Goal: Task Accomplishment & Management: Manage account settings

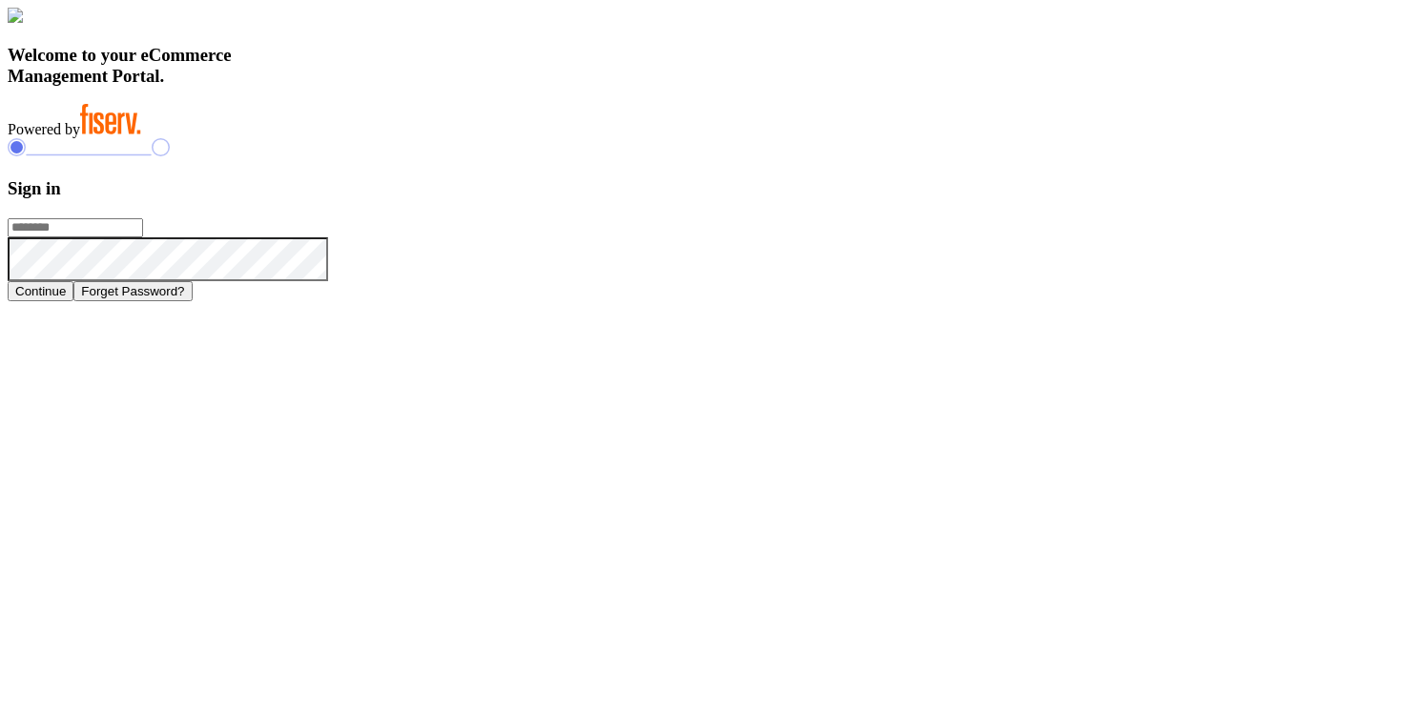
type input "**********"
click at [1017, 199] on h3 "Sign in" at bounding box center [713, 188] width 1410 height 21
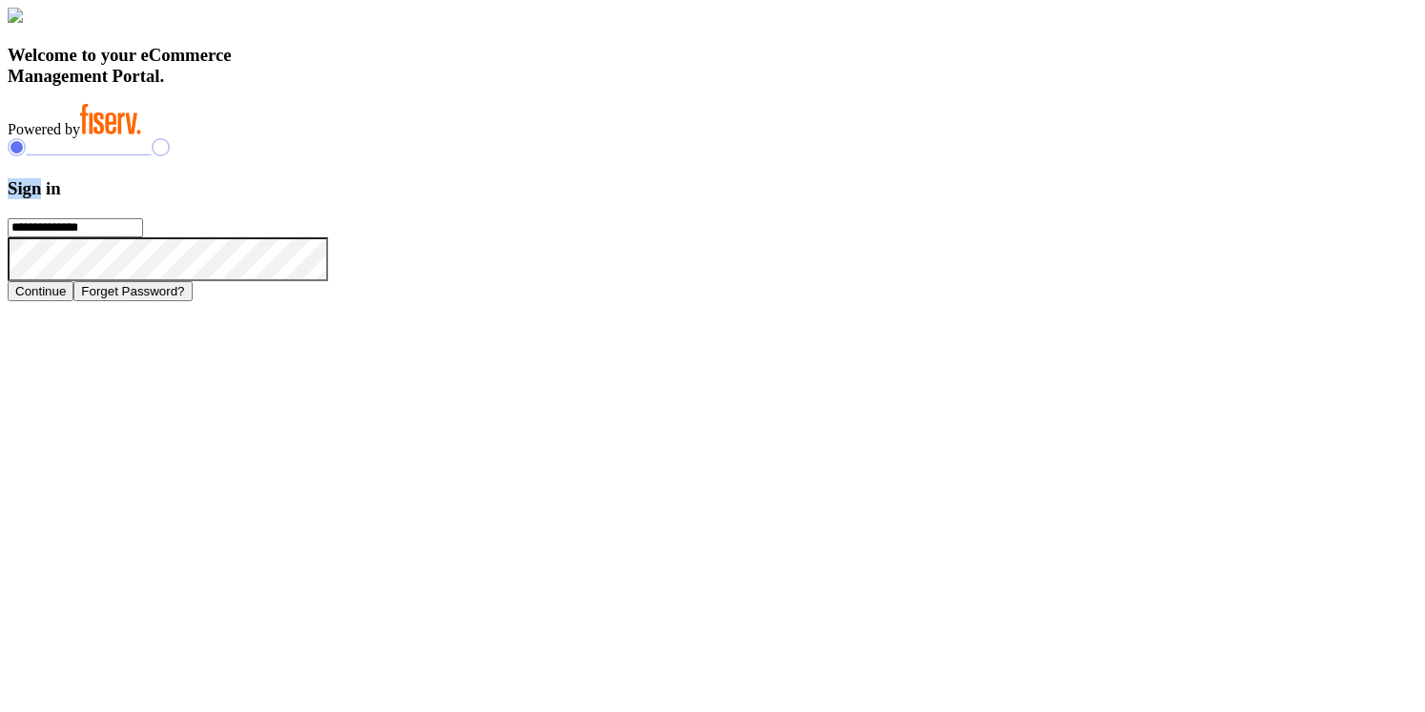
click at [1017, 199] on h3 "Sign in" at bounding box center [713, 188] width 1410 height 21
click at [328, 237] on icon at bounding box center [328, 237] width 0 height 0
click at [364, 263] on icon at bounding box center [351, 259] width 28 height 9
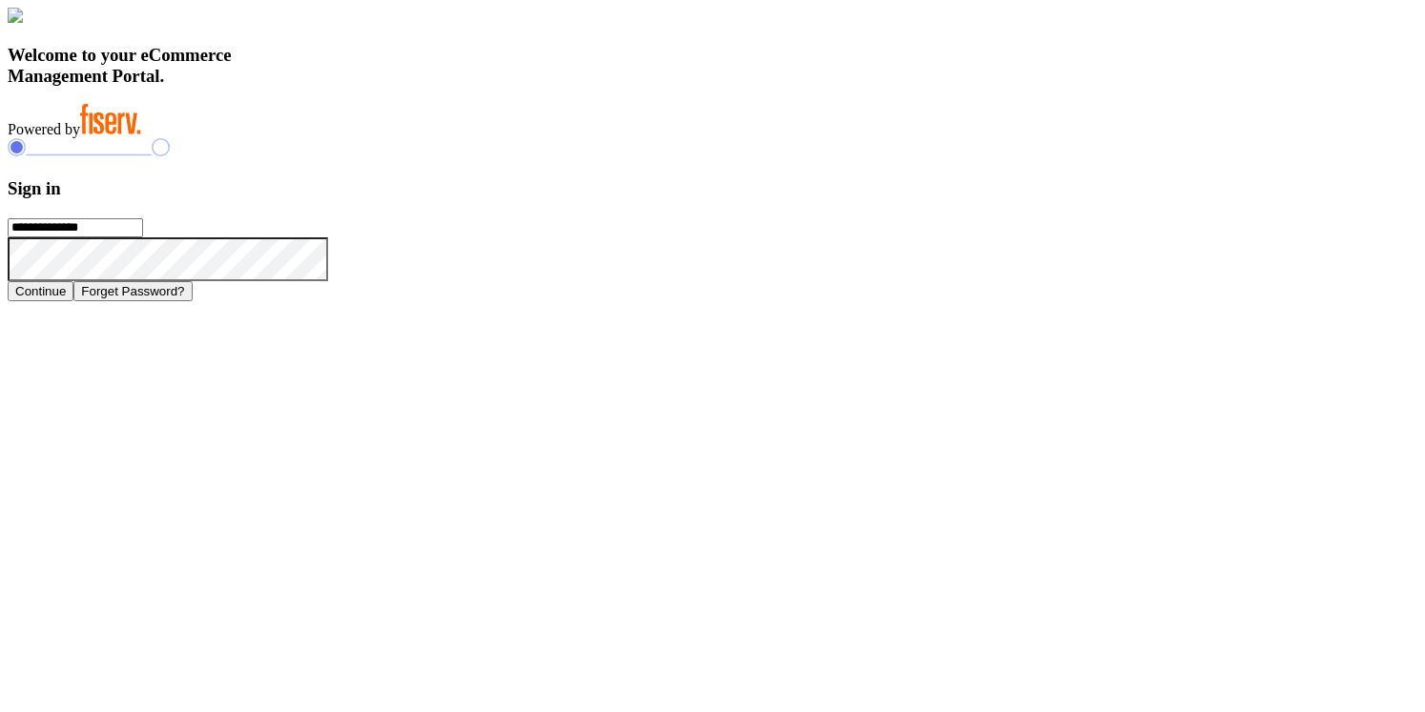
click at [1246, 244] on div "**********" at bounding box center [713, 155] width 1410 height 294
click at [1013, 199] on h3 "Sign in" at bounding box center [713, 188] width 1410 height 21
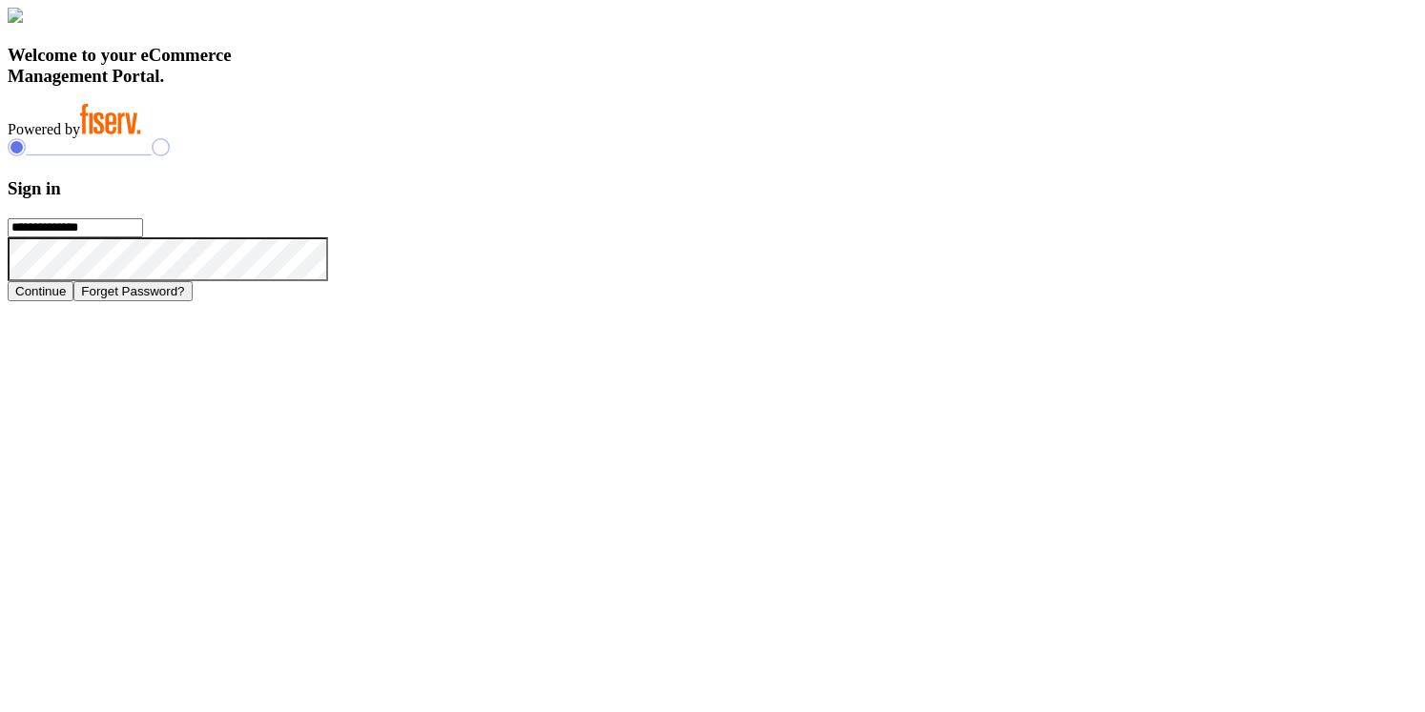
click at [525, 87] on h3 "Welcome to your eCommerce Management Portal." at bounding box center [713, 66] width 1410 height 42
click at [501, 87] on h3 "Welcome to your eCommerce Management Portal." at bounding box center [713, 66] width 1410 height 42
drag, startPoint x: 319, startPoint y: 478, endPoint x: 573, endPoint y: 608, distance: 284.9
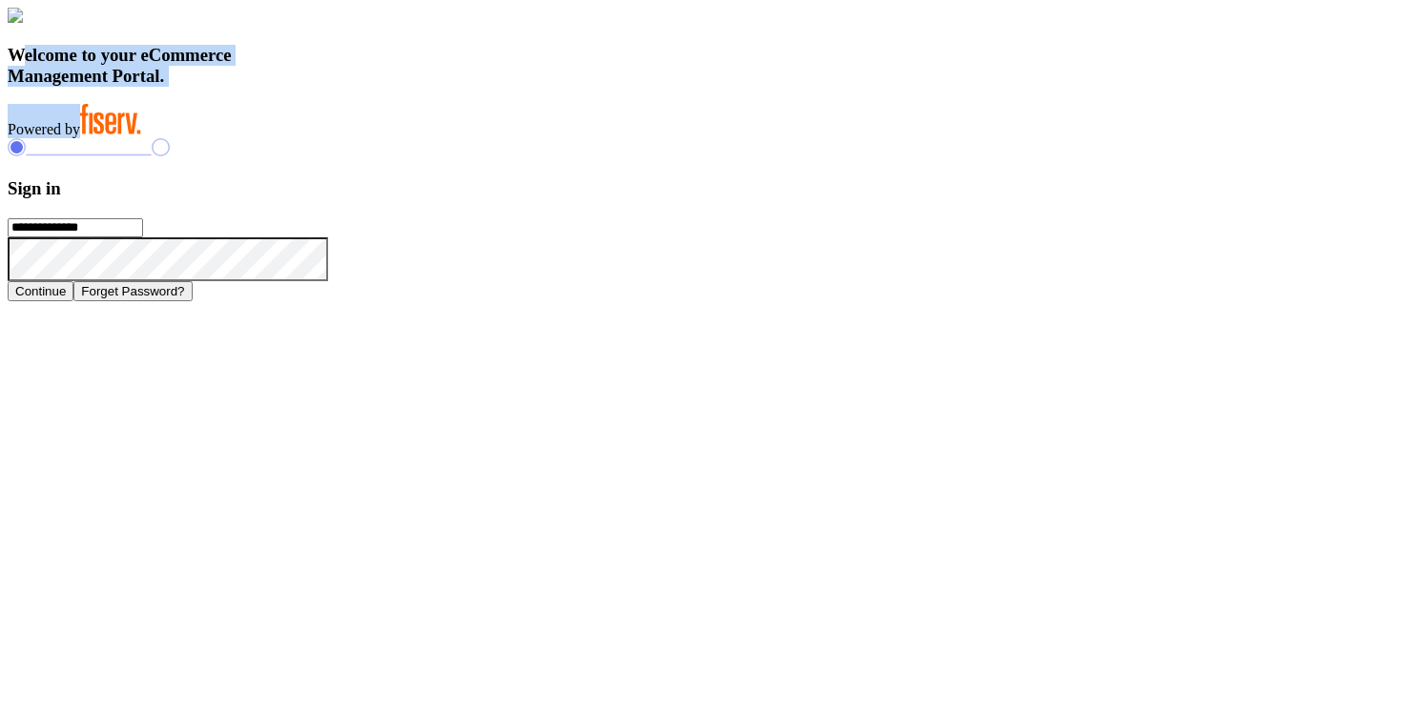
click at [573, 138] on div "Welcome to your eCommerce Management Portal. Powered by" at bounding box center [713, 73] width 1410 height 131
click at [141, 134] on icon at bounding box center [110, 119] width 61 height 31
click at [500, 87] on h3 "Welcome to your eCommerce Management Portal." at bounding box center [713, 66] width 1410 height 42
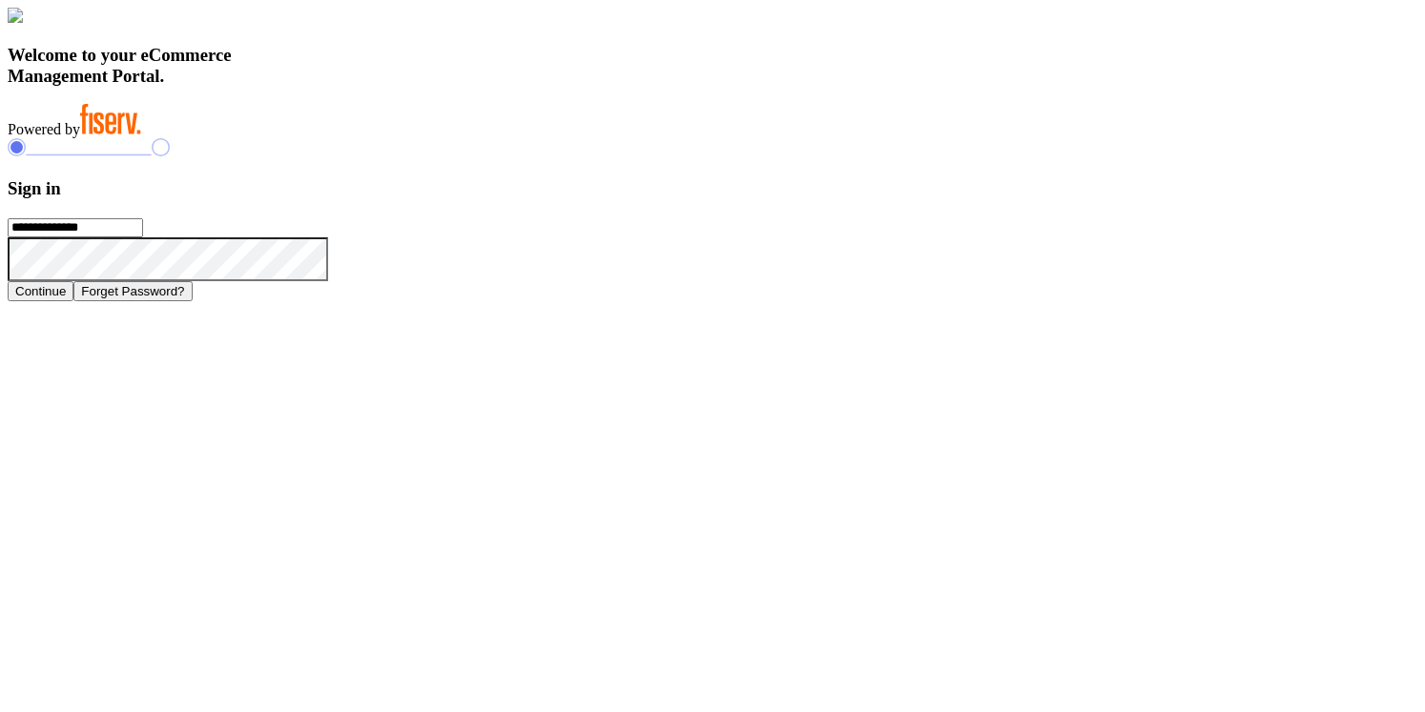
click at [493, 87] on h3 "Welcome to your eCommerce Management Portal." at bounding box center [713, 66] width 1410 height 42
click at [482, 87] on h3 "Welcome to your eCommerce Management Portal." at bounding box center [713, 66] width 1410 height 42
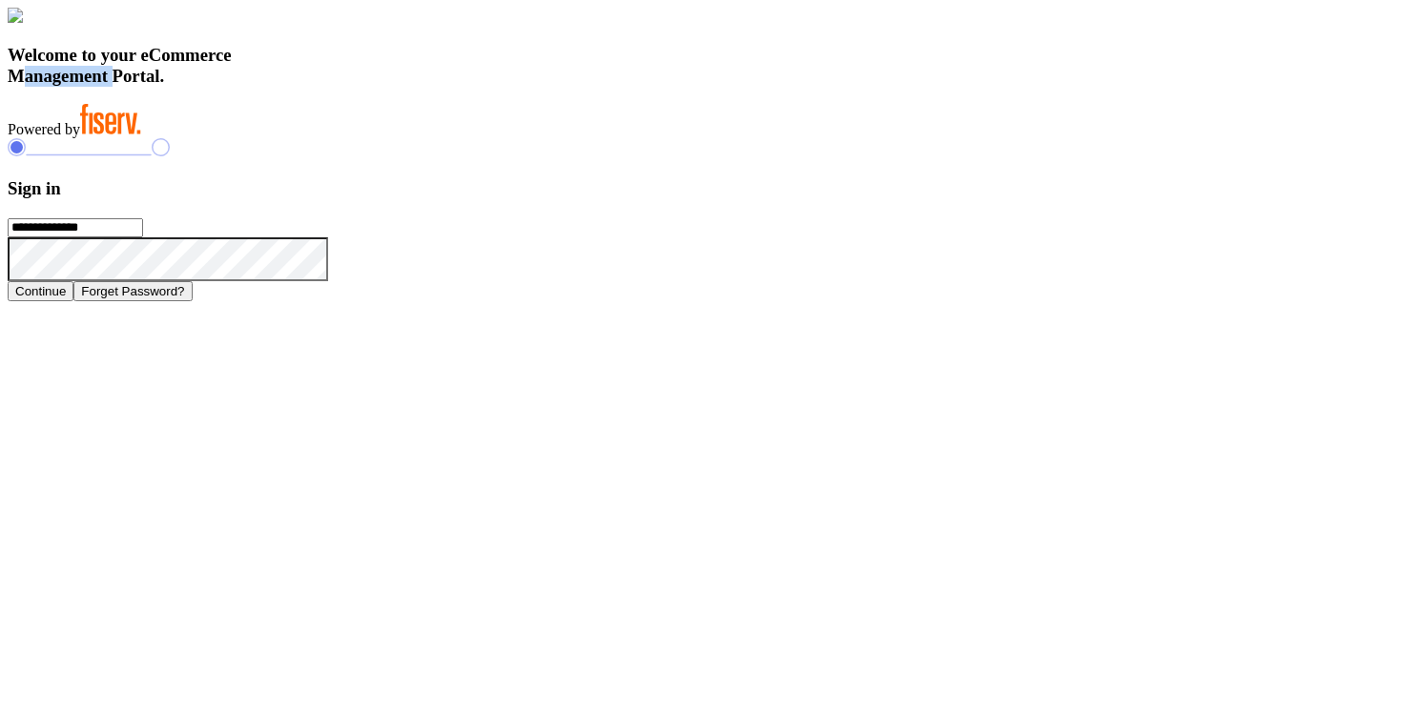
click at [482, 87] on h3 "Welcome to your eCommerce Management Portal." at bounding box center [713, 66] width 1410 height 42
click at [1007, 199] on h3 "Sign in" at bounding box center [713, 188] width 1410 height 21
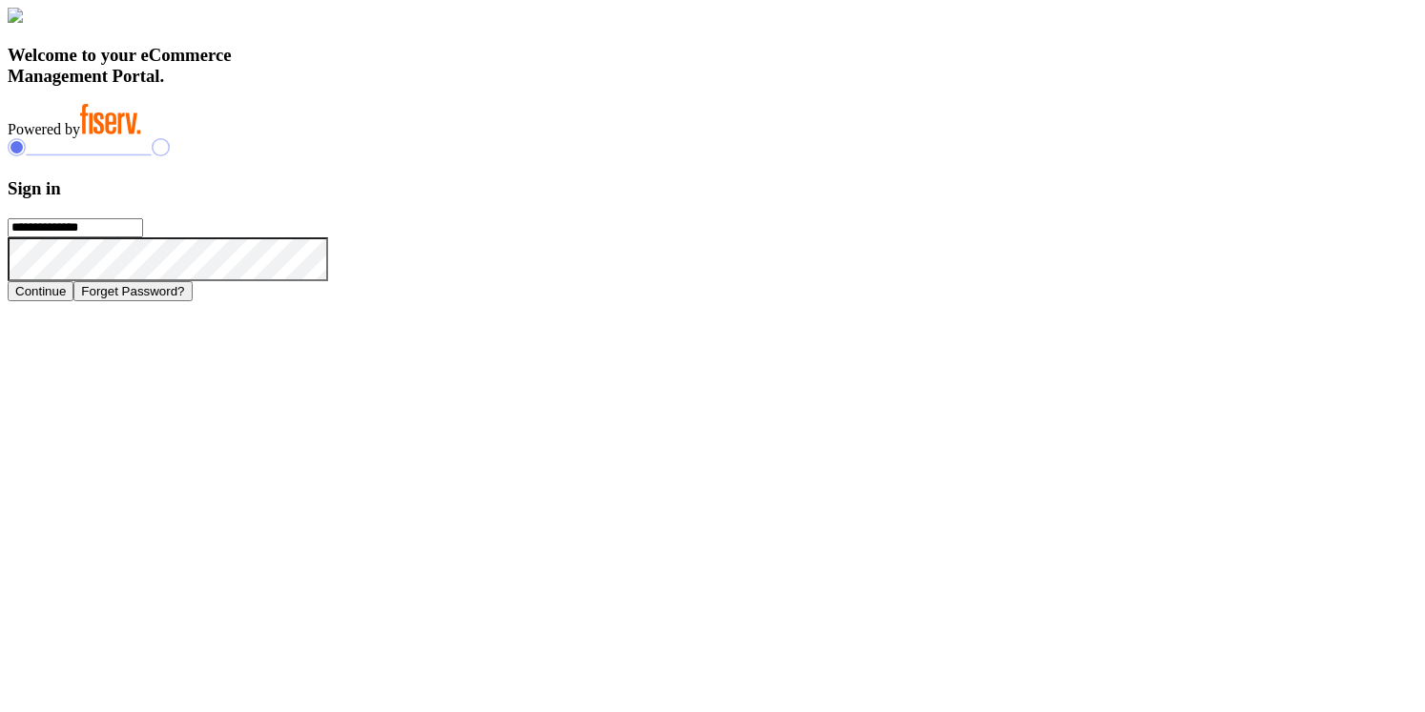
click at [143, 237] on input "**********" at bounding box center [75, 227] width 135 height 19
click at [1003, 199] on h3 "Sign in" at bounding box center [713, 188] width 1410 height 21
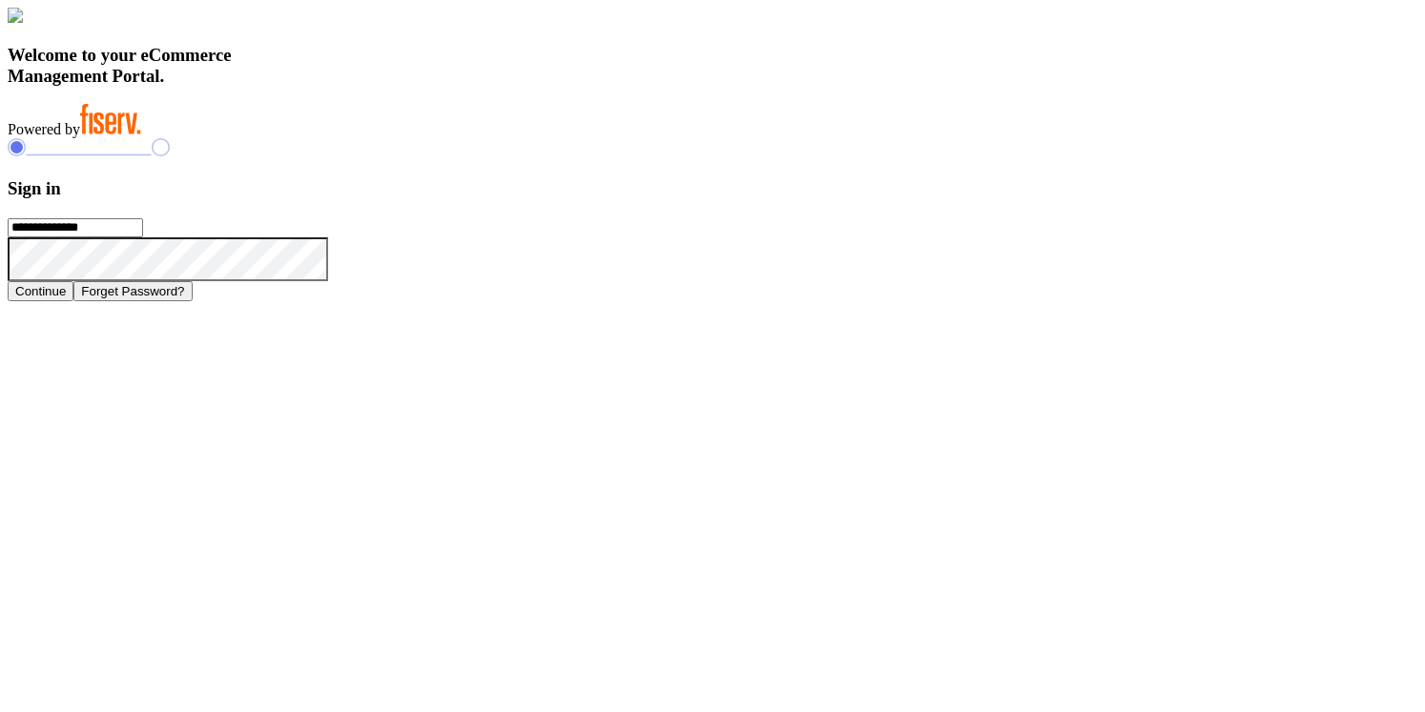
click at [486, 87] on h3 "Welcome to your eCommerce Management Portal." at bounding box center [713, 66] width 1410 height 42
click at [465, 87] on h3 "Welcome to your eCommerce Management Portal." at bounding box center [713, 66] width 1410 height 42
drag, startPoint x: 315, startPoint y: 486, endPoint x: 527, endPoint y: 632, distance: 257.9
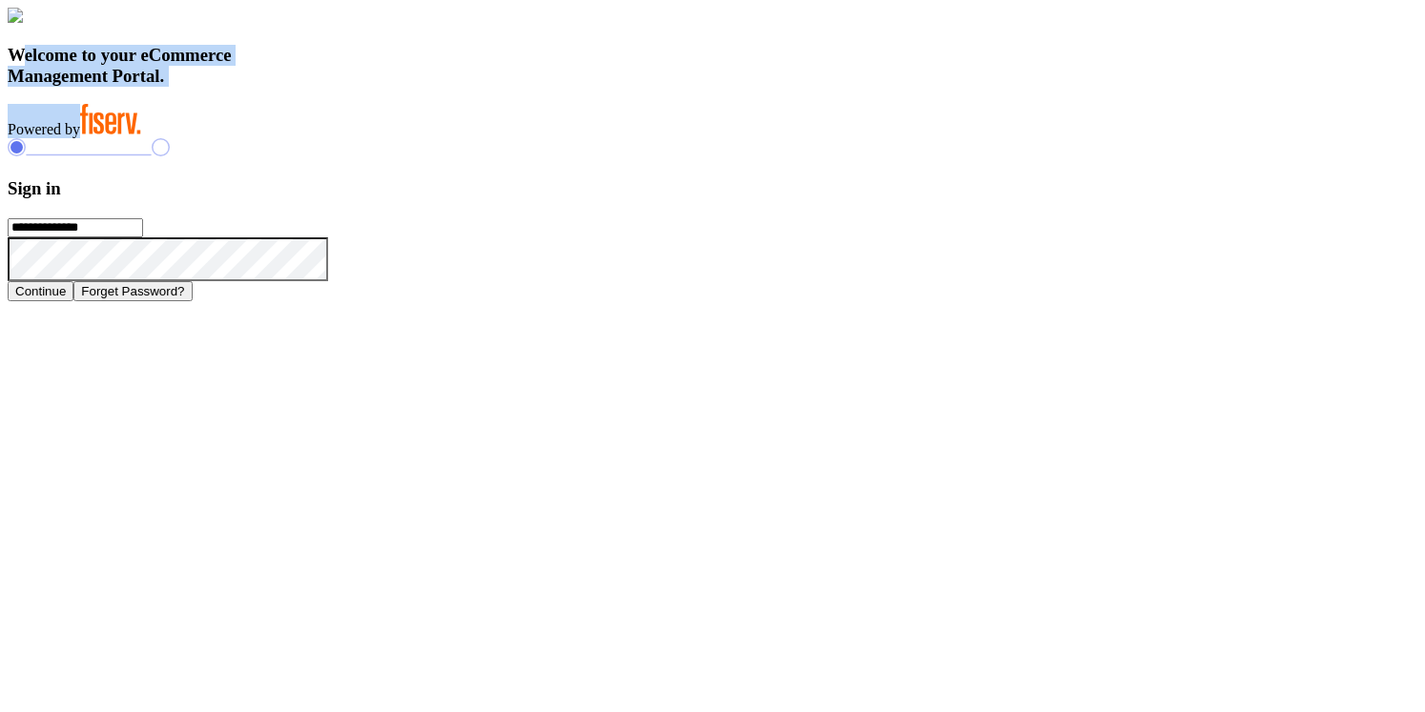
click at [527, 138] on div "Welcome to your eCommerce Management Portal. Powered by" at bounding box center [713, 73] width 1410 height 131
click at [1016, 199] on h3 "Sign in" at bounding box center [713, 188] width 1410 height 21
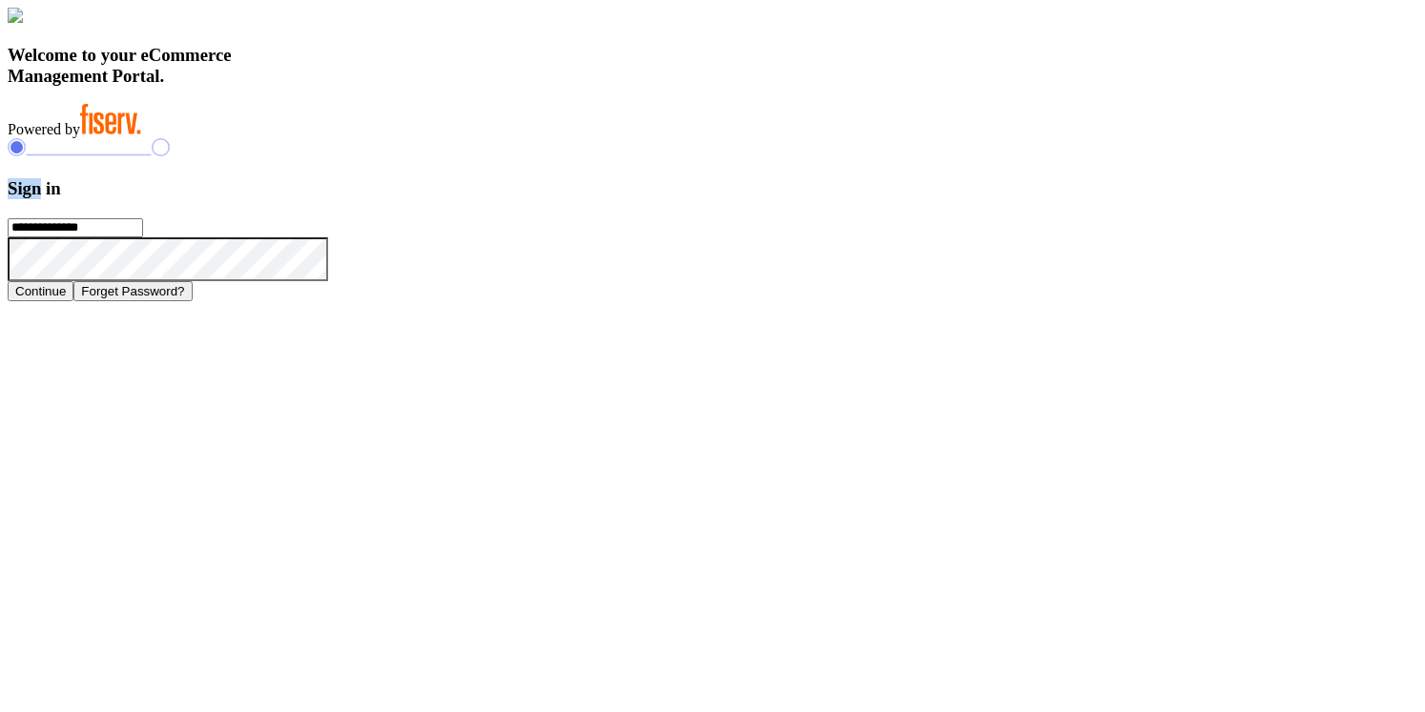
click at [1016, 199] on h3 "Sign in" at bounding box center [713, 188] width 1410 height 21
drag, startPoint x: 980, startPoint y: 271, endPoint x: 1130, endPoint y: 528, distance: 297.9
click at [1130, 301] on form "**********" at bounding box center [713, 239] width 1410 height 123
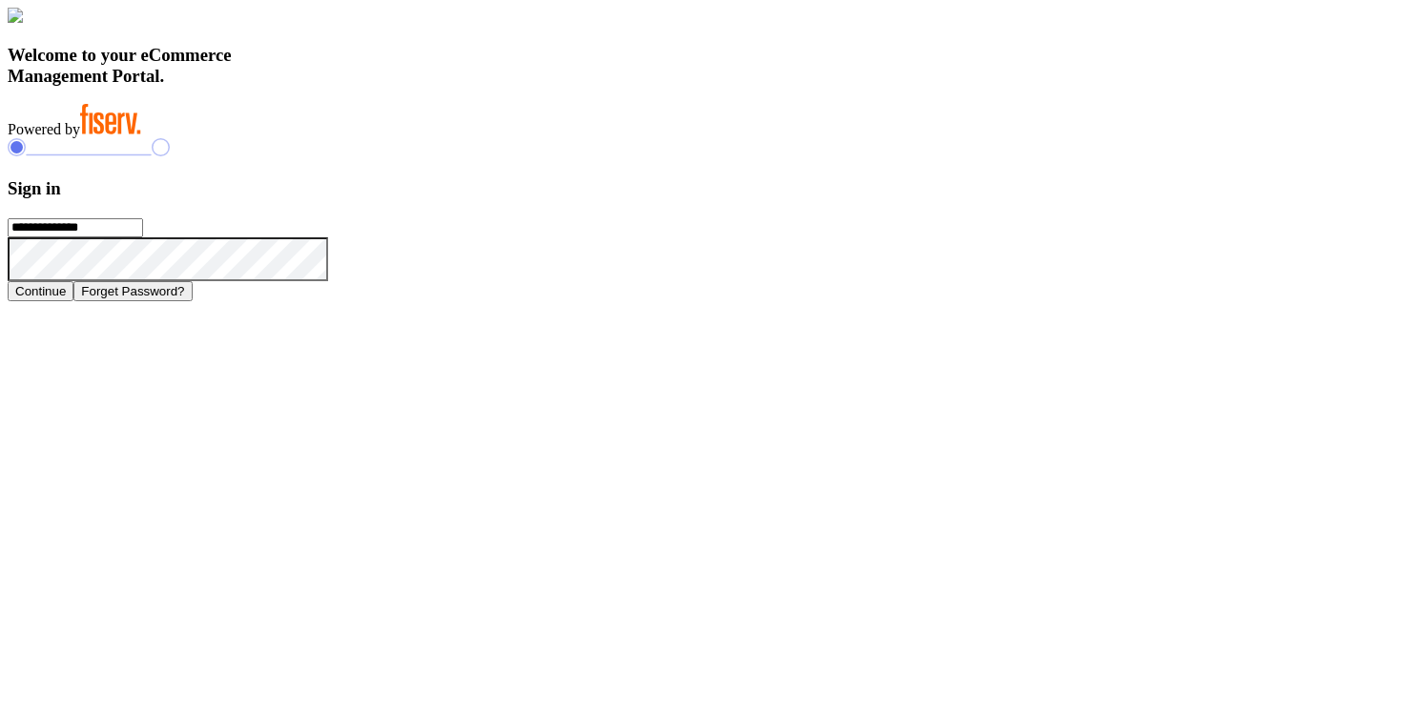
click at [509, 87] on h3 "Welcome to your eCommerce Management Portal." at bounding box center [713, 66] width 1410 height 42
click at [489, 87] on h3 "Welcome to your eCommerce Management Portal." at bounding box center [713, 66] width 1410 height 42
drag, startPoint x: 318, startPoint y: 483, endPoint x: 586, endPoint y: 605, distance: 294.5
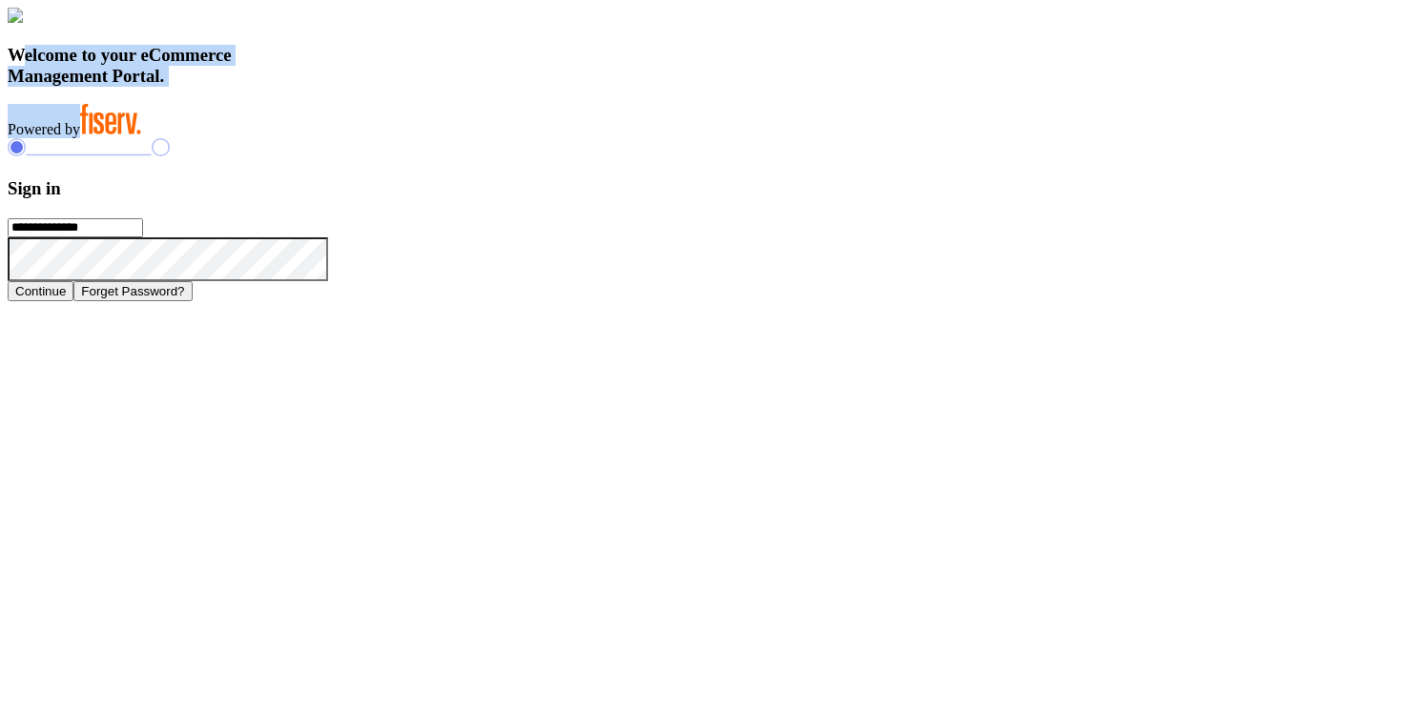
click at [586, 138] on div "Welcome to your eCommerce Management Portal. Powered by" at bounding box center [713, 73] width 1410 height 131
click at [1013, 199] on h3 "Sign in" at bounding box center [713, 188] width 1410 height 21
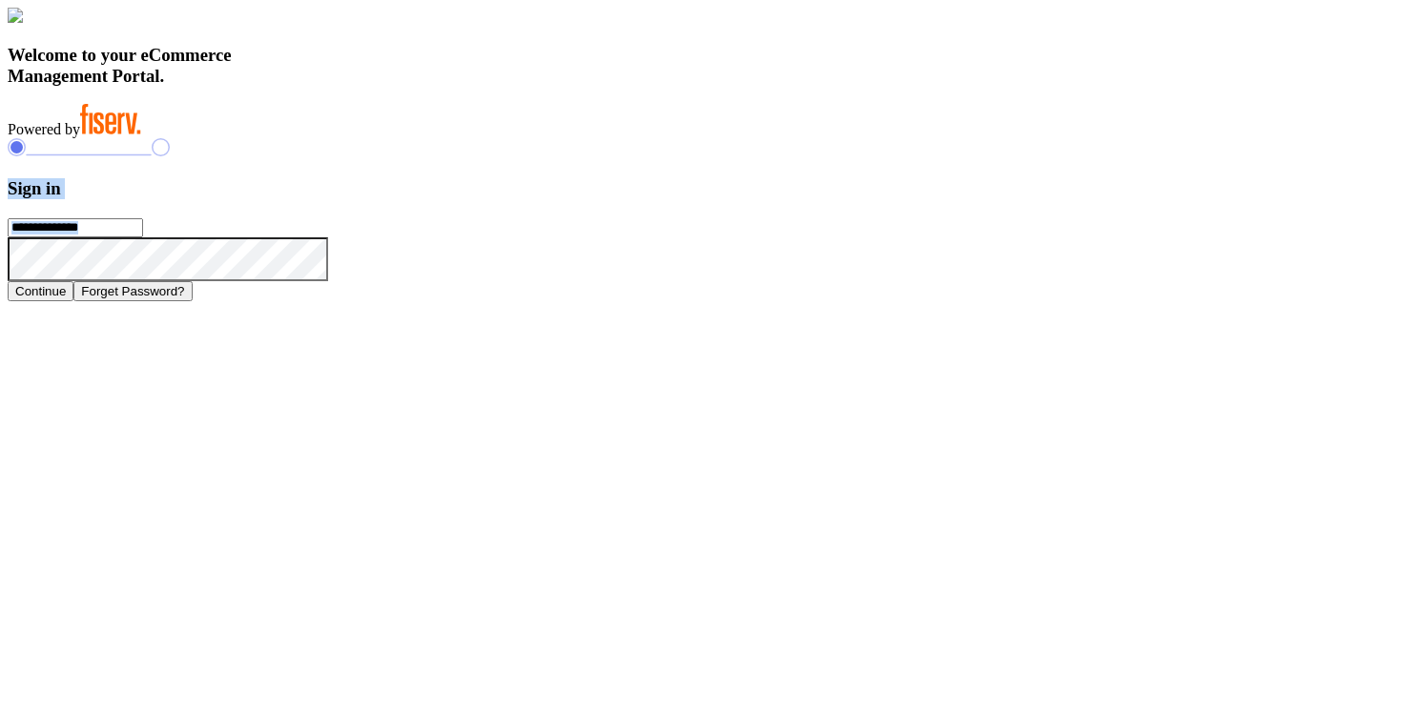
drag, startPoint x: 972, startPoint y: 264, endPoint x: 1110, endPoint y: 525, distance: 294.8
click at [1110, 301] on form "**********" at bounding box center [713, 239] width 1410 height 123
click at [143, 237] on input "**********" at bounding box center [75, 227] width 135 height 19
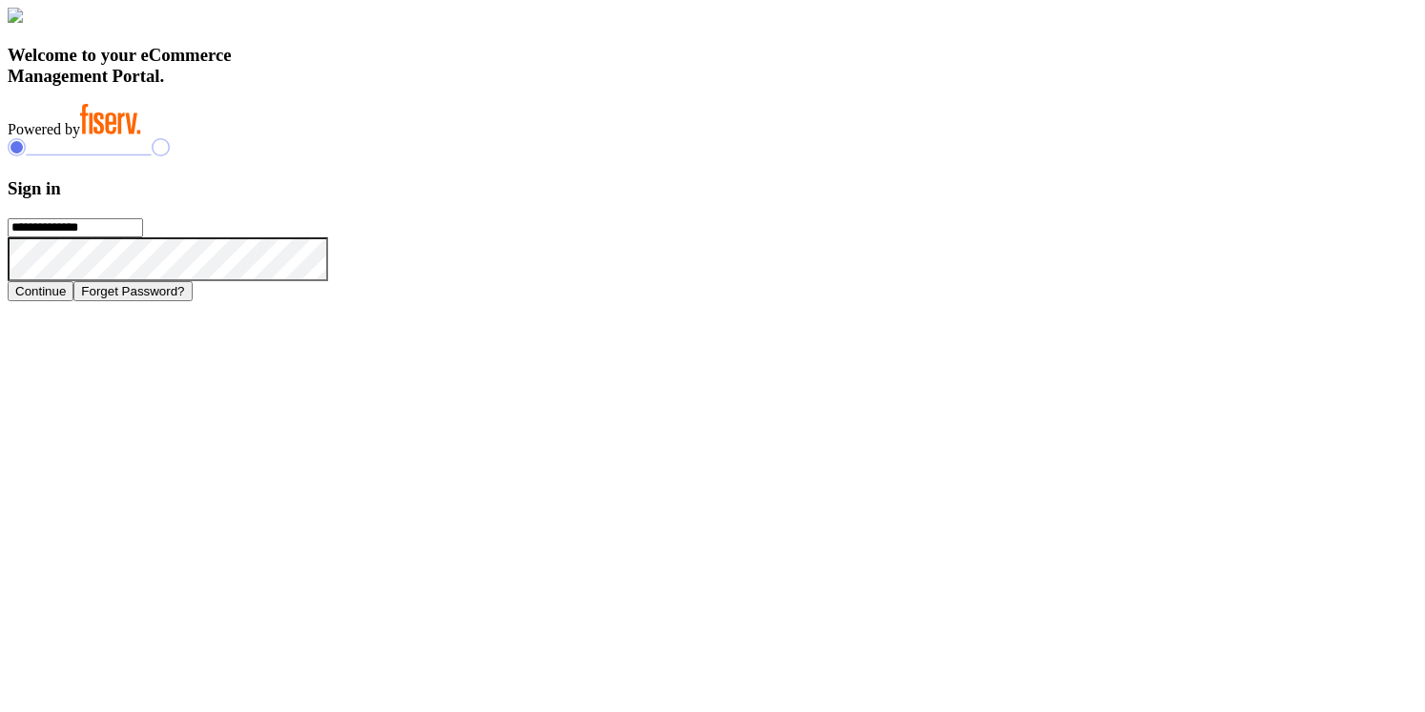
click at [143, 237] on input "**********" at bounding box center [75, 227] width 135 height 19
click at [997, 199] on h3 "Sign in" at bounding box center [713, 188] width 1410 height 21
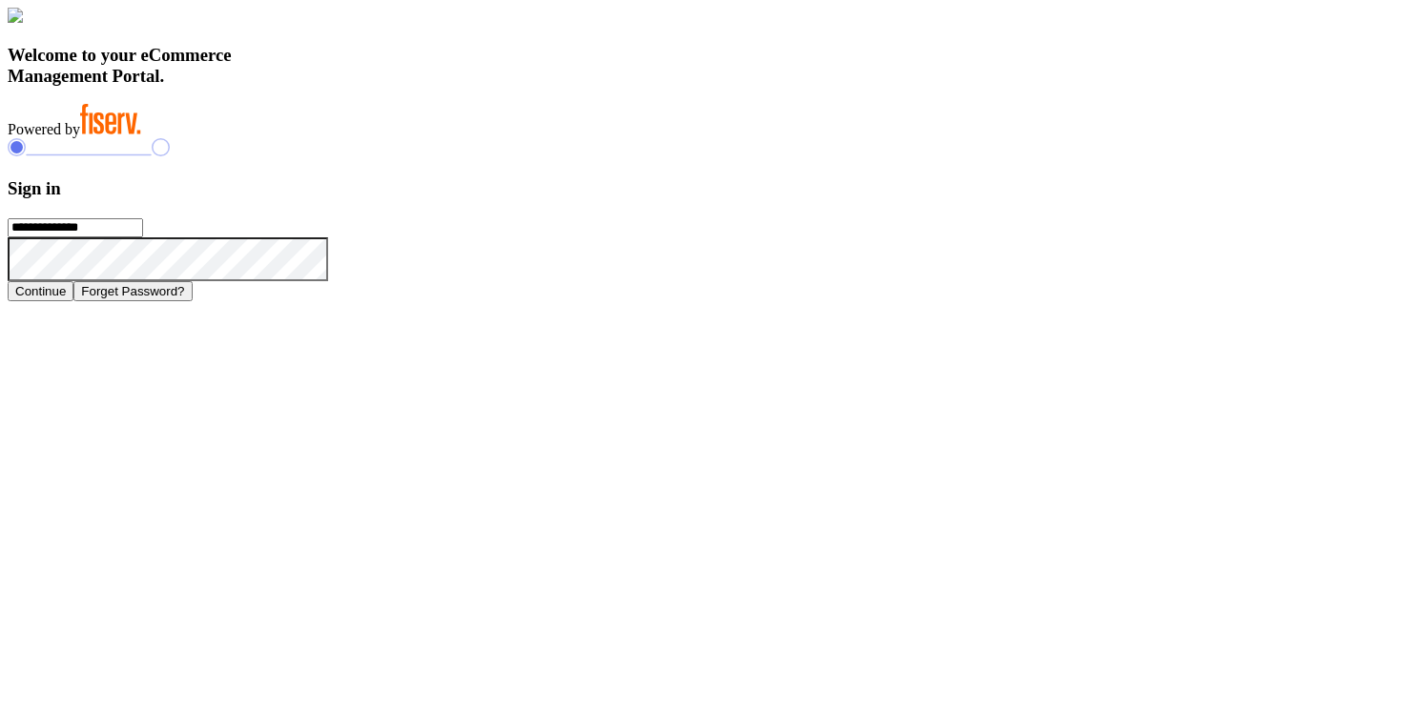
click at [997, 199] on h3 "Sign in" at bounding box center [713, 188] width 1410 height 21
drag, startPoint x: 984, startPoint y: 264, endPoint x: 1160, endPoint y: 618, distance: 394.9
click at [1161, 300] on div "**********" at bounding box center [713, 219] width 1410 height 162
click at [1177, 300] on div "**********" at bounding box center [713, 219] width 1410 height 162
click at [485, 87] on h3 "Welcome to your eCommerce Management Portal." at bounding box center [713, 66] width 1410 height 42
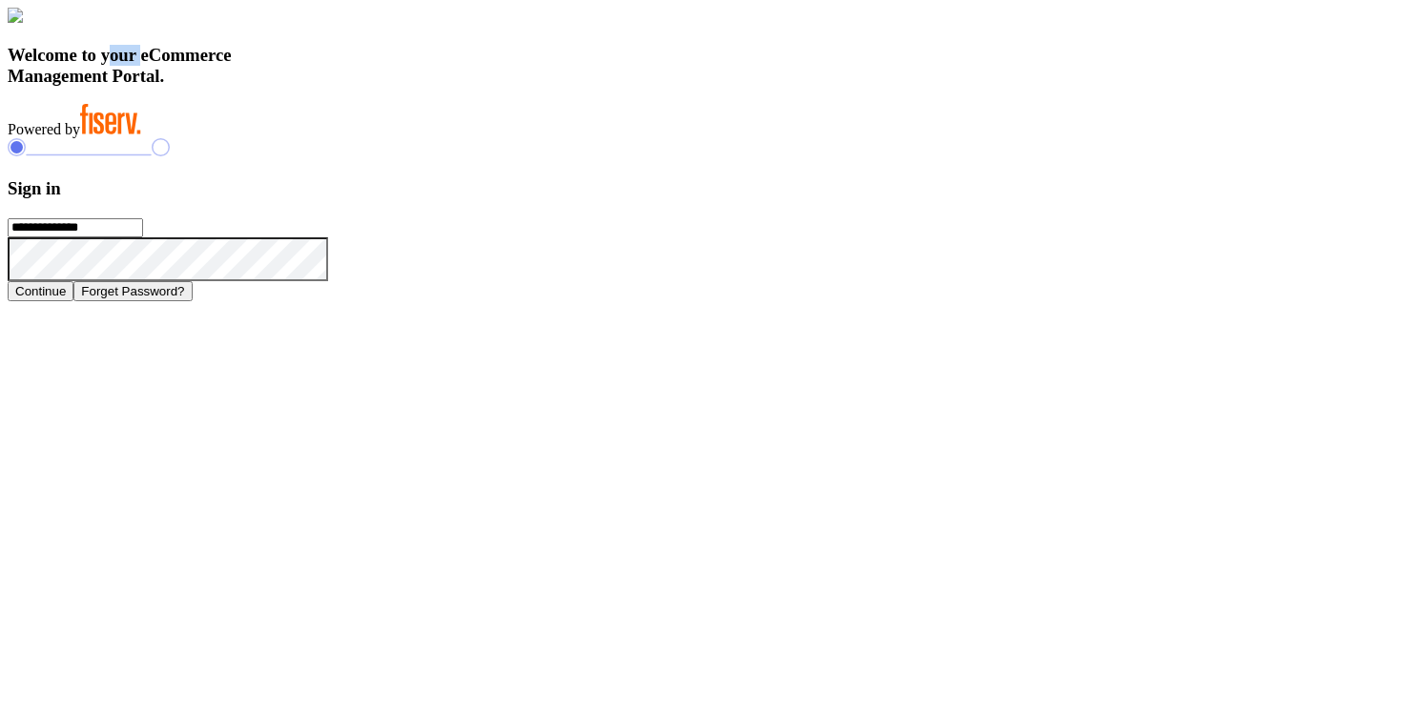
click at [485, 87] on h3 "Welcome to your eCommerce Management Portal." at bounding box center [713, 66] width 1410 height 42
click at [461, 87] on h3 "Welcome to your eCommerce Management Portal." at bounding box center [713, 66] width 1410 height 42
drag, startPoint x: 316, startPoint y: 472, endPoint x: 570, endPoint y: 607, distance: 288.0
click at [570, 138] on div "Welcome to your eCommerce Management Portal. Powered by" at bounding box center [713, 73] width 1410 height 131
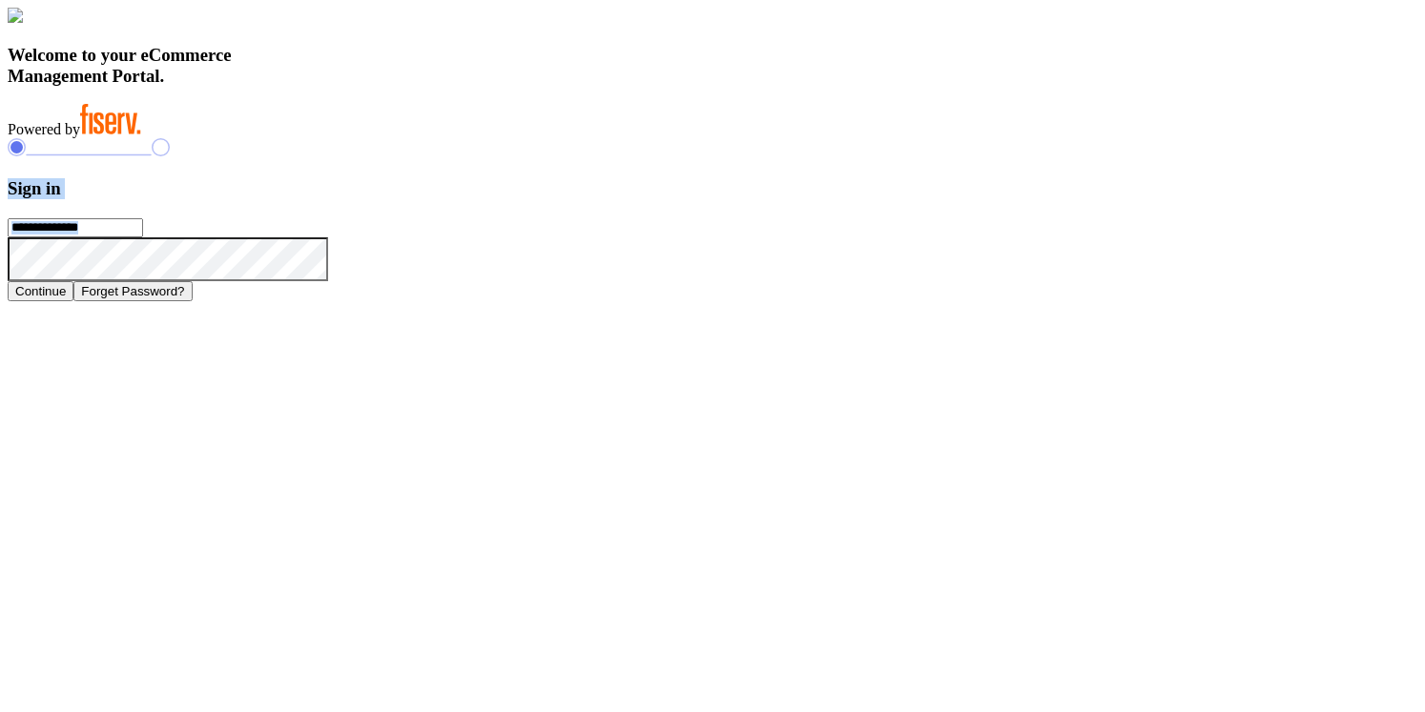
drag, startPoint x: 956, startPoint y: 265, endPoint x: 1108, endPoint y: 508, distance: 287.1
click at [1108, 301] on form "**********" at bounding box center [713, 239] width 1410 height 123
click at [1022, 199] on h3 "Sign in" at bounding box center [713, 188] width 1410 height 21
click at [143, 237] on input "**********" at bounding box center [75, 227] width 135 height 19
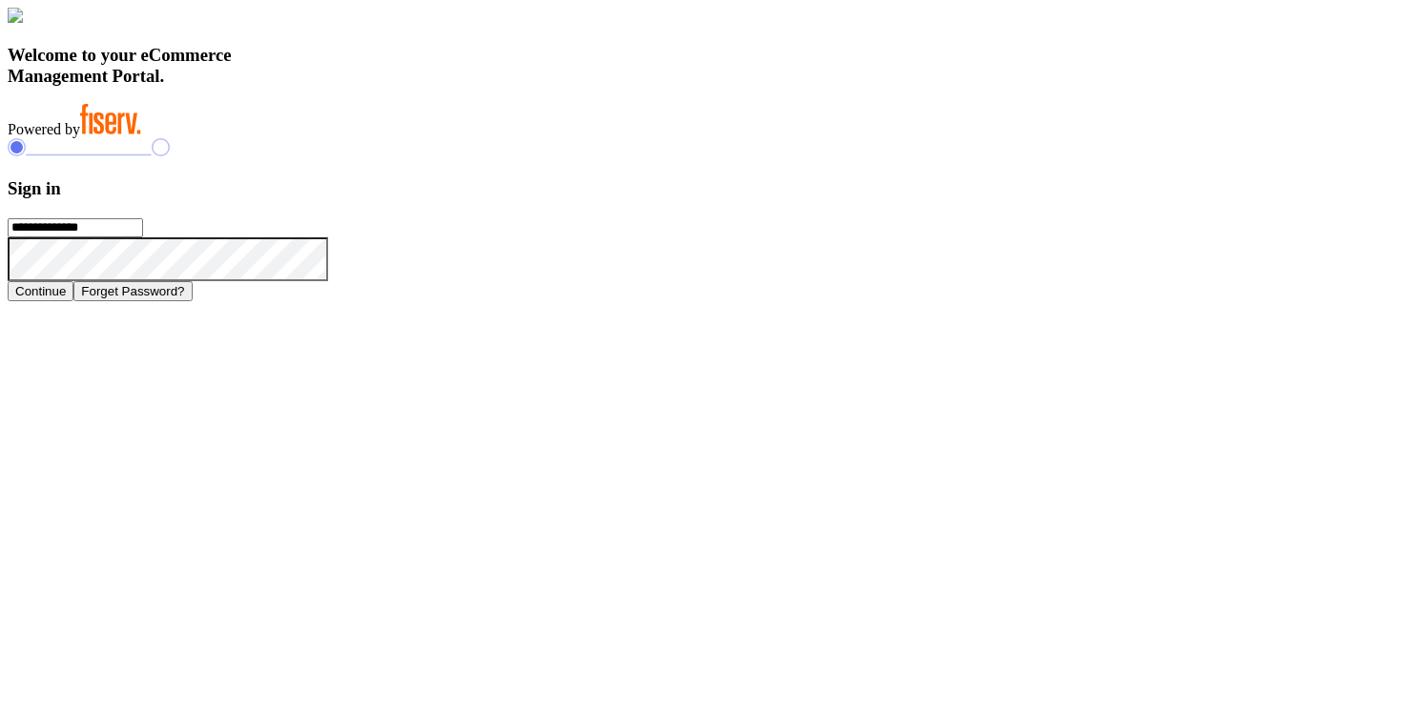
click at [1016, 199] on h3 "Sign in" at bounding box center [713, 188] width 1410 height 21
click at [1152, 199] on h3 "Sign in" at bounding box center [713, 188] width 1410 height 21
click at [328, 237] on icon at bounding box center [328, 237] width 0 height 0
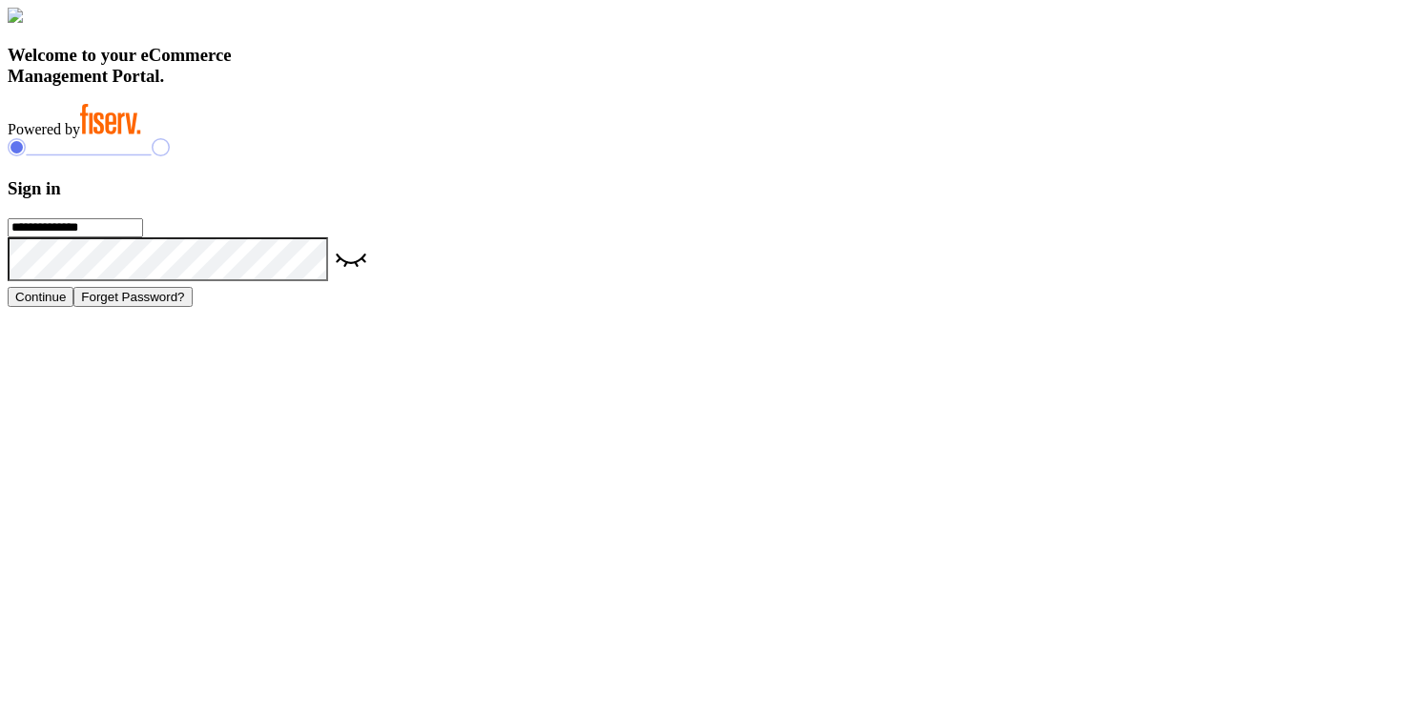
click at [364, 263] on icon at bounding box center [351, 259] width 28 height 9
click at [544, 87] on h3 "Welcome to your eCommerce Management Portal." at bounding box center [713, 66] width 1410 height 42
click at [525, 87] on h3 "Welcome to your eCommerce Management Portal." at bounding box center [713, 66] width 1410 height 42
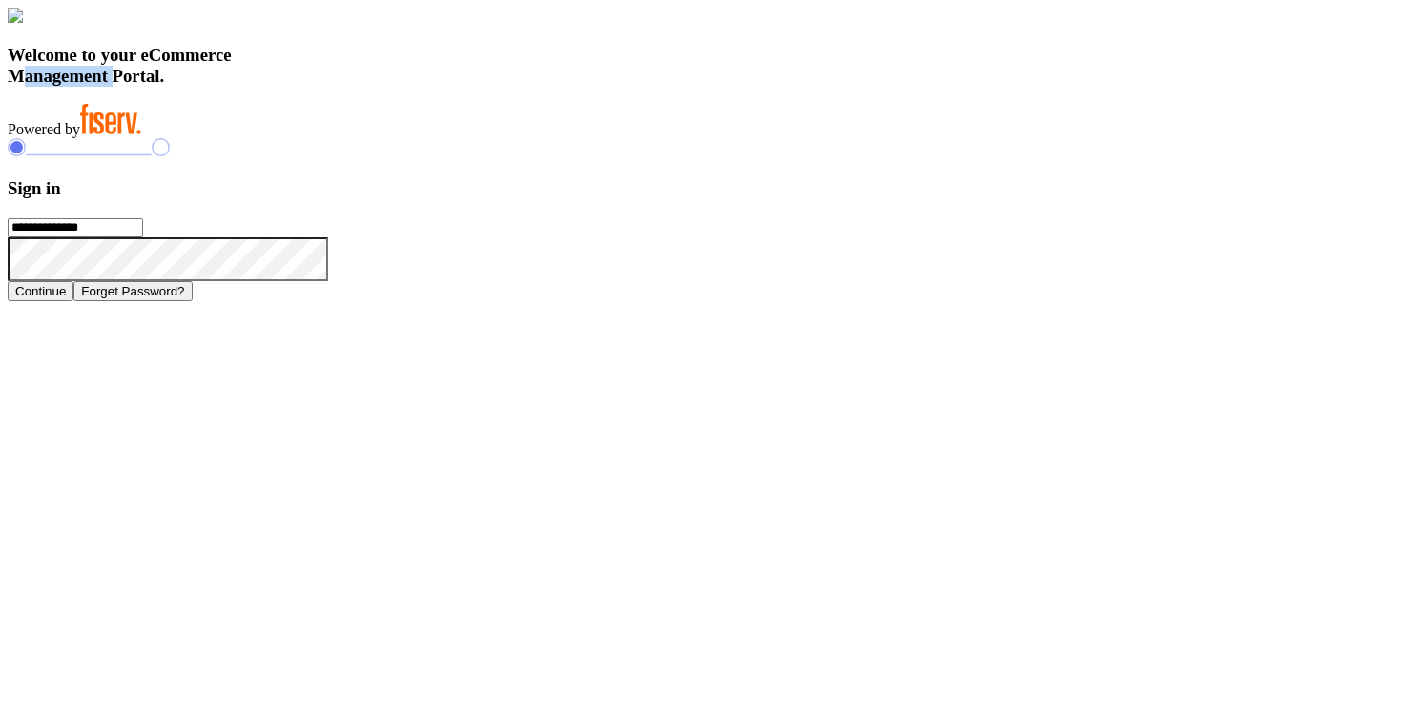
click at [525, 87] on h3 "Welcome to your eCommerce Management Portal." at bounding box center [713, 66] width 1410 height 42
drag, startPoint x: 312, startPoint y: 484, endPoint x: 620, endPoint y: 613, distance: 333.9
click at [620, 138] on div "Welcome to your eCommerce Management Portal. Powered by" at bounding box center [713, 73] width 1410 height 131
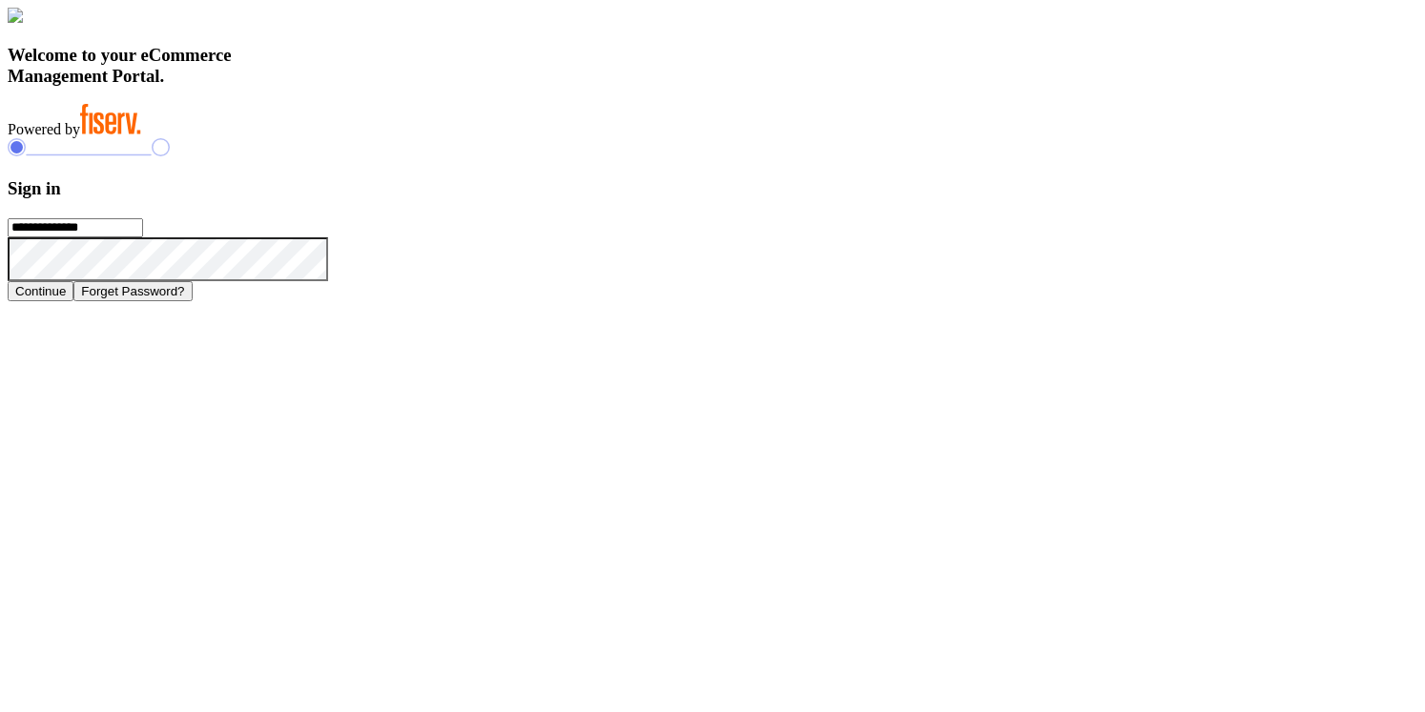
click at [975, 199] on h3 "Sign in" at bounding box center [713, 188] width 1410 height 21
drag, startPoint x: 975, startPoint y: 257, endPoint x: 1176, endPoint y: 556, distance: 360.0
click at [1176, 300] on div "**********" at bounding box center [713, 219] width 1410 height 162
click at [575, 87] on h3 "Welcome to your eCommerce Management Portal." at bounding box center [713, 66] width 1410 height 42
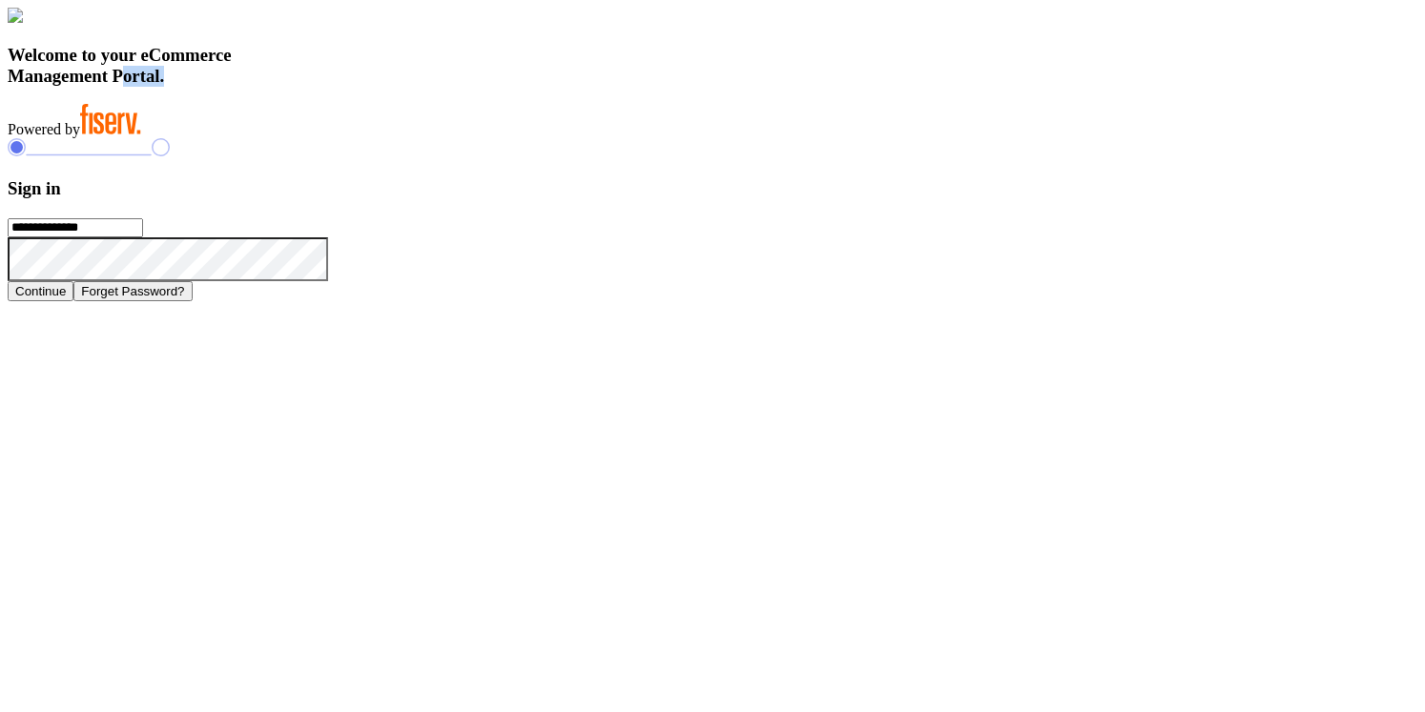
click at [575, 87] on h3 "Welcome to your eCommerce Management Portal." at bounding box center [713, 66] width 1410 height 42
click at [518, 87] on h3 "Welcome to your eCommerce Management Portal." at bounding box center [713, 66] width 1410 height 42
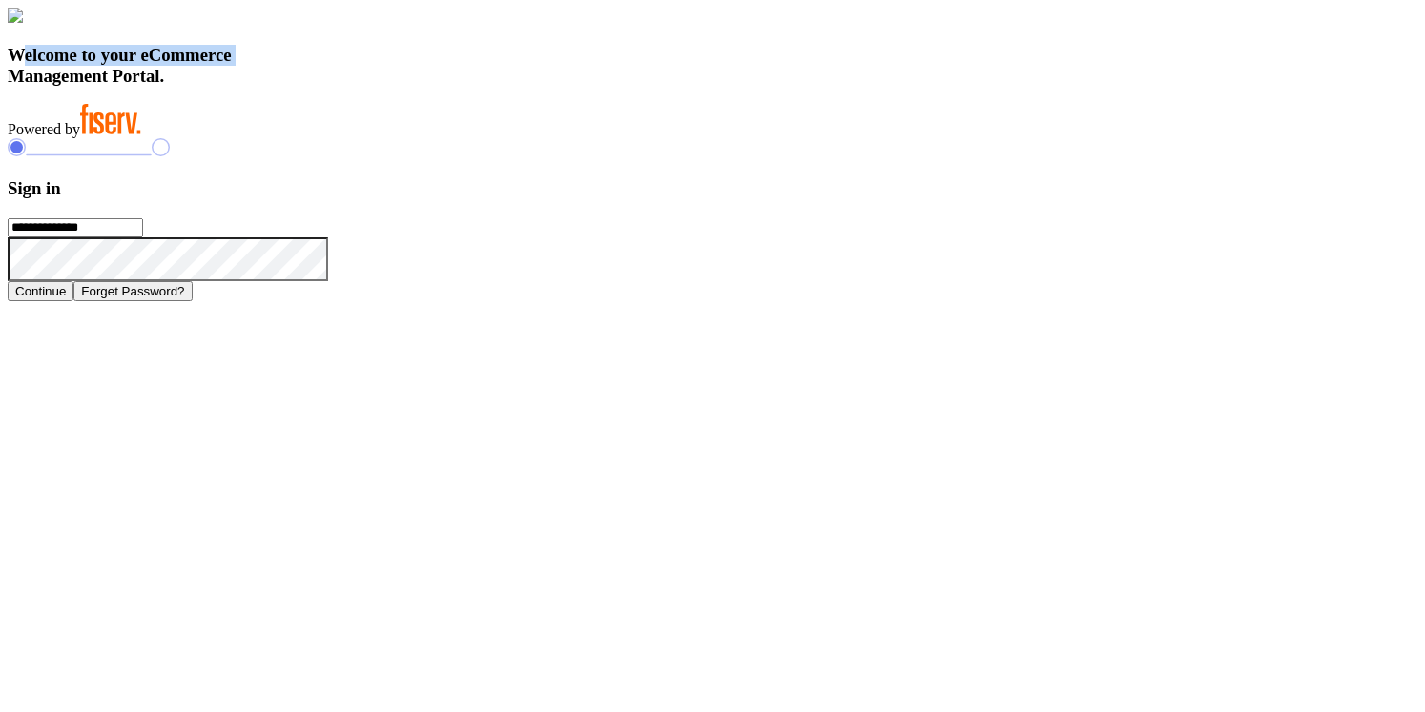
click at [518, 87] on h3 "Welcome to your eCommerce Management Portal." at bounding box center [713, 66] width 1410 height 42
click at [419, 87] on h3 "Welcome to your eCommerce Management Portal." at bounding box center [713, 66] width 1410 height 42
drag, startPoint x: 315, startPoint y: 484, endPoint x: 552, endPoint y: 604, distance: 266.1
click at [552, 138] on div "Welcome to your eCommerce Management Portal. Powered by" at bounding box center [713, 73] width 1410 height 131
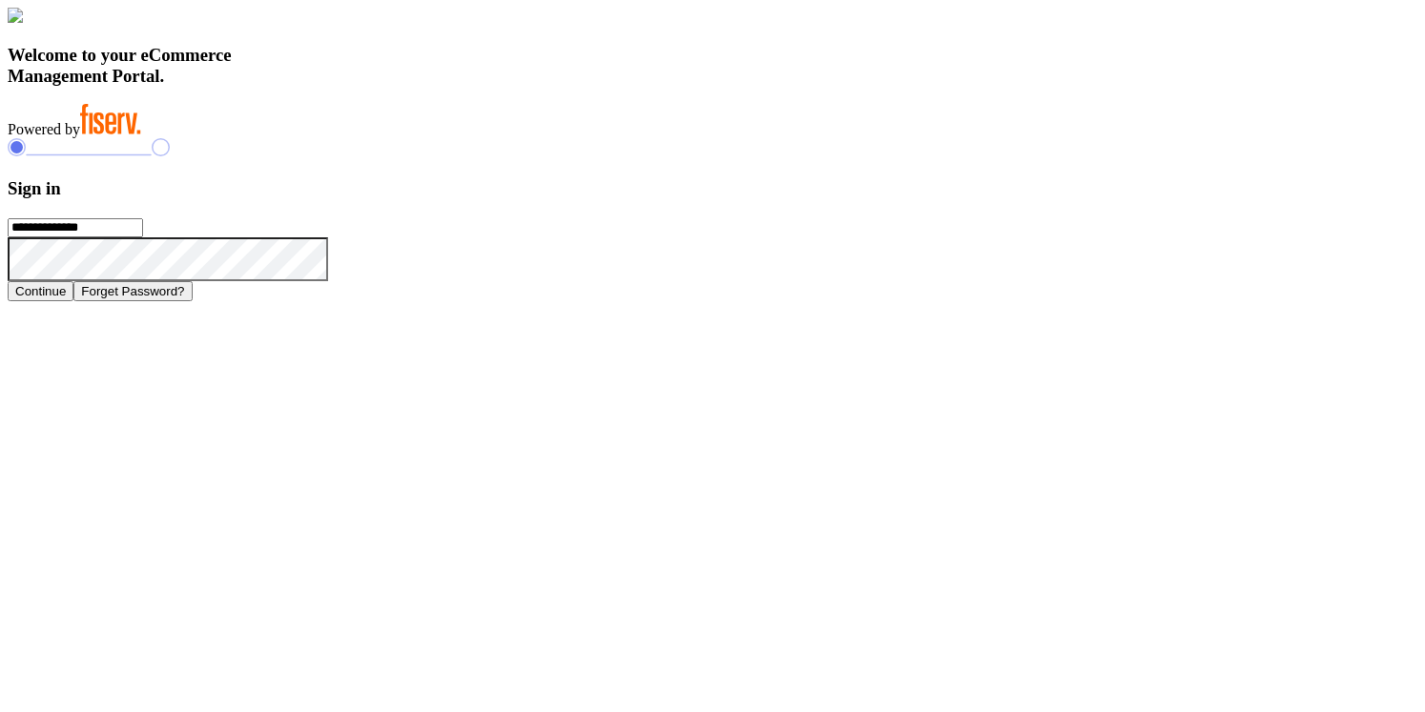
click at [1016, 199] on h3 "Sign in" at bounding box center [713, 188] width 1410 height 21
click at [192, 301] on button "Forget Password?" at bounding box center [132, 291] width 118 height 20
type input "**********"
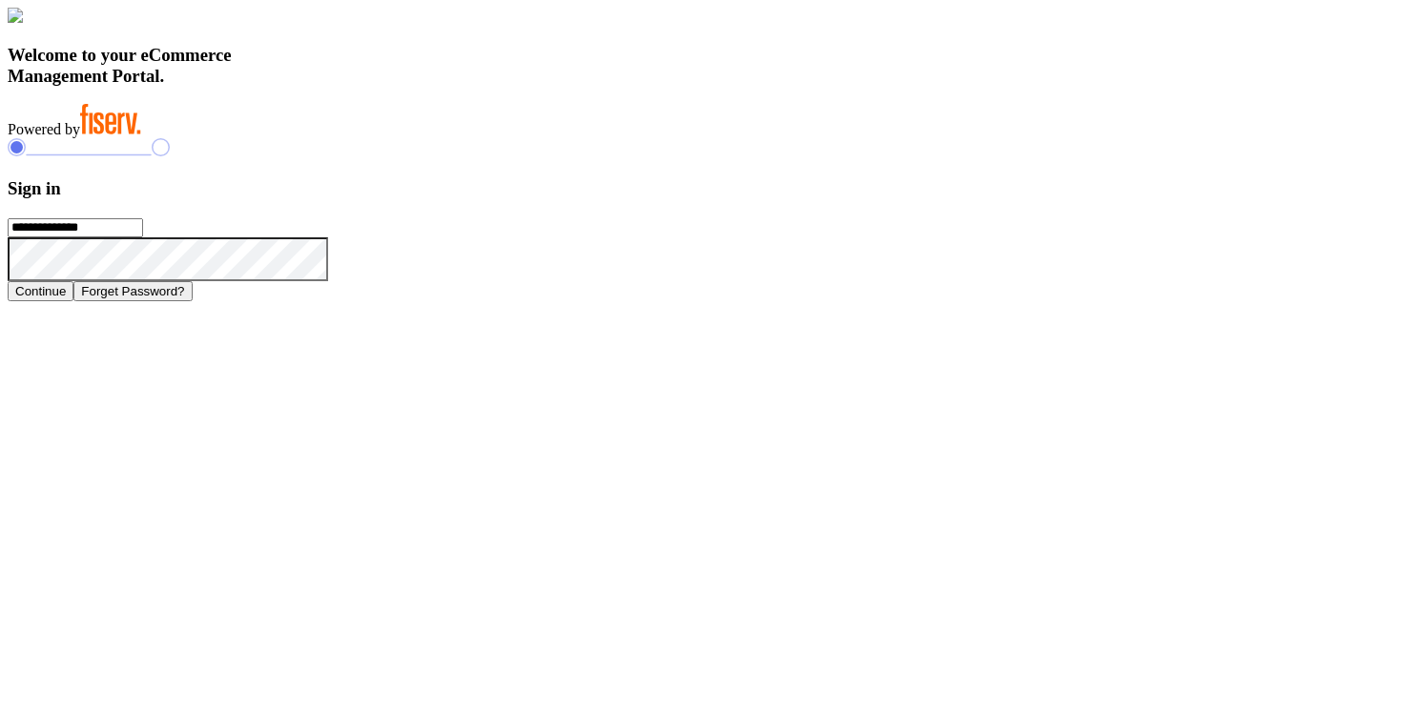
click at [1009, 199] on h3 "Sign in" at bounding box center [713, 188] width 1410 height 21
click at [1164, 214] on div "**********" at bounding box center [713, 219] width 1410 height 162
click at [479, 87] on h3 "Welcome to your eCommerce Management Portal." at bounding box center [713, 66] width 1410 height 42
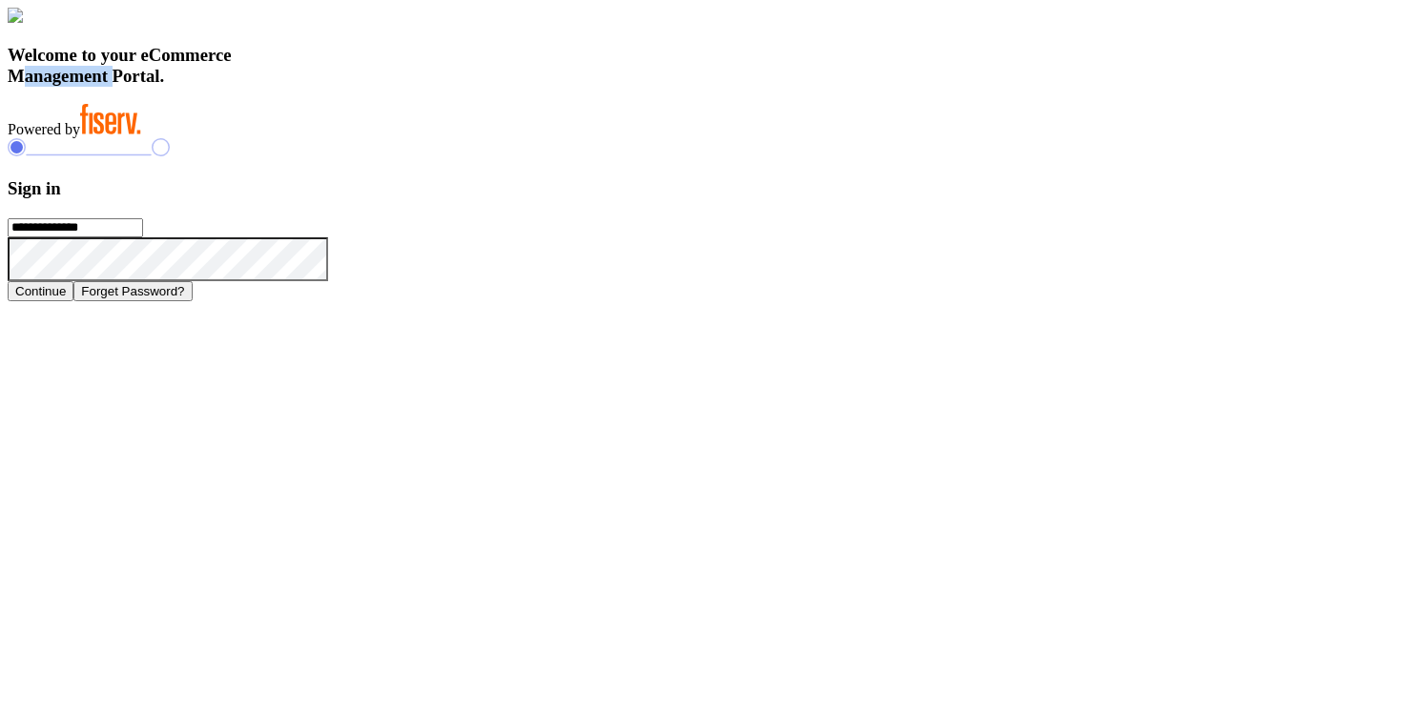
click at [479, 87] on h3 "Welcome to your eCommerce Management Portal." at bounding box center [713, 66] width 1410 height 42
click at [484, 87] on h3 "Welcome to your eCommerce Management Portal." at bounding box center [713, 66] width 1410 height 42
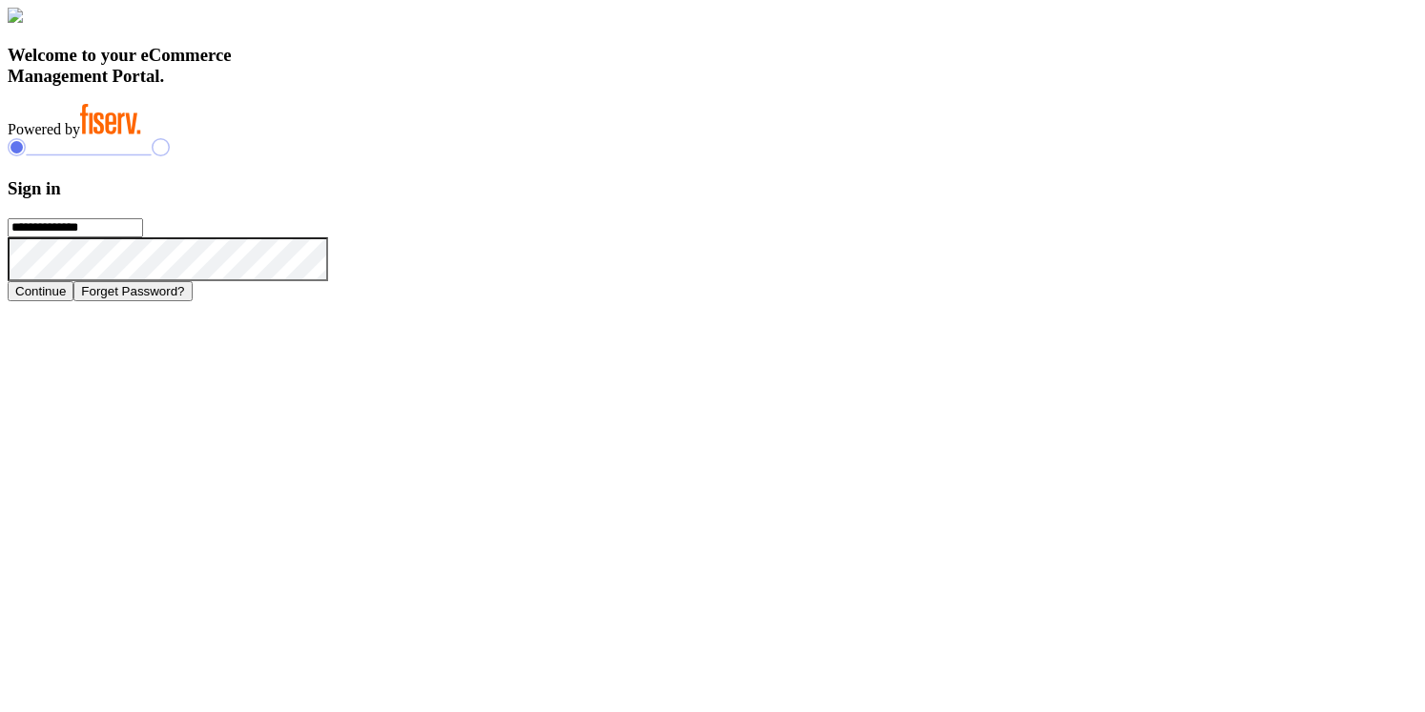
click at [465, 87] on h3 "Welcome to your eCommerce Management Portal." at bounding box center [713, 66] width 1410 height 42
drag, startPoint x: 316, startPoint y: 477, endPoint x: 562, endPoint y: 611, distance: 280.4
click at [563, 138] on div "Welcome to your eCommerce Management Portal. Powered by" at bounding box center [713, 73] width 1410 height 131
click at [143, 237] on input "**********" at bounding box center [75, 227] width 135 height 19
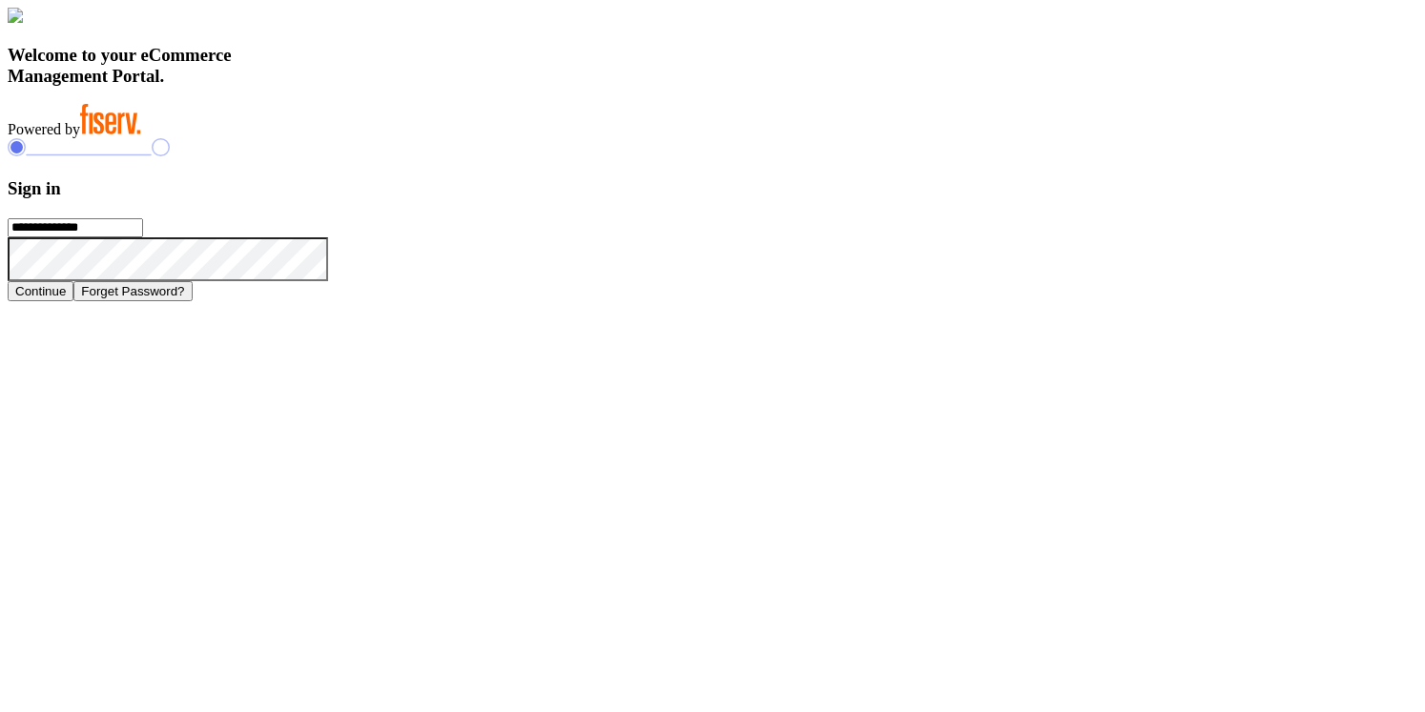
click at [1102, 199] on h3 "Sign in" at bounding box center [713, 188] width 1410 height 21
click at [1034, 199] on h3 "Sign in" at bounding box center [713, 188] width 1410 height 21
click at [1092, 199] on h3 "Sign in" at bounding box center [713, 188] width 1410 height 21
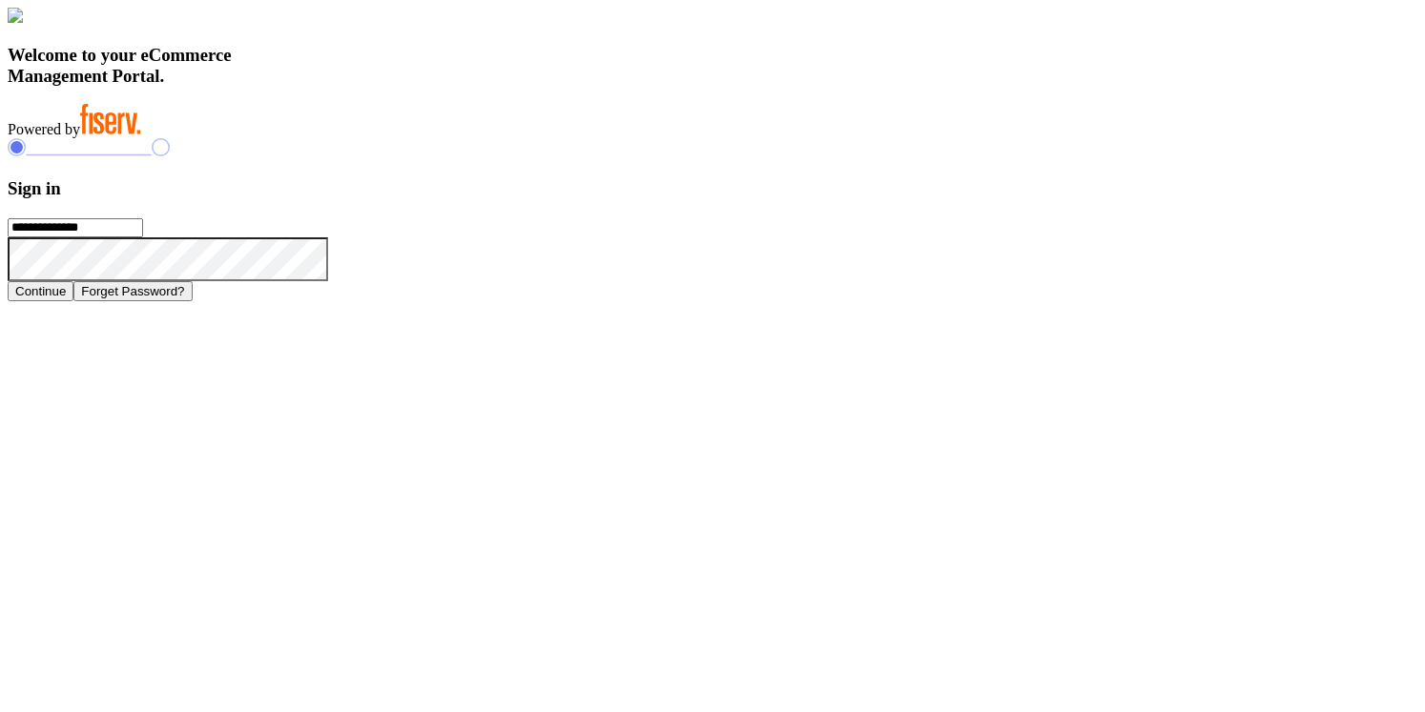
click at [328, 237] on icon at bounding box center [328, 237] width 0 height 0
click at [374, 283] on icon at bounding box center [351, 260] width 46 height 46
click at [328, 237] on icon at bounding box center [328, 237] width 0 height 0
click at [374, 283] on icon at bounding box center [351, 260] width 46 height 46
click at [328, 237] on icon at bounding box center [328, 237] width 0 height 0
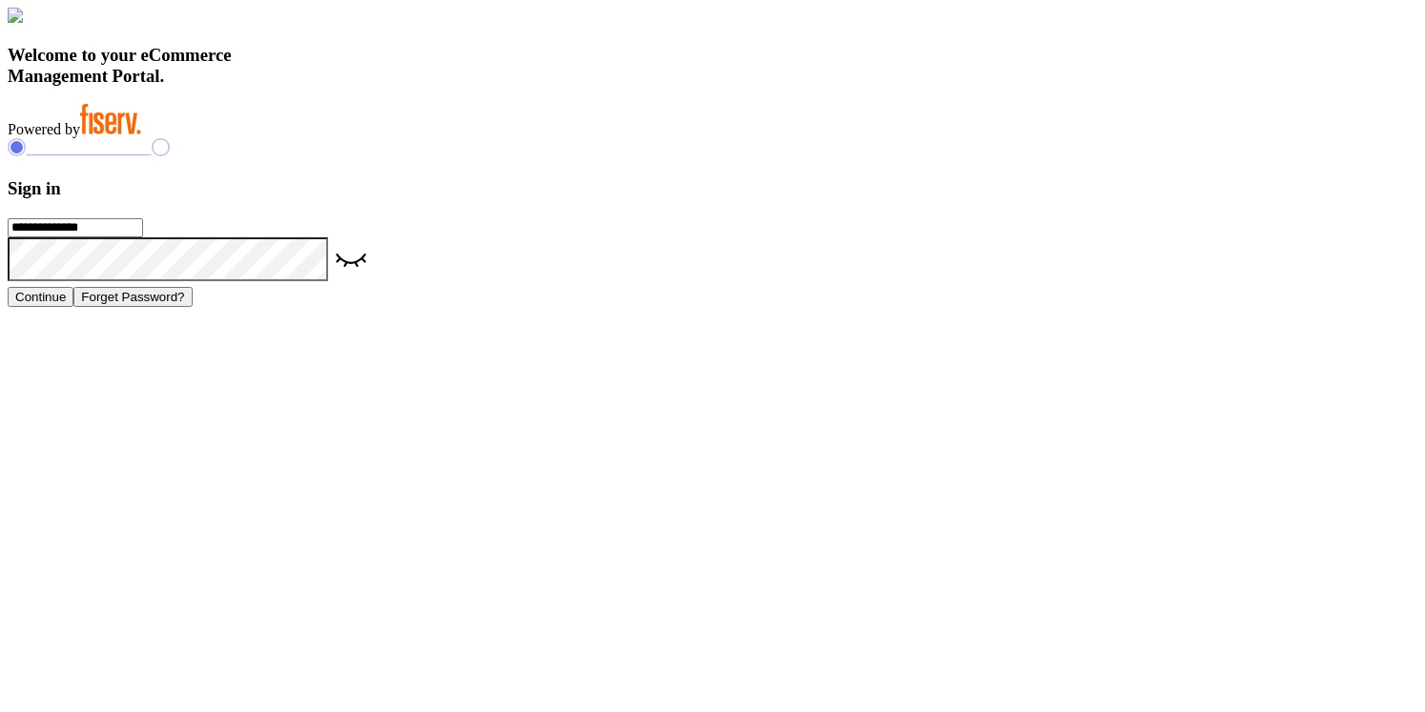
click at [143, 237] on input "**********" at bounding box center [75, 227] width 135 height 19
click at [1009, 199] on h3 "Sign in" at bounding box center [713, 188] width 1410 height 21
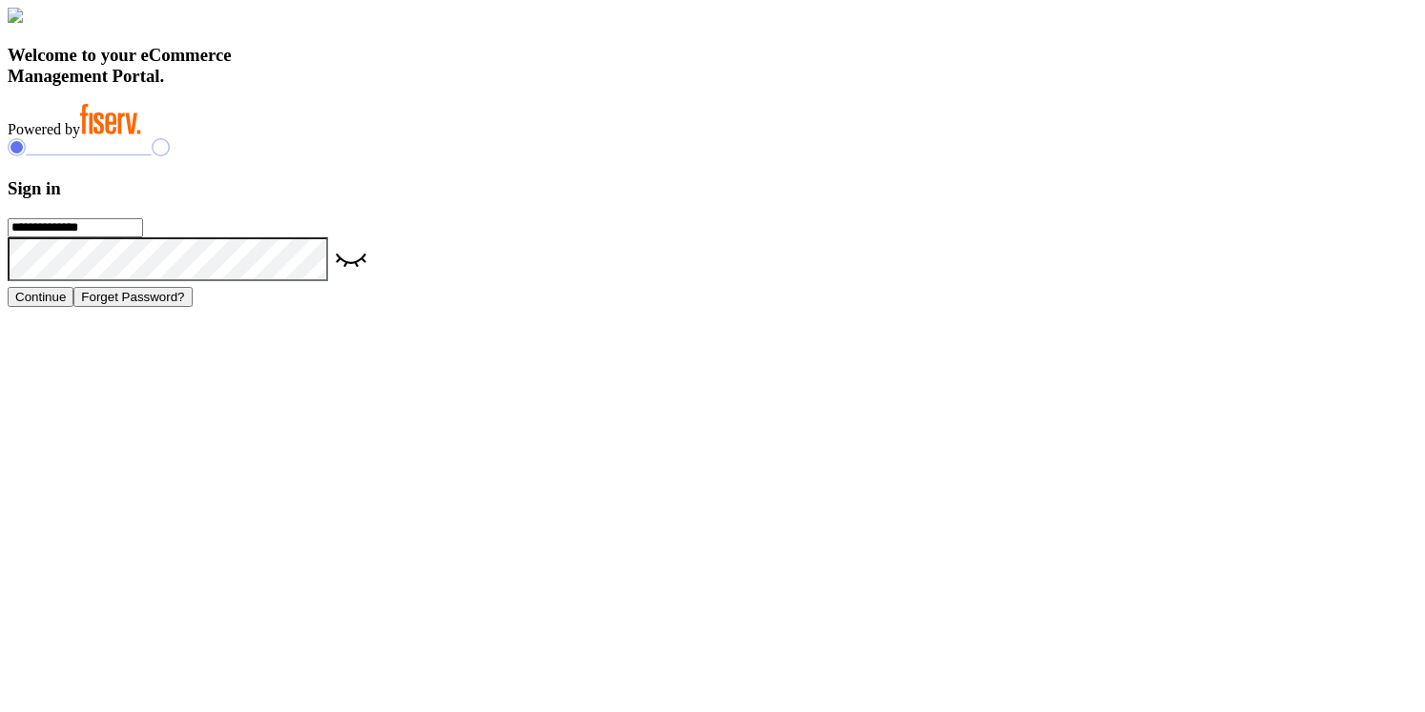
click at [450, 87] on h3 "Welcome to your eCommerce Management Portal." at bounding box center [713, 66] width 1410 height 42
drag, startPoint x: 294, startPoint y: 474, endPoint x: 577, endPoint y: 608, distance: 313.1
click at [577, 138] on div "Welcome to your eCommerce Management Portal. Powered by" at bounding box center [713, 73] width 1410 height 131
click at [143, 237] on input "**********" at bounding box center [75, 227] width 135 height 19
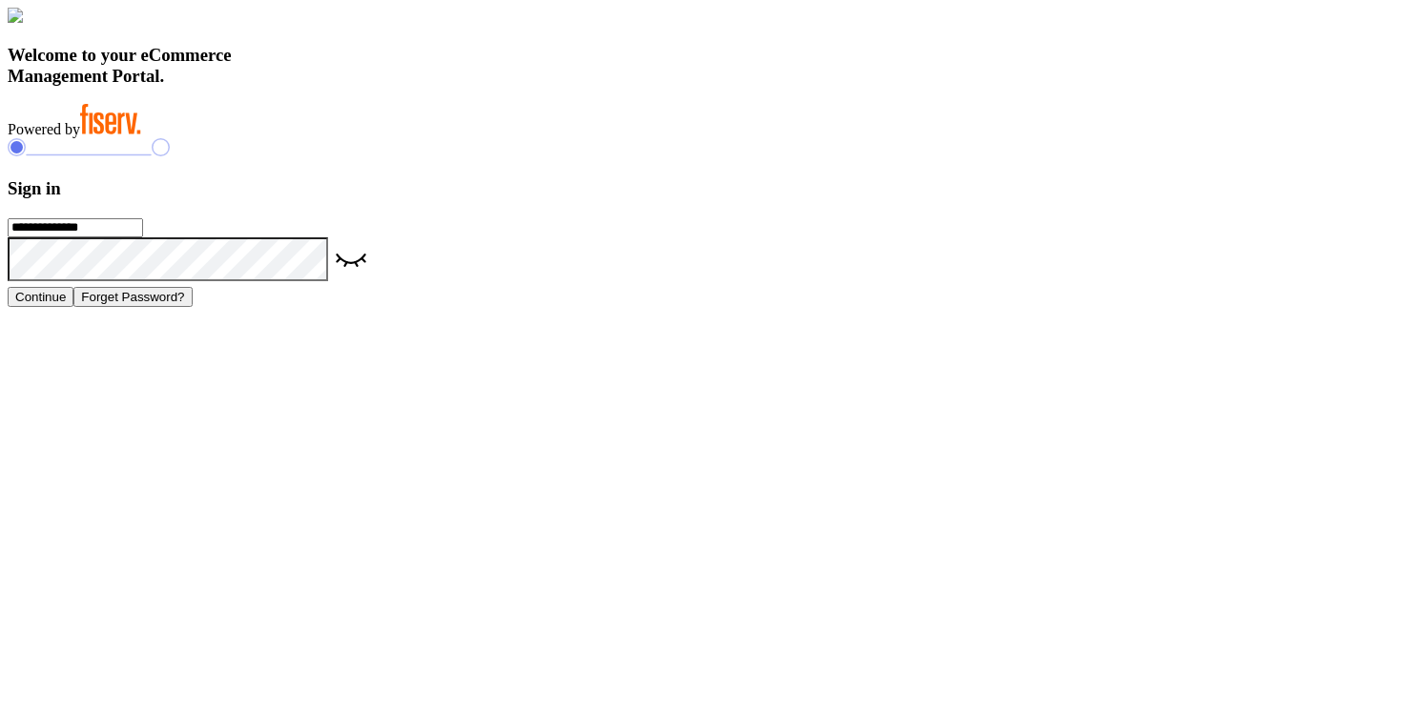
click at [1184, 199] on h3 "Sign in" at bounding box center [713, 188] width 1410 height 21
click at [374, 283] on icon at bounding box center [351, 260] width 46 height 46
click at [328, 237] on icon at bounding box center [328, 237] width 0 height 0
click at [143, 237] on input "**********" at bounding box center [75, 227] width 135 height 19
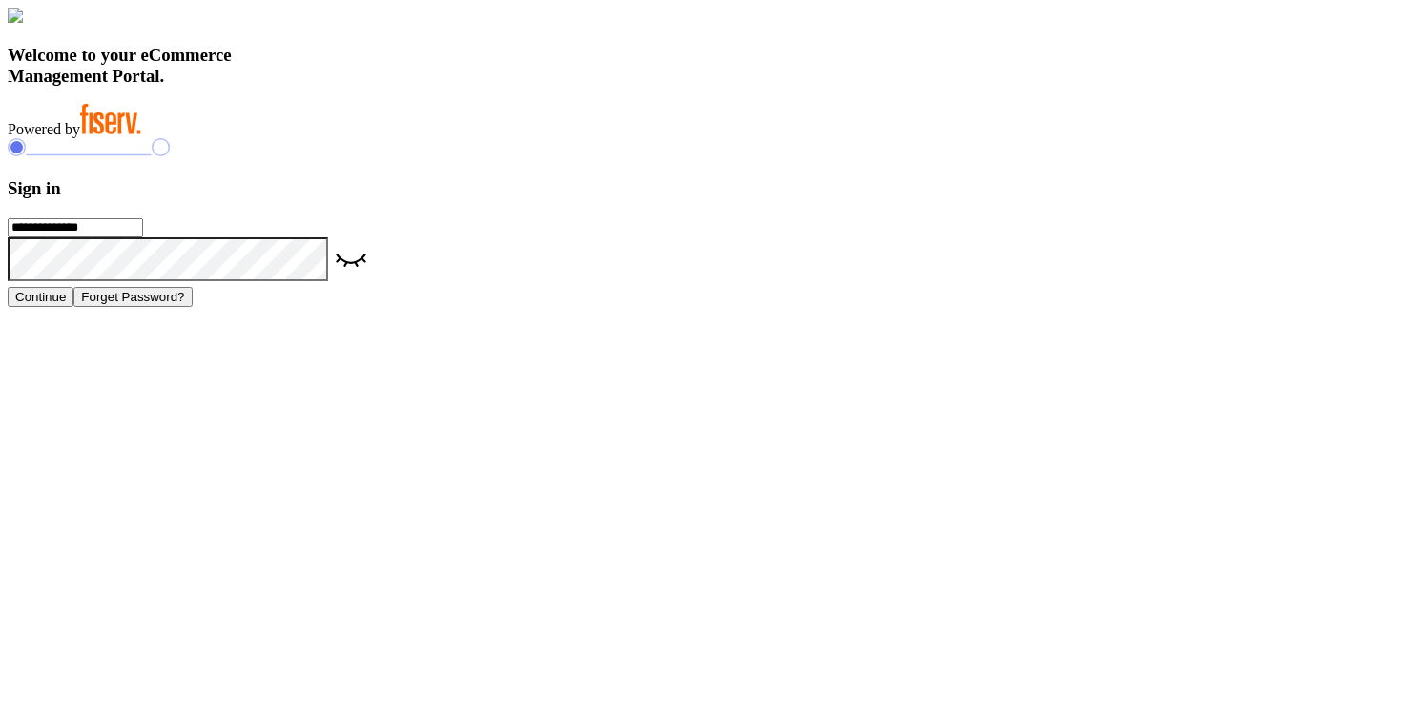
click at [1045, 199] on h3 "Sign in" at bounding box center [713, 188] width 1410 height 21
click at [1120, 199] on h3 "Sign in" at bounding box center [713, 188] width 1410 height 21
click at [143, 237] on input "**********" at bounding box center [75, 227] width 135 height 19
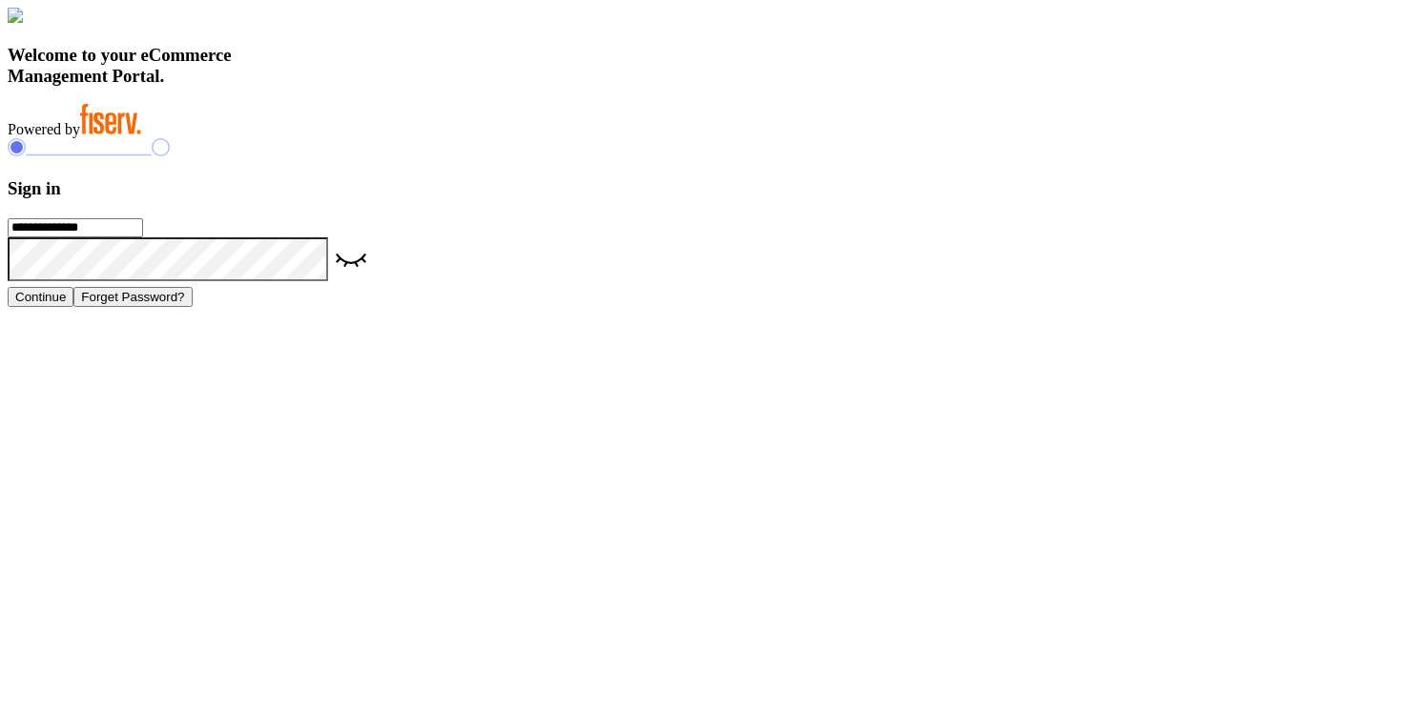
click at [143, 237] on input "**********" at bounding box center [75, 227] width 135 height 19
click at [1042, 199] on h3 "Sign in" at bounding box center [713, 188] width 1410 height 21
click at [374, 283] on icon at bounding box center [351, 260] width 46 height 46
drag, startPoint x: 928, startPoint y: 514, endPoint x: 1128, endPoint y: 597, distance: 216.8
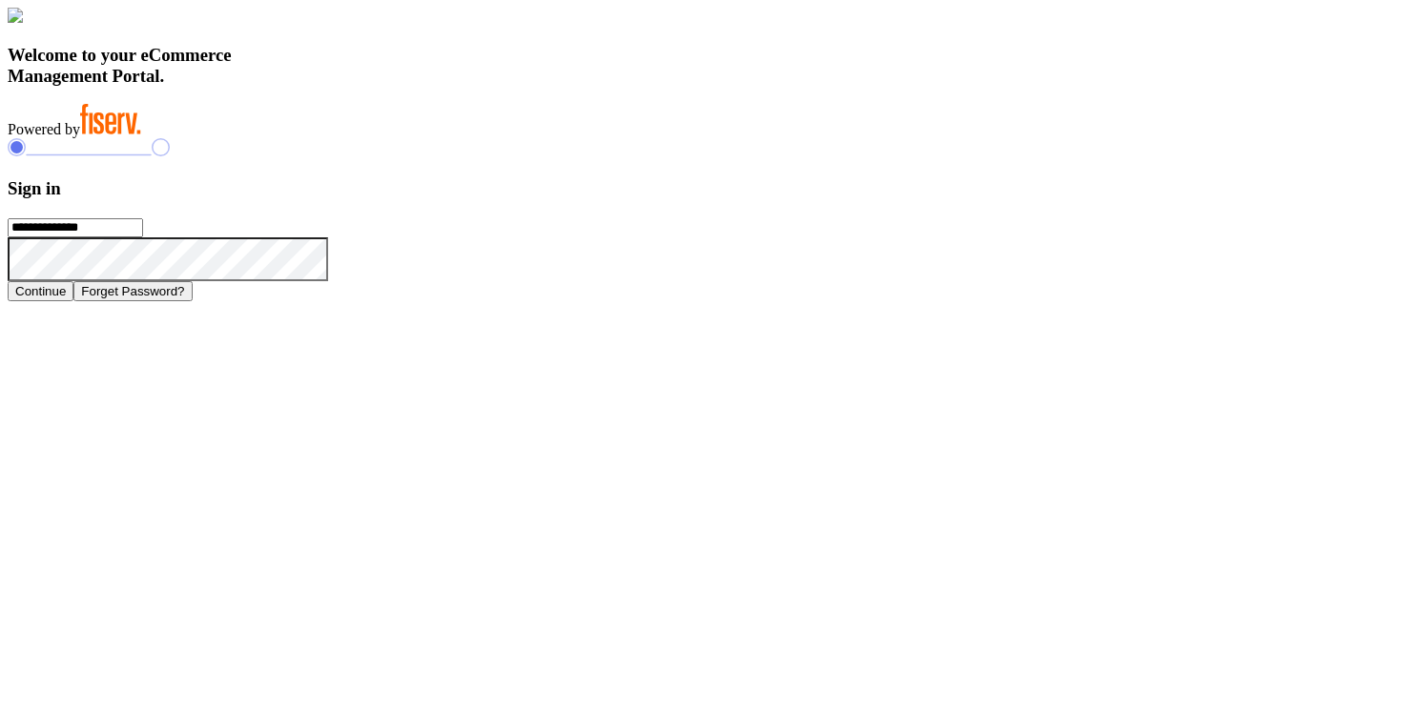
click at [1128, 300] on div "**********" at bounding box center [713, 219] width 1410 height 162
drag, startPoint x: 433, startPoint y: 605, endPoint x: 507, endPoint y: 607, distance: 74.4
click at [507, 138] on div "Welcome to your eCommerce Management Portal. Powered by" at bounding box center [713, 73] width 1410 height 131
click at [501, 87] on h3 "Welcome to your eCommerce Management Portal." at bounding box center [713, 66] width 1410 height 42
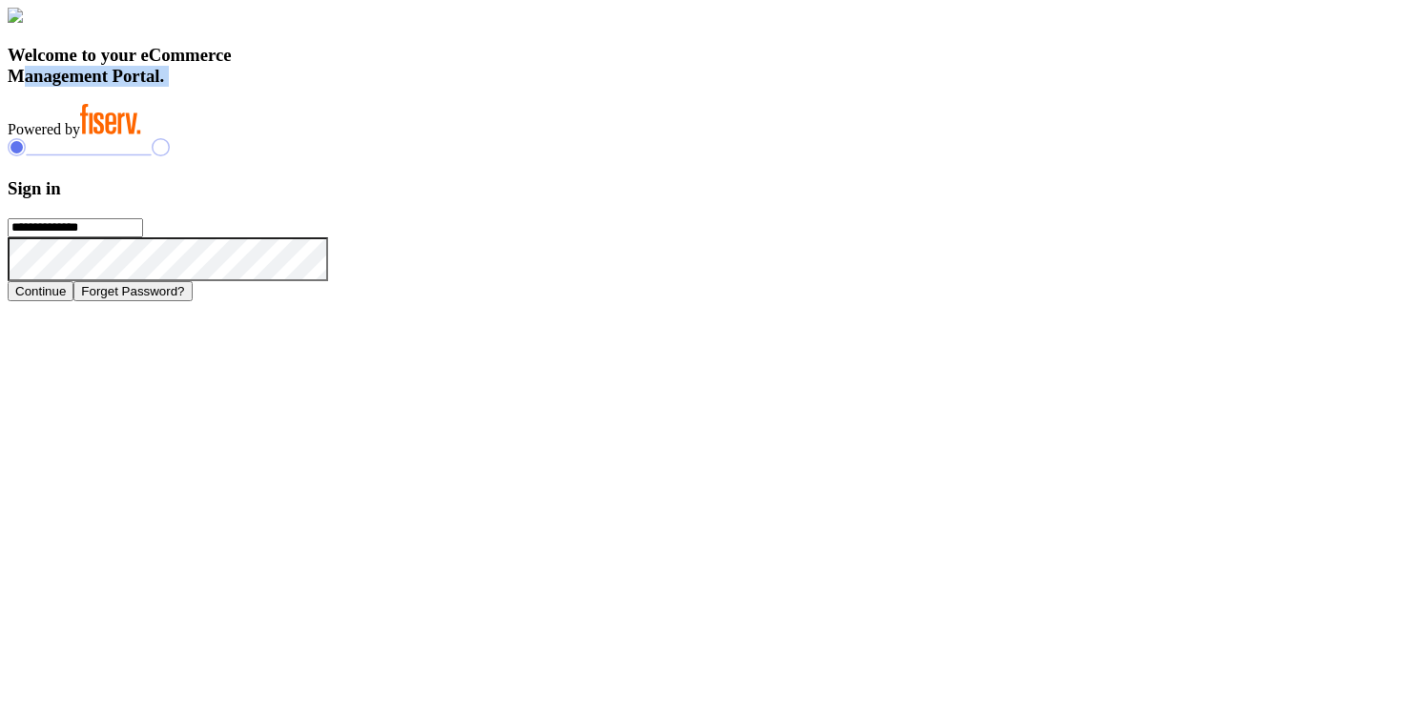
click at [501, 87] on h3 "Welcome to your eCommerce Management Portal." at bounding box center [713, 66] width 1410 height 42
click at [499, 87] on h3 "Welcome to your eCommerce Management Portal." at bounding box center [713, 66] width 1410 height 42
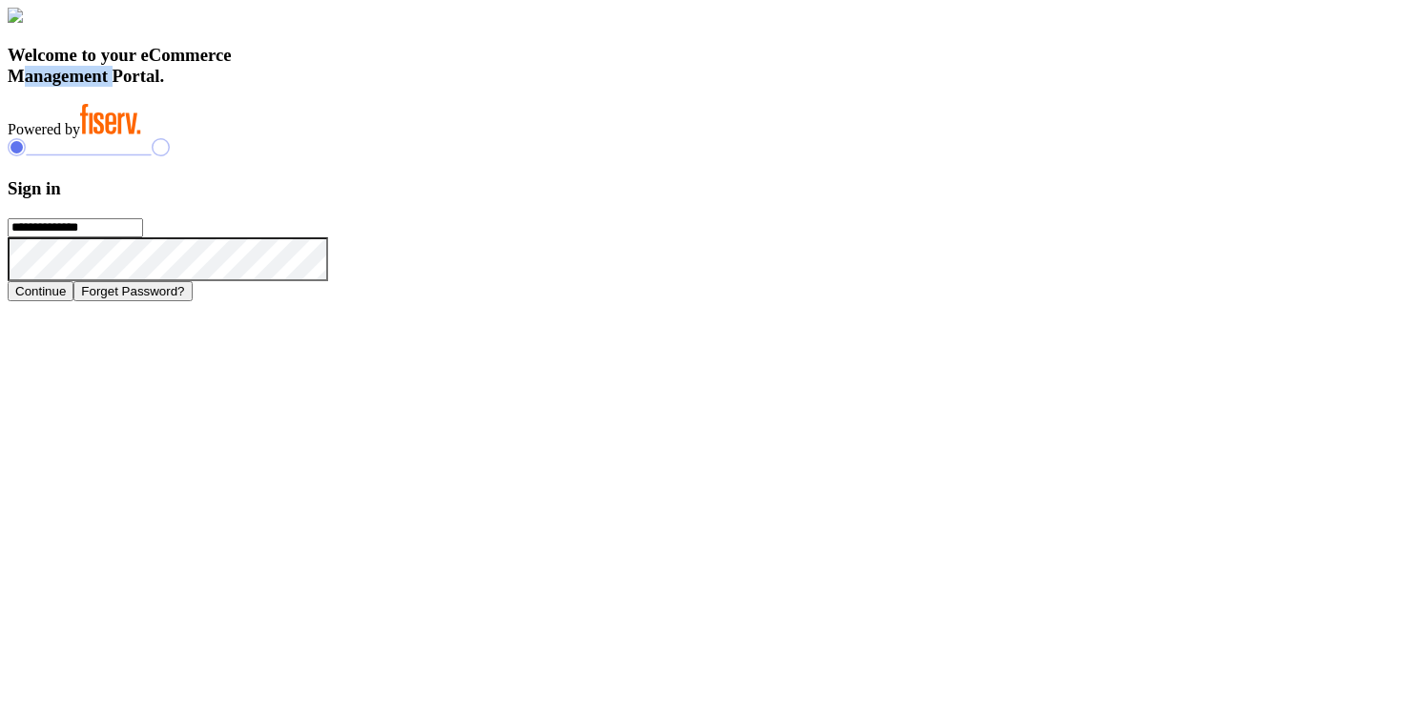
click at [499, 87] on h3 "Welcome to your eCommerce Management Portal." at bounding box center [713, 66] width 1410 height 42
drag, startPoint x: 324, startPoint y: 484, endPoint x: 525, endPoint y: 607, distance: 234.5
click at [525, 138] on div "Welcome to your eCommerce Management Portal. Powered by" at bounding box center [713, 73] width 1410 height 131
click at [632, 138] on div "Welcome to your eCommerce Management Portal. Powered by" at bounding box center [713, 73] width 1410 height 131
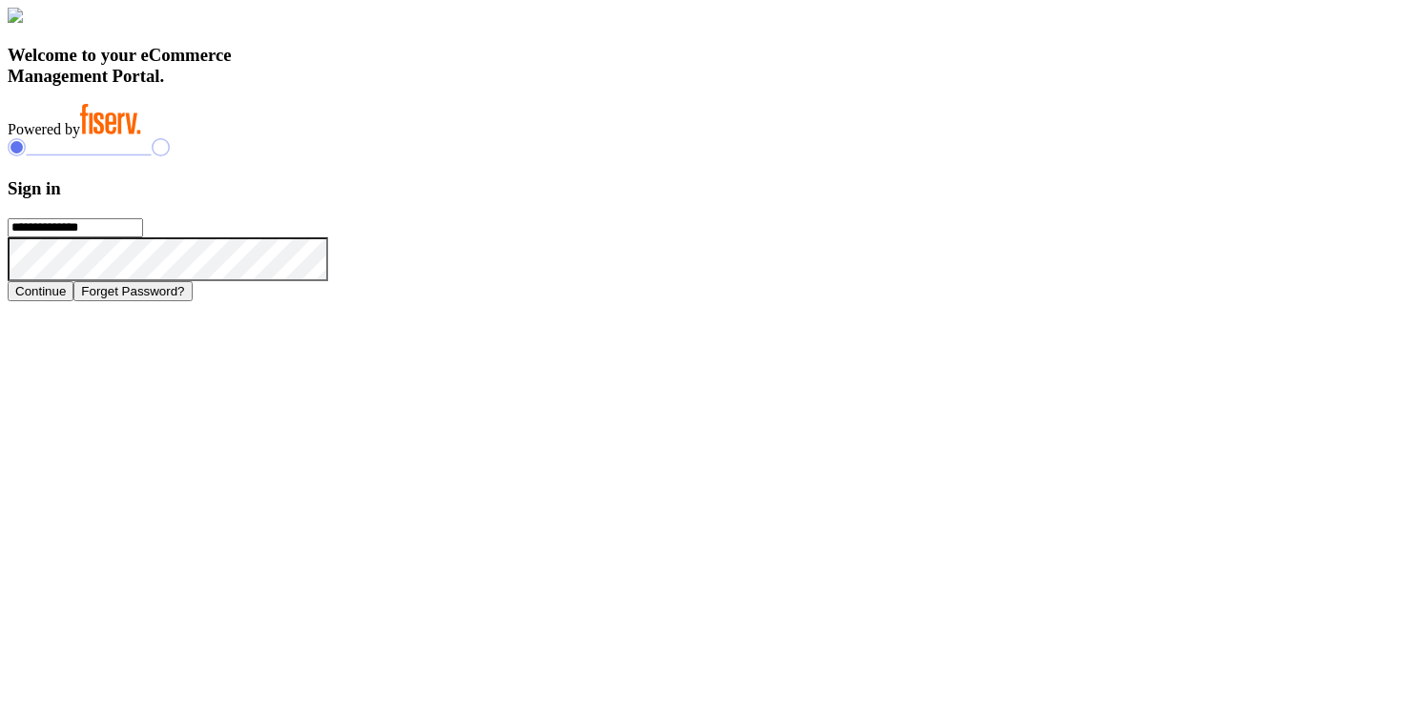
click at [1019, 199] on h3 "Sign in" at bounding box center [713, 188] width 1410 height 21
click at [143, 237] on input "**********" at bounding box center [75, 227] width 135 height 19
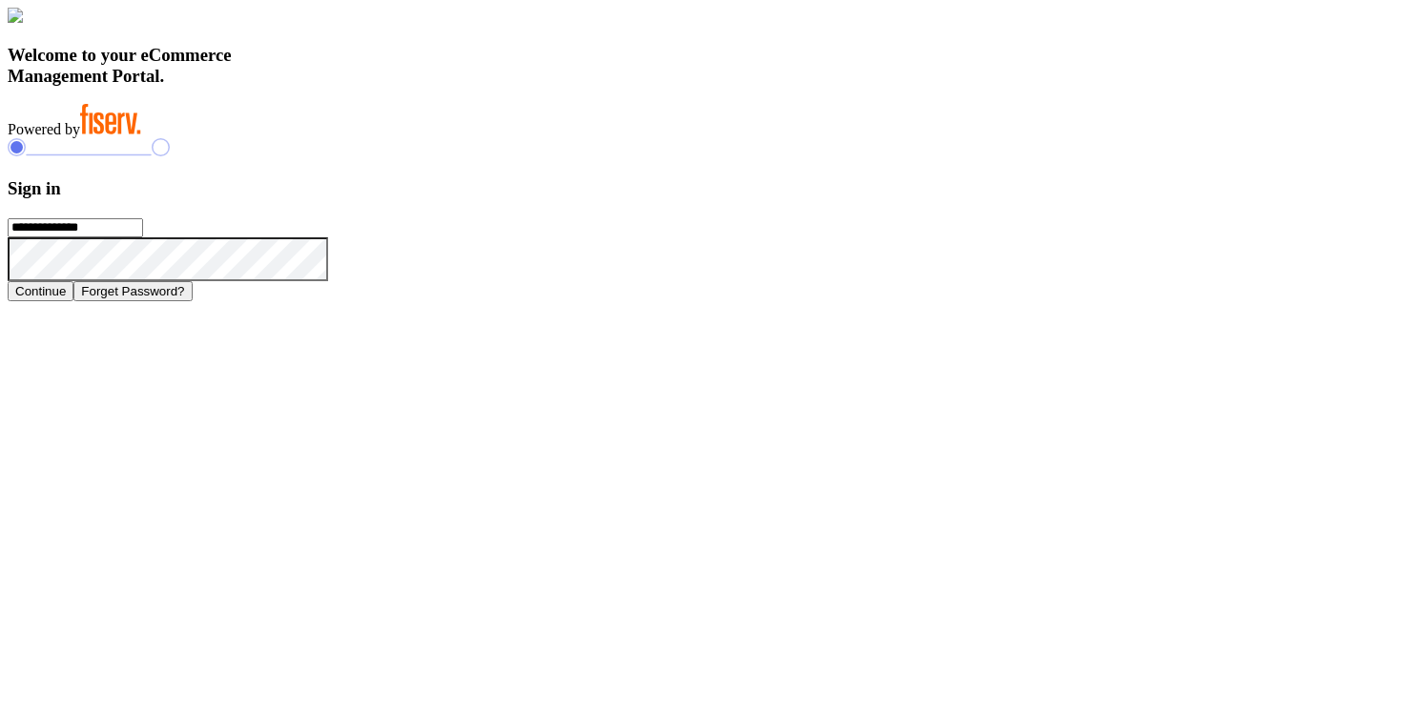
click at [143, 237] on input "**********" at bounding box center [75, 227] width 135 height 19
click at [1031, 199] on h3 "Sign in" at bounding box center [713, 188] width 1410 height 21
click at [328, 237] on icon at bounding box center [328, 237] width 0 height 0
click at [374, 283] on icon at bounding box center [351, 260] width 46 height 46
click at [1021, 199] on h3 "Sign in" at bounding box center [713, 188] width 1410 height 21
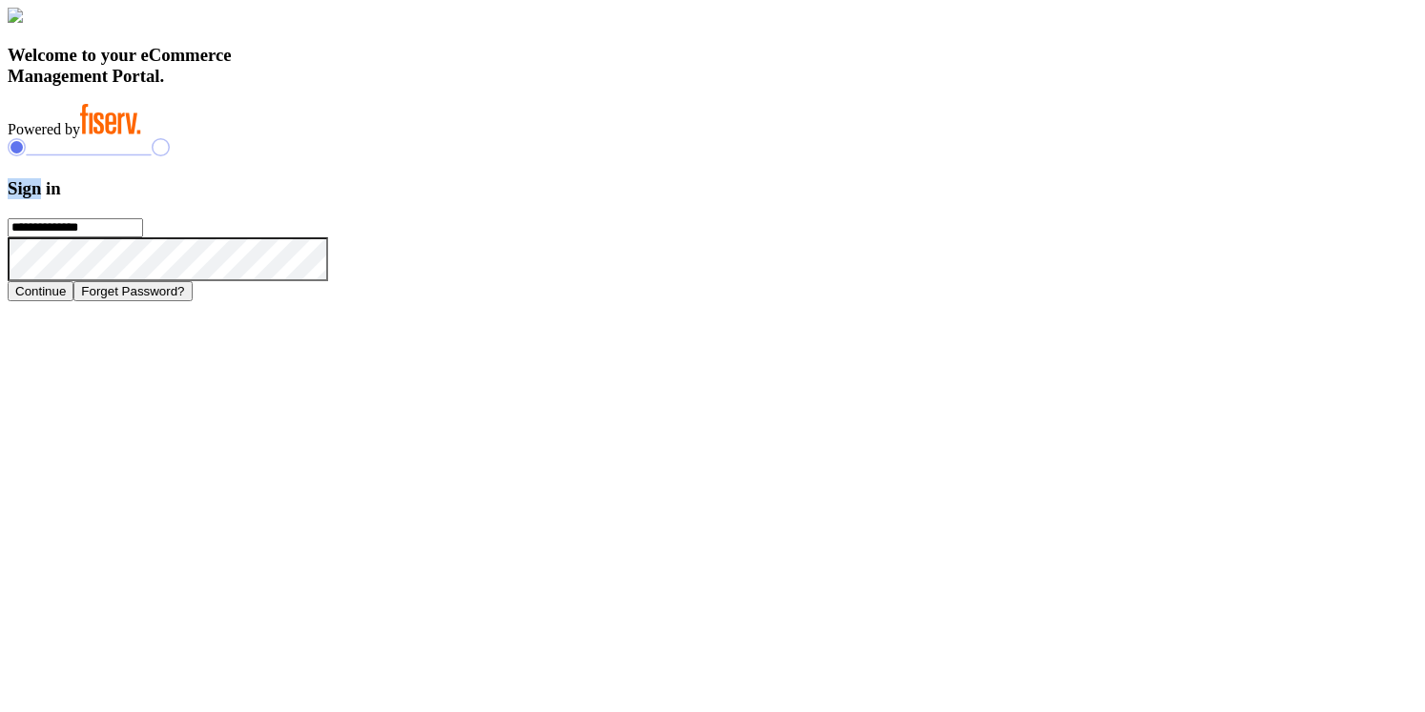
click at [1021, 199] on h3 "Sign in" at bounding box center [713, 188] width 1410 height 21
drag, startPoint x: 988, startPoint y: 270, endPoint x: 1075, endPoint y: 275, distance: 86.9
click at [1075, 199] on h3 "Sign in" at bounding box center [713, 188] width 1410 height 21
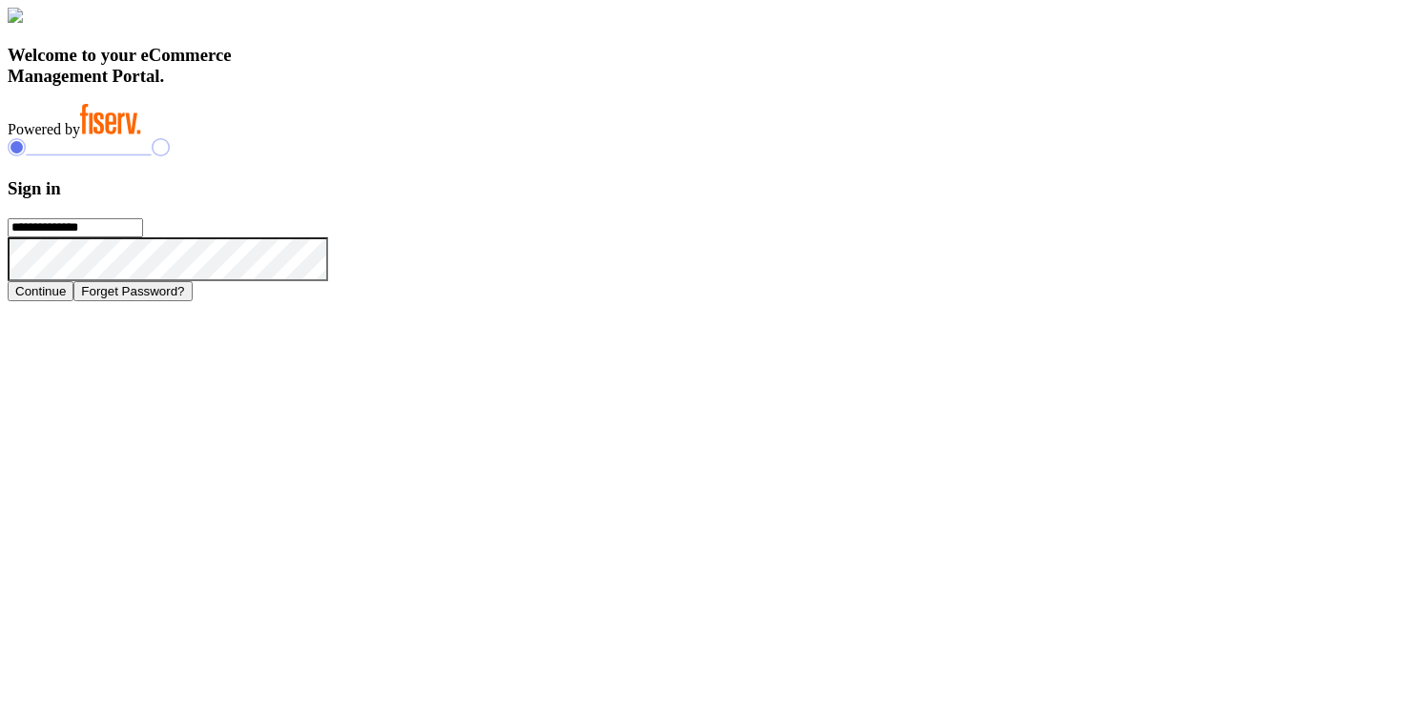
click at [1027, 199] on h3 "Sign in" at bounding box center [713, 188] width 1410 height 21
click at [1163, 301] on form "**********" at bounding box center [713, 239] width 1410 height 123
click at [1163, 199] on h3 "Sign in" at bounding box center [713, 188] width 1410 height 21
click at [328, 237] on icon at bounding box center [328, 237] width 0 height 0
click at [374, 283] on icon at bounding box center [351, 260] width 46 height 46
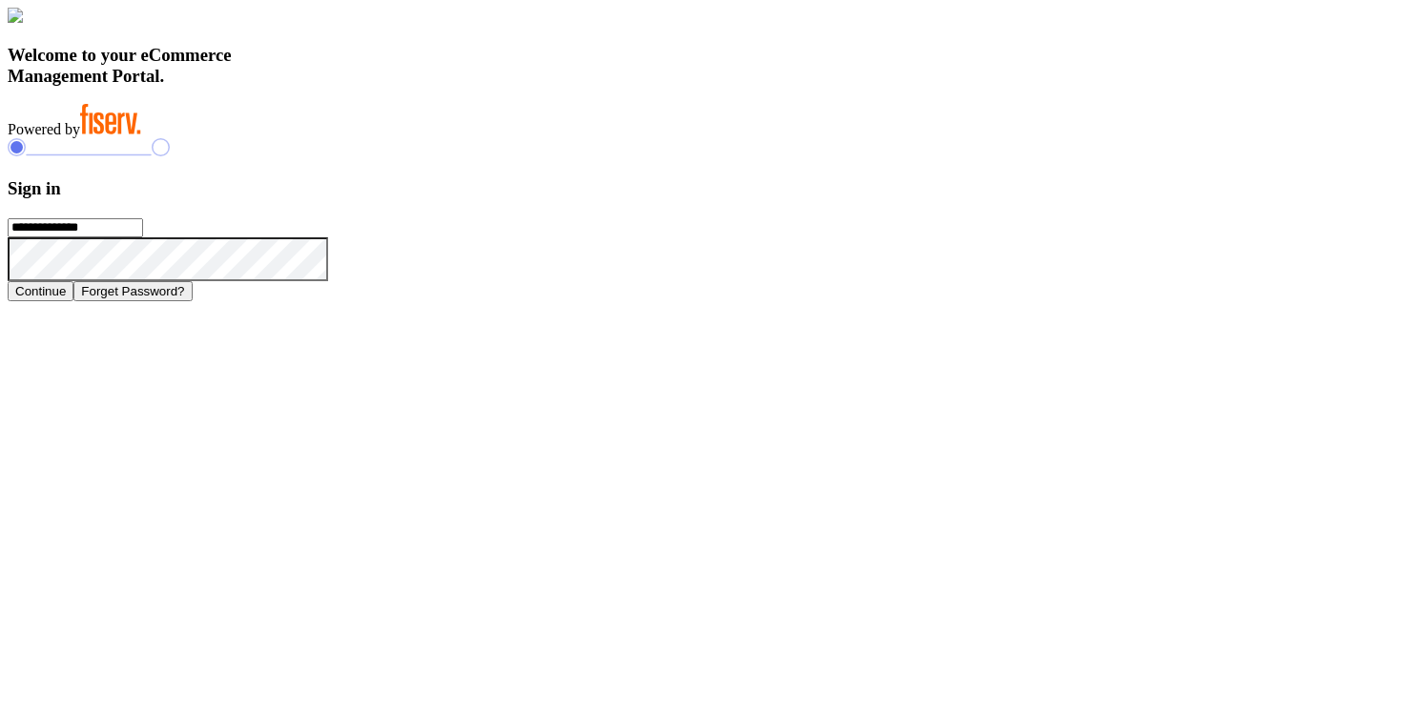
click at [994, 300] on div "**********" at bounding box center [713, 219] width 1410 height 162
drag, startPoint x: 310, startPoint y: 480, endPoint x: 549, endPoint y: 611, distance: 273.2
click at [549, 138] on div "Welcome to your eCommerce Management Portal. Powered by" at bounding box center [713, 73] width 1410 height 131
click at [1010, 199] on h3 "Sign in" at bounding box center [713, 188] width 1410 height 21
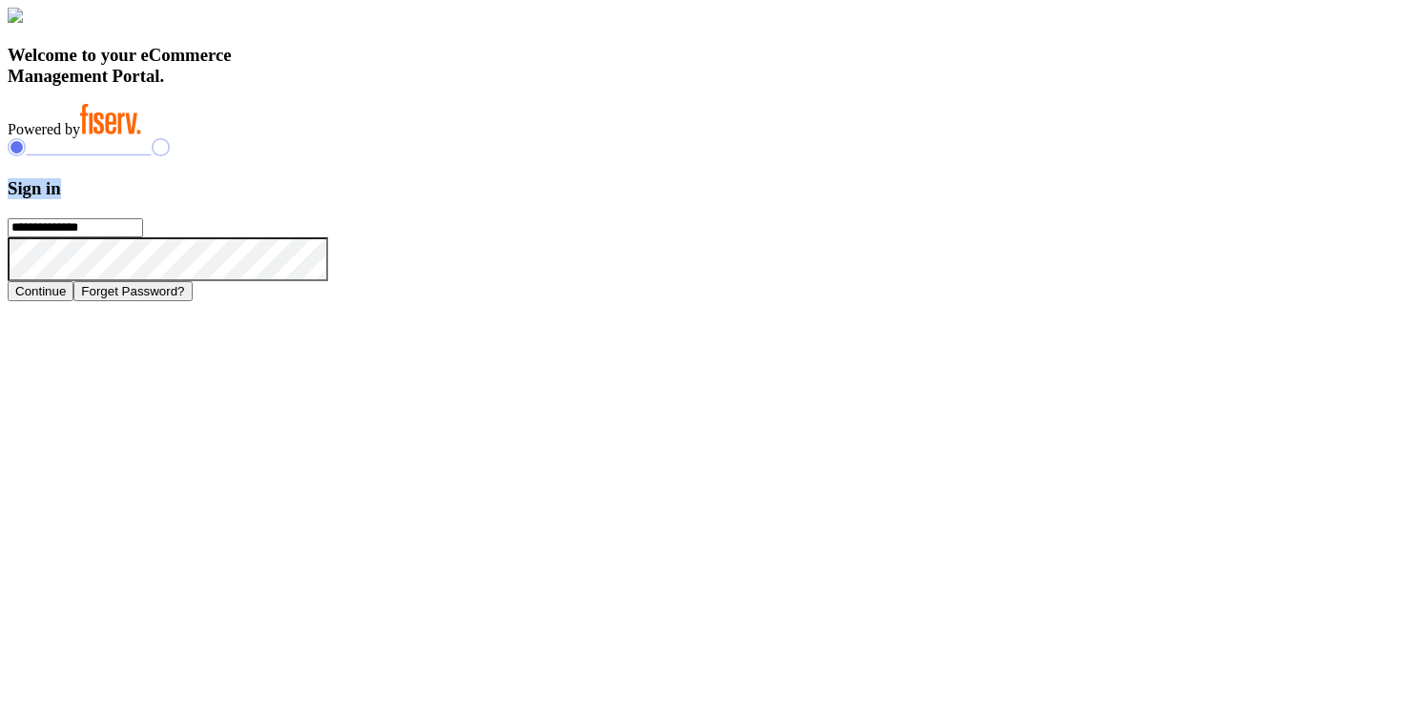
click at [1010, 199] on h3 "Sign in" at bounding box center [713, 188] width 1410 height 21
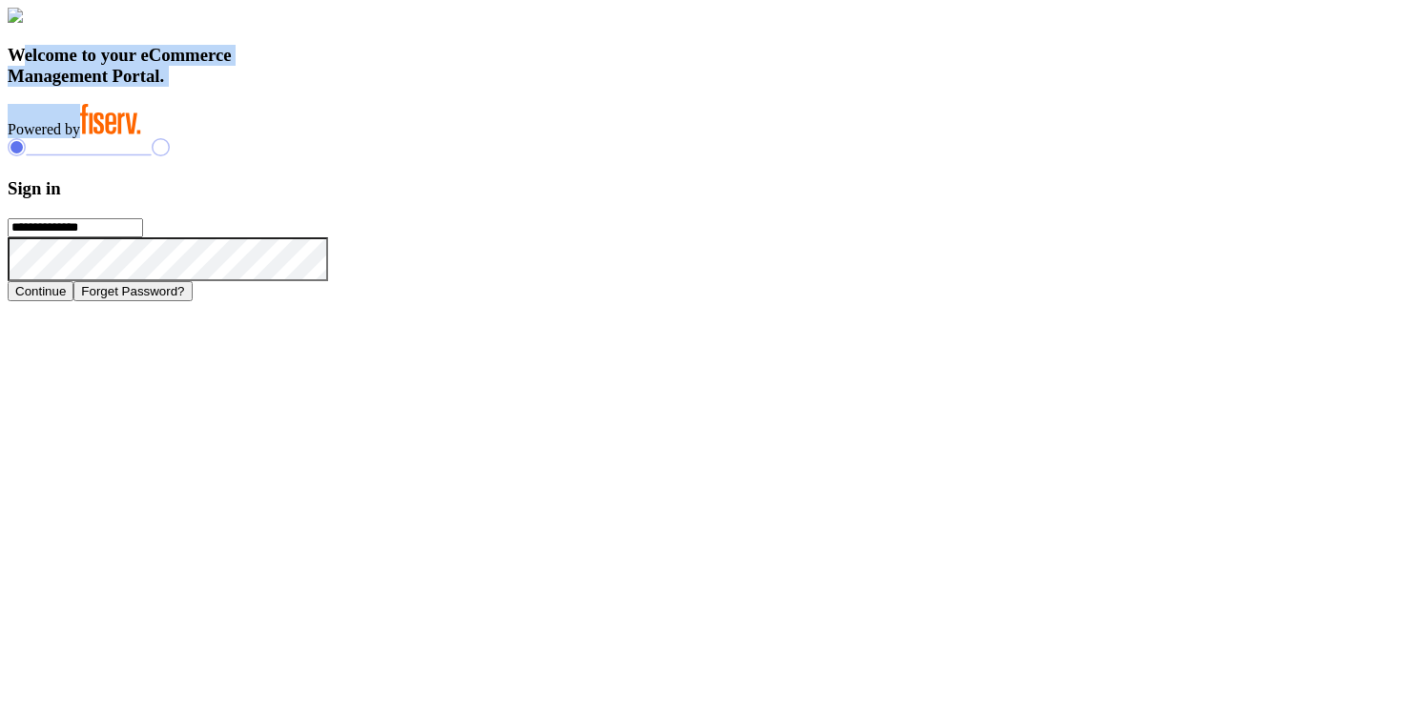
drag, startPoint x: 321, startPoint y: 483, endPoint x: 548, endPoint y: 619, distance: 264.8
click at [548, 138] on div "Welcome to your eCommerce Management Portal. Powered by" at bounding box center [713, 73] width 1410 height 131
click at [143, 237] on input "**********" at bounding box center [75, 227] width 135 height 19
click at [1022, 199] on h3 "Sign in" at bounding box center [713, 188] width 1410 height 21
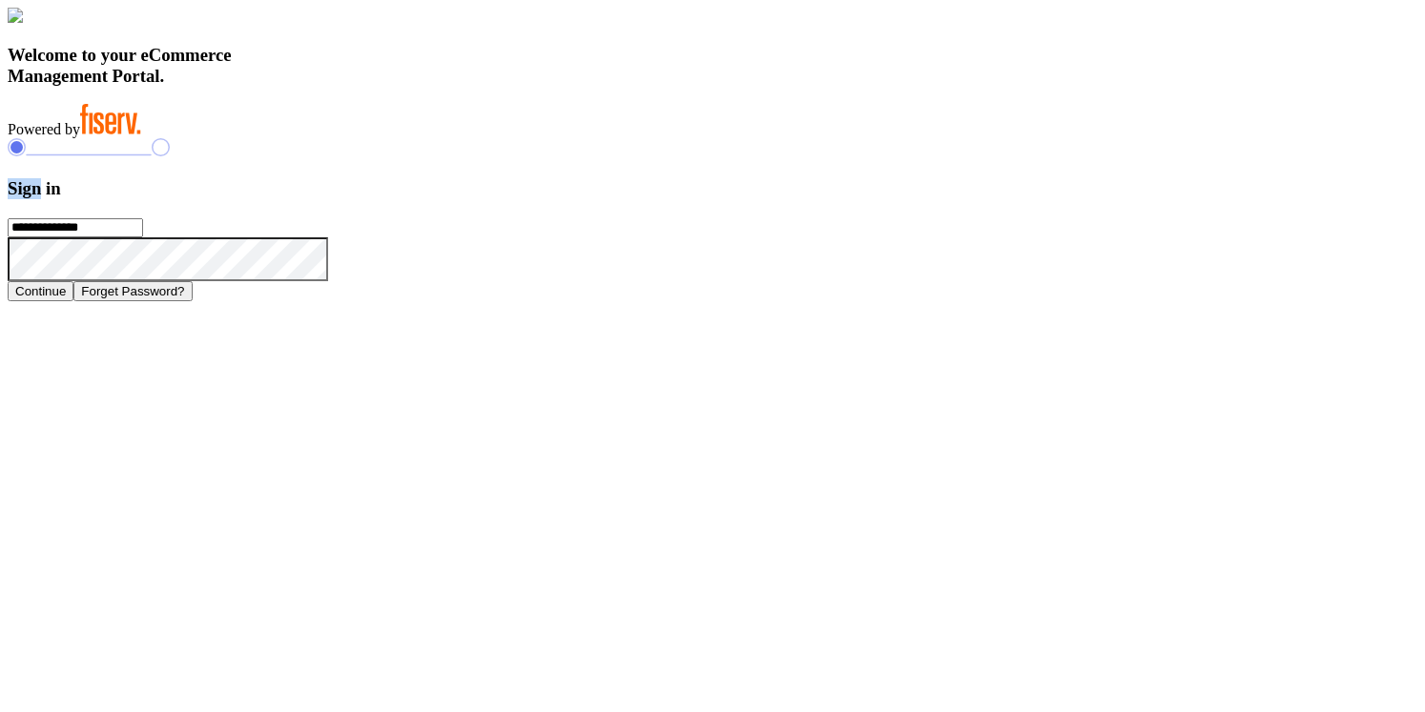
click at [1022, 199] on h3 "Sign in" at bounding box center [713, 188] width 1410 height 21
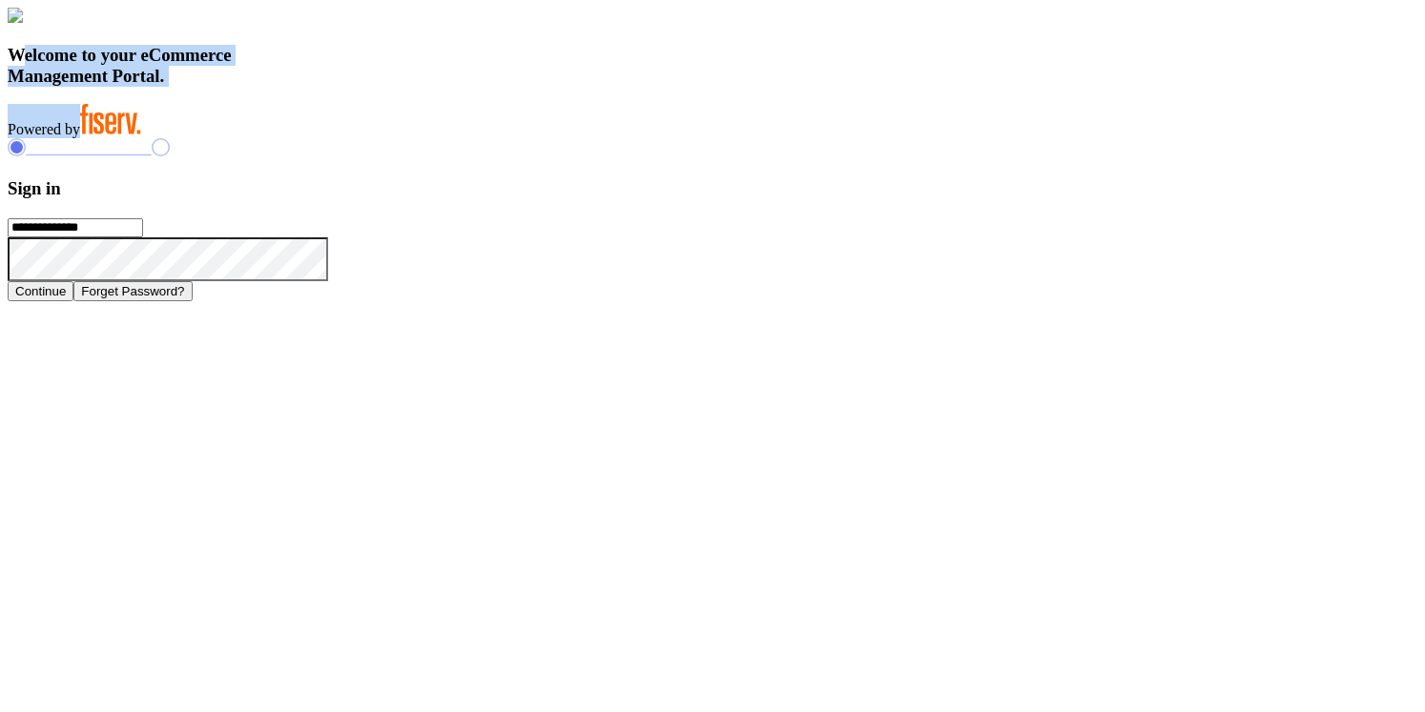
drag, startPoint x: 320, startPoint y: 480, endPoint x: 594, endPoint y: 611, distance: 303.7
click at [594, 138] on div "Welcome to your eCommerce Management Portal. Powered by" at bounding box center [713, 73] width 1410 height 131
click at [1010, 199] on h3 "Sign in" at bounding box center [713, 188] width 1410 height 21
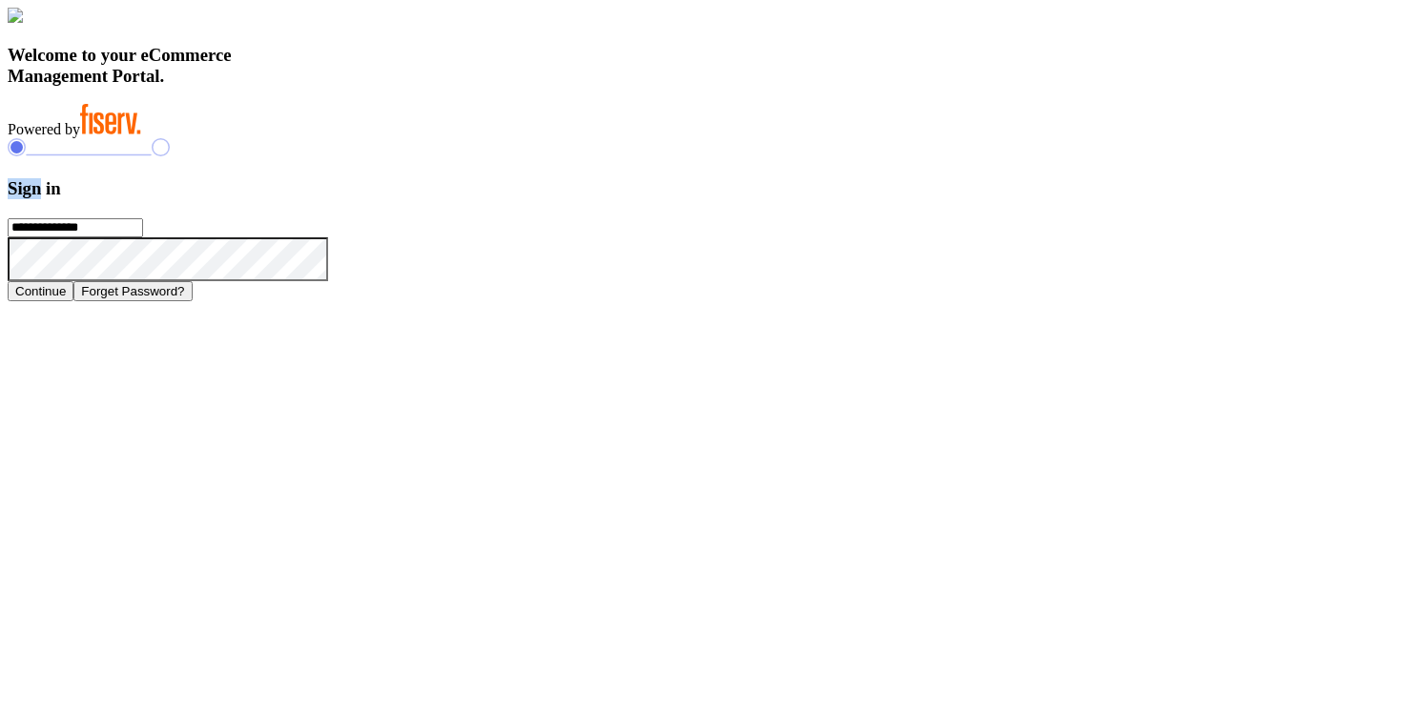
click at [1010, 199] on h3 "Sign in" at bounding box center [713, 188] width 1410 height 21
click at [143, 237] on input "**********" at bounding box center [75, 227] width 135 height 19
click at [1010, 199] on h3 "Sign in" at bounding box center [713, 188] width 1410 height 21
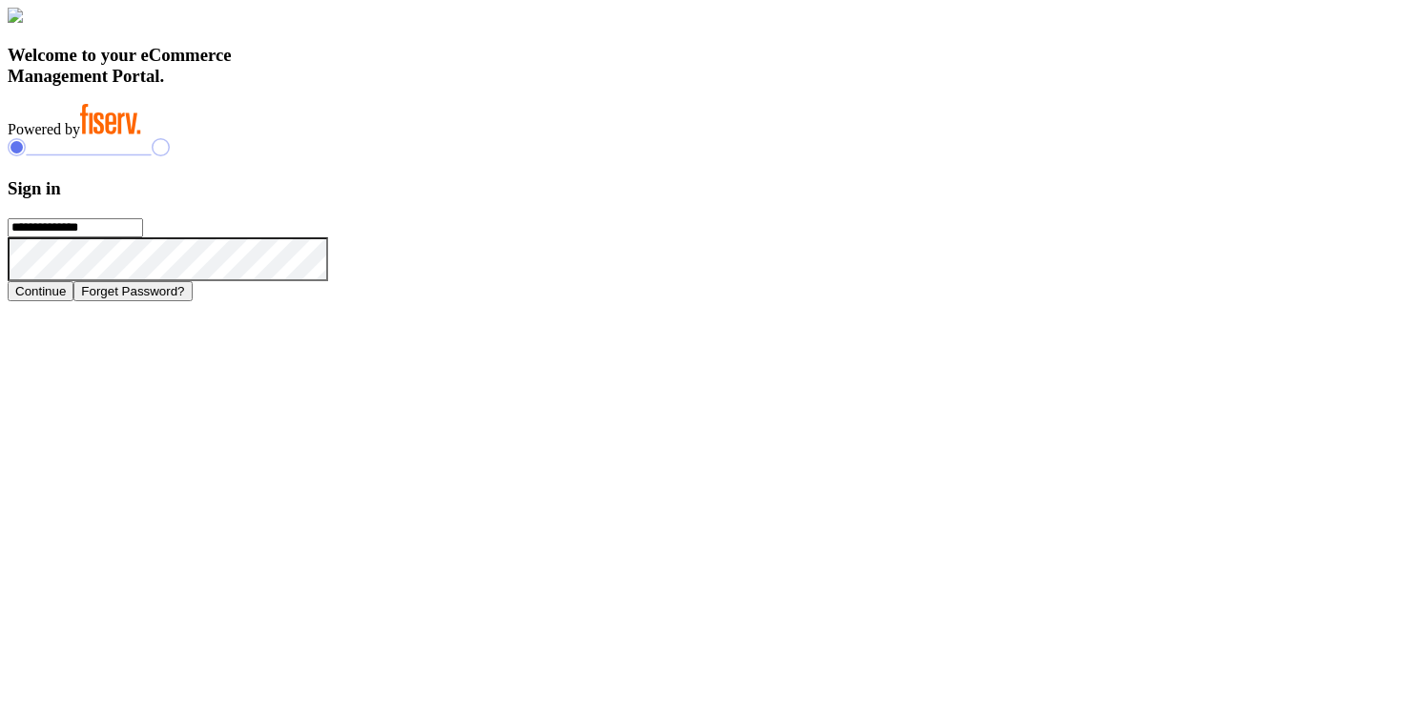
click at [1192, 252] on form "**********" at bounding box center [713, 239] width 1410 height 123
click at [328, 237] on icon at bounding box center [328, 237] width 0 height 0
click at [364, 263] on icon at bounding box center [351, 259] width 28 height 9
drag, startPoint x: 879, startPoint y: 514, endPoint x: 1248, endPoint y: 608, distance: 381.0
click at [1247, 301] on div "**********" at bounding box center [713, 155] width 1410 height 294
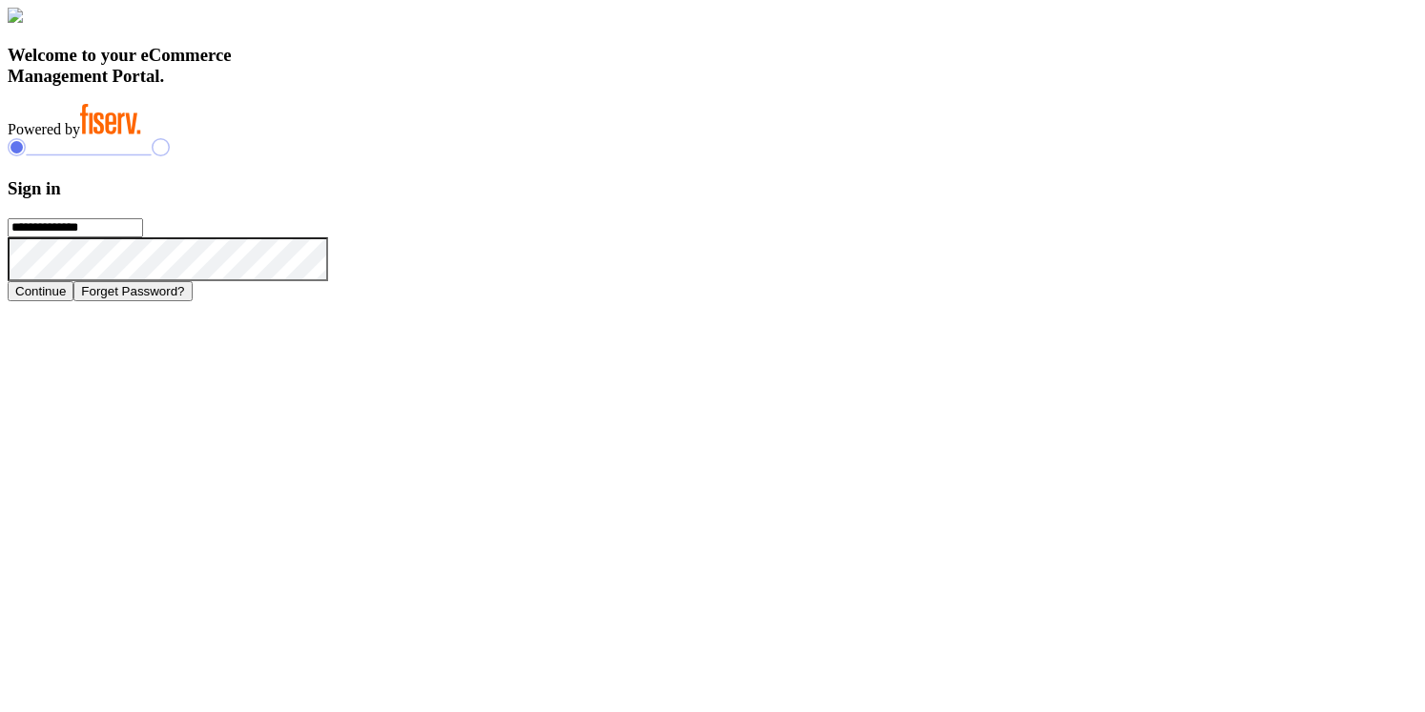
click at [512, 87] on h3 "Welcome to your eCommerce Management Portal." at bounding box center [713, 66] width 1410 height 42
click at [505, 87] on h3 "Welcome to your eCommerce Management Portal." at bounding box center [713, 66] width 1410 height 42
drag, startPoint x: 317, startPoint y: 481, endPoint x: 567, endPoint y: 615, distance: 284.6
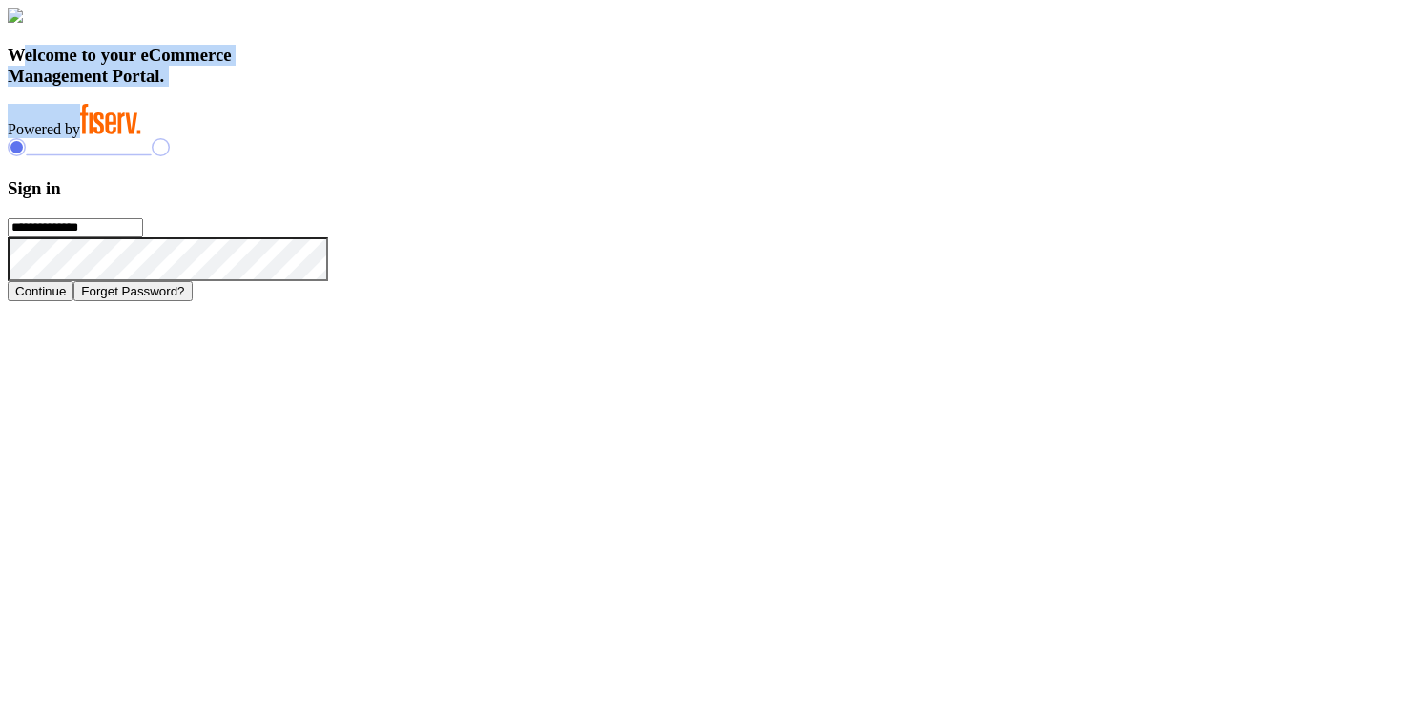
click at [567, 138] on div "Welcome to your eCommerce Management Portal. Powered by" at bounding box center [713, 73] width 1410 height 131
click at [1014, 199] on h3 "Sign in" at bounding box center [713, 188] width 1410 height 21
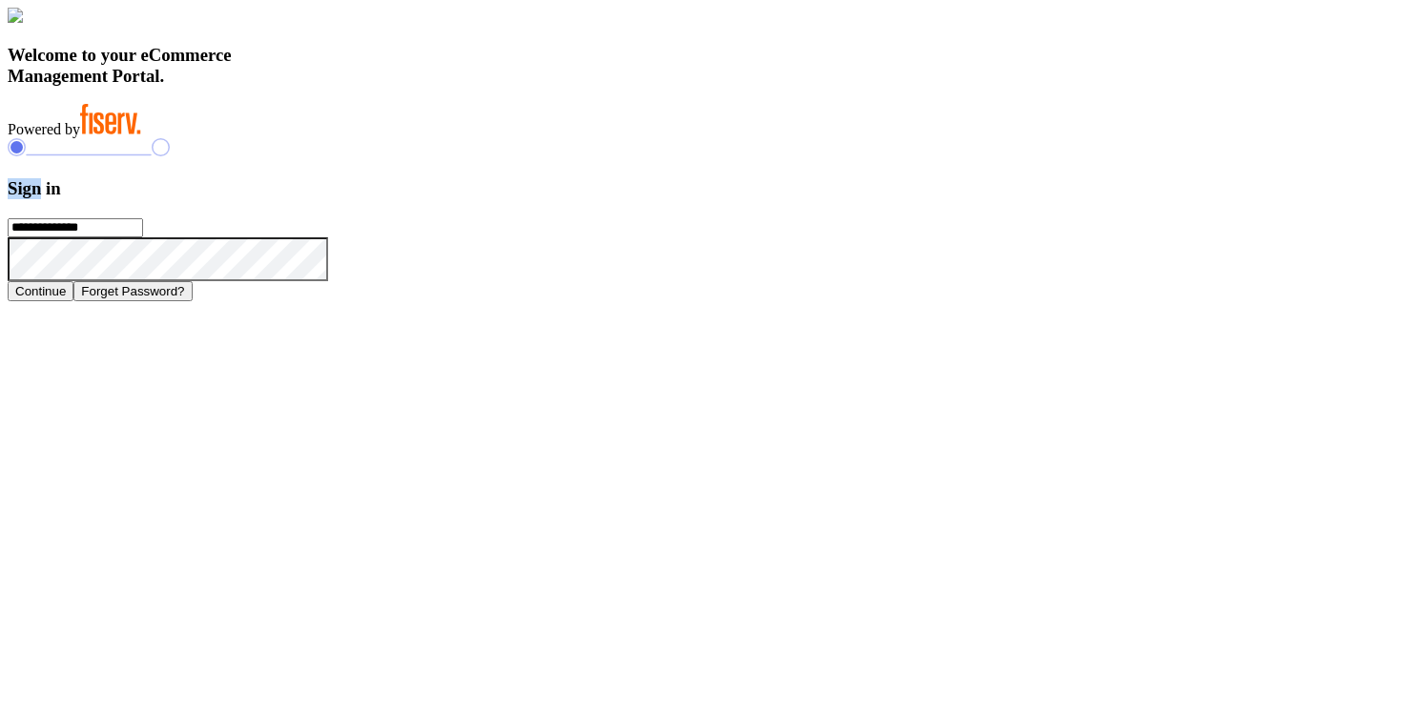
click at [1014, 199] on h3 "Sign in" at bounding box center [713, 188] width 1410 height 21
click at [143, 237] on input "**********" at bounding box center [75, 227] width 135 height 19
click at [1063, 213] on div "**********" at bounding box center [713, 219] width 1410 height 162
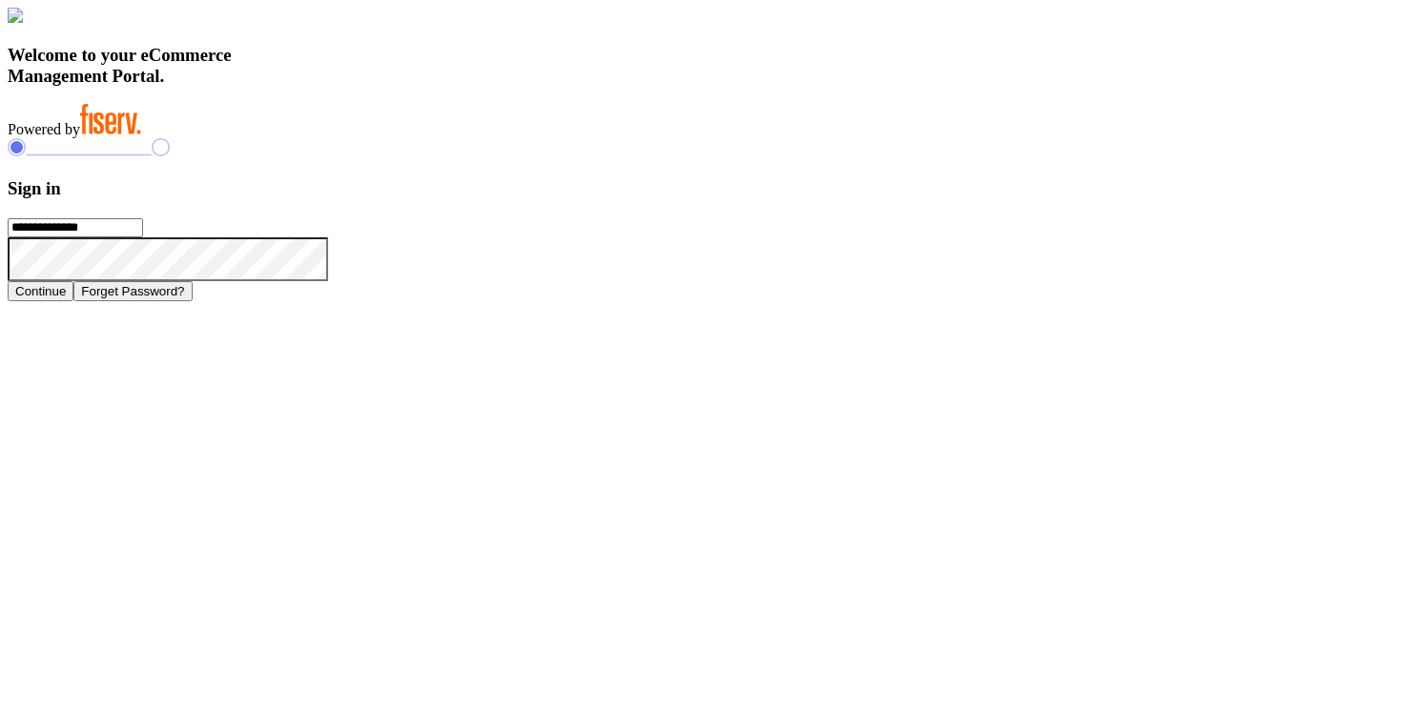
drag, startPoint x: 902, startPoint y: 166, endPoint x: 1074, endPoint y: 239, distance: 186.7
click at [1074, 240] on div "**********" at bounding box center [713, 219] width 1410 height 162
click at [1013, 199] on h3 "Sign in" at bounding box center [713, 188] width 1410 height 21
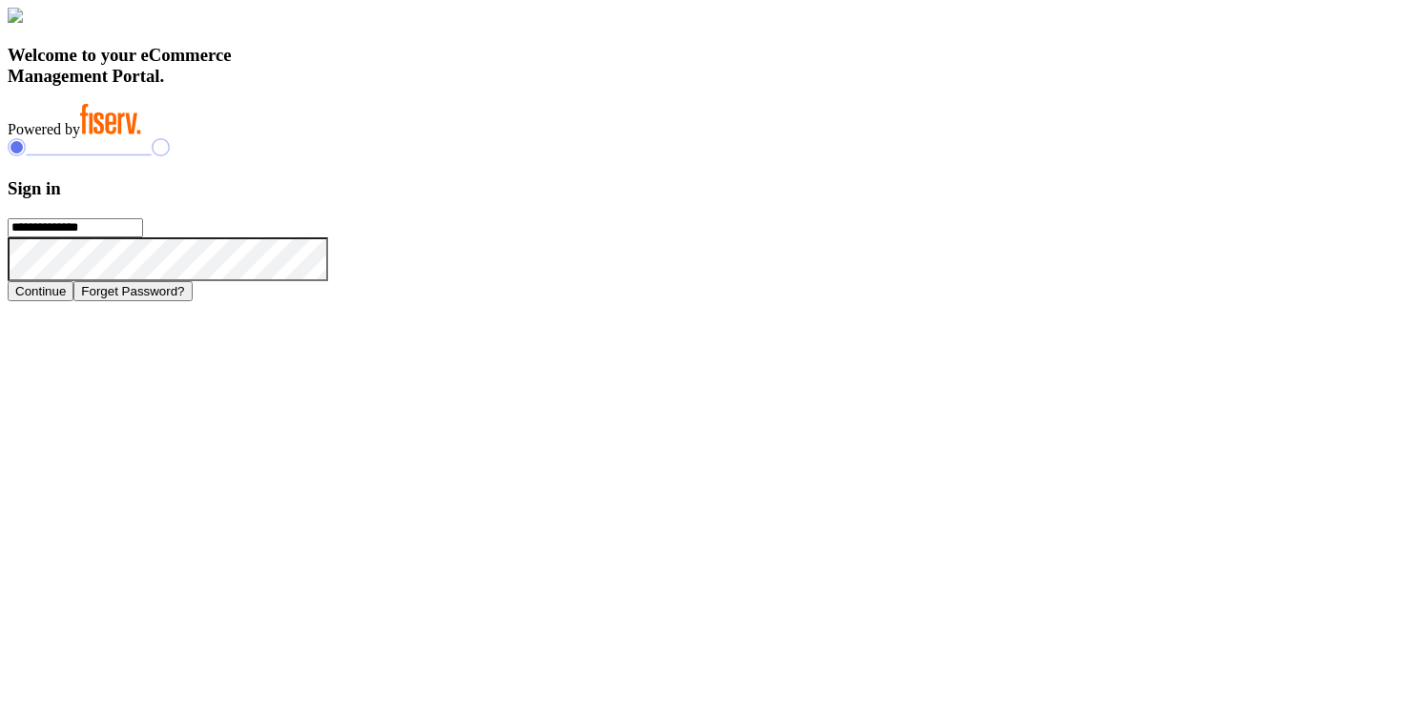
click at [496, 87] on h3 "Welcome to your eCommerce Management Portal." at bounding box center [713, 66] width 1410 height 42
click at [514, 87] on h3 "Welcome to your eCommerce Management Portal." at bounding box center [713, 66] width 1410 height 42
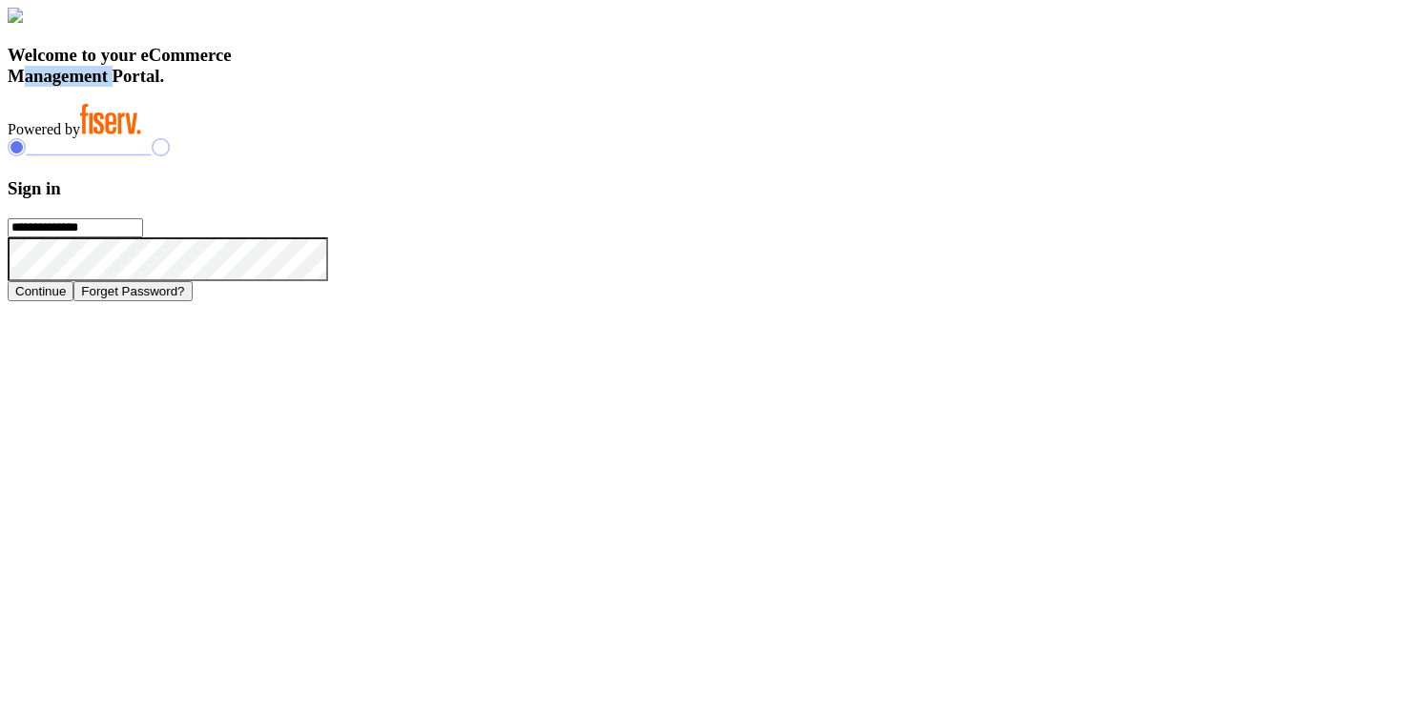
click at [514, 87] on h3 "Welcome to your eCommerce Management Portal." at bounding box center [713, 66] width 1410 height 42
click at [505, 87] on h3 "Welcome to your eCommerce Management Portal." at bounding box center [713, 66] width 1410 height 42
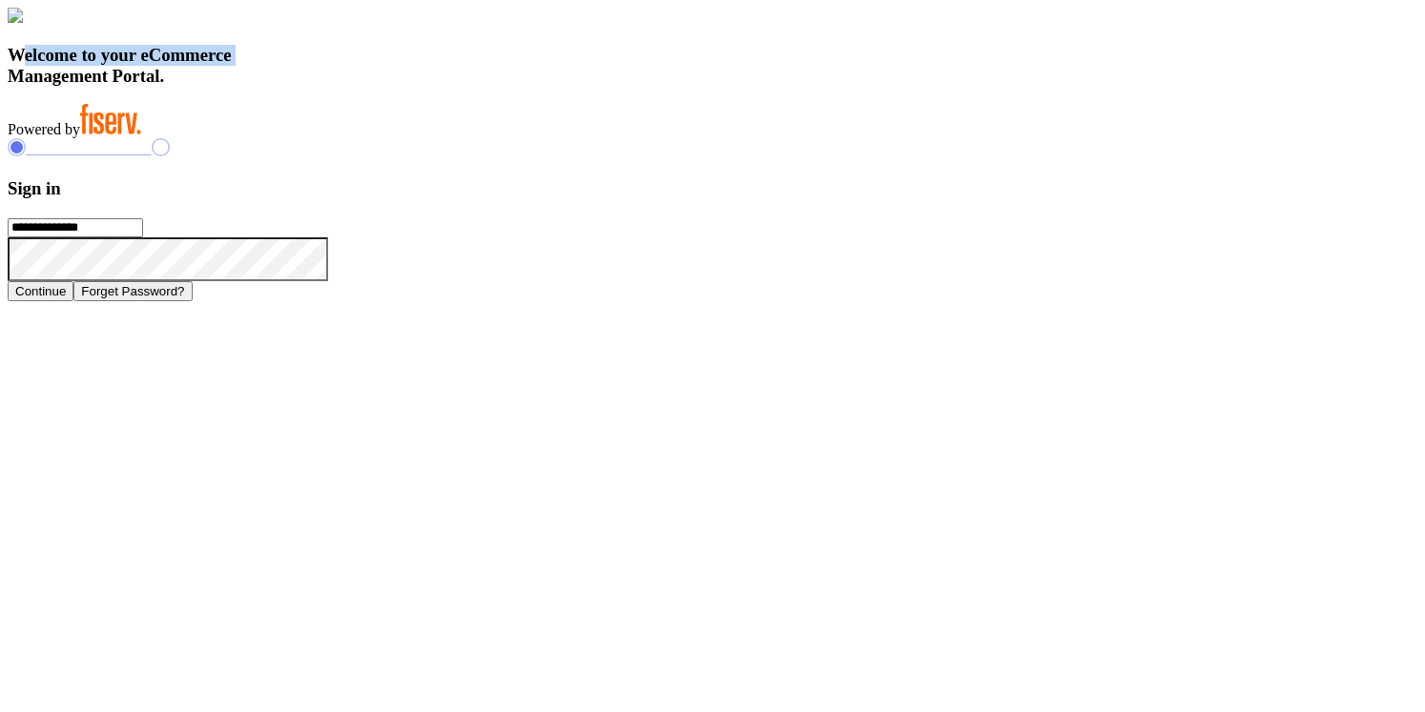
click at [505, 87] on h3 "Welcome to your eCommerce Management Portal." at bounding box center [713, 66] width 1410 height 42
click at [512, 87] on h3 "Welcome to your eCommerce Management Portal." at bounding box center [713, 66] width 1410 height 42
click at [529, 138] on div "Welcome to your eCommerce Management Portal. Powered by" at bounding box center [713, 73] width 1410 height 131
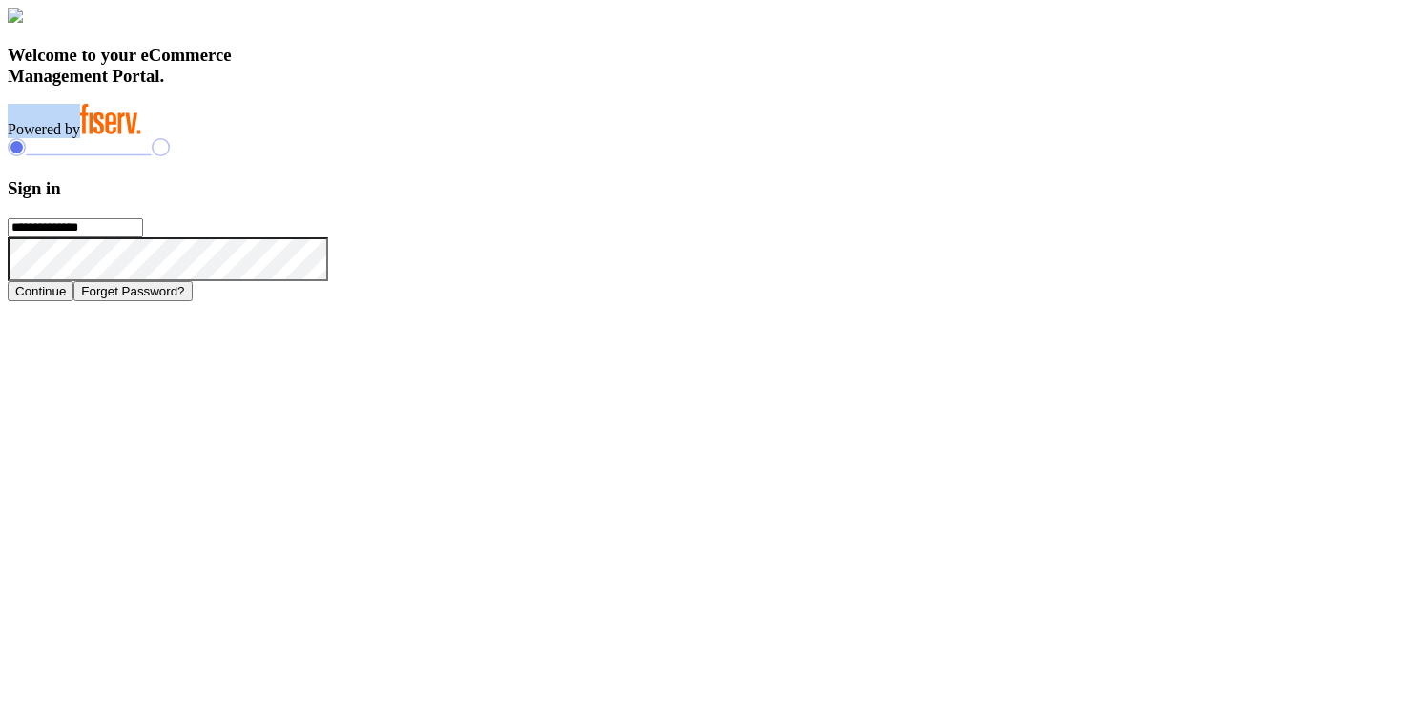
drag, startPoint x: 436, startPoint y: 601, endPoint x: 519, endPoint y: 604, distance: 83.0
click at [519, 138] on div "Powered by" at bounding box center [713, 121] width 1410 height 34
drag, startPoint x: 319, startPoint y: 483, endPoint x: 543, endPoint y: 617, distance: 260.5
click at [543, 138] on div "Welcome to your eCommerce Management Portal. Powered by" at bounding box center [713, 73] width 1410 height 131
click at [1017, 199] on h3 "Sign in" at bounding box center [713, 188] width 1410 height 21
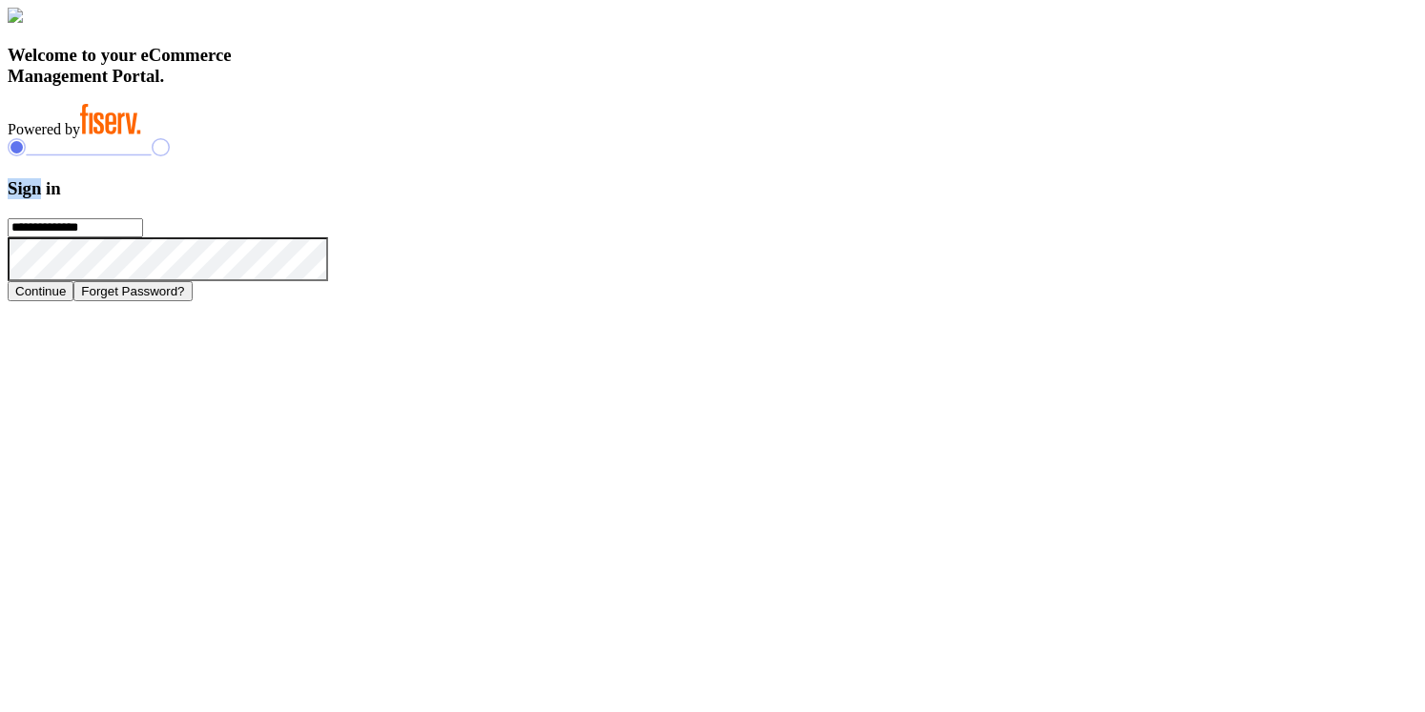
click at [1017, 199] on h3 "Sign in" at bounding box center [713, 188] width 1410 height 21
click at [1213, 160] on div at bounding box center [713, 149] width 1410 height 22
click at [170, 156] on icon at bounding box center [161, 147] width 18 height 18
click at [1020, 199] on h3 "Sign in" at bounding box center [713, 188] width 1410 height 21
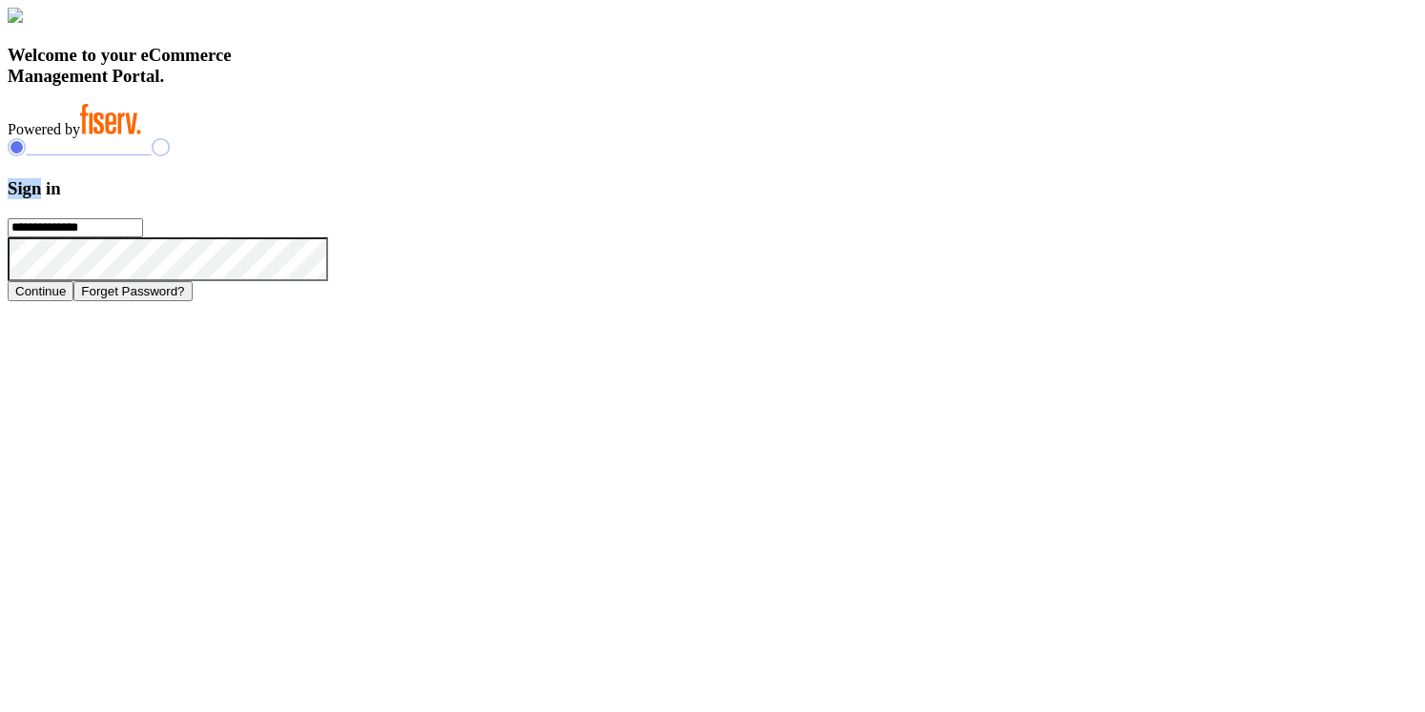
click at [1020, 199] on h3 "Sign in" at bounding box center [713, 188] width 1410 height 21
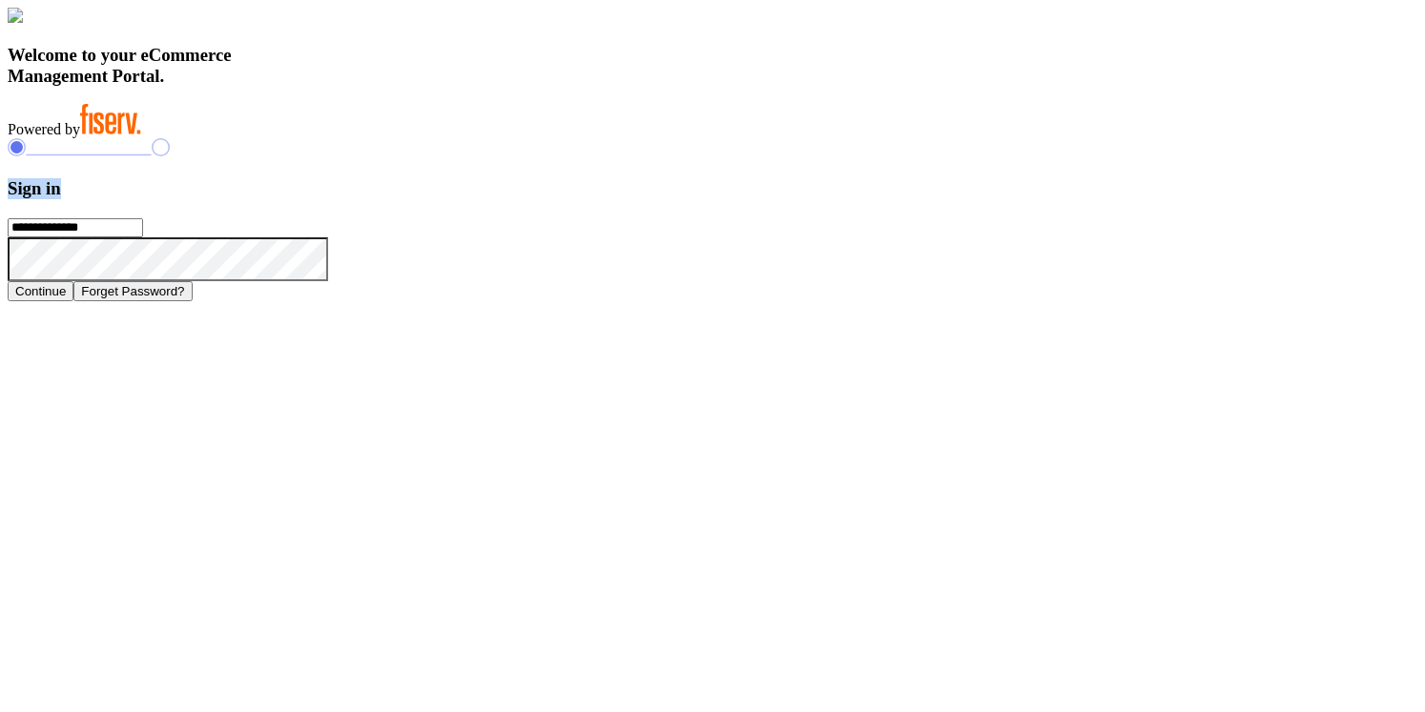
click at [1020, 199] on h3 "Sign in" at bounding box center [713, 188] width 1410 height 21
drag, startPoint x: 984, startPoint y: 269, endPoint x: 1088, endPoint y: 281, distance: 104.7
click at [1088, 199] on h3 "Sign in" at bounding box center [713, 188] width 1410 height 21
click at [1060, 199] on h3 "Sign in" at bounding box center [713, 188] width 1410 height 21
drag, startPoint x: 890, startPoint y: 177, endPoint x: 1108, endPoint y: 292, distance: 246.6
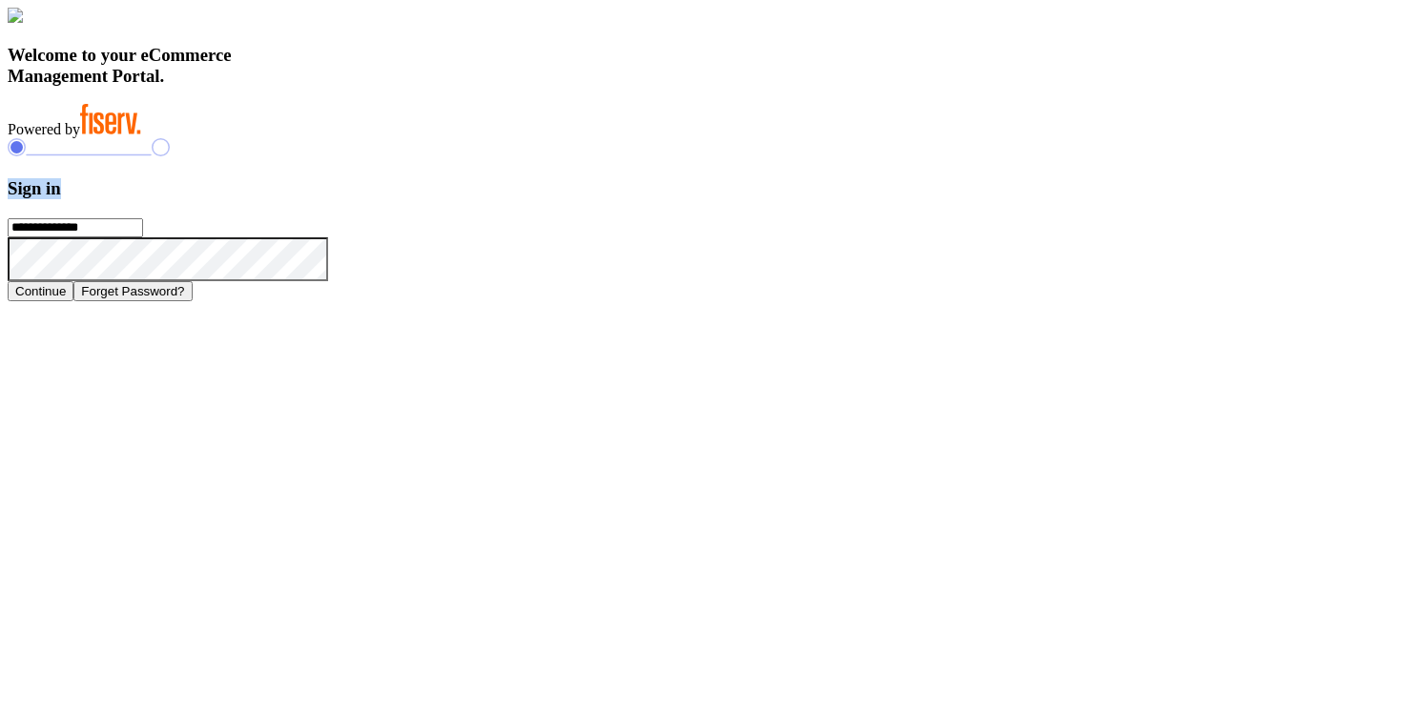
click at [1108, 292] on div "**********" at bounding box center [713, 219] width 1410 height 162
click at [1107, 290] on form "**********" at bounding box center [713, 239] width 1410 height 123
click at [1110, 301] on form "**********" at bounding box center [713, 239] width 1410 height 123
click at [1024, 199] on h3 "Sign in" at bounding box center [713, 188] width 1410 height 21
click at [1073, 301] on form "**********" at bounding box center [713, 239] width 1410 height 123
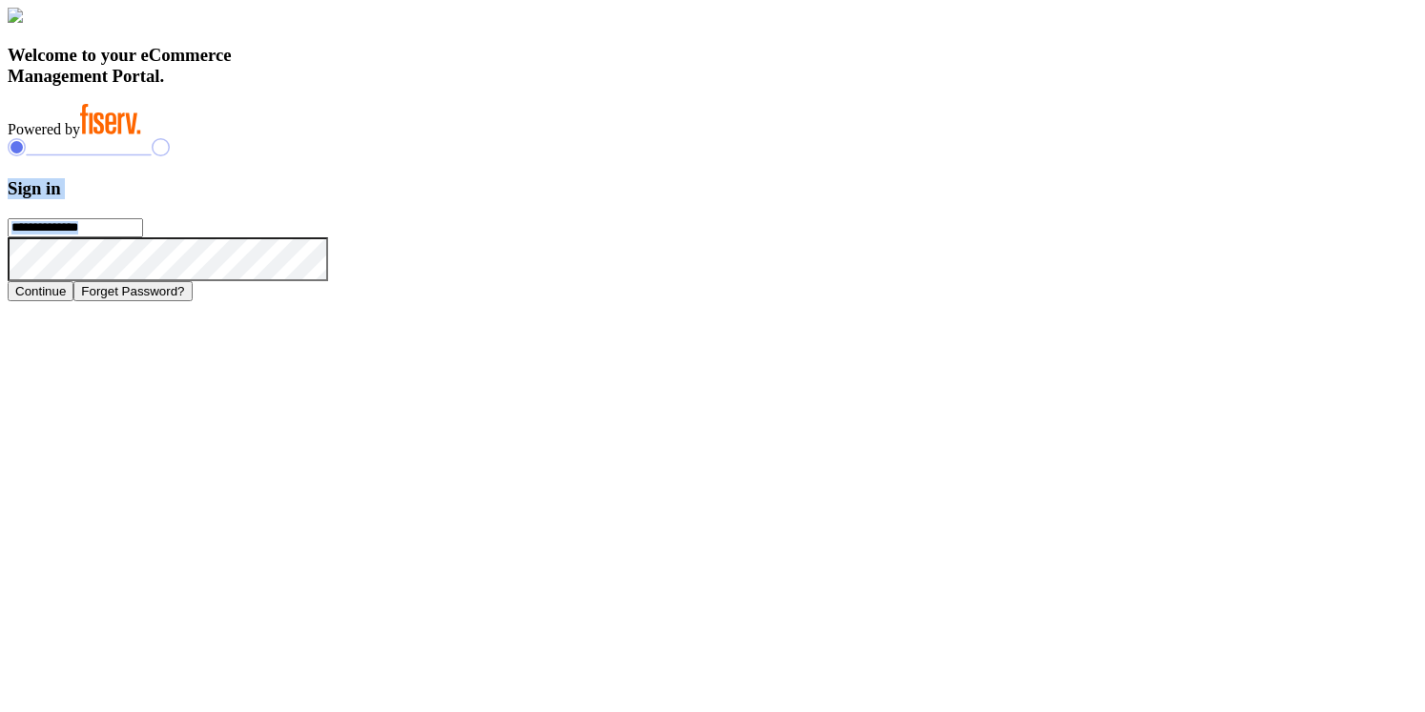
click at [1061, 199] on h3 "Sign in" at bounding box center [713, 188] width 1410 height 21
click at [536, 87] on h3 "Welcome to your eCommerce Management Portal." at bounding box center [713, 66] width 1410 height 42
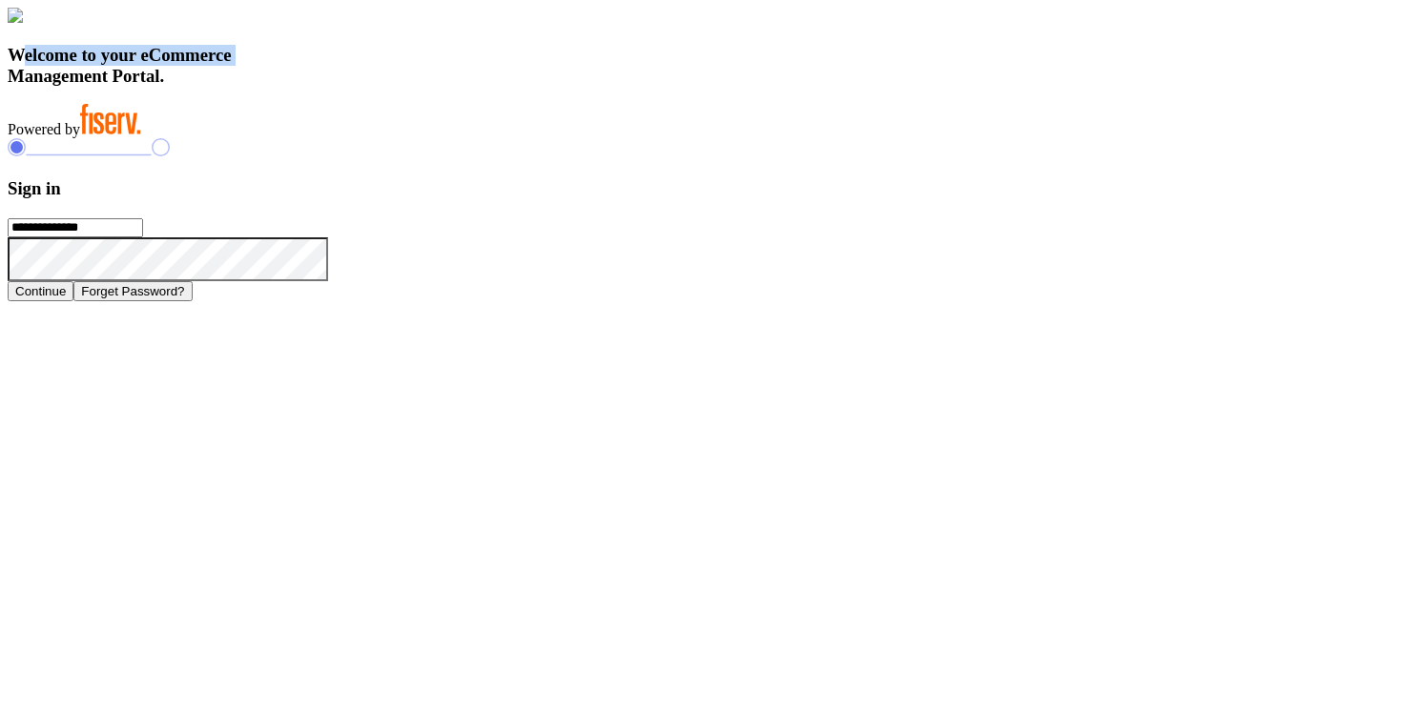
click at [536, 87] on h3 "Welcome to your eCommerce Management Portal." at bounding box center [713, 66] width 1410 height 42
click at [519, 87] on h3 "Welcome to your eCommerce Management Portal." at bounding box center [713, 66] width 1410 height 42
drag, startPoint x: 316, startPoint y: 482, endPoint x: 653, endPoint y: 543, distance: 343.1
click at [546, 138] on div "Welcome to your eCommerce Management Portal. Powered by" at bounding box center [713, 73] width 1410 height 131
click at [509, 87] on h3 "Welcome to your eCommerce Management Portal." at bounding box center [713, 66] width 1410 height 42
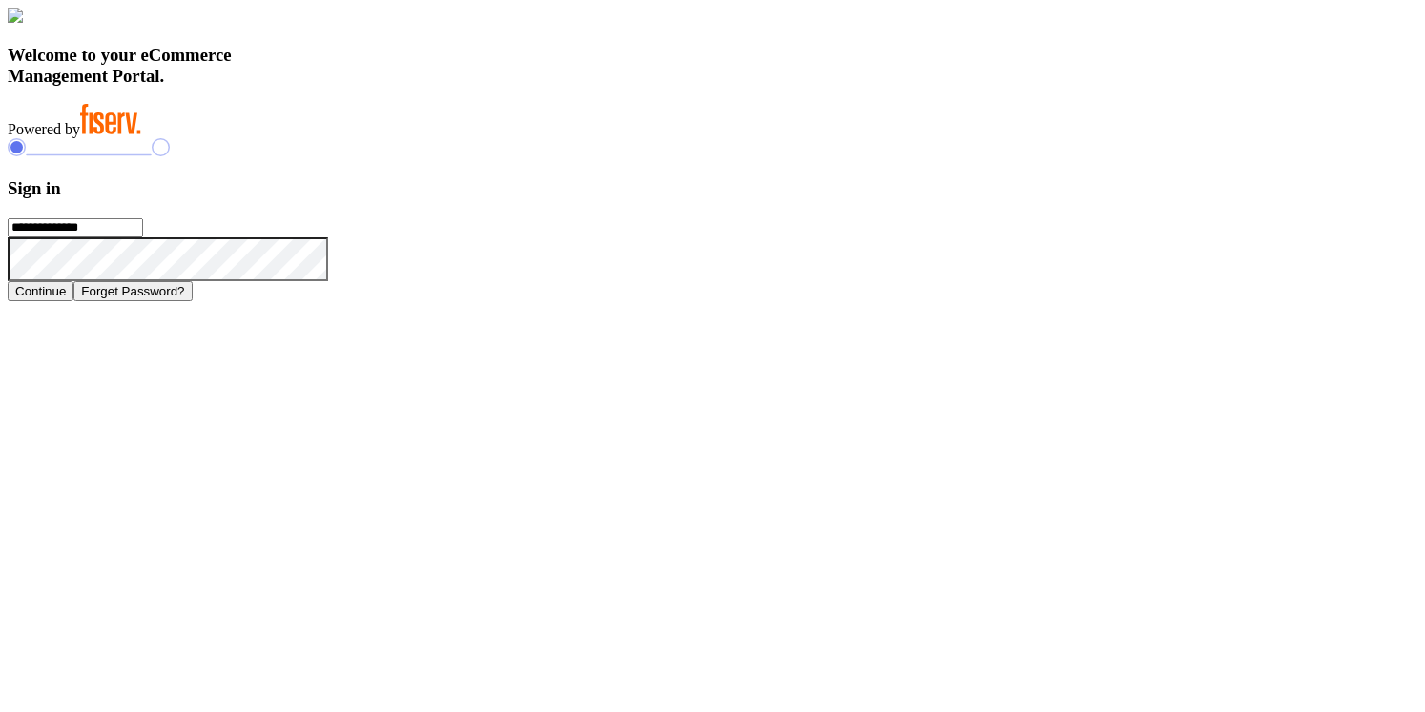
click at [506, 87] on h3 "Welcome to your eCommerce Management Portal." at bounding box center [713, 66] width 1410 height 42
click at [510, 87] on h3 "Welcome to your eCommerce Management Portal." at bounding box center [713, 66] width 1410 height 42
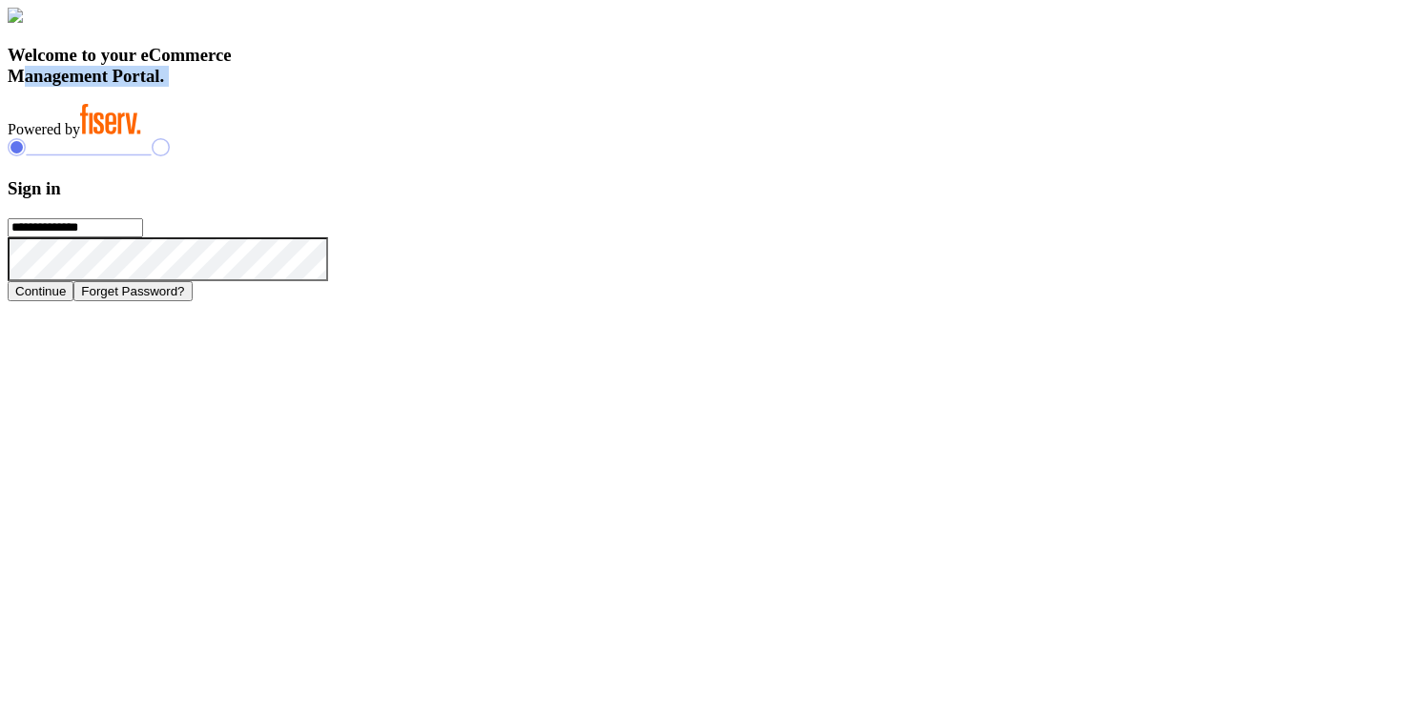
click at [510, 87] on h3 "Welcome to your eCommerce Management Portal." at bounding box center [713, 66] width 1410 height 42
click at [508, 87] on h3 "Welcome to your eCommerce Management Portal." at bounding box center [713, 66] width 1410 height 42
drag, startPoint x: 316, startPoint y: 486, endPoint x: 512, endPoint y: 605, distance: 229.3
click at [512, 138] on div "Welcome to your eCommerce Management Portal. Powered by" at bounding box center [713, 73] width 1410 height 131
click at [536, 138] on div "Welcome to your eCommerce Management Portal. Powered by" at bounding box center [713, 73] width 1410 height 131
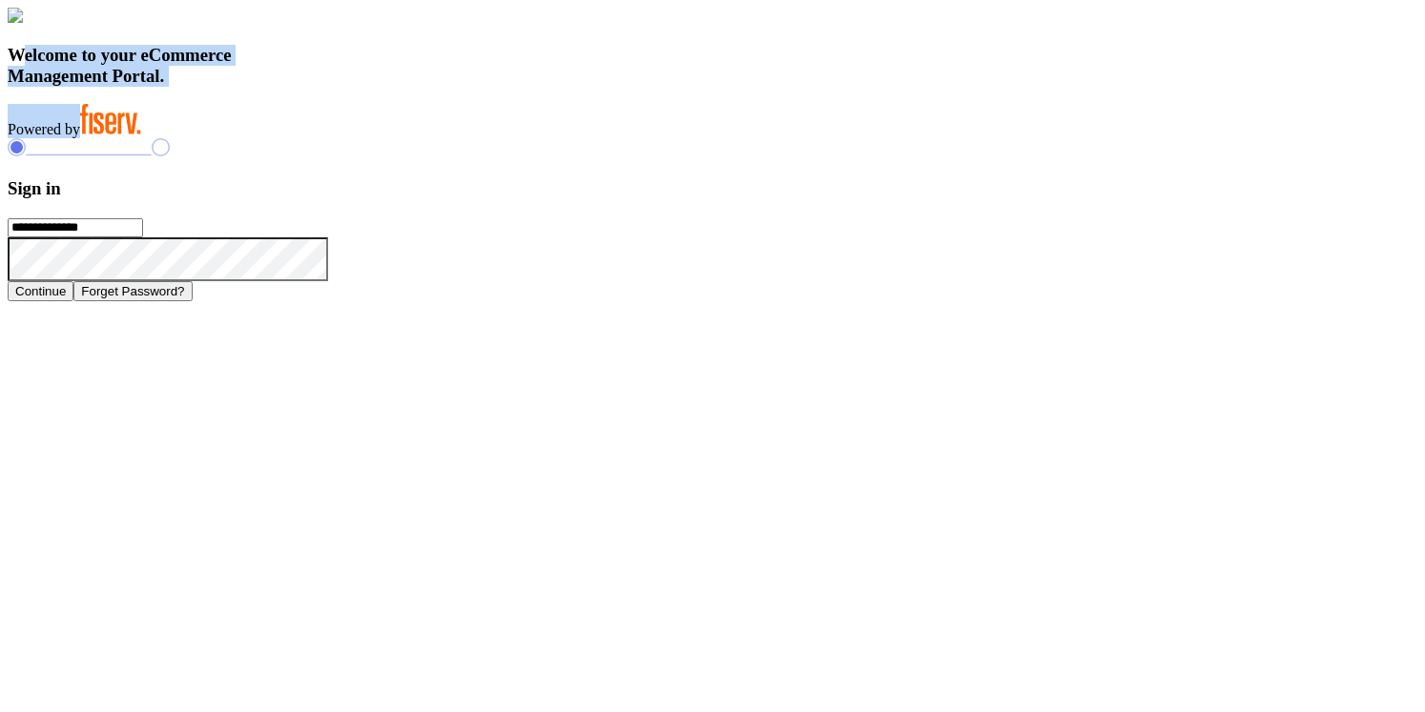
drag, startPoint x: 320, startPoint y: 485, endPoint x: 576, endPoint y: 619, distance: 288.4
click at [576, 138] on div "Welcome to your eCommerce Management Portal. Powered by" at bounding box center [713, 73] width 1410 height 131
click at [595, 138] on div "Welcome to your eCommerce Management Portal. Powered by" at bounding box center [713, 73] width 1410 height 131
click at [1012, 199] on h3 "Sign in" at bounding box center [713, 188] width 1410 height 21
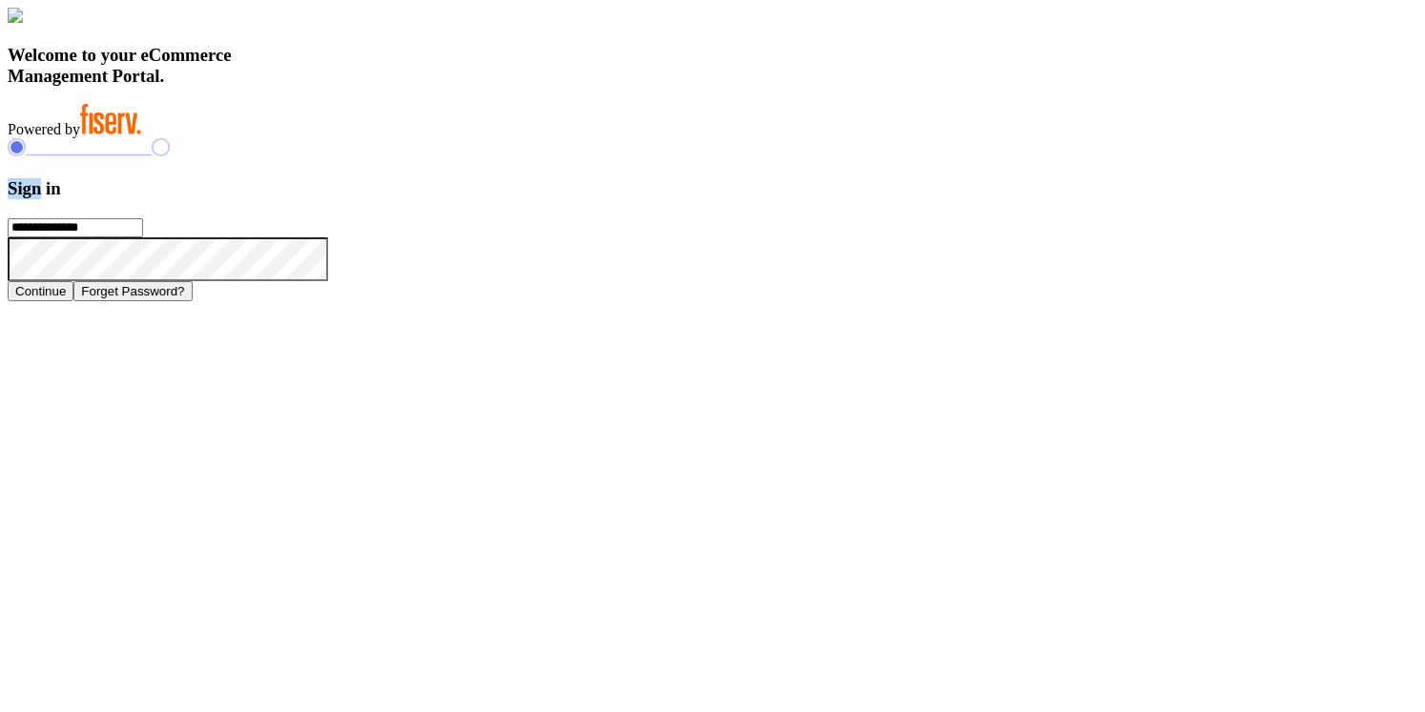
click at [1012, 199] on h3 "Sign in" at bounding box center [713, 188] width 1410 height 21
click at [479, 87] on h3 "Welcome to your eCommerce Management Portal." at bounding box center [713, 66] width 1410 height 42
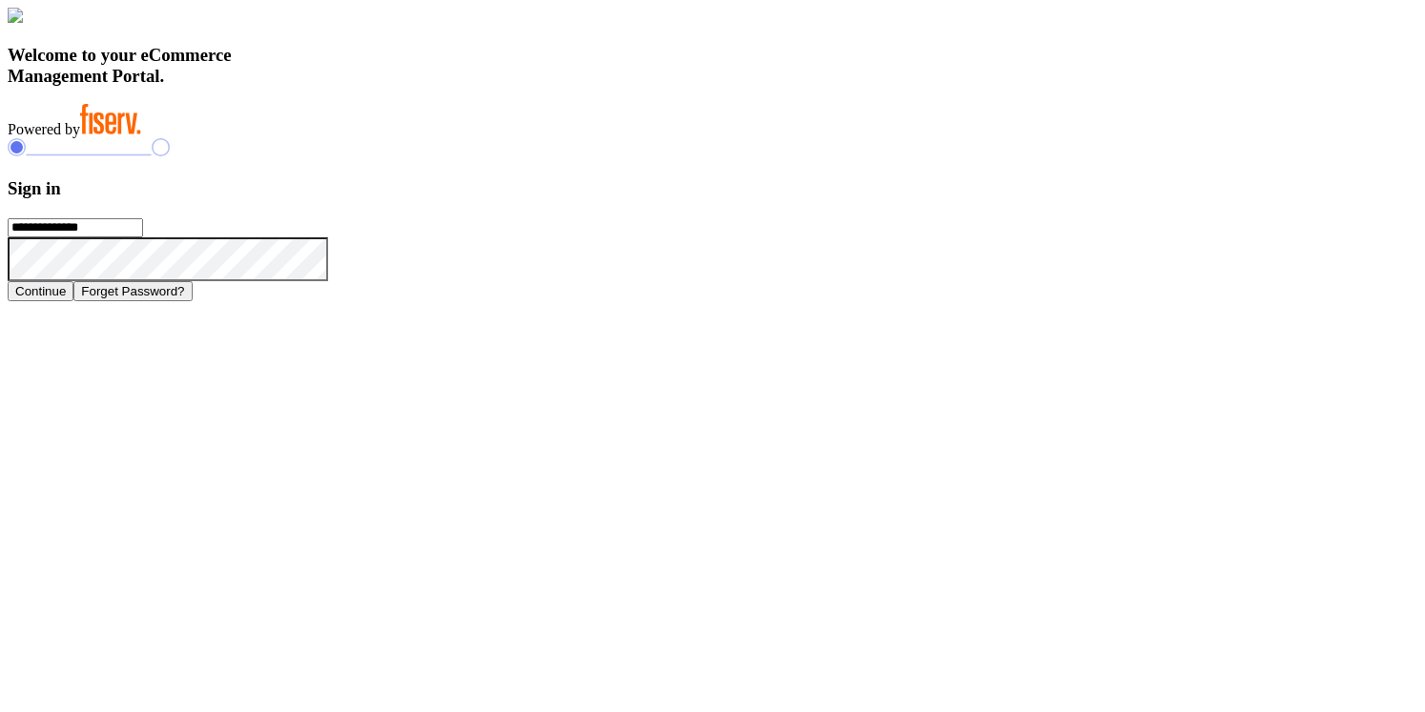
click at [465, 87] on h3 "Welcome to your eCommerce Management Portal." at bounding box center [713, 66] width 1410 height 42
drag, startPoint x: 313, startPoint y: 483, endPoint x: 581, endPoint y: 608, distance: 295.7
click at [581, 138] on div "Welcome to your eCommerce Management Portal. Powered by" at bounding box center [713, 73] width 1410 height 131
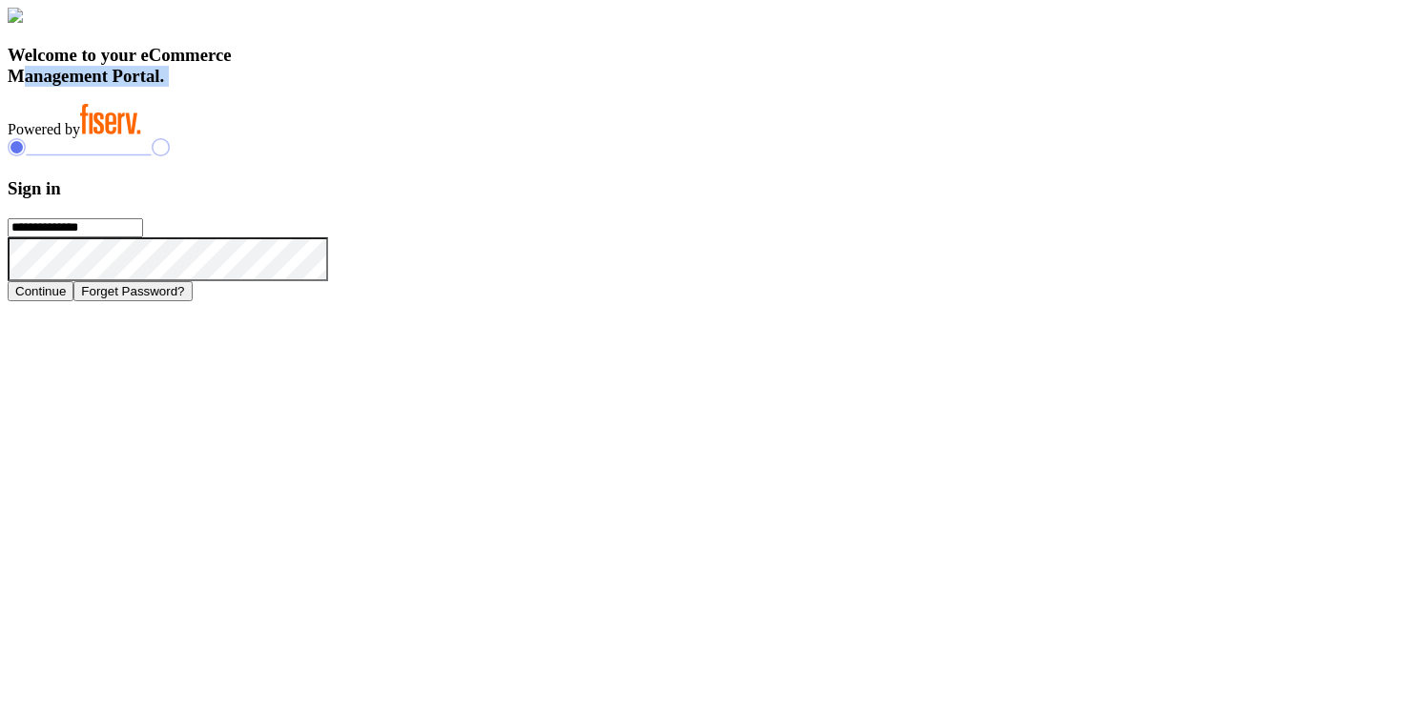
click at [581, 138] on div "Welcome to your eCommerce Management Portal. Powered by" at bounding box center [713, 73] width 1410 height 131
click at [573, 87] on h3 "Welcome to your eCommerce Management Portal." at bounding box center [713, 66] width 1410 height 42
click at [1018, 199] on h3 "Sign in" at bounding box center [713, 188] width 1410 height 21
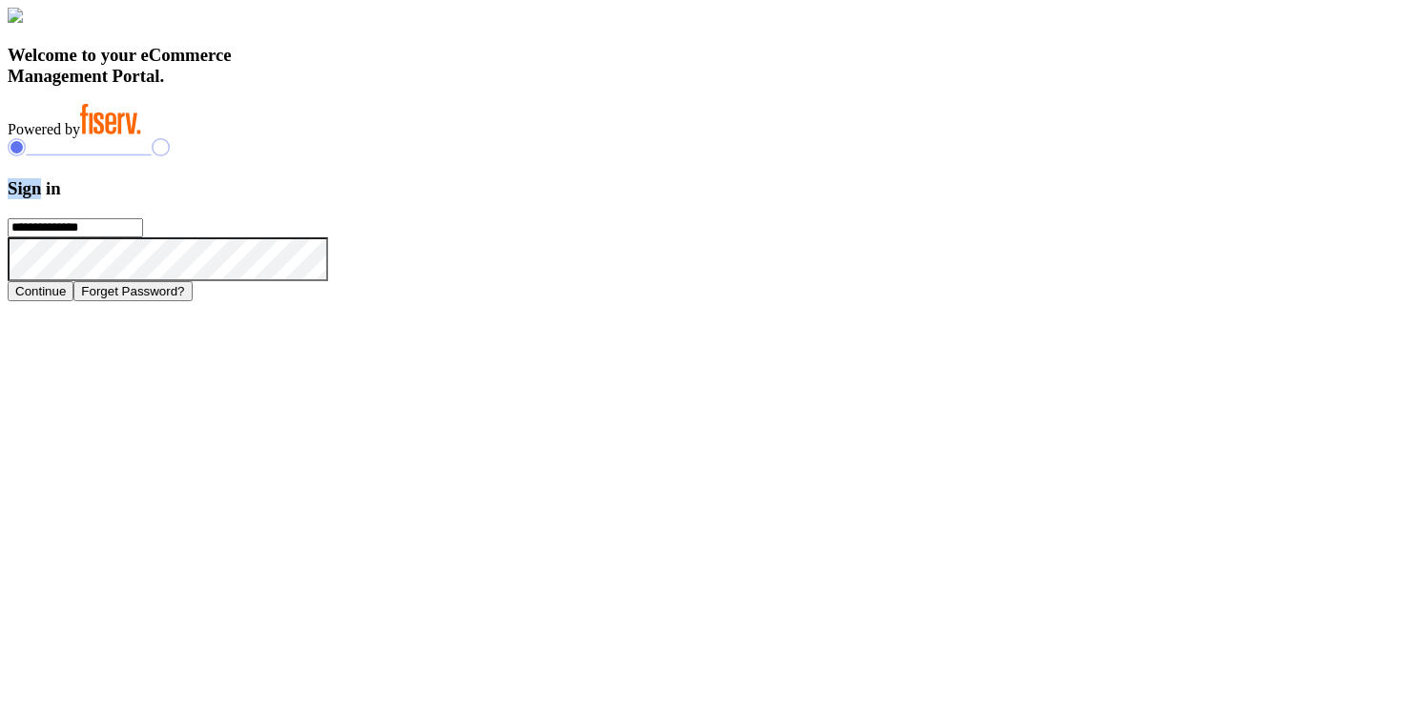
click at [1018, 199] on h3 "Sign in" at bounding box center [713, 188] width 1410 height 21
click at [993, 199] on h3 "Sign in" at bounding box center [713, 188] width 1410 height 21
drag, startPoint x: 978, startPoint y: 258, endPoint x: 1075, endPoint y: 269, distance: 96.9
click at [1075, 199] on h3 "Sign in" at bounding box center [713, 188] width 1410 height 21
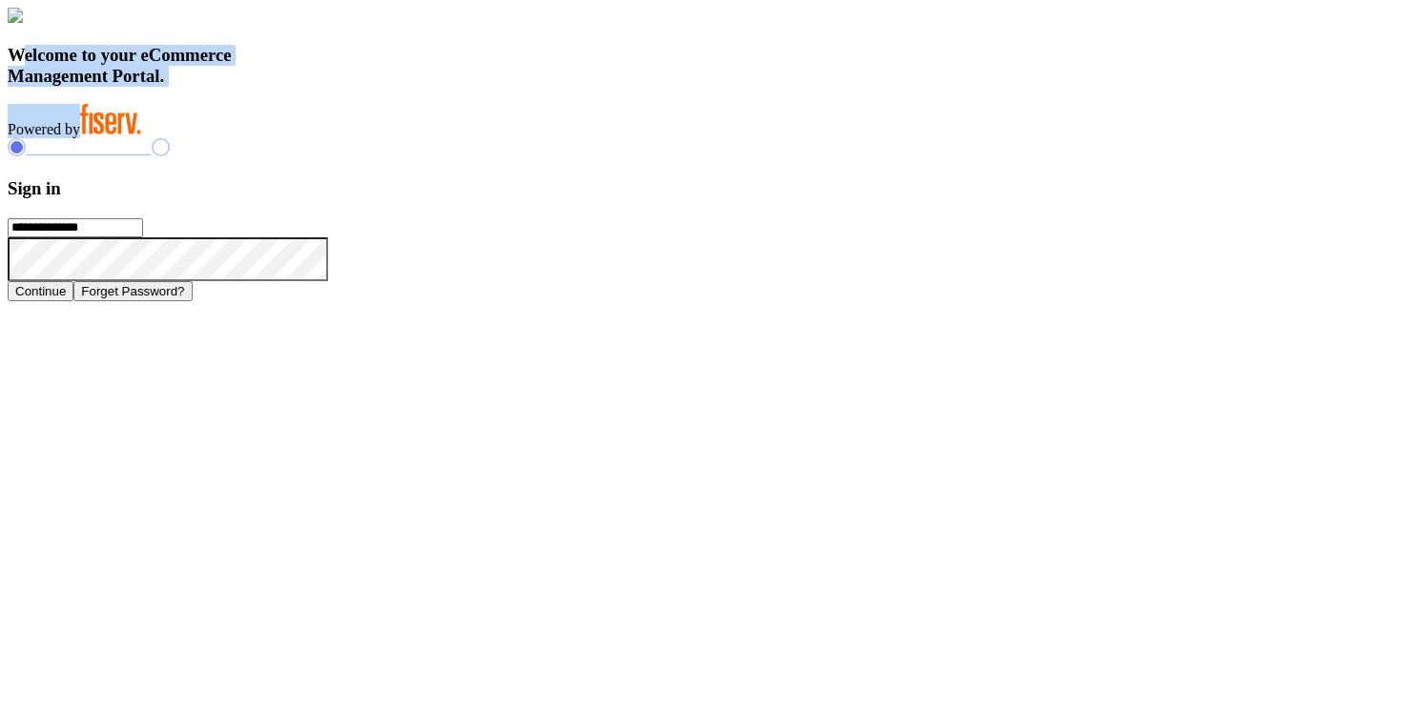
drag, startPoint x: 318, startPoint y: 482, endPoint x: 512, endPoint y: 607, distance: 231.2
click at [512, 138] on div "Welcome to your eCommerce Management Portal. Powered by" at bounding box center [713, 73] width 1410 height 131
click at [522, 87] on h3 "Welcome to your eCommerce Management Portal." at bounding box center [713, 66] width 1410 height 42
drag, startPoint x: 319, startPoint y: 484, endPoint x: 509, endPoint y: 602, distance: 223.1
click at [509, 138] on div "Welcome to your eCommerce Management Portal. Powered by" at bounding box center [713, 73] width 1410 height 131
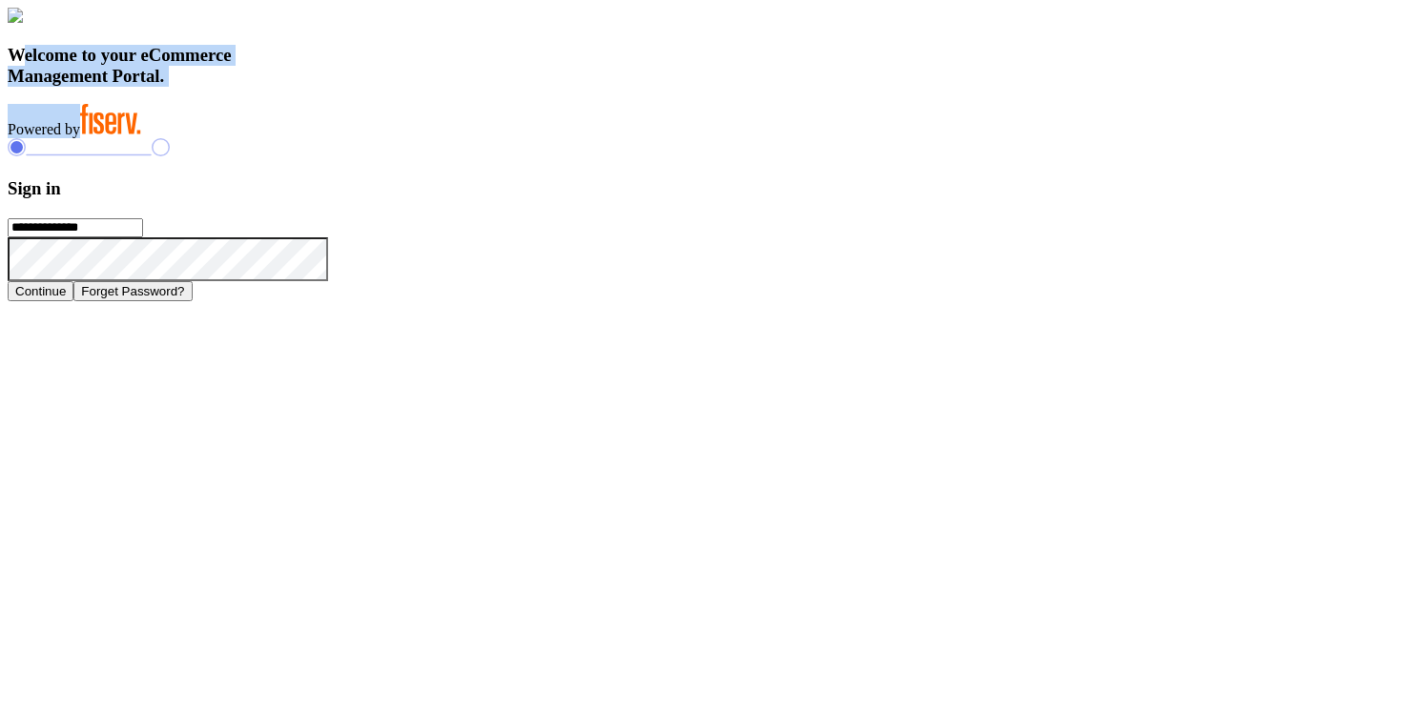
click at [508, 87] on h3 "Welcome to your eCommerce Management Portal." at bounding box center [713, 66] width 1410 height 42
drag, startPoint x: 319, startPoint y: 487, endPoint x: 512, endPoint y: 605, distance: 226.4
click at [512, 138] on div "Welcome to your eCommerce Management Portal. Powered by" at bounding box center [713, 73] width 1410 height 131
click at [499, 87] on h3 "Welcome to your eCommerce Management Portal." at bounding box center [713, 66] width 1410 height 42
drag, startPoint x: 316, startPoint y: 488, endPoint x: 517, endPoint y: 610, distance: 235.4
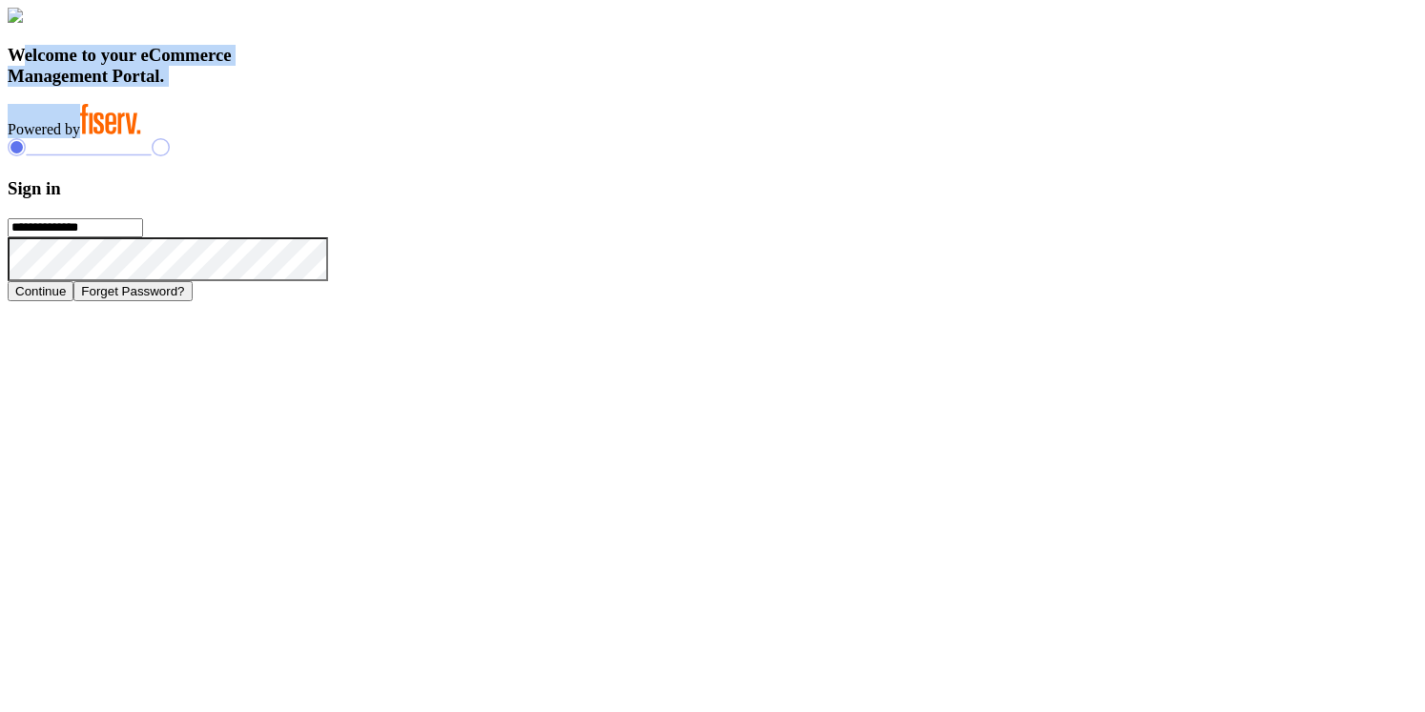
click at [517, 138] on div "Welcome to your eCommerce Management Portal. Powered by" at bounding box center [713, 73] width 1410 height 131
click at [515, 87] on h3 "Welcome to your eCommerce Management Portal." at bounding box center [713, 66] width 1410 height 42
drag, startPoint x: 319, startPoint y: 488, endPoint x: 524, endPoint y: 607, distance: 236.7
click at [524, 138] on div "Welcome to your eCommerce Management Portal. Powered by" at bounding box center [713, 73] width 1410 height 131
click at [999, 199] on h3 "Sign in" at bounding box center [713, 188] width 1410 height 21
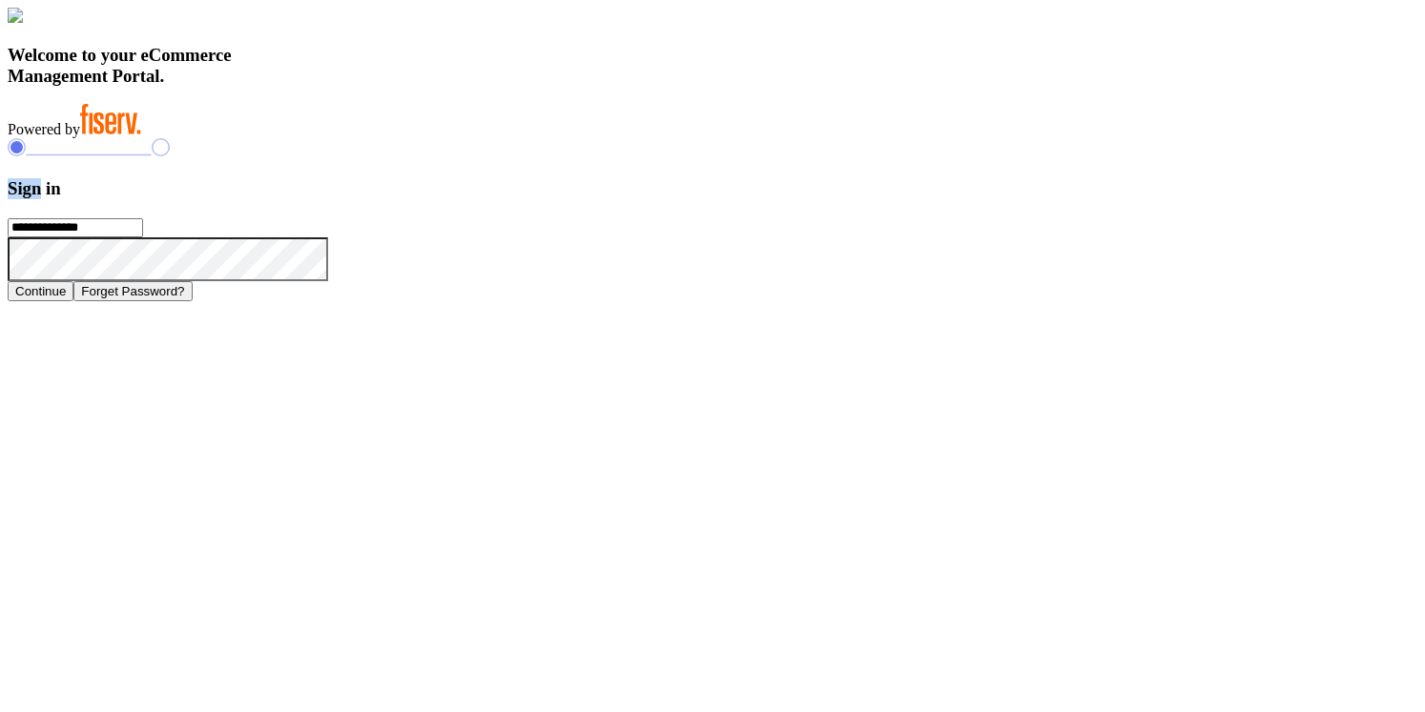
click at [999, 199] on h3 "Sign in" at bounding box center [713, 188] width 1410 height 21
click at [507, 87] on h3 "Welcome to your eCommerce Management Portal." at bounding box center [713, 66] width 1410 height 42
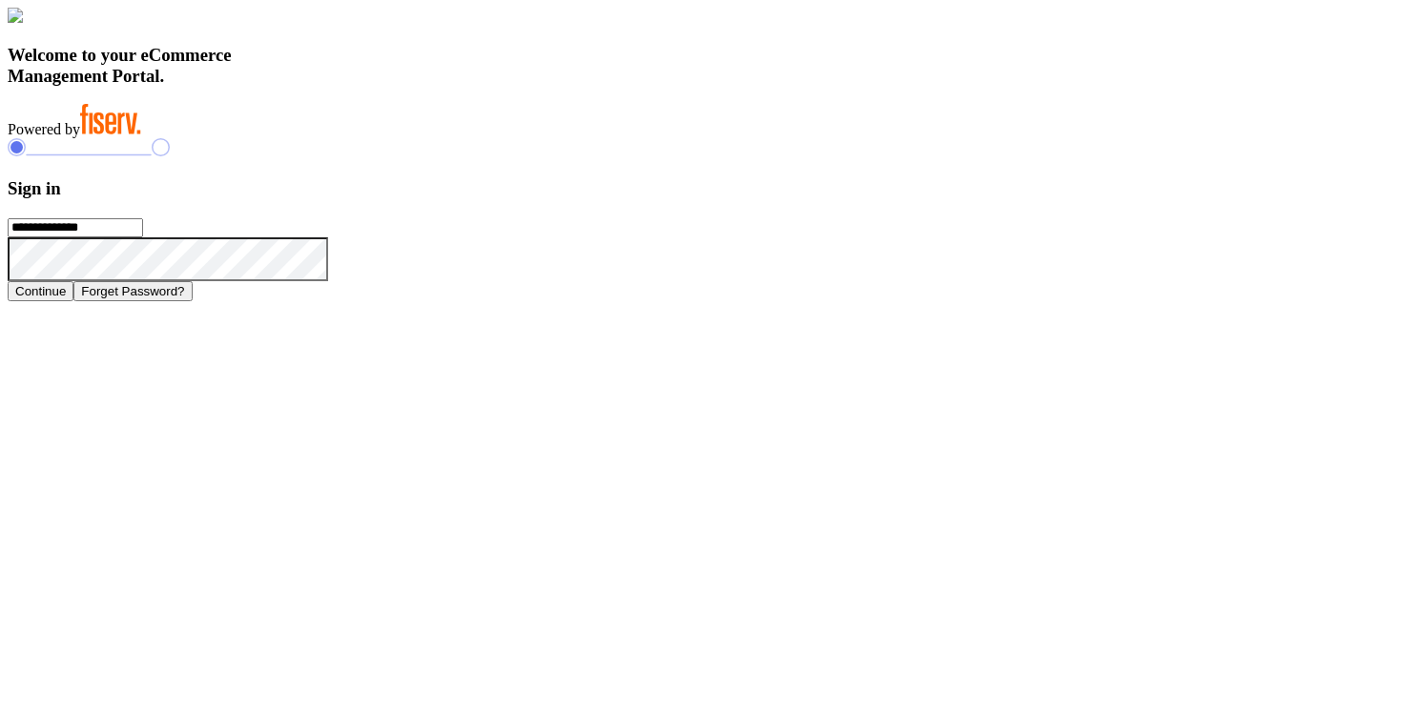
click at [471, 87] on h3 "Welcome to your eCommerce Management Portal." at bounding box center [713, 66] width 1410 height 42
drag, startPoint x: 321, startPoint y: 486, endPoint x: 529, endPoint y: 613, distance: 243.5
click at [529, 138] on div "Welcome to your eCommerce Management Portal. Powered by" at bounding box center [713, 73] width 1410 height 131
click at [1018, 199] on h3 "Sign in" at bounding box center [713, 188] width 1410 height 21
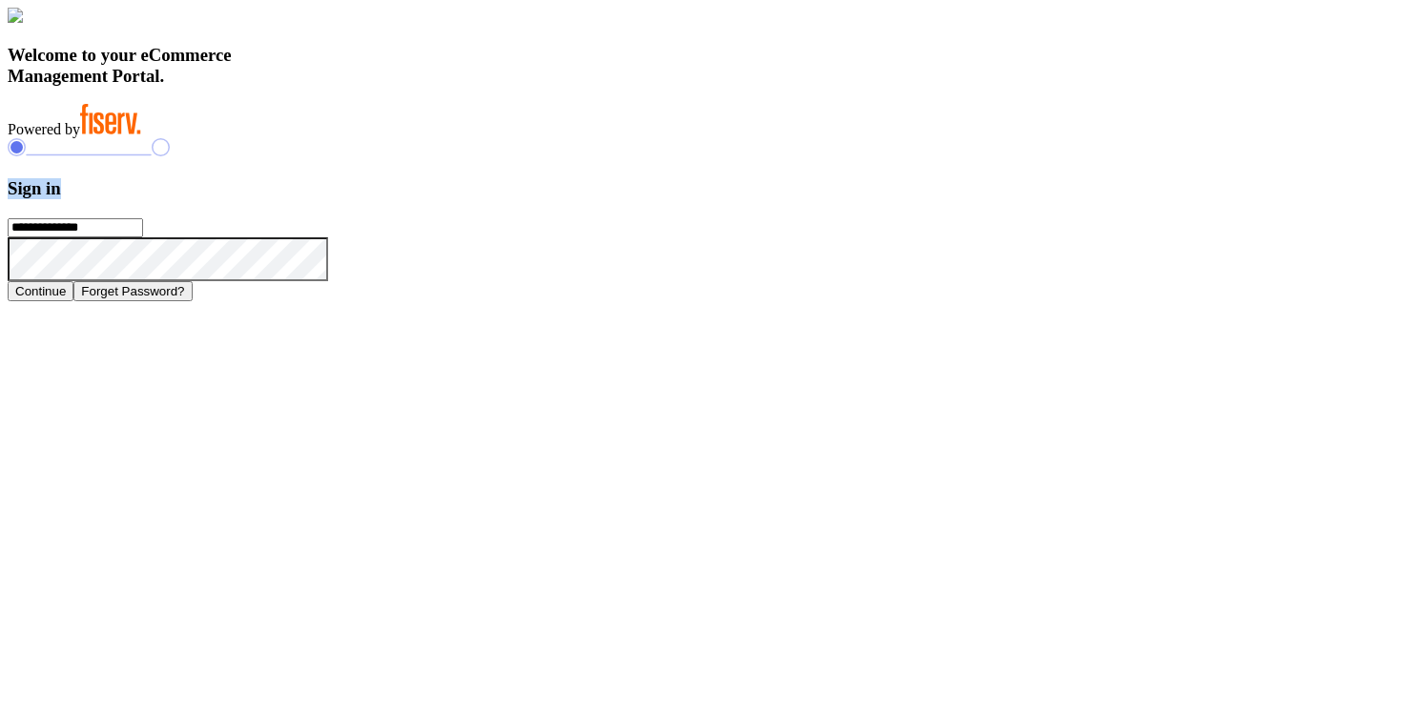
click at [1018, 199] on h3 "Sign in" at bounding box center [713, 188] width 1410 height 21
click at [459, 87] on h3 "Welcome to your eCommerce Management Portal." at bounding box center [713, 66] width 1410 height 42
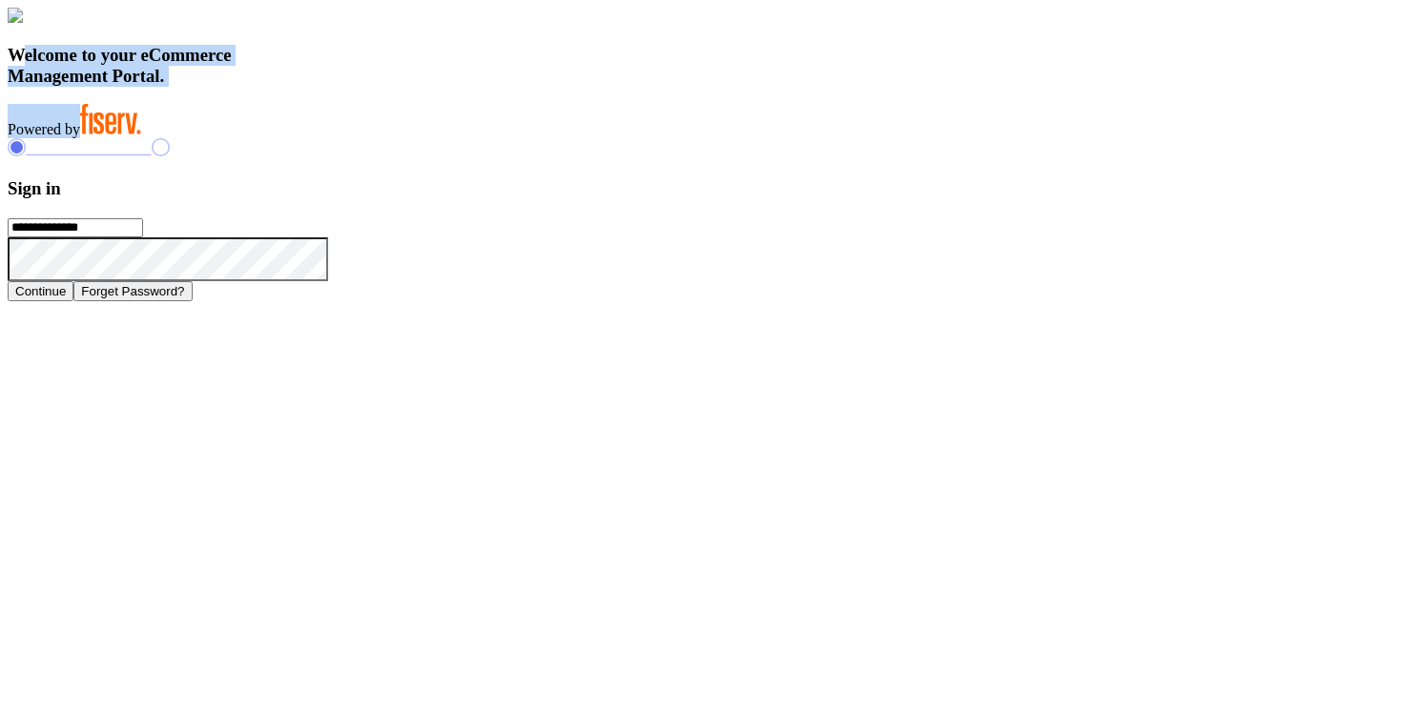
drag, startPoint x: 319, startPoint y: 484, endPoint x: 531, endPoint y: 606, distance: 245.2
click at [531, 138] on div "Welcome to your eCommerce Management Portal. Powered by" at bounding box center [713, 73] width 1410 height 131
click at [1000, 199] on h3 "Sign in" at bounding box center [713, 188] width 1410 height 21
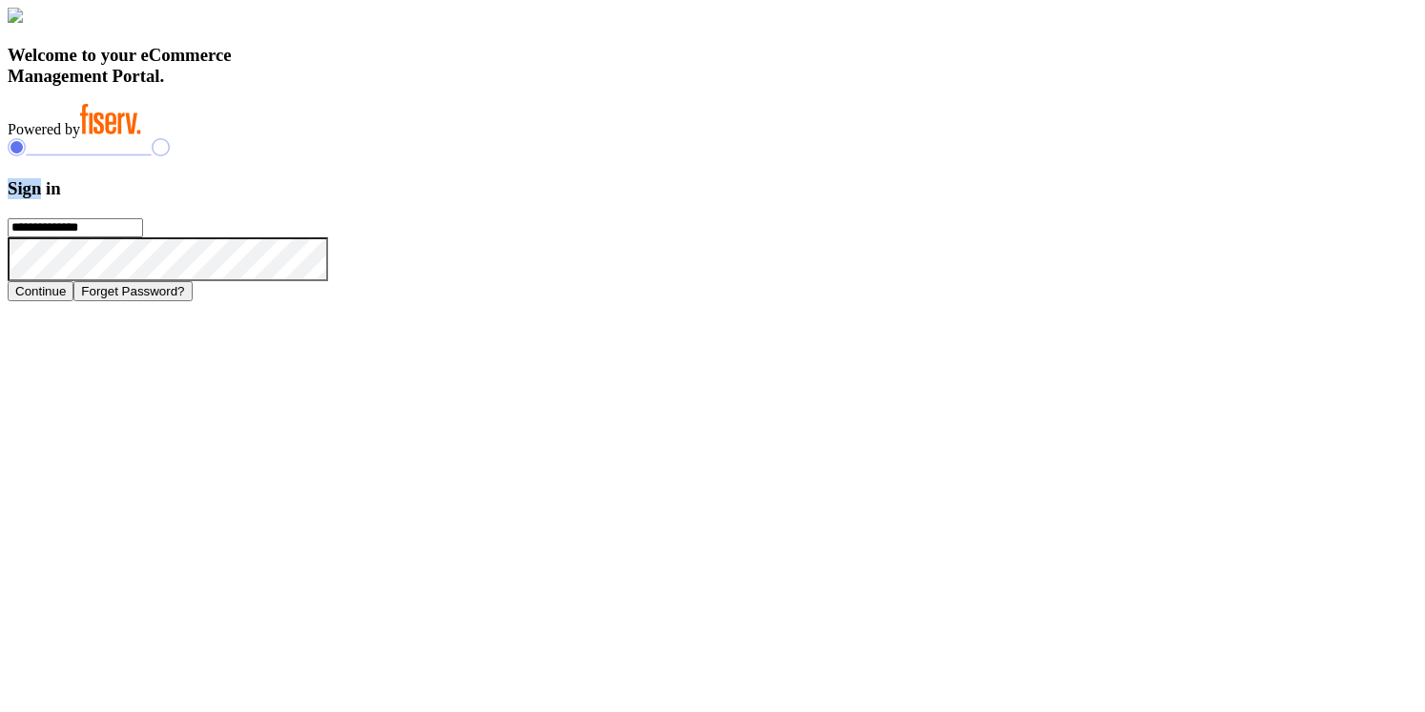
click at [1000, 199] on h3 "Sign in" at bounding box center [713, 188] width 1410 height 21
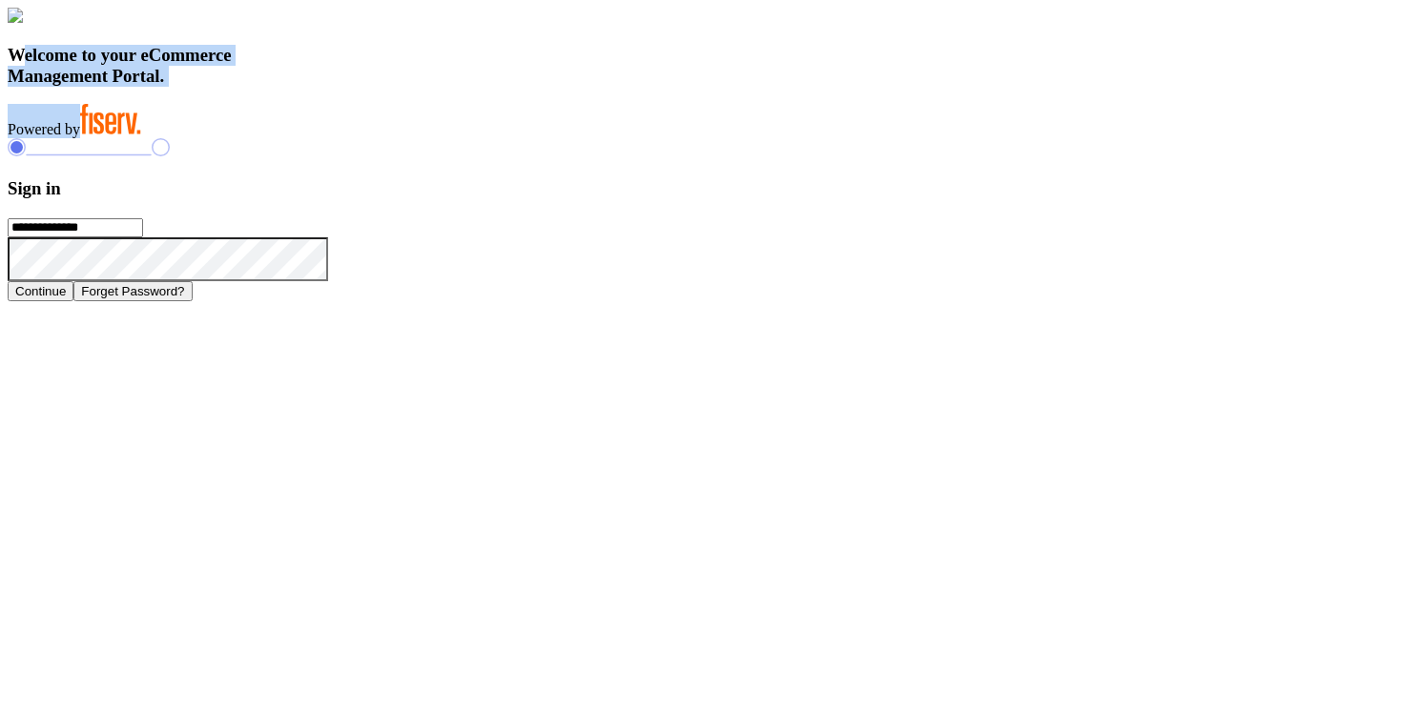
drag, startPoint x: 318, startPoint y: 484, endPoint x: 516, endPoint y: 620, distance: 240.2
click at [516, 138] on div "Welcome to your eCommerce Management Portal. Powered by" at bounding box center [713, 73] width 1410 height 131
click at [1009, 199] on h3 "Sign in" at bounding box center [713, 188] width 1410 height 21
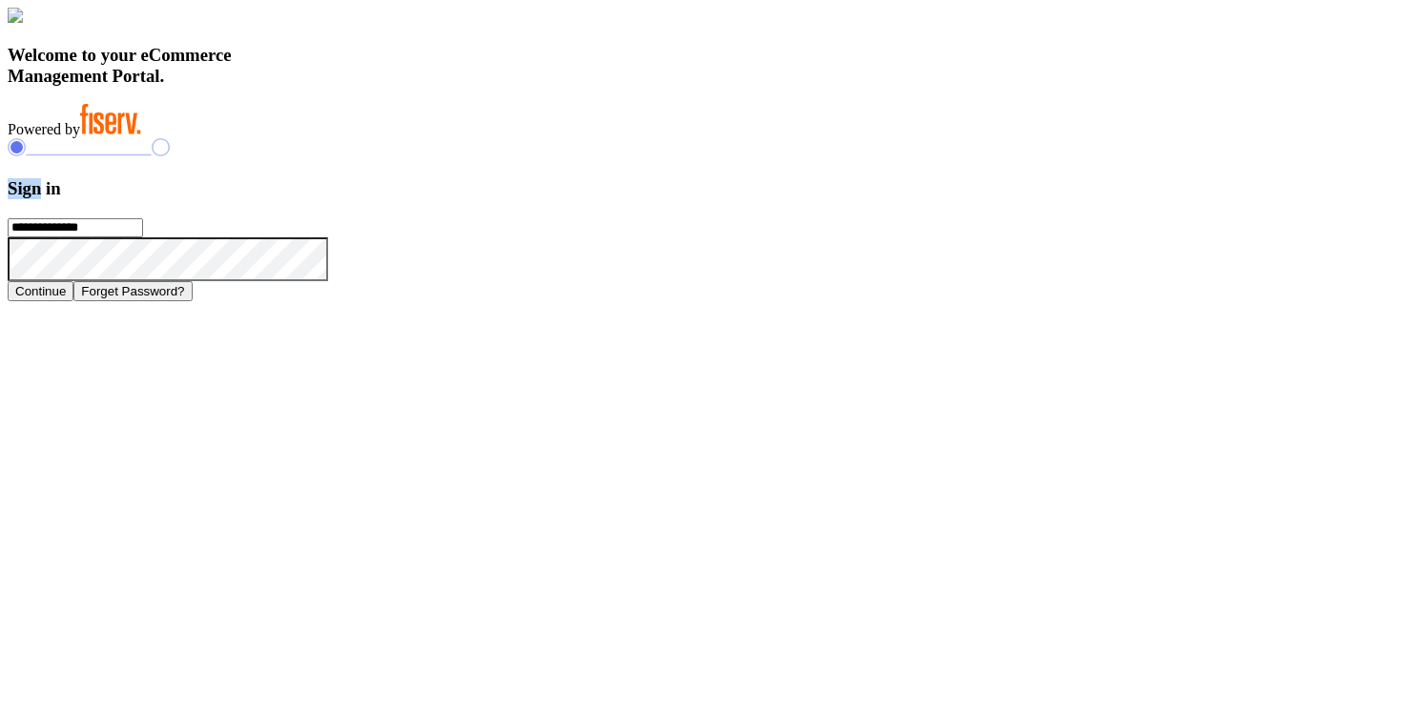
click at [1009, 199] on h3 "Sign in" at bounding box center [713, 188] width 1410 height 21
click at [496, 87] on h3 "Welcome to your eCommerce Management Portal." at bounding box center [713, 66] width 1410 height 42
click at [478, 87] on h3 "Welcome to your eCommerce Management Portal." at bounding box center [713, 66] width 1410 height 42
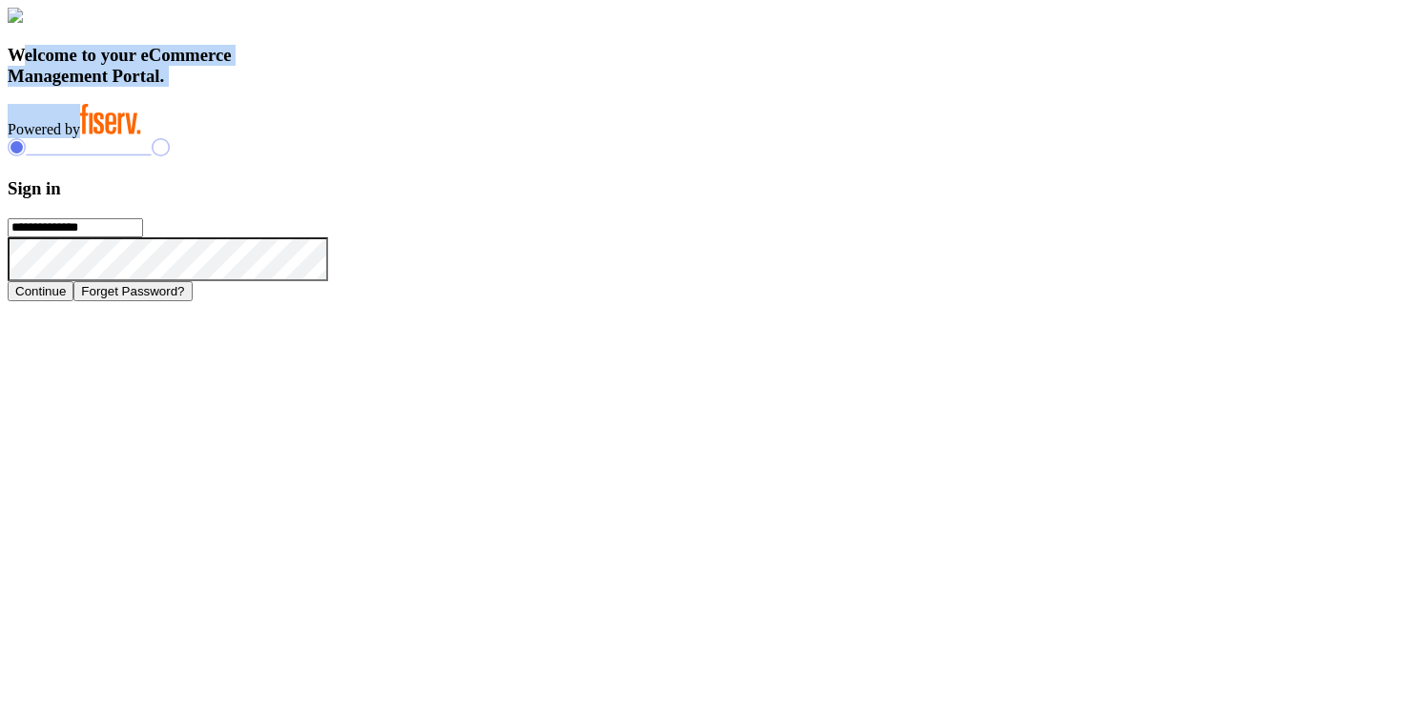
drag, startPoint x: 322, startPoint y: 481, endPoint x: 558, endPoint y: 610, distance: 268.9
click at [558, 138] on div "Welcome to your eCommerce Management Portal. Powered by" at bounding box center [713, 73] width 1410 height 131
click at [1001, 199] on h3 "Sign in" at bounding box center [713, 188] width 1410 height 21
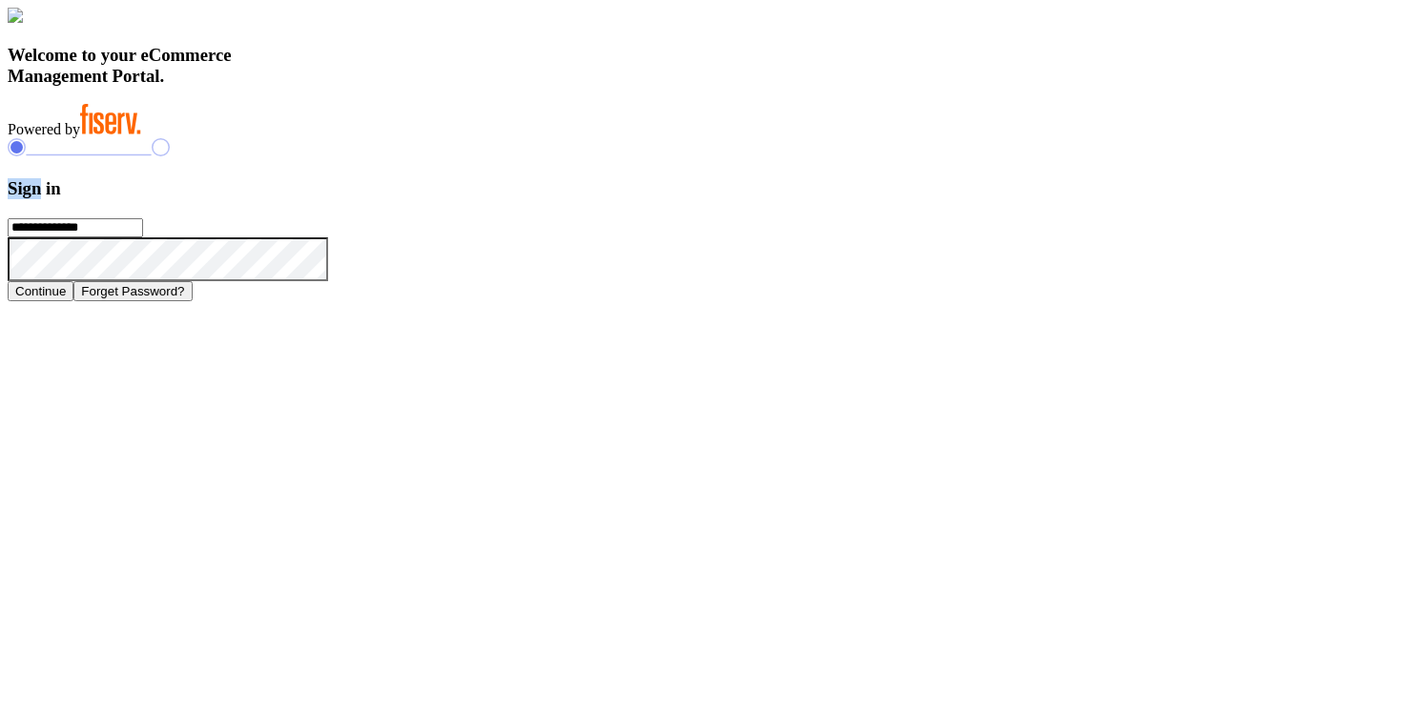
click at [1001, 199] on h3 "Sign in" at bounding box center [713, 188] width 1410 height 21
click at [418, 87] on h3 "Welcome to your eCommerce Management Portal." at bounding box center [713, 66] width 1410 height 42
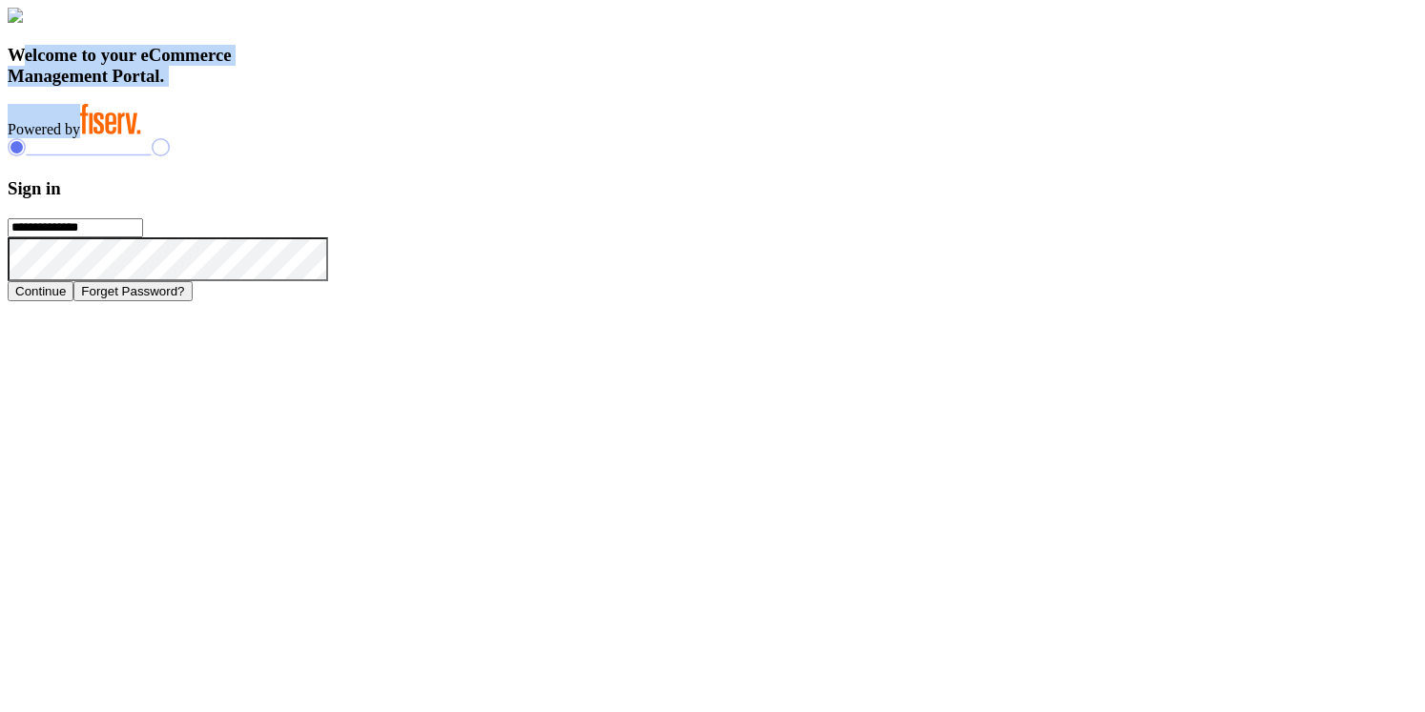
drag, startPoint x: 319, startPoint y: 484, endPoint x: 517, endPoint y: 627, distance: 243.8
click at [517, 138] on div "Welcome to your eCommerce Management Portal. Powered by" at bounding box center [713, 73] width 1410 height 131
click at [1006, 199] on h3 "Sign in" at bounding box center [713, 188] width 1410 height 21
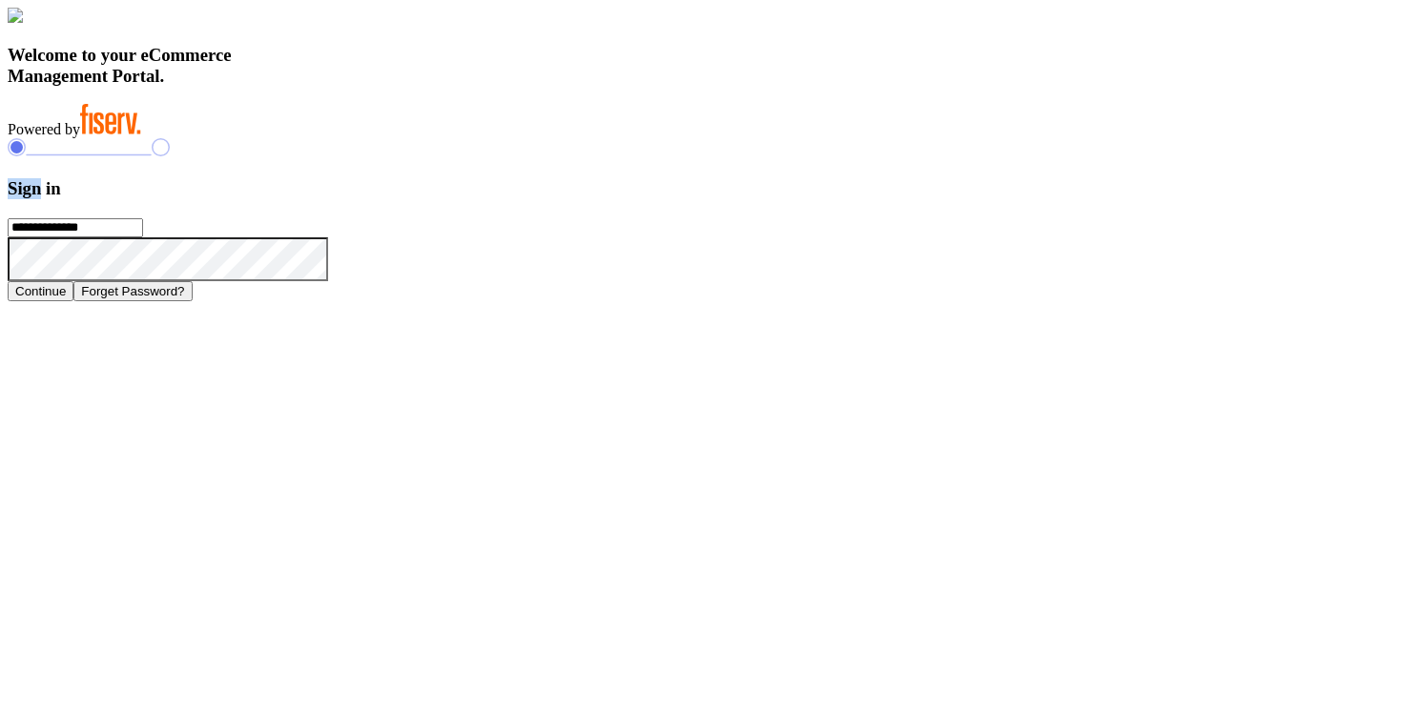
click at [1006, 199] on h3 "Sign in" at bounding box center [713, 188] width 1410 height 21
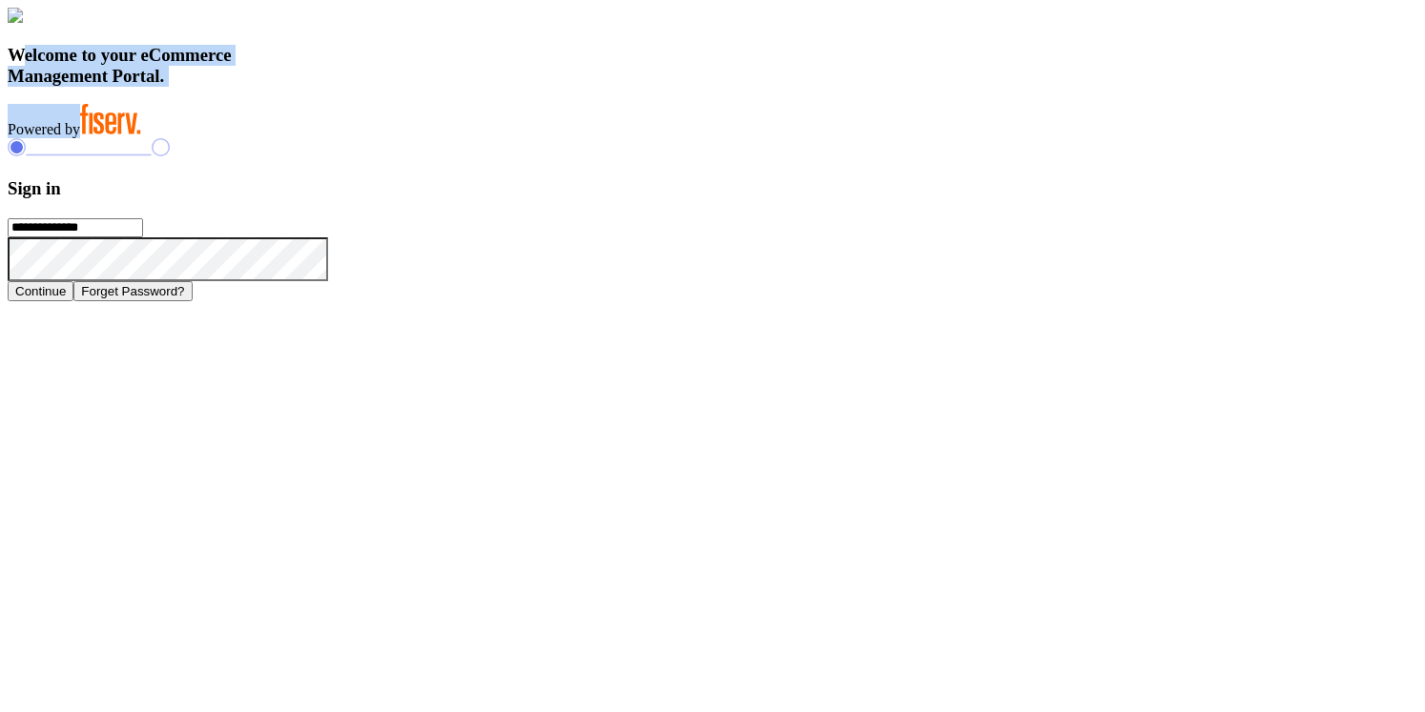
drag, startPoint x: 318, startPoint y: 480, endPoint x: 576, endPoint y: 623, distance: 295.4
click at [577, 138] on div "Welcome to your eCommerce Management Portal. Powered by" at bounding box center [713, 73] width 1410 height 131
click at [621, 138] on div "Welcome to your eCommerce Management Portal. Powered by" at bounding box center [713, 73] width 1410 height 131
click at [538, 87] on h3 "Welcome to your eCommerce Management Portal." at bounding box center [713, 66] width 1410 height 42
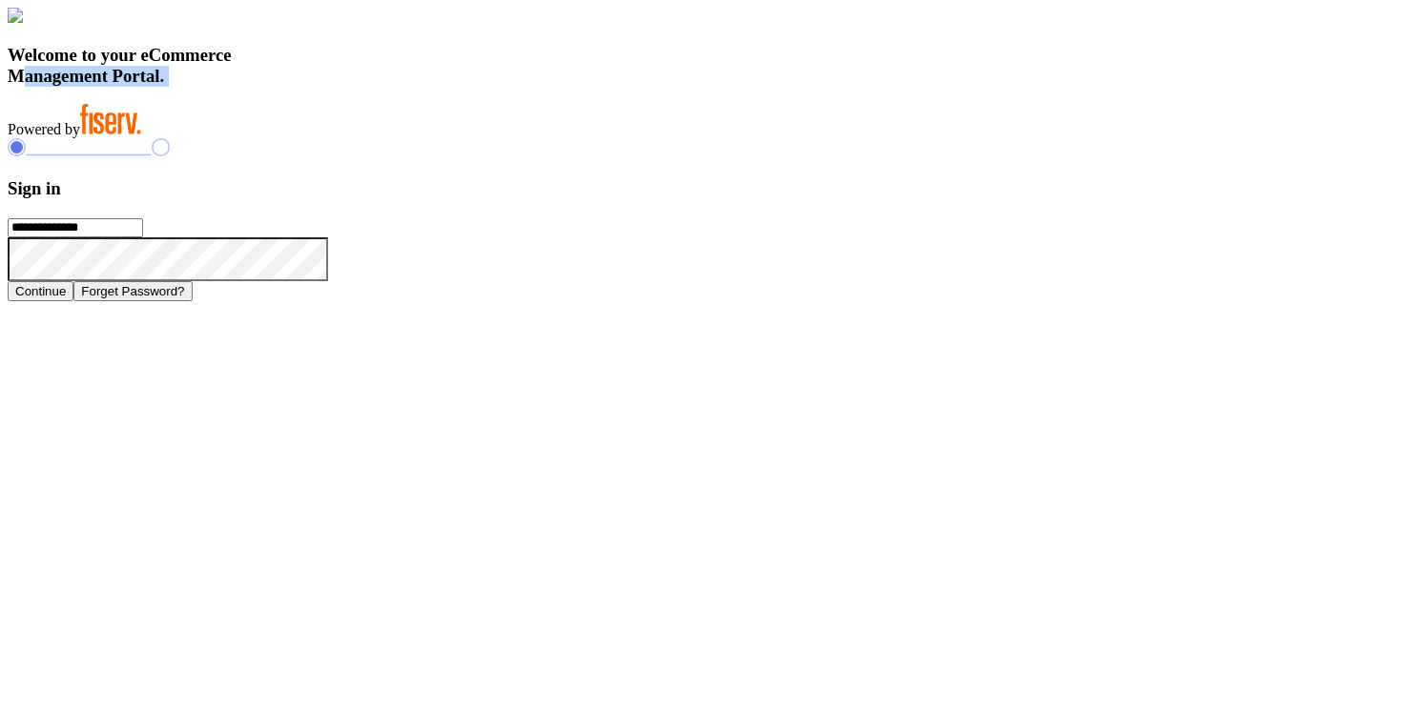
click at [538, 87] on h3 "Welcome to your eCommerce Management Portal." at bounding box center [713, 66] width 1410 height 42
click at [527, 87] on h3 "Welcome to your eCommerce Management Portal." at bounding box center [713, 66] width 1410 height 42
click at [521, 87] on h3 "Welcome to your eCommerce Management Portal." at bounding box center [713, 66] width 1410 height 42
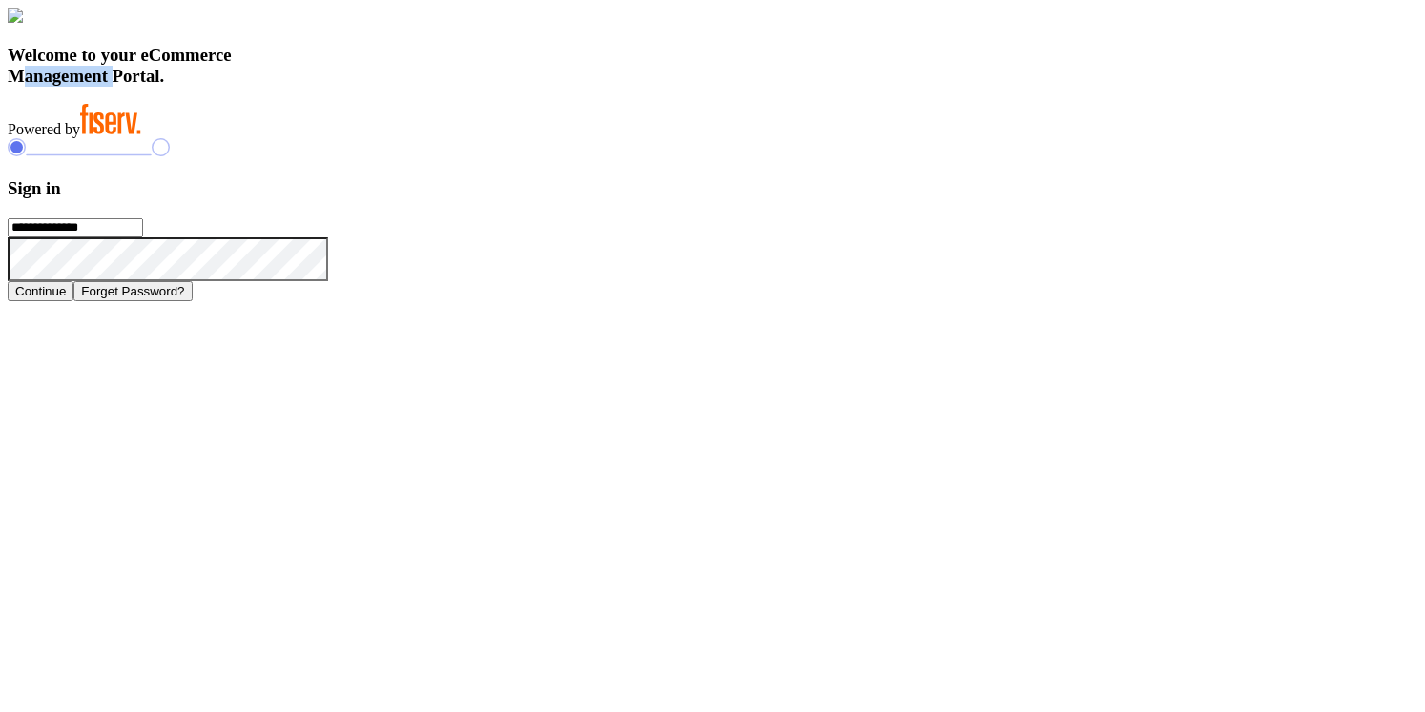
click at [521, 87] on h3 "Welcome to your eCommerce Management Portal." at bounding box center [713, 66] width 1410 height 42
click at [505, 87] on h3 "Welcome to your eCommerce Management Portal." at bounding box center [713, 66] width 1410 height 42
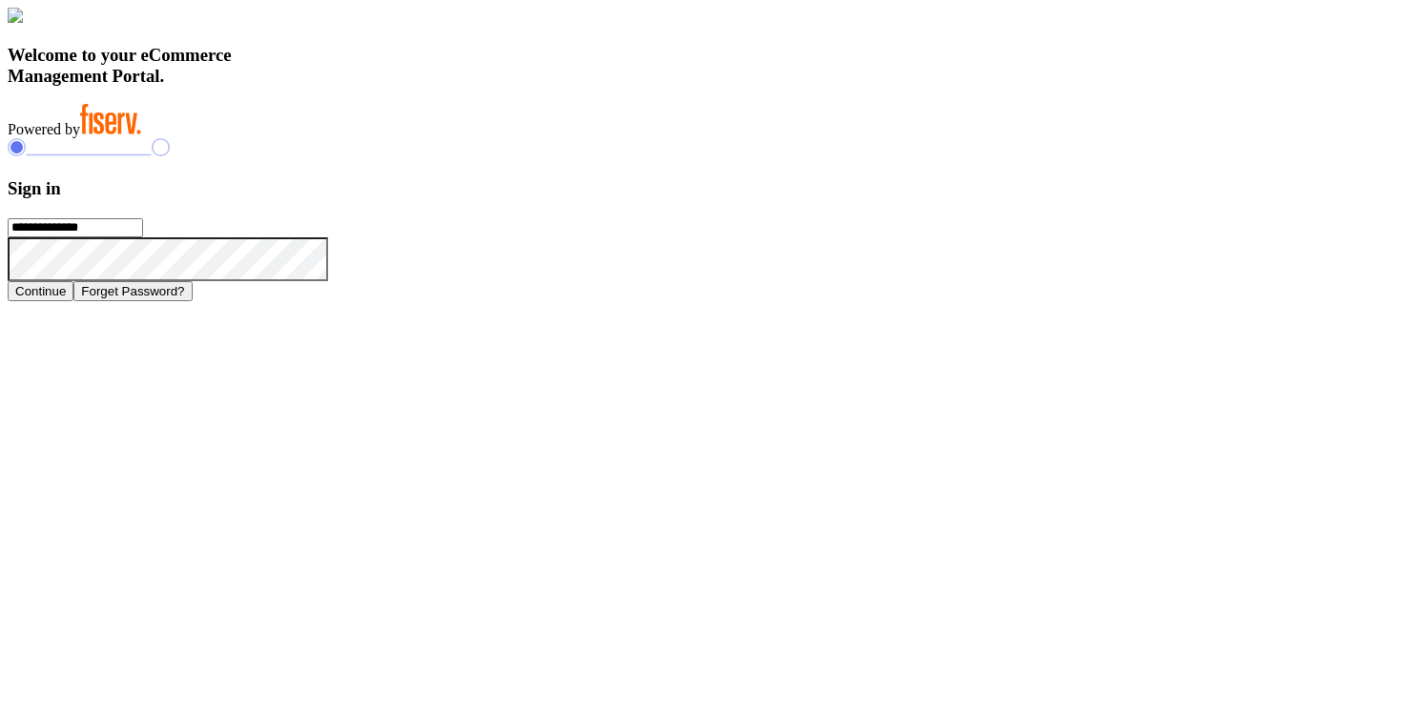
click at [496, 87] on h3 "Welcome to your eCommerce Management Portal." at bounding box center [713, 66] width 1410 height 42
click at [493, 87] on h3 "Welcome to your eCommerce Management Portal." at bounding box center [713, 66] width 1410 height 42
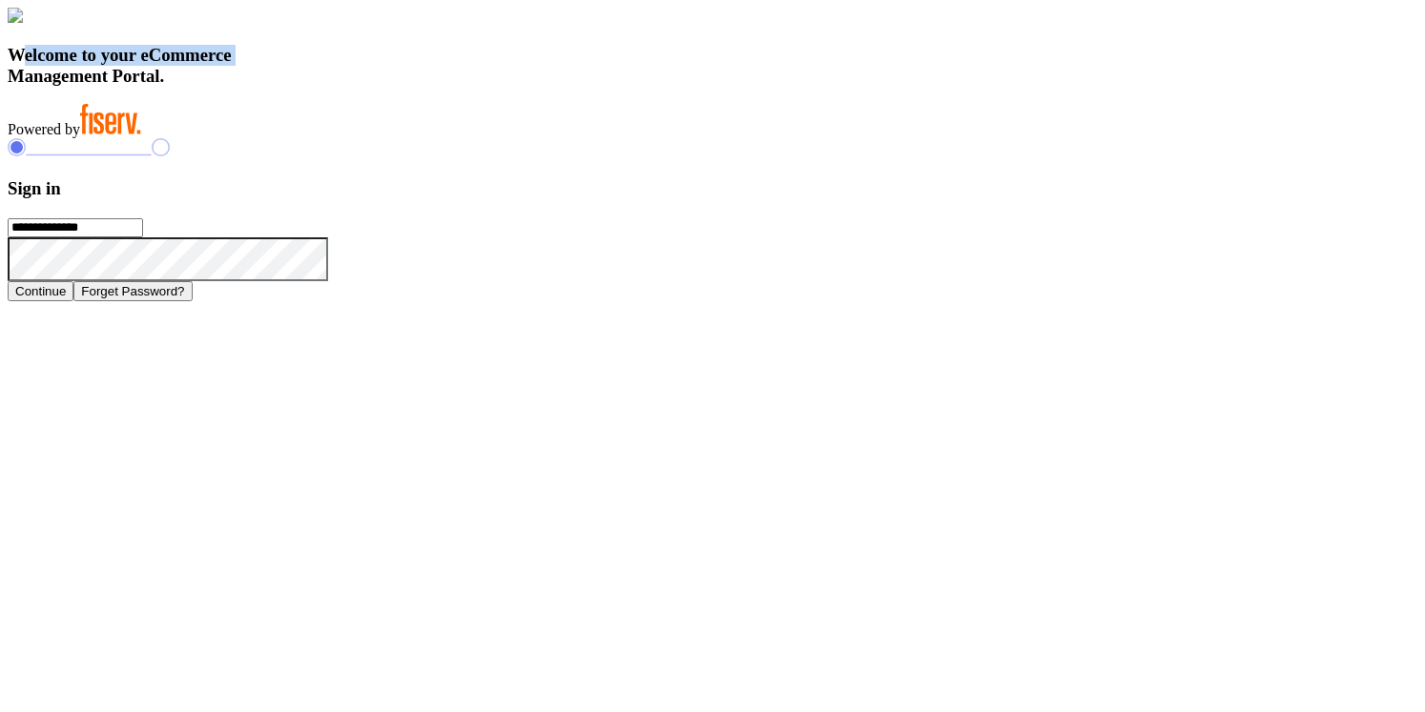
click at [493, 87] on h3 "Welcome to your eCommerce Management Portal." at bounding box center [713, 66] width 1410 height 42
click at [501, 87] on h3 "Welcome to your eCommerce Management Portal." at bounding box center [713, 66] width 1410 height 42
click at [503, 87] on h3 "Welcome to your eCommerce Management Portal." at bounding box center [713, 66] width 1410 height 42
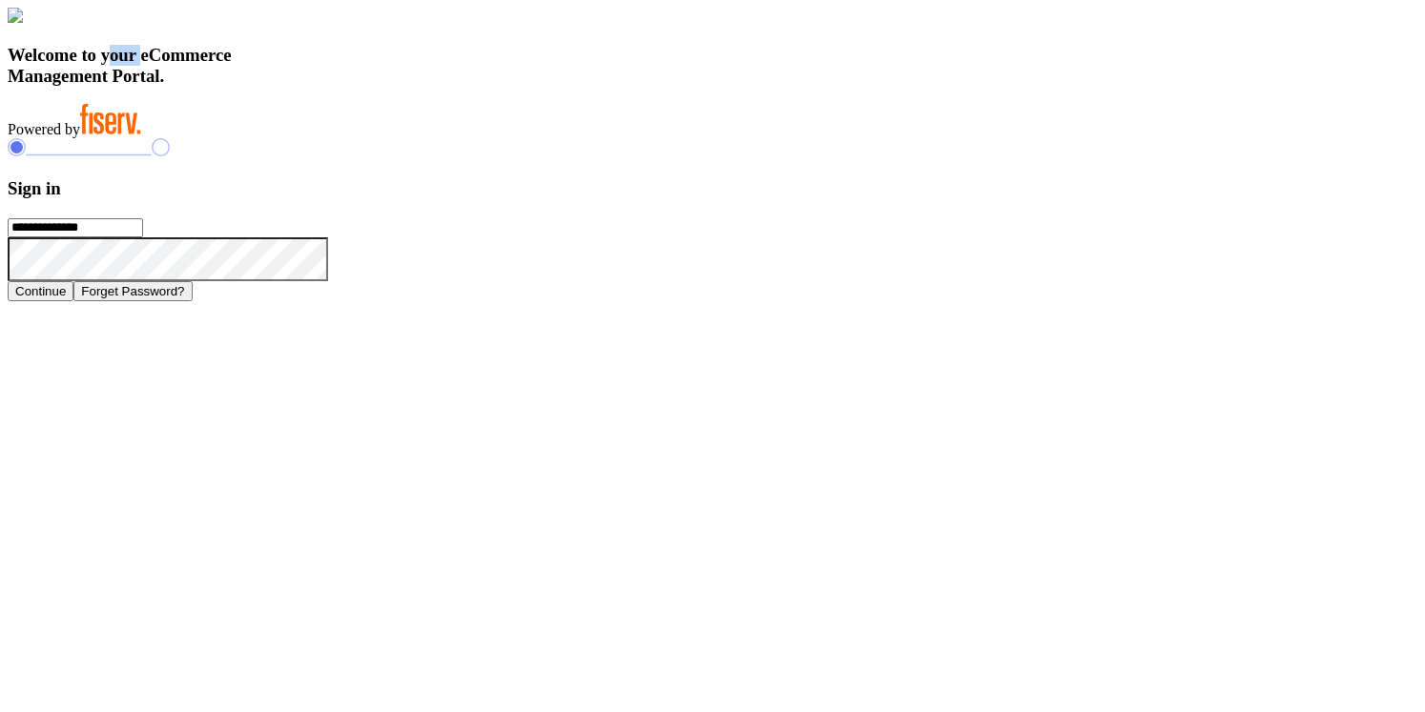
click at [503, 87] on h3 "Welcome to your eCommerce Management Portal." at bounding box center [713, 66] width 1410 height 42
click at [443, 87] on h3 "Welcome to your eCommerce Management Portal." at bounding box center [713, 66] width 1410 height 42
drag, startPoint x: 315, startPoint y: 484, endPoint x: 533, endPoint y: 621, distance: 258.0
click at [533, 138] on div "Welcome to your eCommerce Management Portal. Powered by" at bounding box center [713, 73] width 1410 height 131
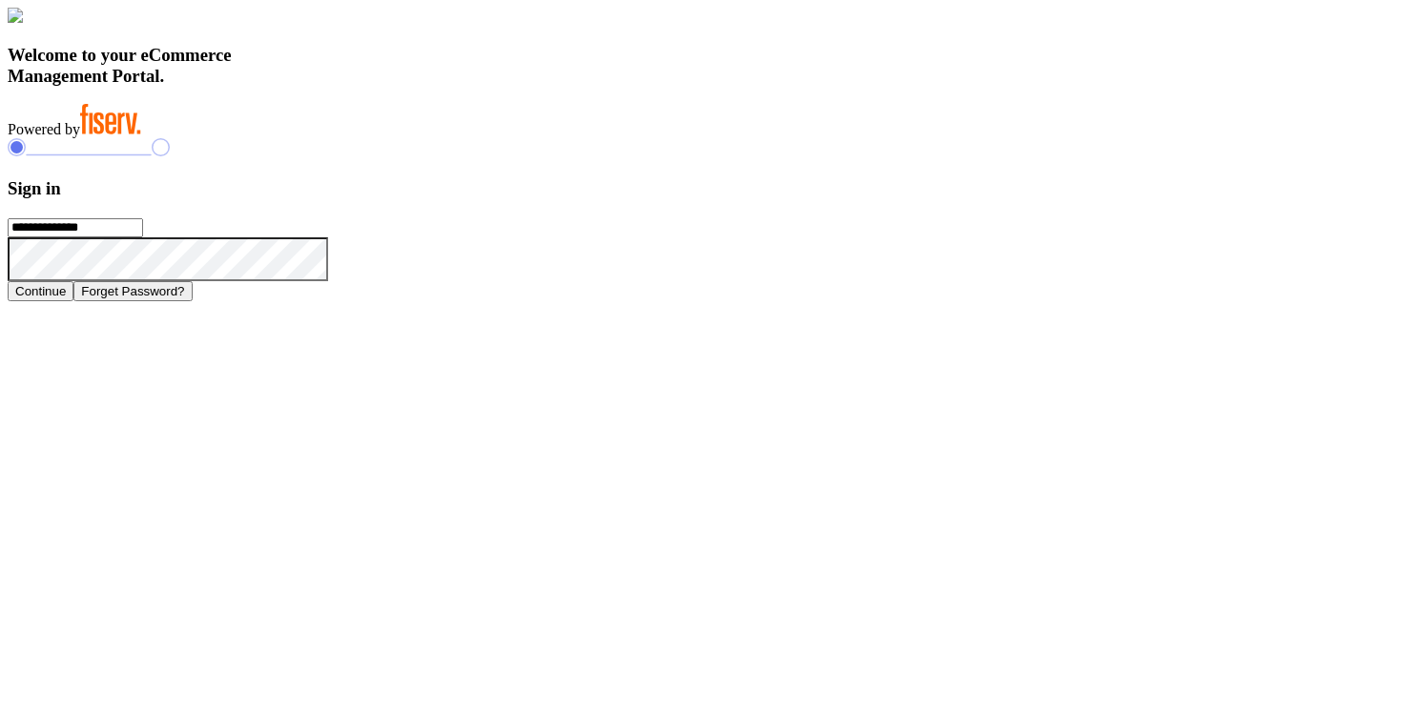
click at [1013, 199] on h3 "Sign in" at bounding box center [713, 188] width 1410 height 21
click at [143, 237] on input "**********" at bounding box center [75, 227] width 135 height 19
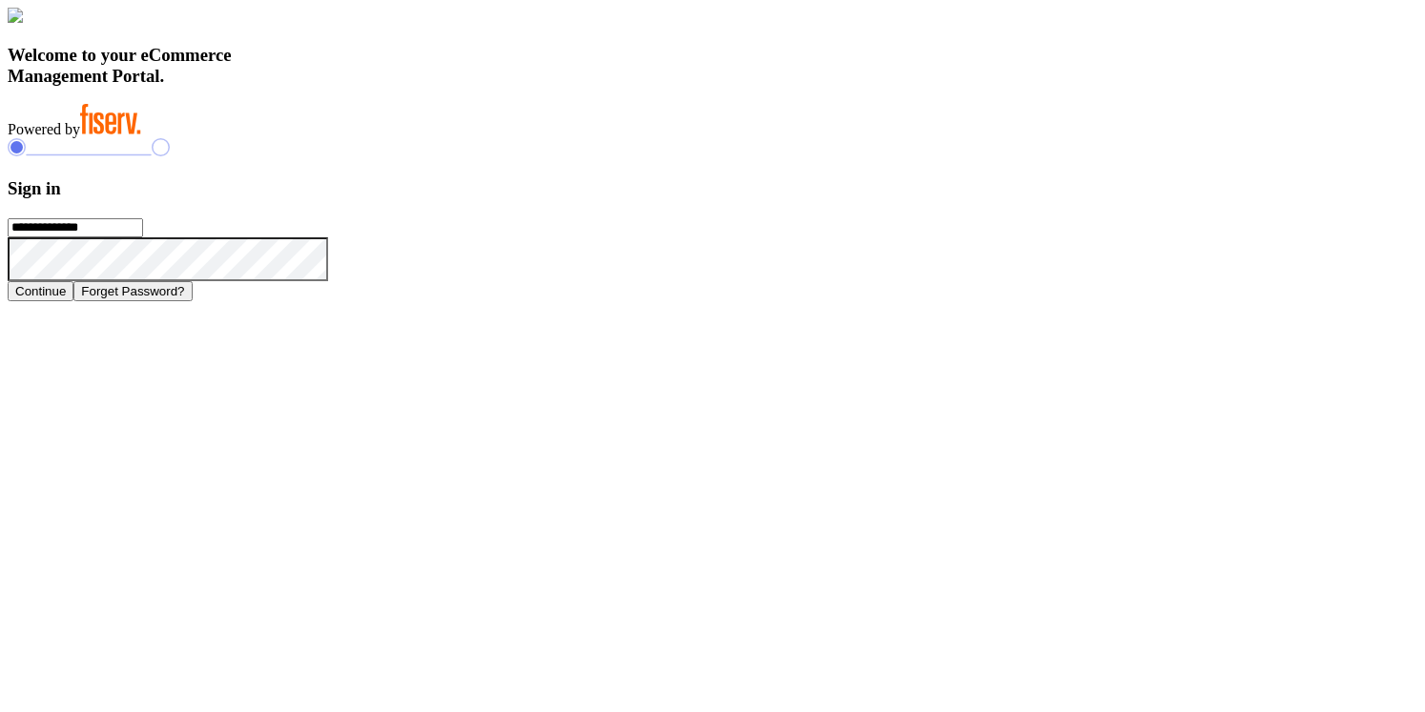
click at [1051, 225] on div "**********" at bounding box center [713, 219] width 1410 height 162
click at [328, 237] on icon at bounding box center [328, 237] width 0 height 0
click at [374, 283] on icon at bounding box center [351, 260] width 46 height 46
click at [328, 237] on icon at bounding box center [328, 237] width 0 height 0
click at [374, 283] on icon at bounding box center [351, 260] width 46 height 46
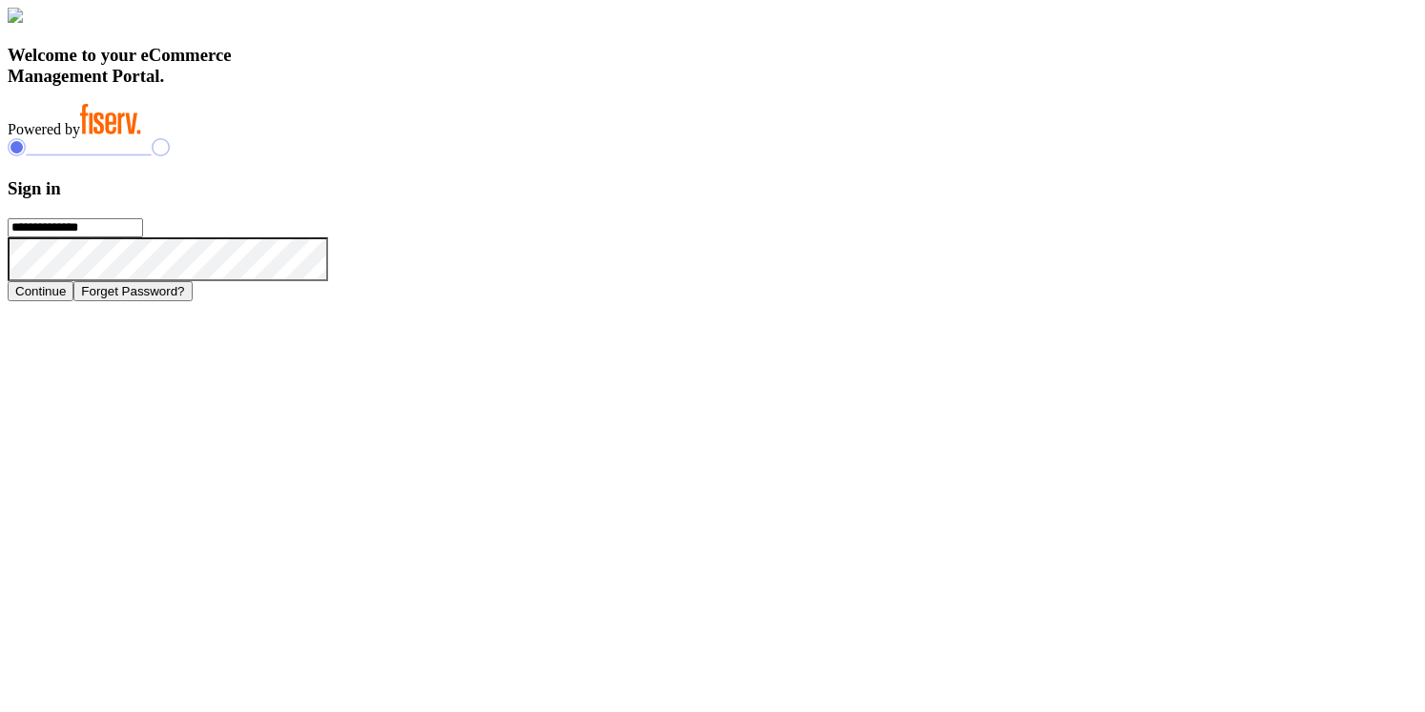
click at [328, 237] on icon at bounding box center [328, 237] width 0 height 0
click at [374, 283] on icon at bounding box center [351, 260] width 46 height 46
click at [143, 237] on input "**********" at bounding box center [75, 227] width 135 height 19
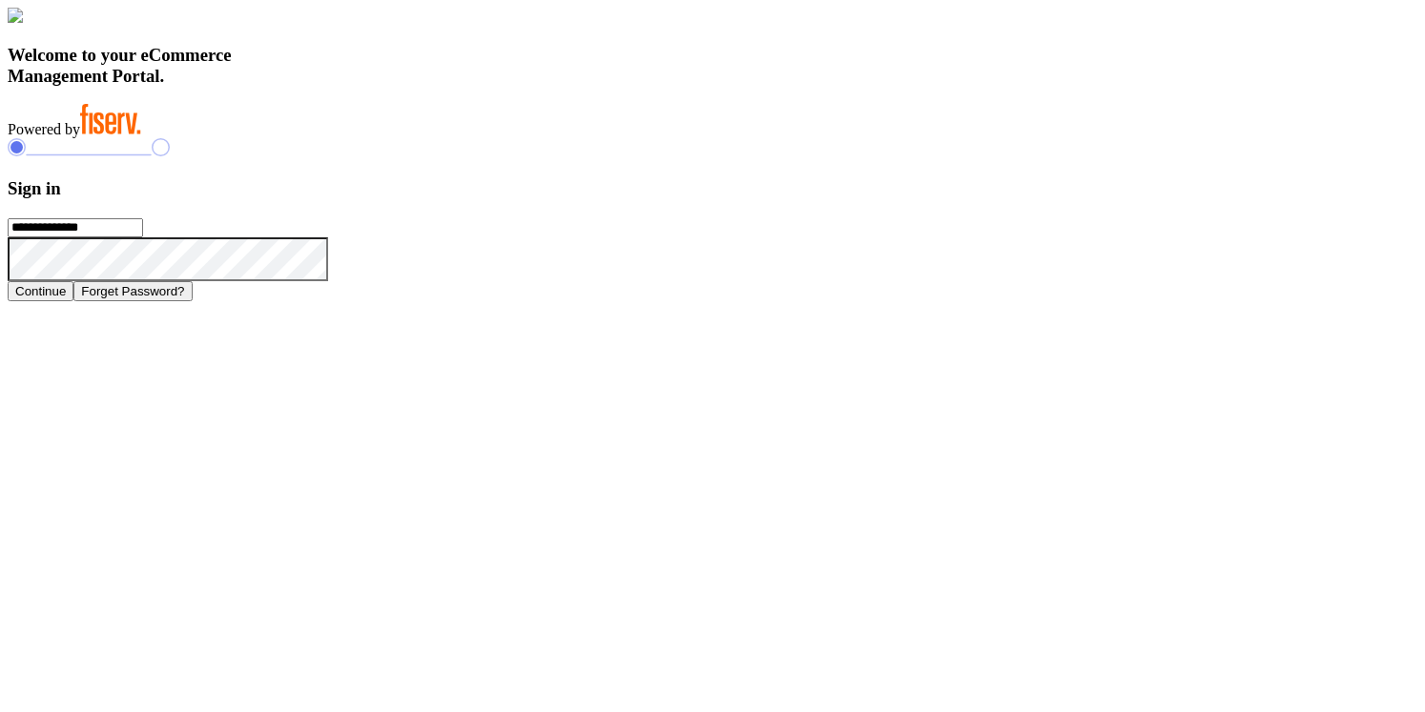
click at [1028, 199] on h3 "Sign in" at bounding box center [713, 188] width 1410 height 21
drag, startPoint x: 923, startPoint y: 161, endPoint x: 1126, endPoint y: 535, distance: 425.5
click at [1126, 300] on div "**********" at bounding box center [713, 219] width 1410 height 162
click at [1015, 199] on h3 "Sign in" at bounding box center [713, 188] width 1410 height 21
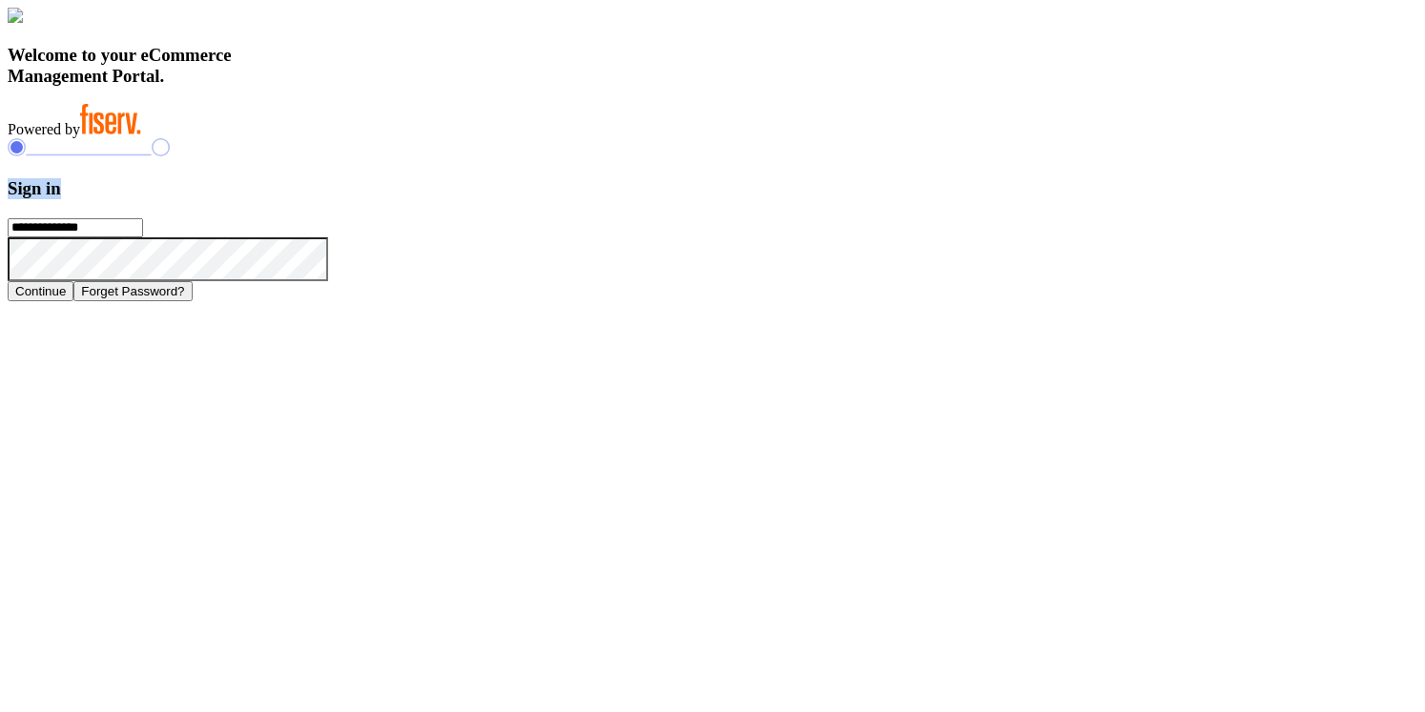
click at [1015, 199] on h3 "Sign in" at bounding box center [713, 188] width 1410 height 21
drag, startPoint x: 985, startPoint y: 267, endPoint x: 1091, endPoint y: 526, distance: 280.2
click at [1091, 301] on form "**********" at bounding box center [713, 239] width 1410 height 123
click at [531, 87] on h3 "Welcome to your eCommerce Management Portal." at bounding box center [713, 66] width 1410 height 42
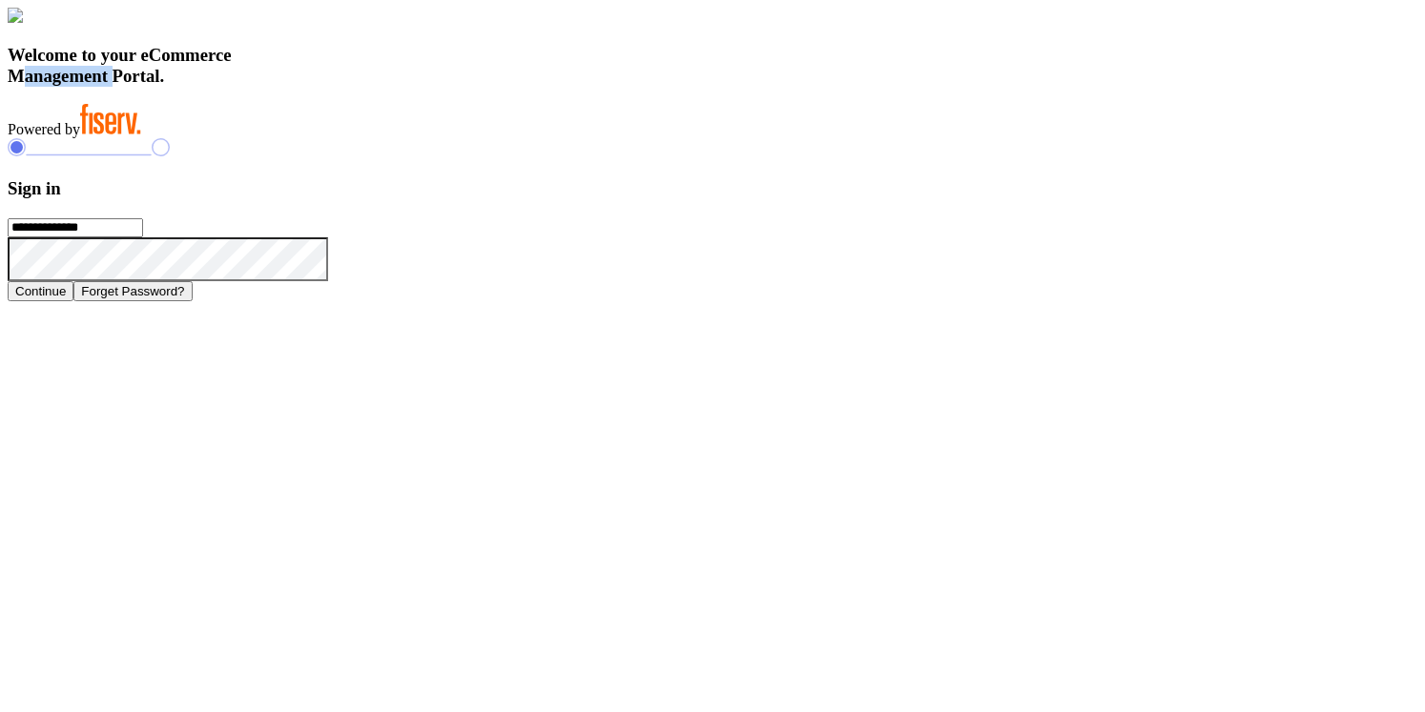
click at [531, 87] on h3 "Welcome to your eCommerce Management Portal." at bounding box center [713, 66] width 1410 height 42
click at [507, 87] on h3 "Welcome to your eCommerce Management Portal." at bounding box center [713, 66] width 1410 height 42
drag, startPoint x: 316, startPoint y: 486, endPoint x: 536, endPoint y: 619, distance: 257.1
click at [536, 138] on div "Welcome to your eCommerce Management Portal. Powered by" at bounding box center [713, 73] width 1410 height 131
click at [638, 138] on div "Welcome to your eCommerce Management Portal. Powered by" at bounding box center [713, 73] width 1410 height 131
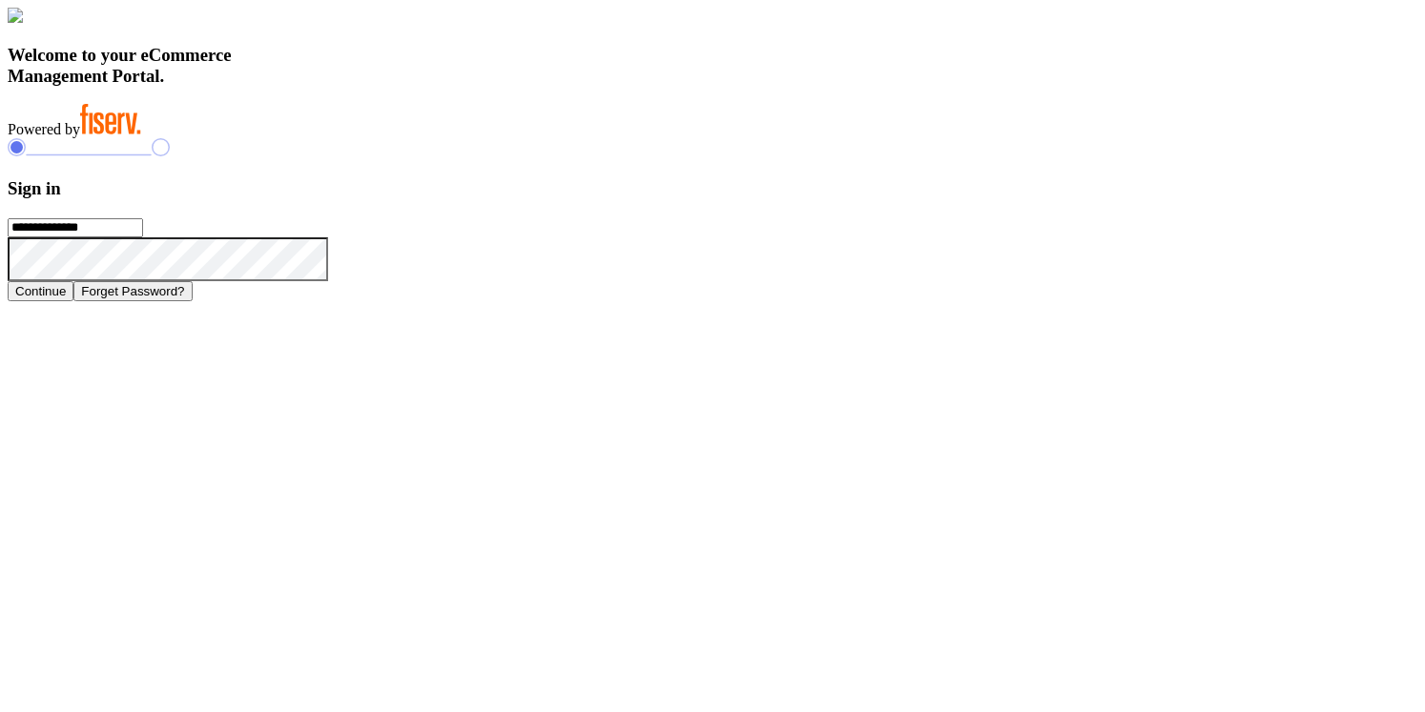
click at [589, 87] on h3 "Welcome to your eCommerce Management Portal." at bounding box center [713, 66] width 1410 height 42
click at [583, 87] on h3 "Welcome to your eCommerce Management Portal." at bounding box center [713, 66] width 1410 height 42
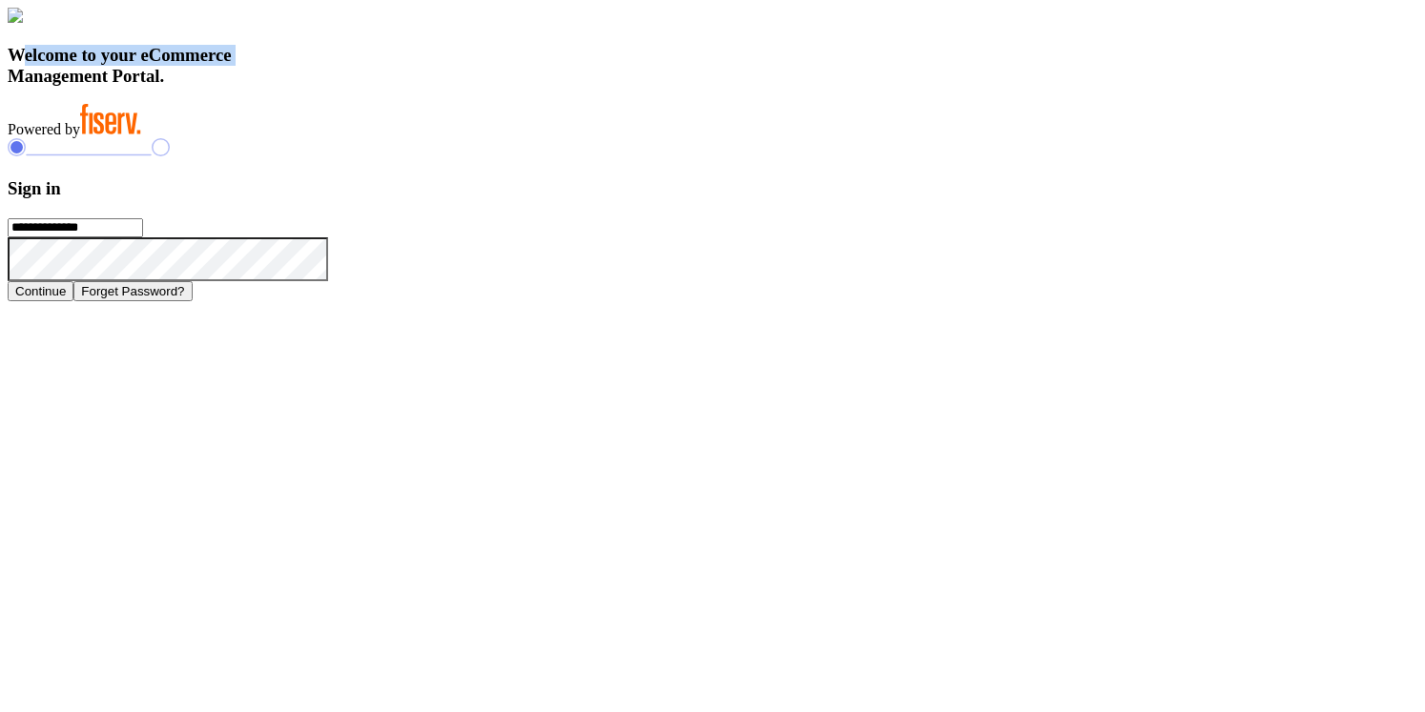
click at [583, 87] on h3 "Welcome to your eCommerce Management Portal." at bounding box center [713, 66] width 1410 height 42
click at [544, 87] on h3 "Welcome to your eCommerce Management Portal." at bounding box center [713, 66] width 1410 height 42
drag, startPoint x: 319, startPoint y: 478, endPoint x: 510, endPoint y: 608, distance: 230.7
click at [510, 138] on div "Welcome to your eCommerce Management Portal. Powered by" at bounding box center [713, 73] width 1410 height 131
click at [504, 87] on h3 "Welcome to your eCommerce Management Portal." at bounding box center [713, 66] width 1410 height 42
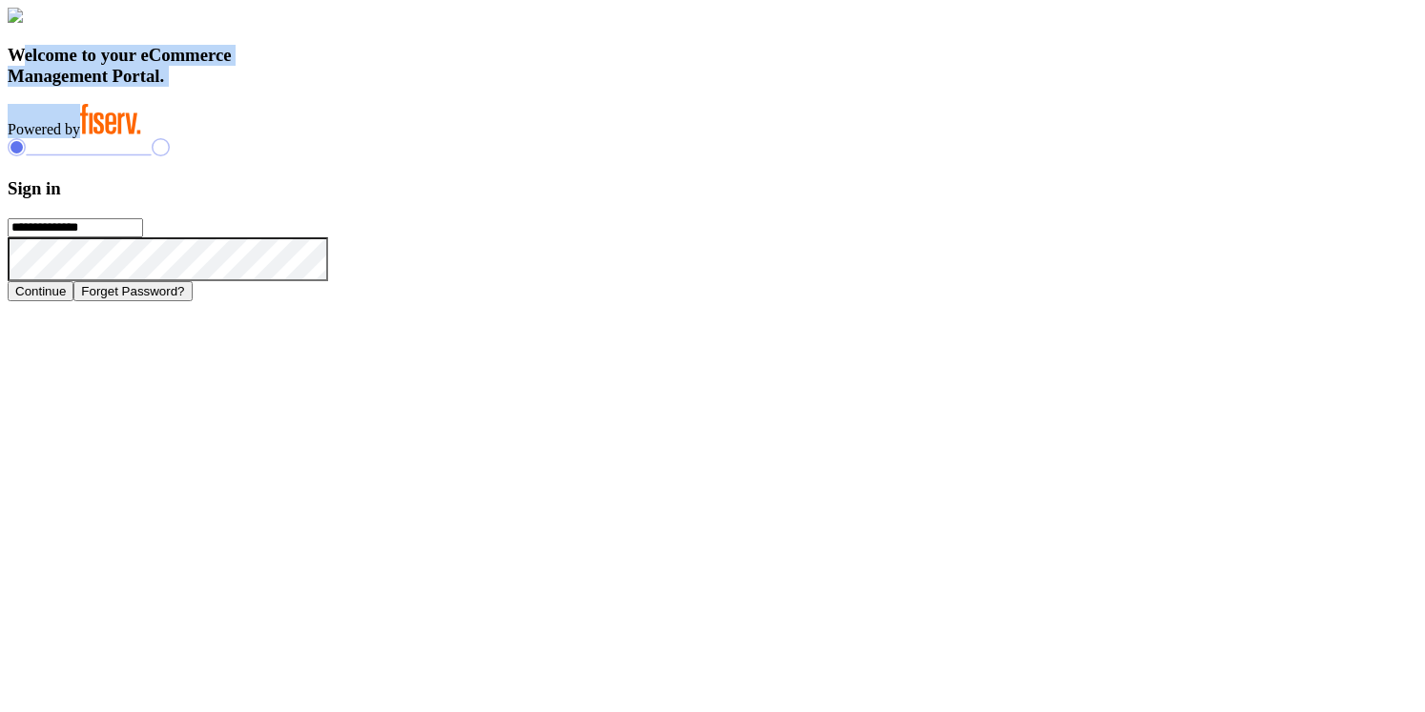
drag, startPoint x: 323, startPoint y: 490, endPoint x: 556, endPoint y: 619, distance: 265.9
click at [556, 138] on div "Welcome to your eCommerce Management Portal. Powered by" at bounding box center [713, 73] width 1410 height 131
click at [1016, 199] on h3 "Sign in" at bounding box center [713, 188] width 1410 height 21
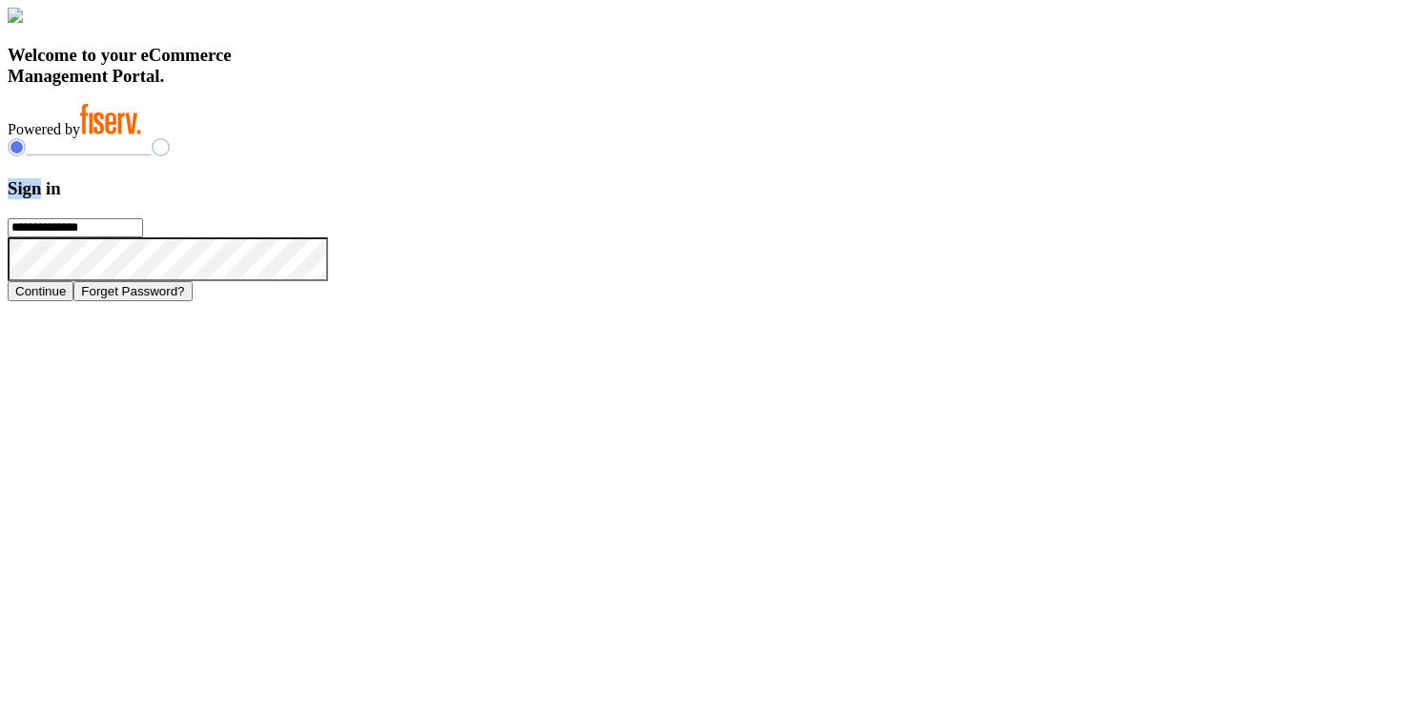
click at [1016, 199] on h3 "Sign in" at bounding box center [713, 188] width 1410 height 21
click at [964, 236] on div "**********" at bounding box center [713, 219] width 1410 height 162
drag, startPoint x: 964, startPoint y: 236, endPoint x: 1129, endPoint y: 520, distance: 328.6
click at [1129, 300] on div "**********" at bounding box center [713, 219] width 1410 height 162
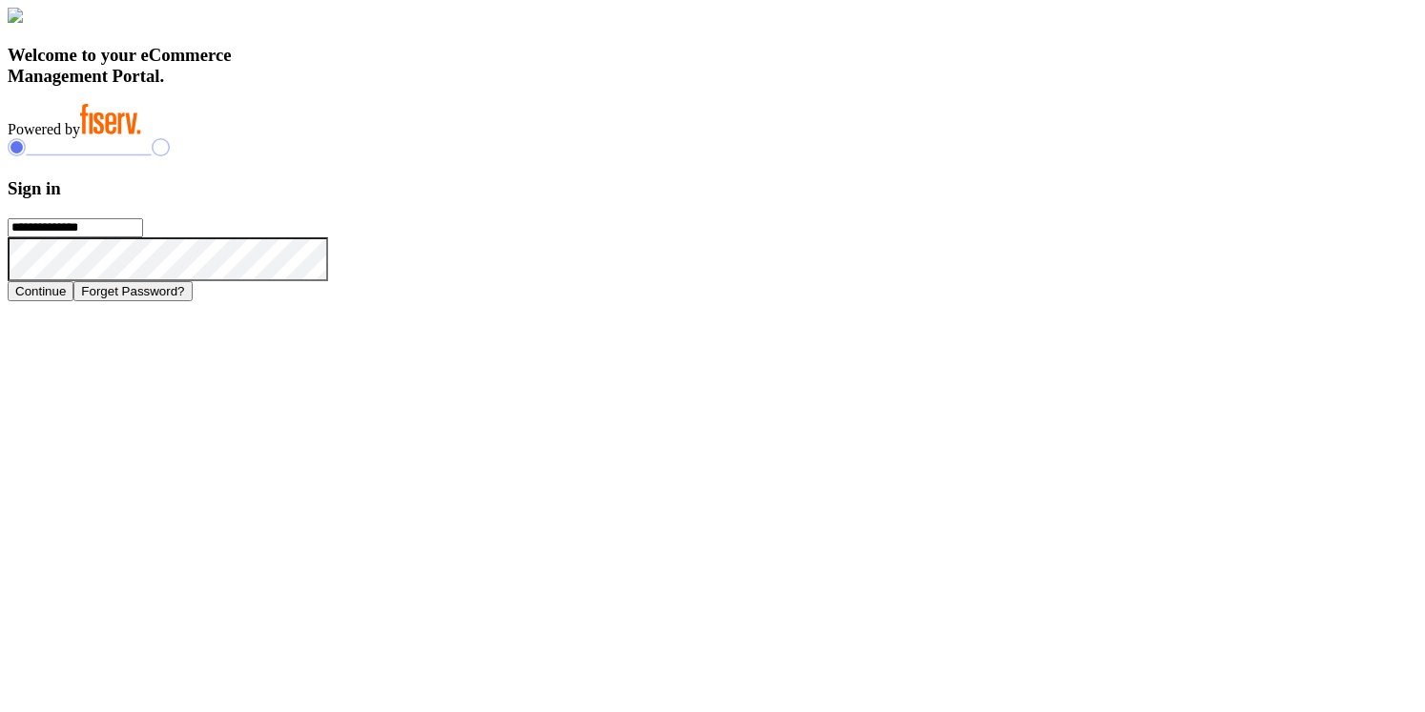
click at [503, 87] on h3 "Welcome to your eCommerce Management Portal." at bounding box center [713, 66] width 1410 height 42
click at [501, 87] on h3 "Welcome to your eCommerce Management Portal." at bounding box center [713, 66] width 1410 height 42
drag, startPoint x: 318, startPoint y: 482, endPoint x: 634, endPoint y: 651, distance: 359.3
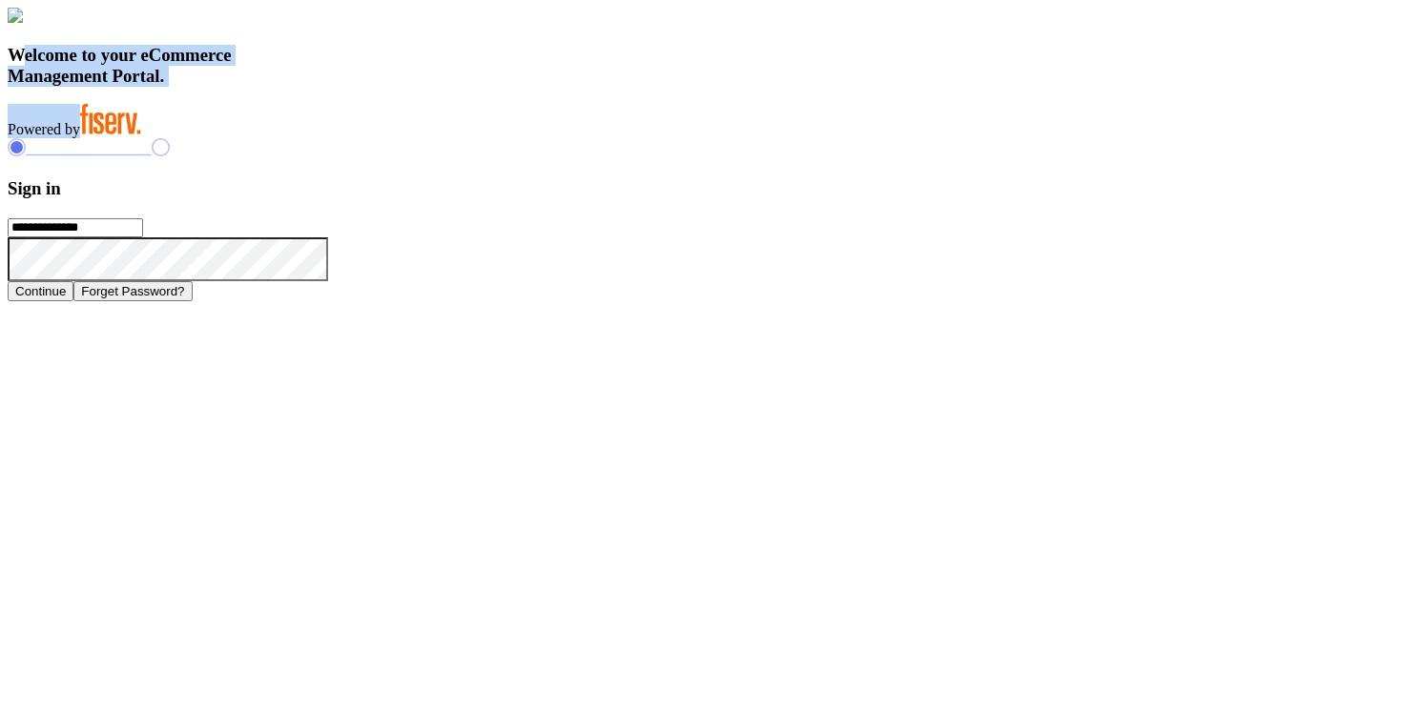
click at [633, 301] on div "**********" at bounding box center [713, 155] width 1410 height 294
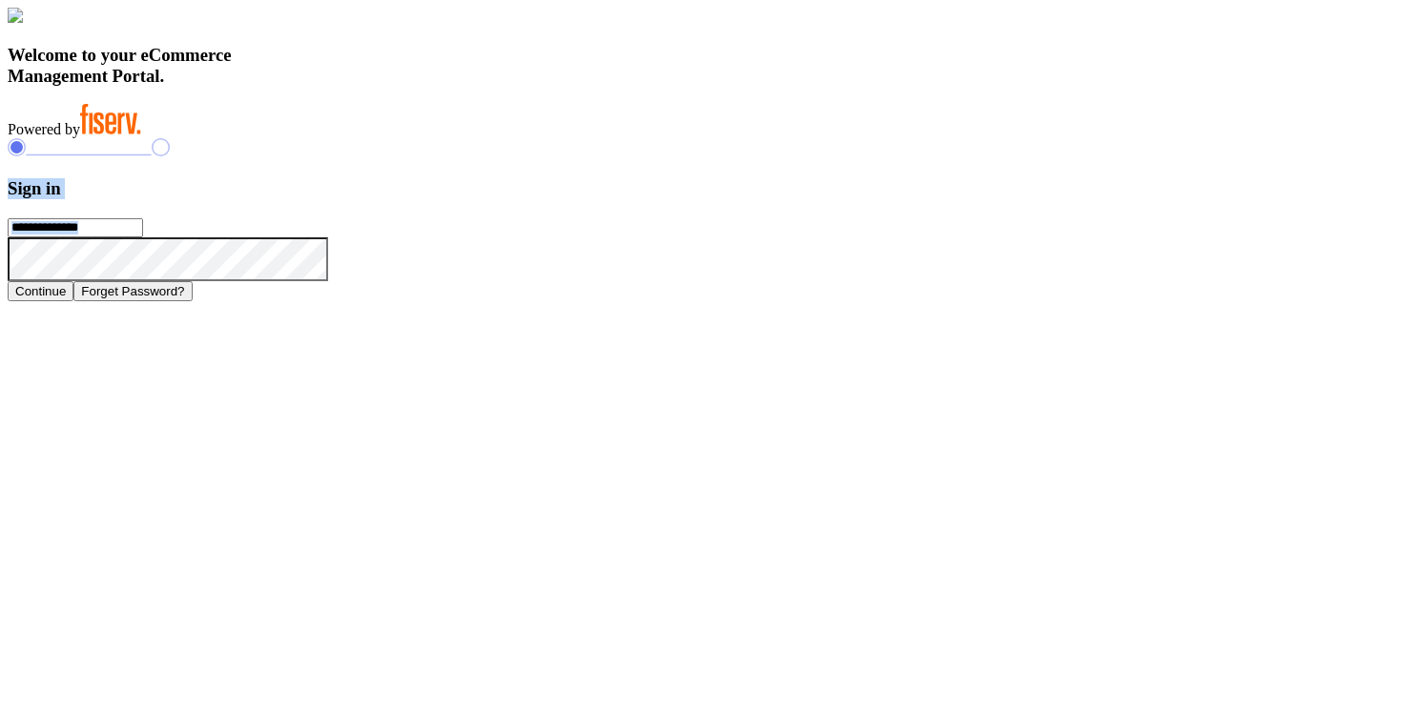
drag, startPoint x: 968, startPoint y: 254, endPoint x: 1116, endPoint y: 526, distance: 310.2
click at [1116, 301] on form "**********" at bounding box center [713, 239] width 1410 height 123
click at [143, 237] on input "**********" at bounding box center [75, 227] width 135 height 19
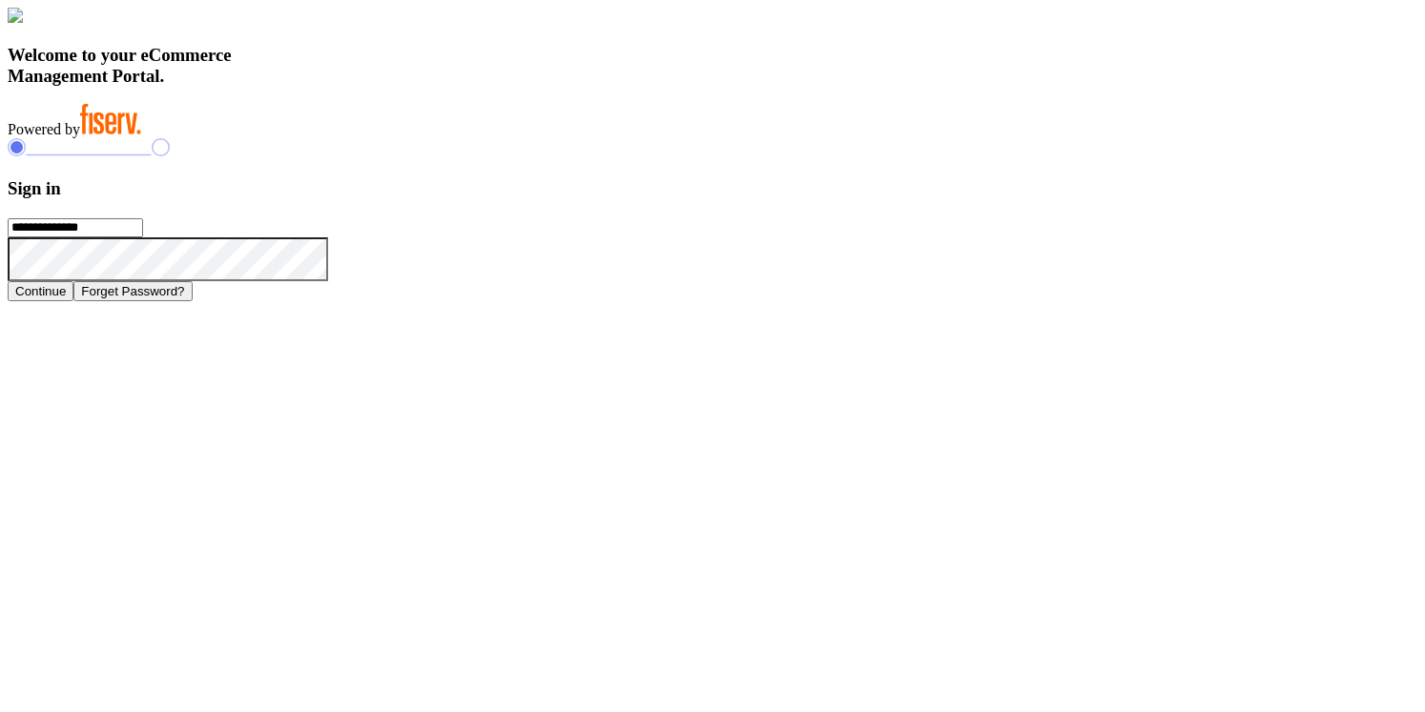
click at [1012, 199] on h3 "Sign in" at bounding box center [713, 188] width 1410 height 21
drag, startPoint x: 988, startPoint y: 268, endPoint x: 1117, endPoint y: 520, distance: 282.8
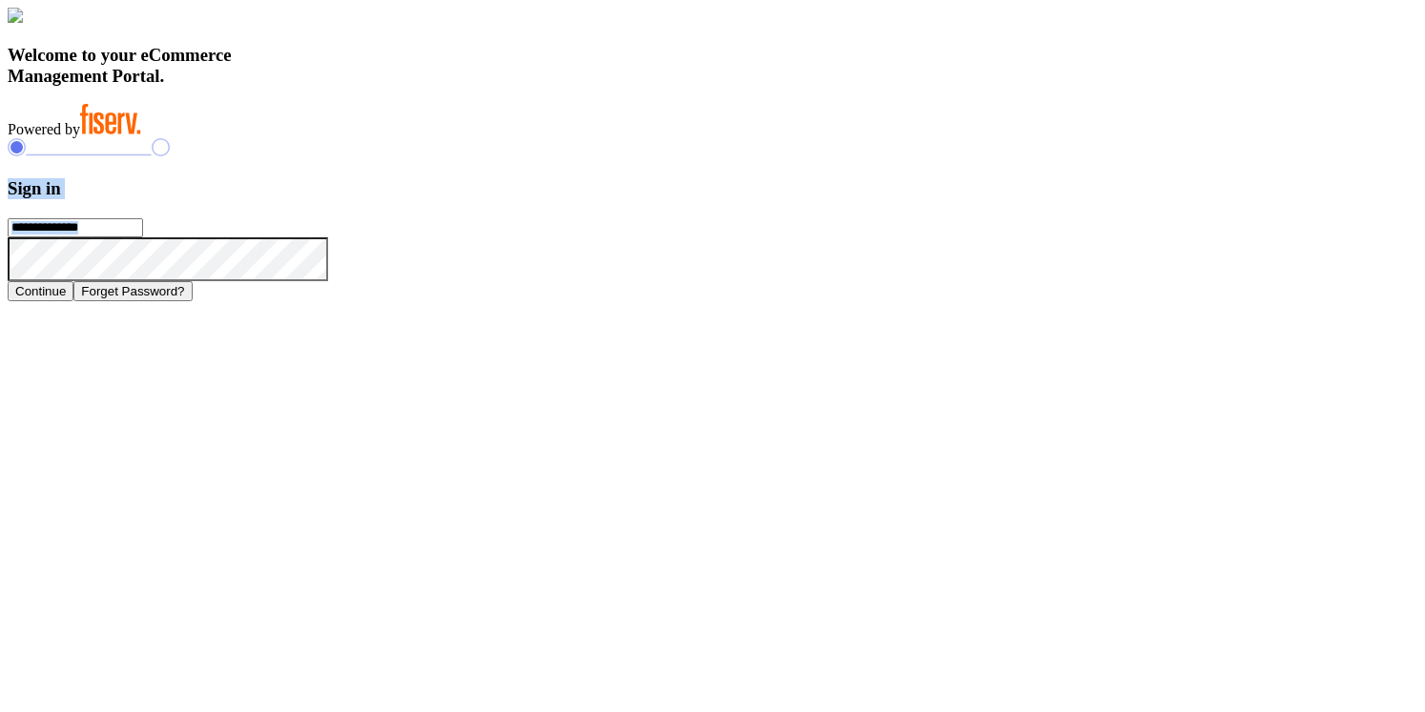
click at [1117, 301] on form "**********" at bounding box center [713, 239] width 1410 height 123
click at [524, 87] on h3 "Welcome to your eCommerce Management Portal." at bounding box center [713, 66] width 1410 height 42
click at [518, 87] on h3 "Welcome to your eCommerce Management Portal." at bounding box center [713, 66] width 1410 height 42
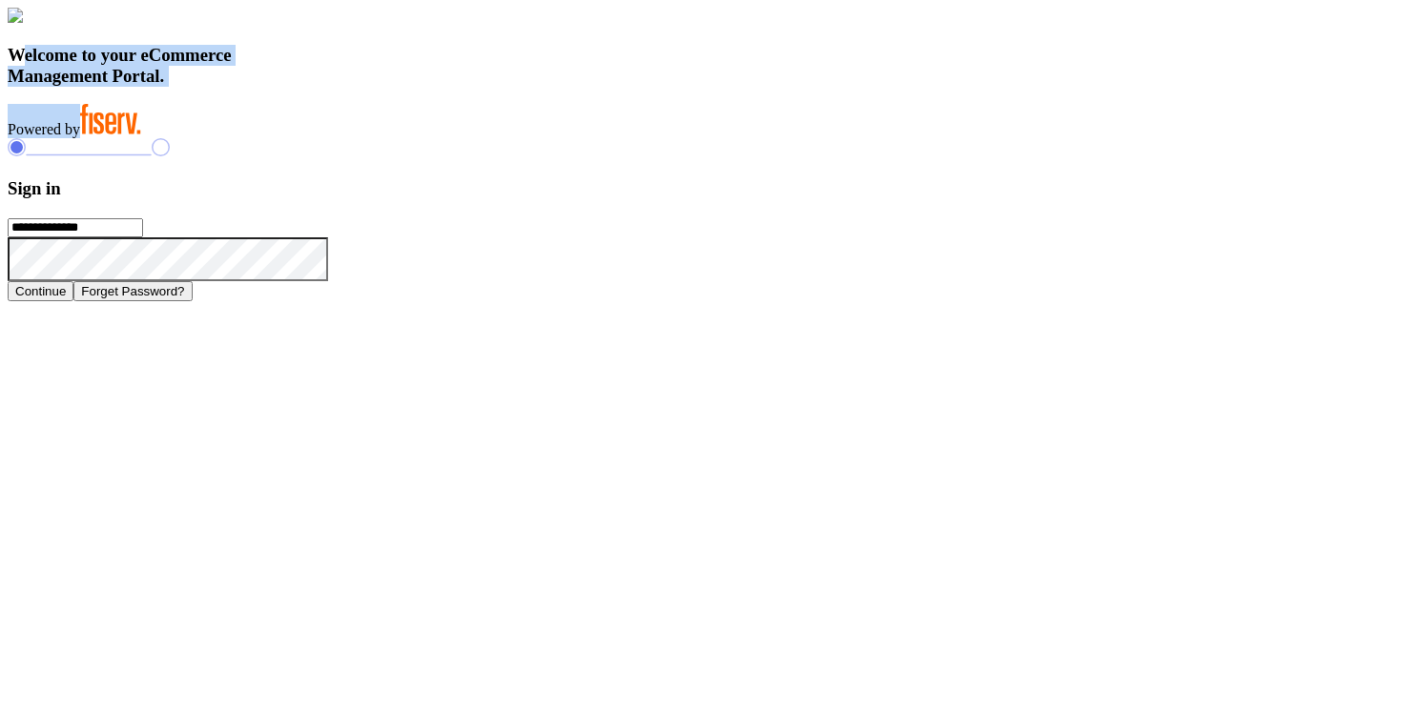
drag, startPoint x: 314, startPoint y: 481, endPoint x: 575, endPoint y: 615, distance: 293.9
click at [575, 138] on div "Welcome to your eCommerce Management Portal. Powered by" at bounding box center [713, 73] width 1410 height 131
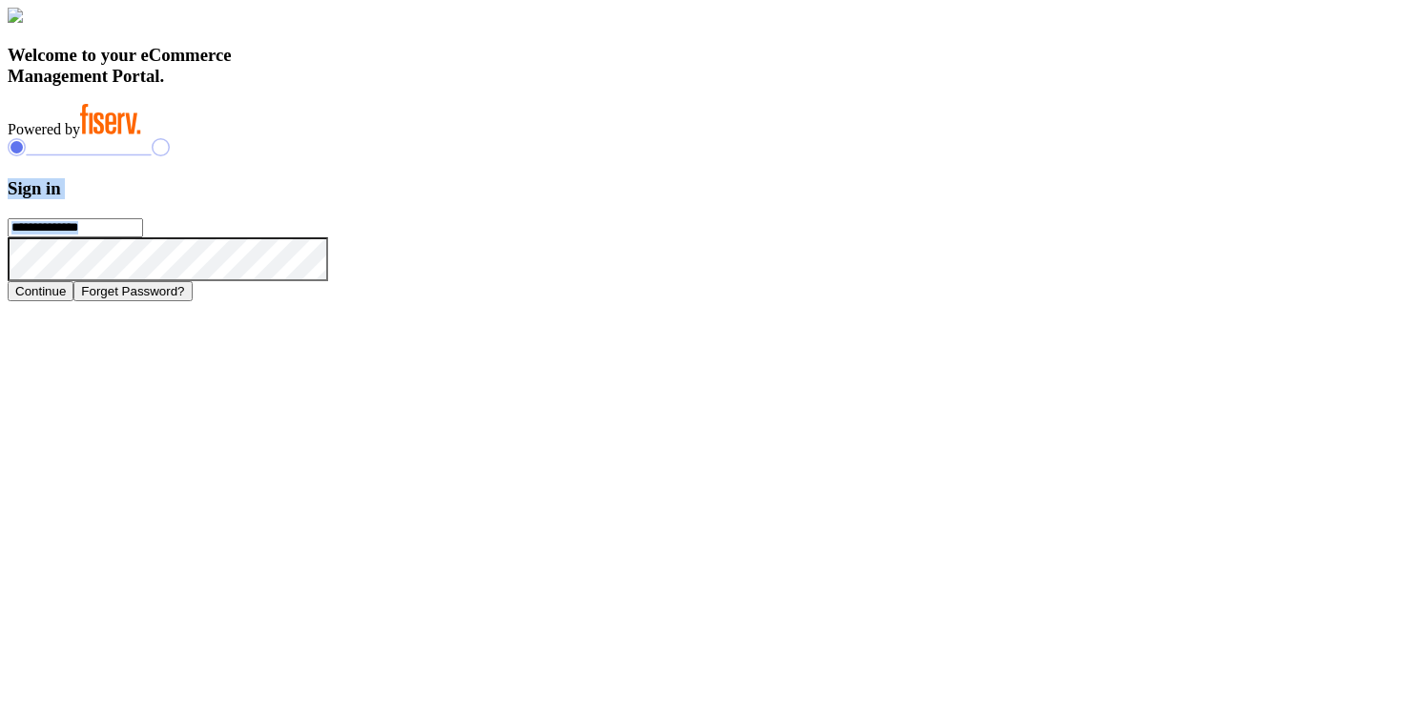
drag, startPoint x: 950, startPoint y: 245, endPoint x: 1123, endPoint y: 534, distance: 336.6
click at [1123, 300] on div "**********" at bounding box center [713, 219] width 1410 height 162
click at [505, 87] on h3 "Welcome to your eCommerce Management Portal." at bounding box center [713, 66] width 1410 height 42
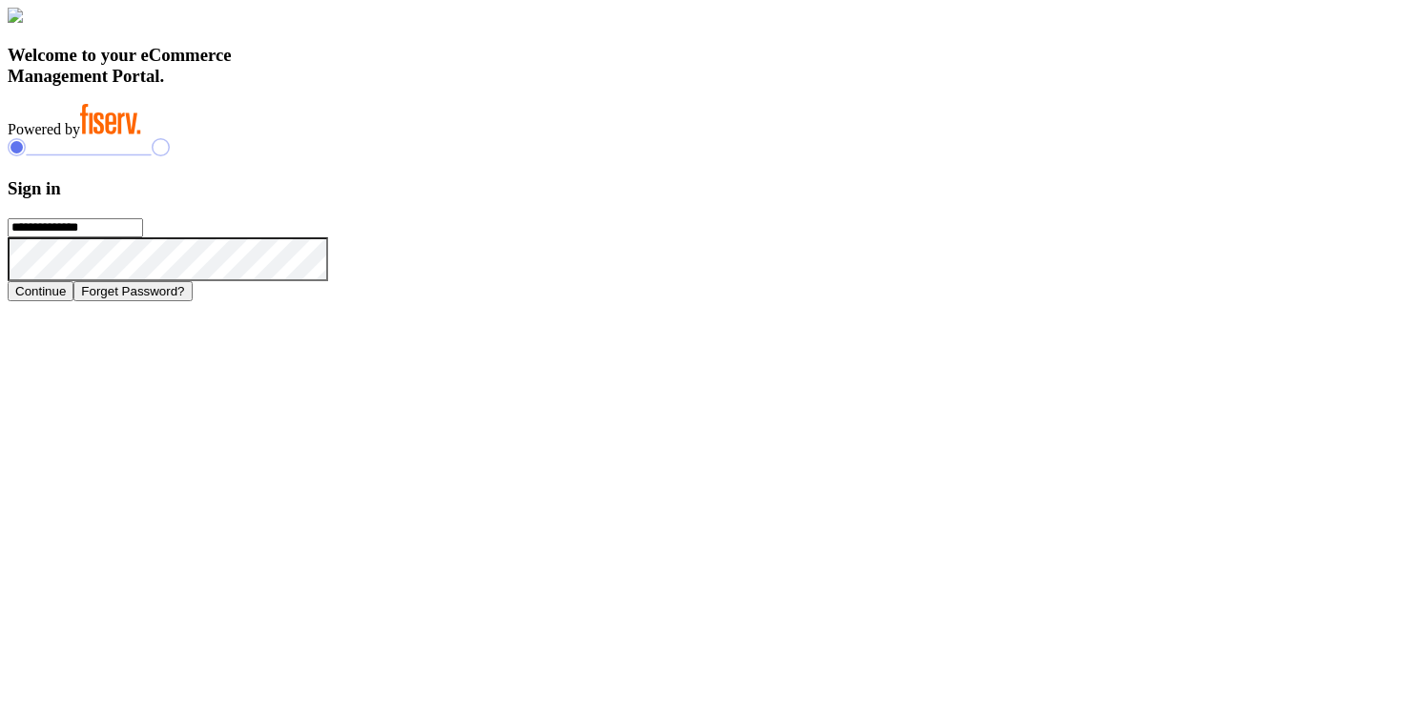
click at [497, 87] on h3 "Welcome to your eCommerce Management Portal." at bounding box center [713, 66] width 1410 height 42
click at [499, 87] on h3 "Welcome to your eCommerce Management Portal." at bounding box center [713, 66] width 1410 height 42
click at [485, 87] on h3 "Welcome to your eCommerce Management Portal." at bounding box center [713, 66] width 1410 height 42
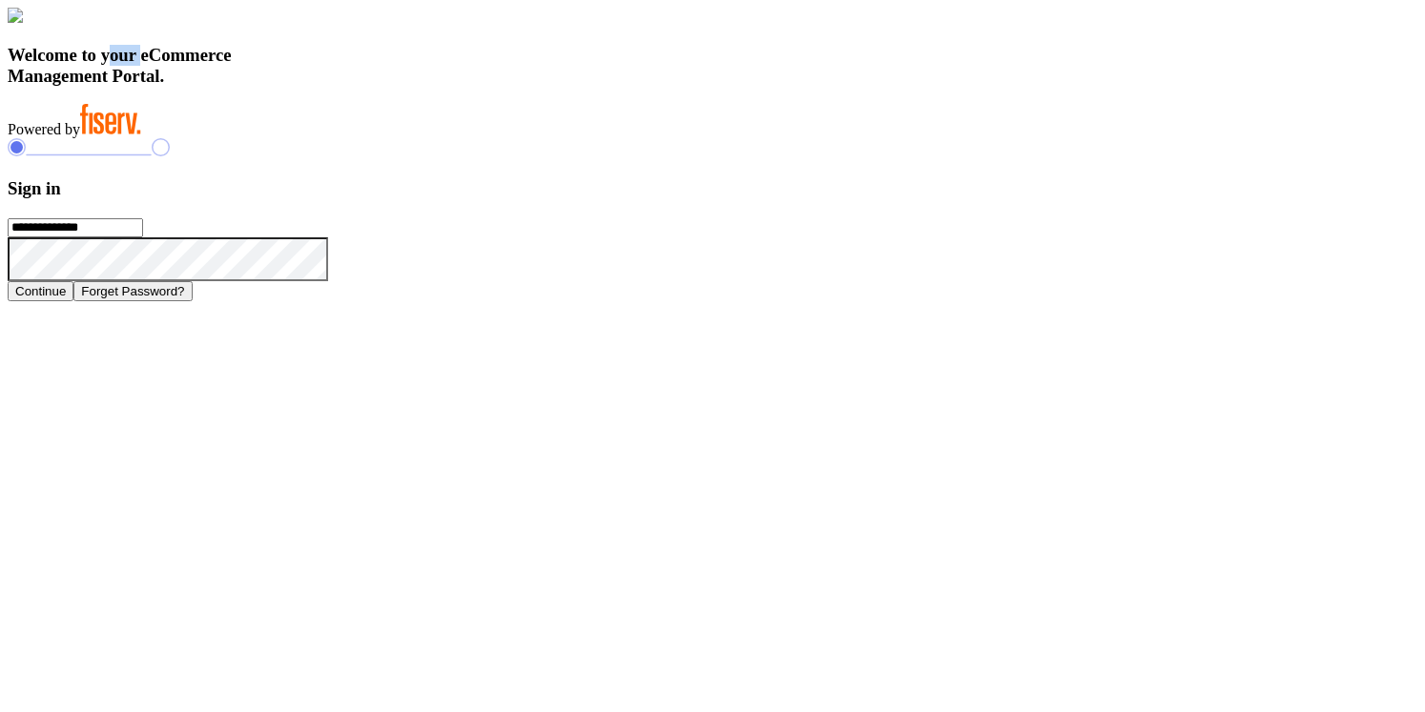
click at [485, 87] on h3 "Welcome to your eCommerce Management Portal." at bounding box center [713, 66] width 1410 height 42
click at [255, 138] on div "Welcome to your eCommerce Management Portal. Powered by" at bounding box center [713, 73] width 1410 height 131
drag, startPoint x: 311, startPoint y: 483, endPoint x: 589, endPoint y: 616, distance: 308.8
click at [589, 138] on div "Welcome to your eCommerce Management Portal. Powered by" at bounding box center [713, 73] width 1410 height 131
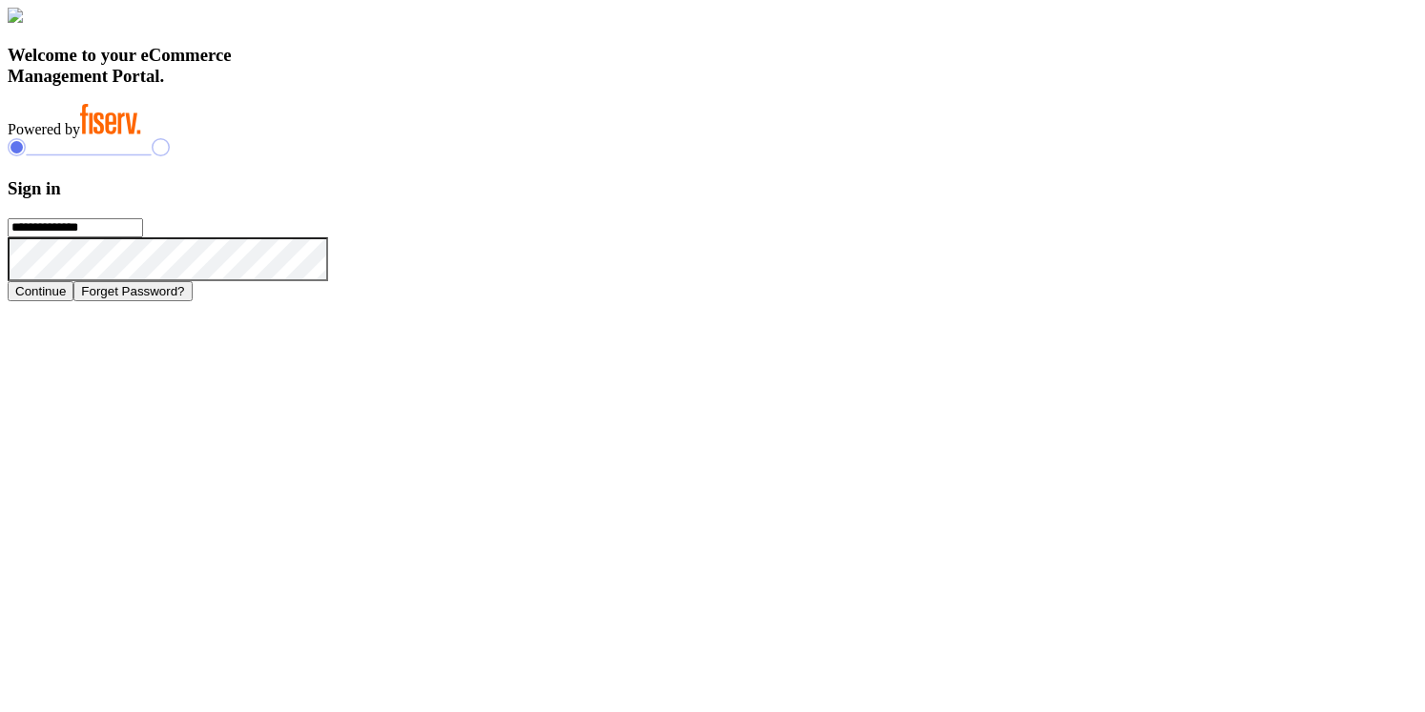
click at [1004, 199] on h3 "Sign in" at bounding box center [713, 188] width 1410 height 21
click at [959, 243] on div "**********" at bounding box center [713, 219] width 1410 height 162
drag, startPoint x: 889, startPoint y: 174, endPoint x: 1107, endPoint y: 511, distance: 402.1
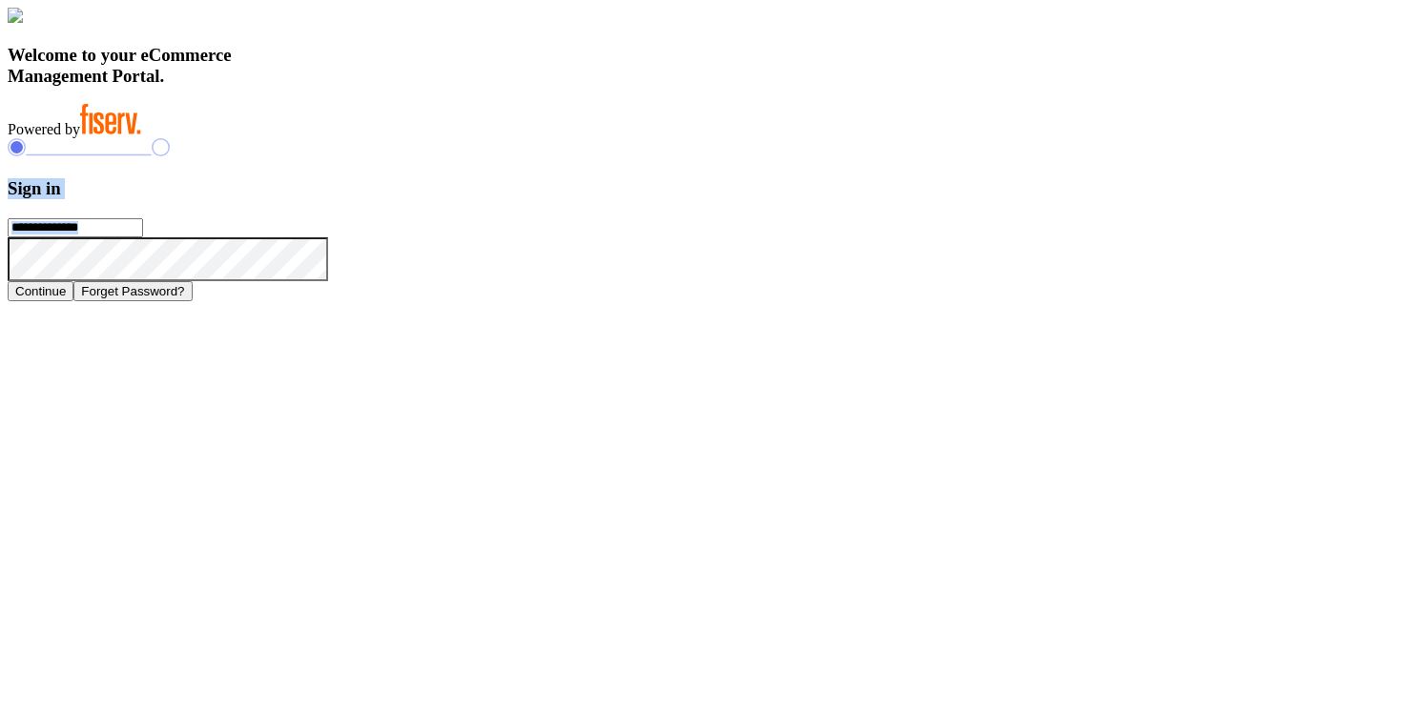
click at [1107, 300] on div "**********" at bounding box center [713, 219] width 1410 height 162
click at [548, 87] on h3 "Welcome to your eCommerce Management Portal." at bounding box center [713, 66] width 1410 height 42
click at [566, 87] on h3 "Welcome to your eCommerce Management Portal." at bounding box center [713, 66] width 1410 height 42
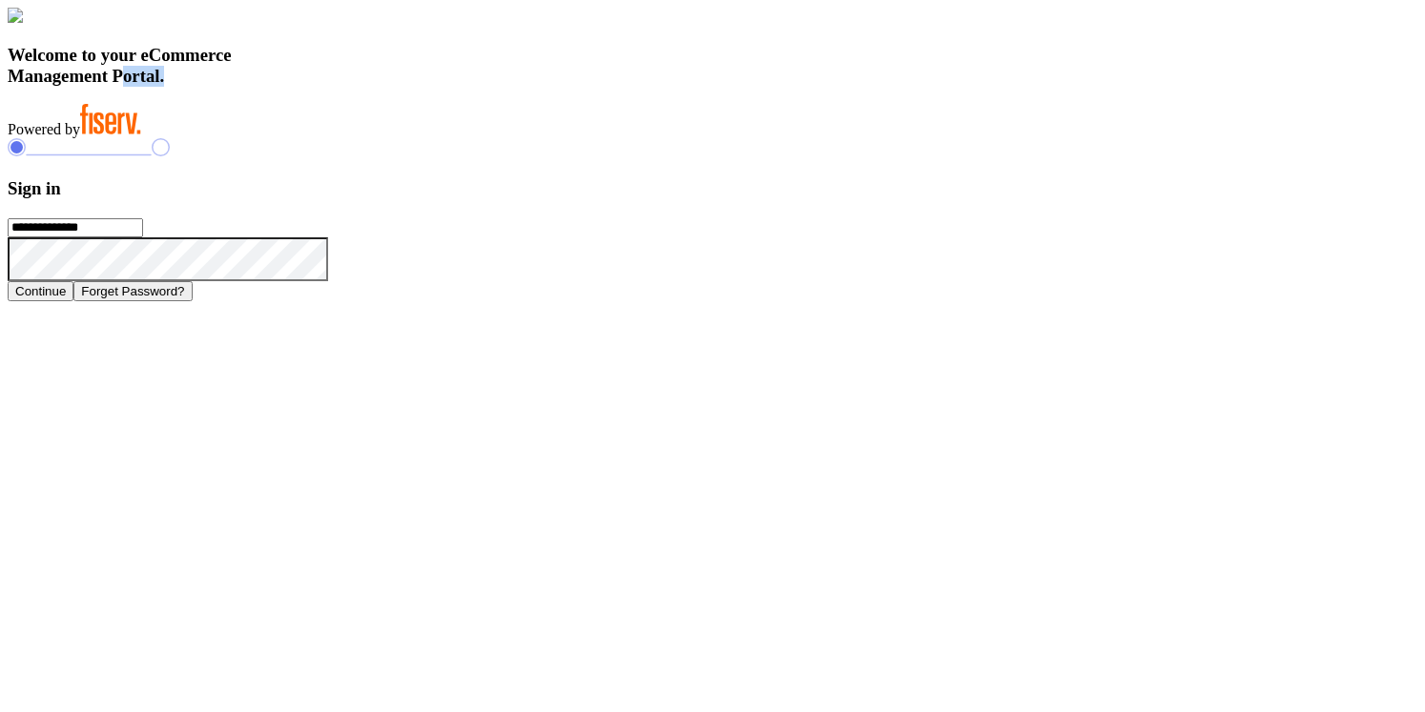
click at [566, 87] on h3 "Welcome to your eCommerce Management Portal." at bounding box center [713, 66] width 1410 height 42
click at [512, 87] on h3 "Welcome to your eCommerce Management Portal." at bounding box center [713, 66] width 1410 height 42
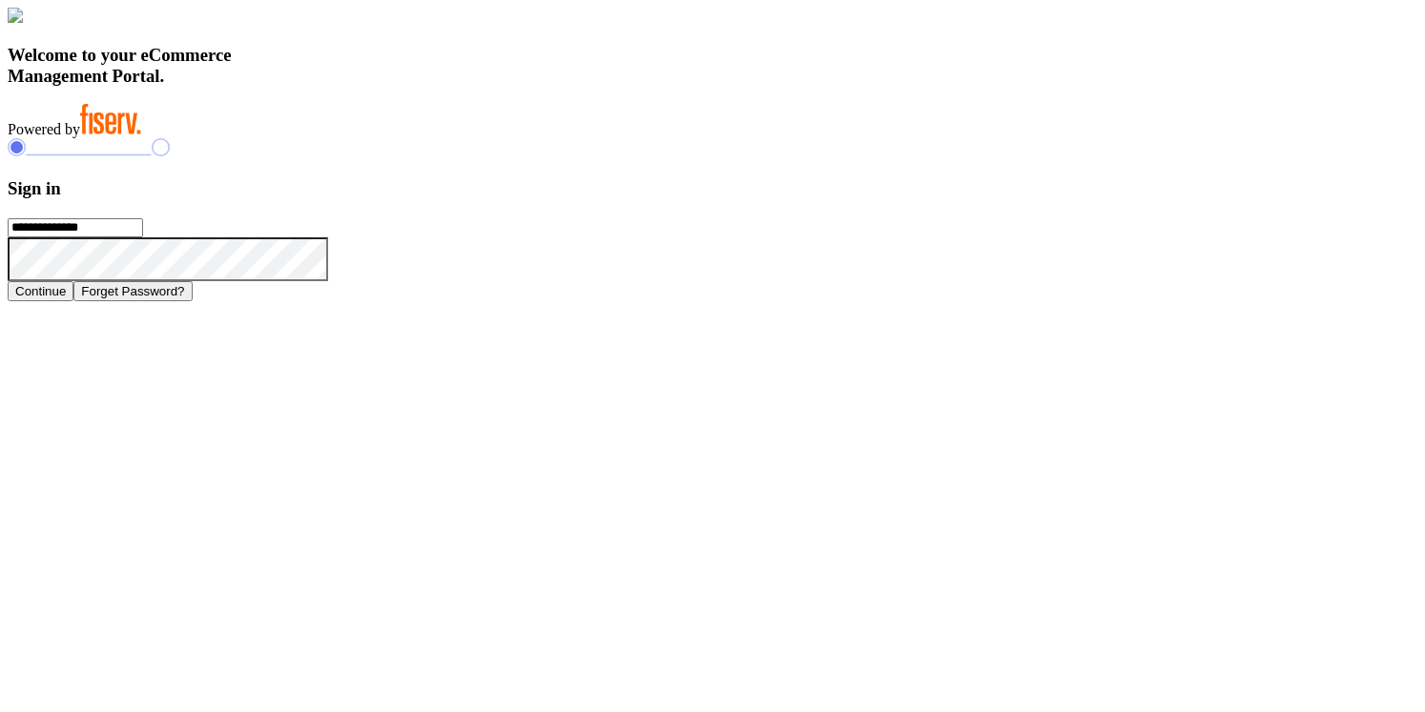
click at [471, 87] on h3 "Welcome to your eCommerce Management Portal." at bounding box center [713, 66] width 1410 height 42
drag, startPoint x: 318, startPoint y: 484, endPoint x: 543, endPoint y: 616, distance: 260.7
click at [543, 138] on div "Welcome to your eCommerce Management Portal. Powered by" at bounding box center [713, 73] width 1410 height 131
drag, startPoint x: 975, startPoint y: 266, endPoint x: 1148, endPoint y: 525, distance: 312.1
click at [1148, 301] on form "**********" at bounding box center [713, 239] width 1410 height 123
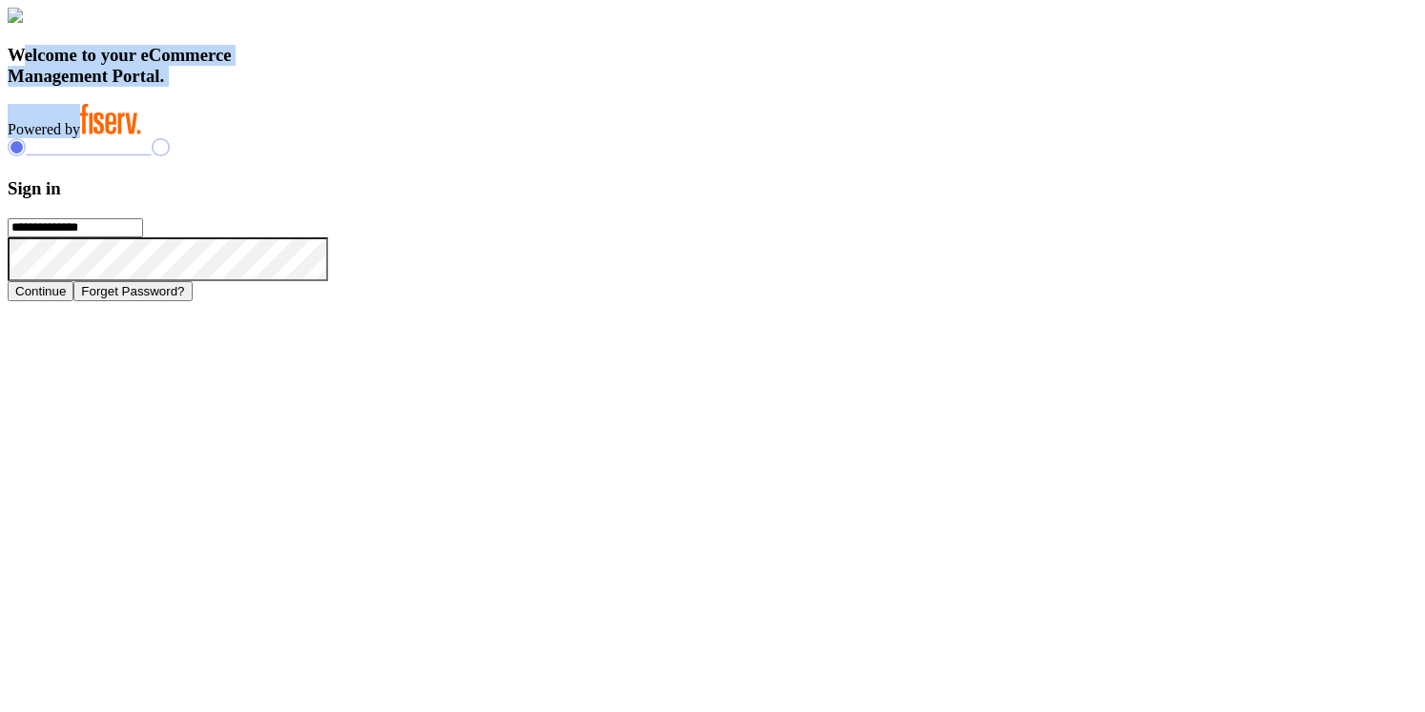
drag, startPoint x: 313, startPoint y: 479, endPoint x: 576, endPoint y: 616, distance: 296.9
click at [576, 138] on div "Welcome to your eCommerce Management Portal. Powered by" at bounding box center [713, 73] width 1410 height 131
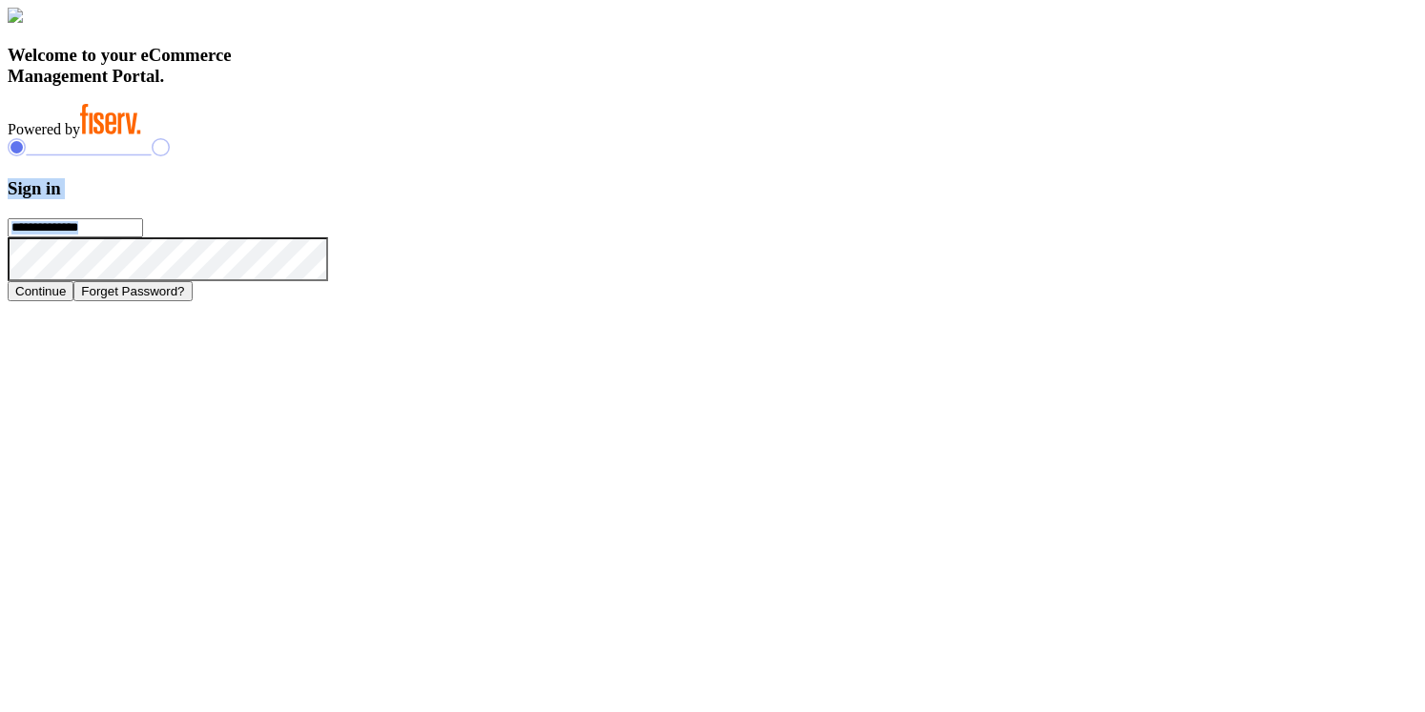
drag, startPoint x: 988, startPoint y: 258, endPoint x: 1117, endPoint y: 531, distance: 301.6
click at [1117, 300] on div "**********" at bounding box center [713, 219] width 1410 height 162
click at [463, 87] on h3 "Welcome to your eCommerce Management Portal." at bounding box center [713, 66] width 1410 height 42
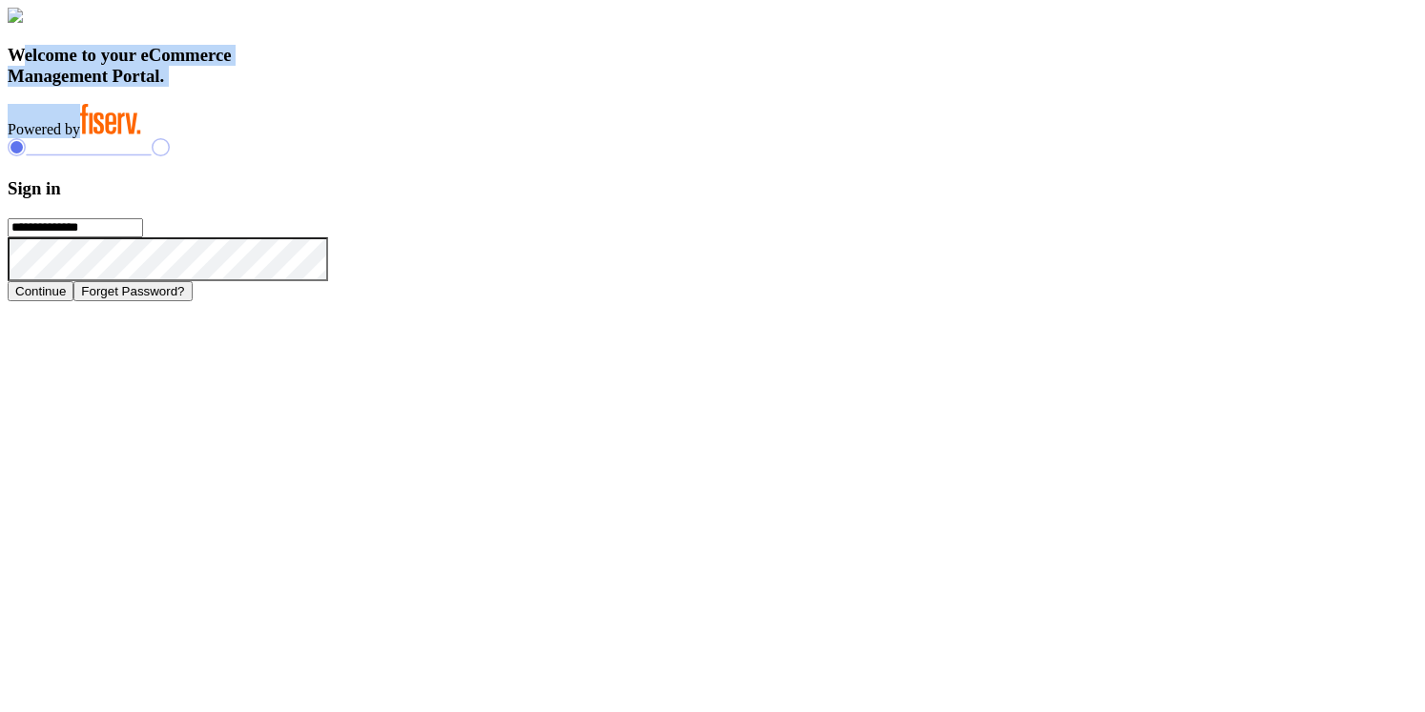
drag, startPoint x: 319, startPoint y: 482, endPoint x: 524, endPoint y: 610, distance: 242.1
click at [524, 138] on div "Welcome to your eCommerce Management Portal. Powered by" at bounding box center [713, 73] width 1410 height 131
click at [1004, 199] on h3 "Sign in" at bounding box center [713, 188] width 1410 height 21
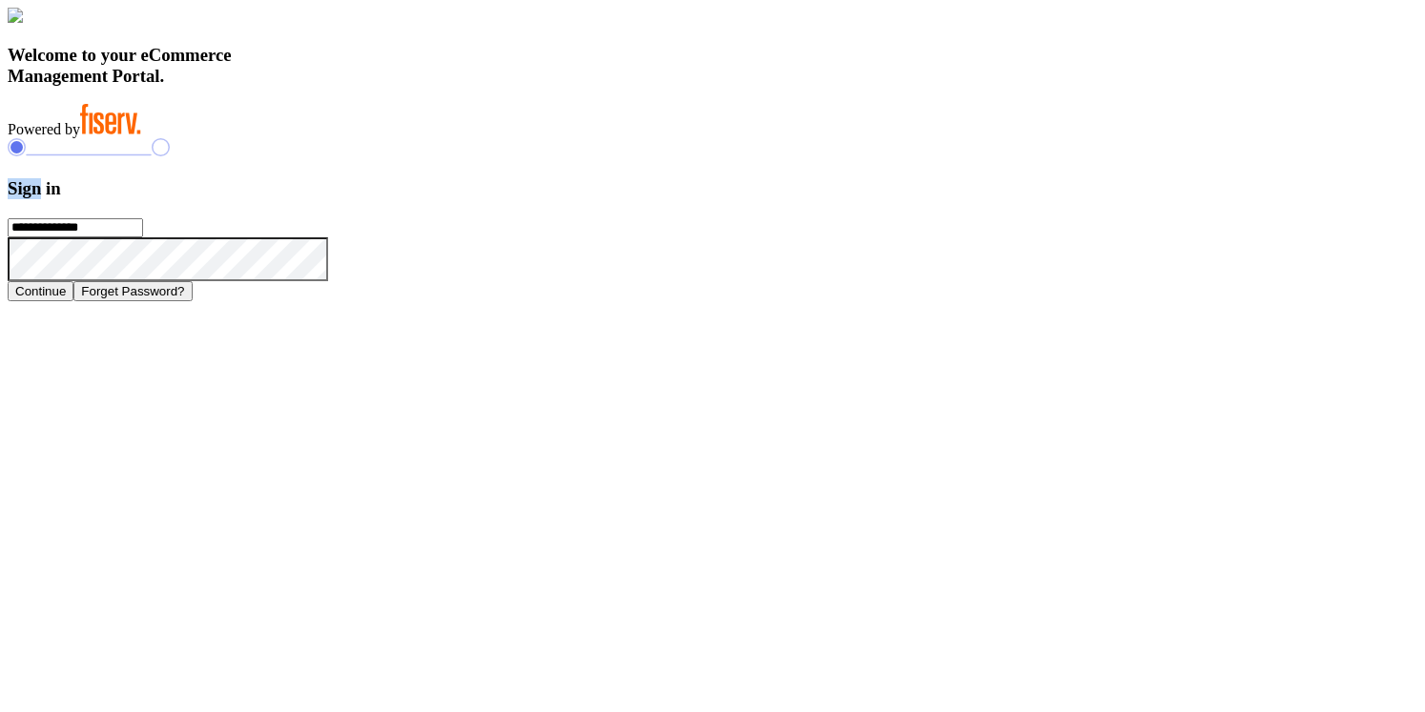
click at [1004, 199] on h3 "Sign in" at bounding box center [713, 188] width 1410 height 21
click at [982, 199] on h3 "Sign in" at bounding box center [713, 188] width 1410 height 21
drag, startPoint x: 982, startPoint y: 268, endPoint x: 1122, endPoint y: 525, distance: 291.9
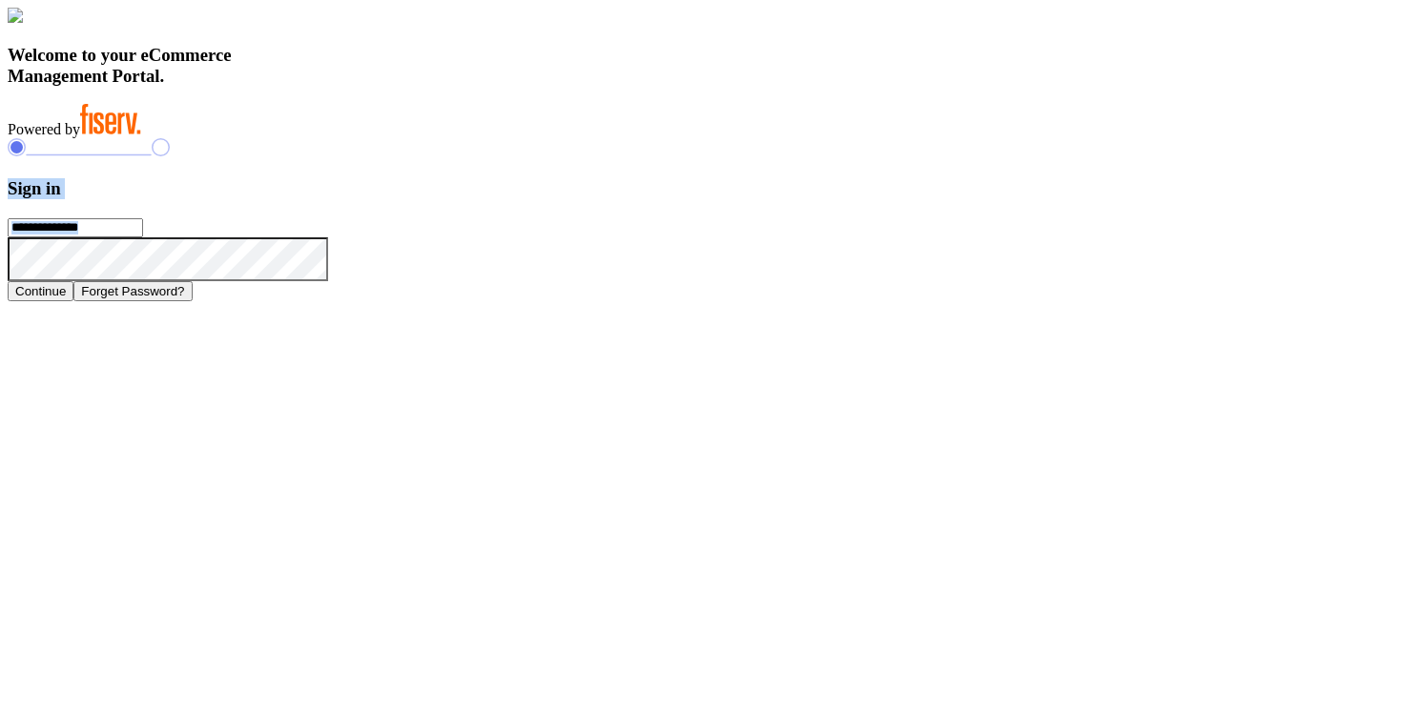
click at [1122, 301] on form "**********" at bounding box center [713, 239] width 1410 height 123
click at [492, 87] on h3 "Welcome to your eCommerce Management Portal." at bounding box center [713, 66] width 1410 height 42
click at [480, 87] on h3 "Welcome to your eCommerce Management Portal." at bounding box center [713, 66] width 1410 height 42
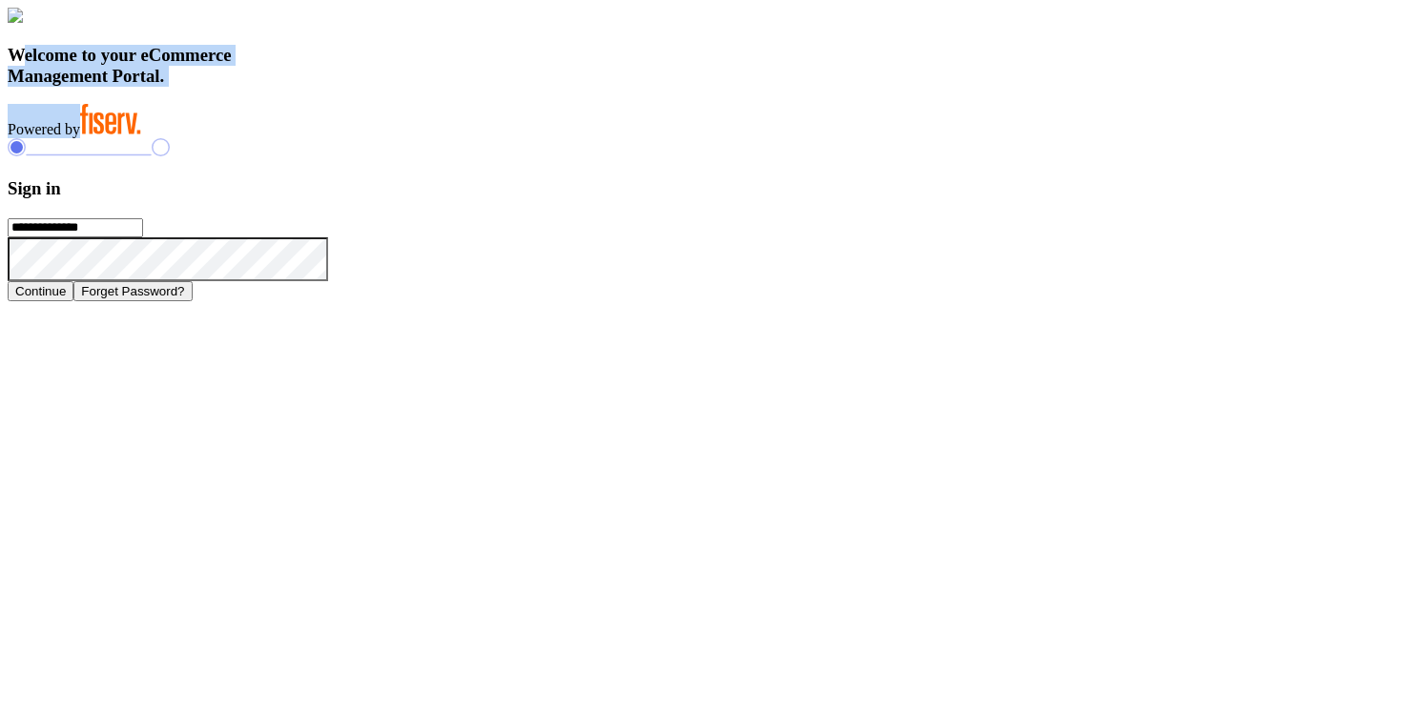
drag, startPoint x: 317, startPoint y: 484, endPoint x: 556, endPoint y: 619, distance: 274.6
click at [556, 138] on div "Welcome to your eCommerce Management Portal. Powered by" at bounding box center [713, 73] width 1410 height 131
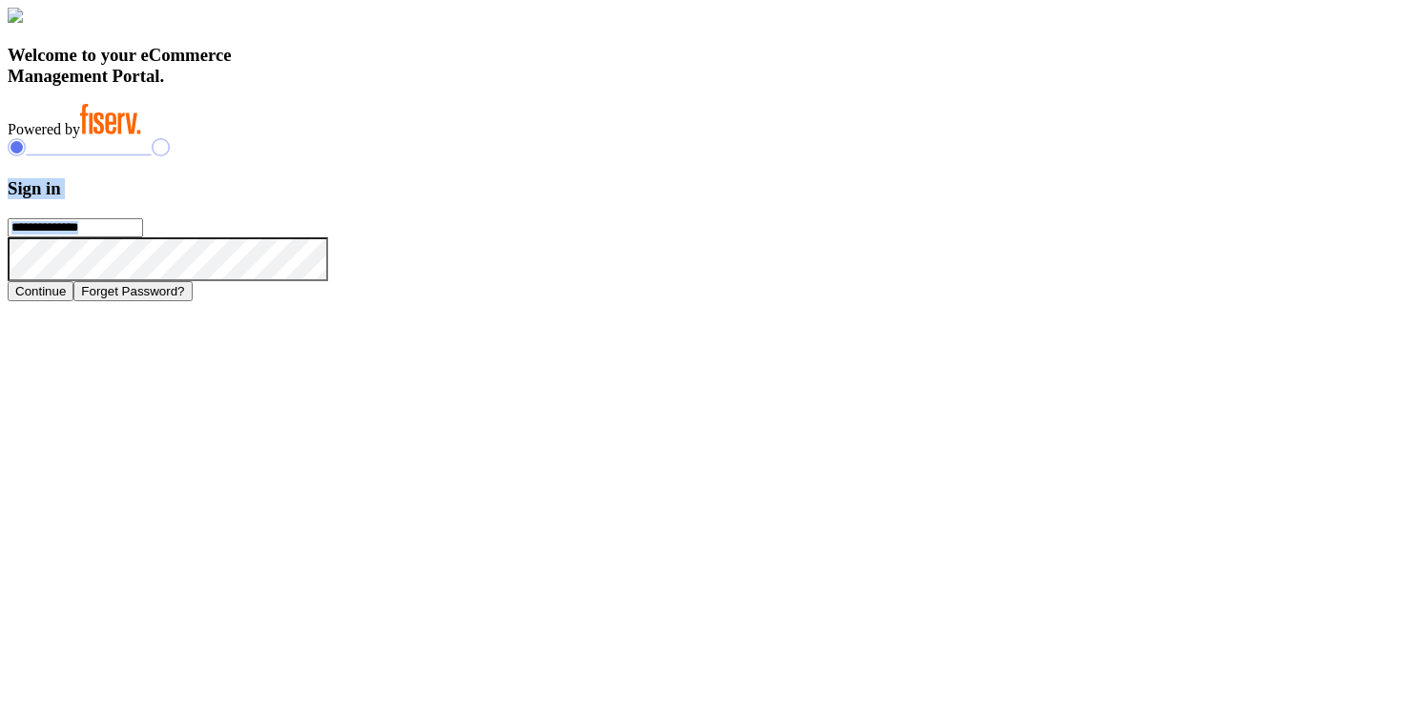
drag, startPoint x: 976, startPoint y: 266, endPoint x: 1101, endPoint y: 511, distance: 275.1
click at [1101, 301] on form "**********" at bounding box center [713, 239] width 1410 height 123
click at [468, 87] on h3 "Welcome to your eCommerce Management Portal." at bounding box center [713, 66] width 1410 height 42
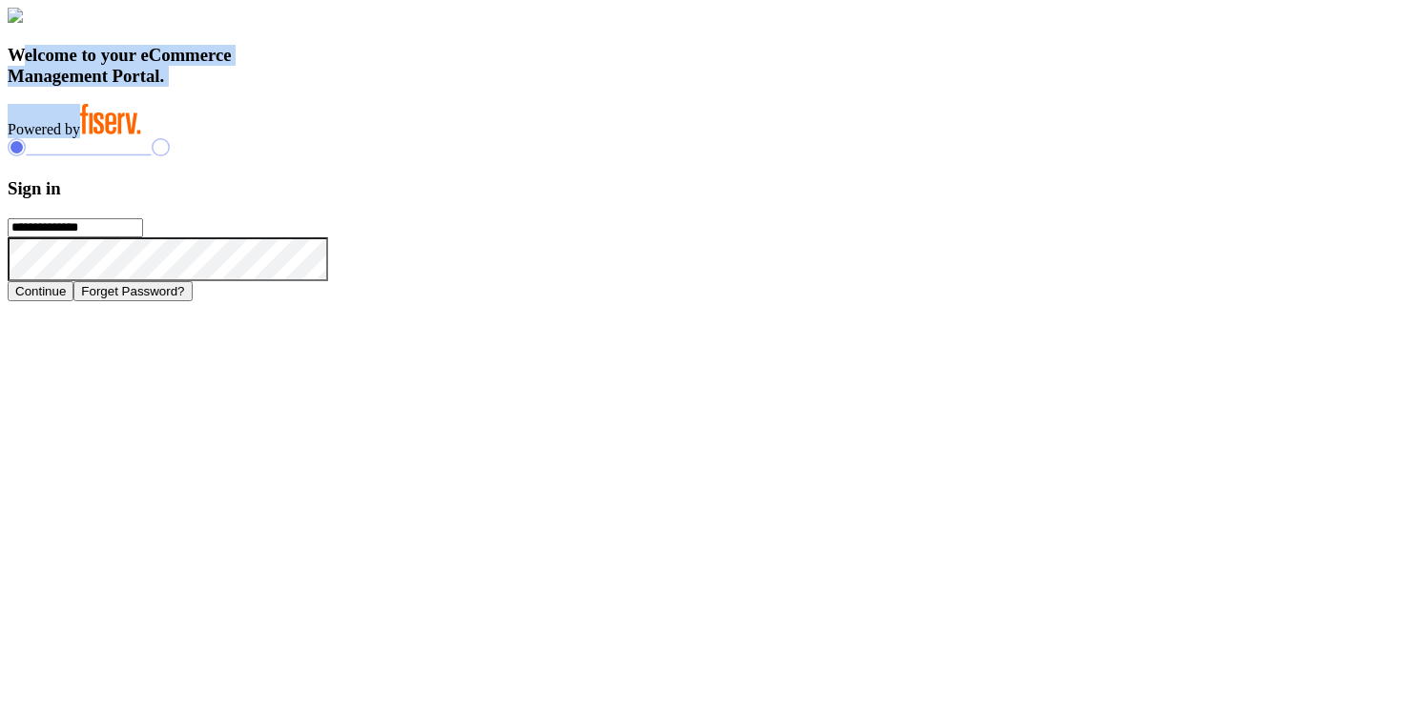
drag, startPoint x: 319, startPoint y: 481, endPoint x: 583, endPoint y: 622, distance: 299.5
click at [583, 138] on div "Welcome to your eCommerce Management Portal. Powered by" at bounding box center [713, 73] width 1410 height 131
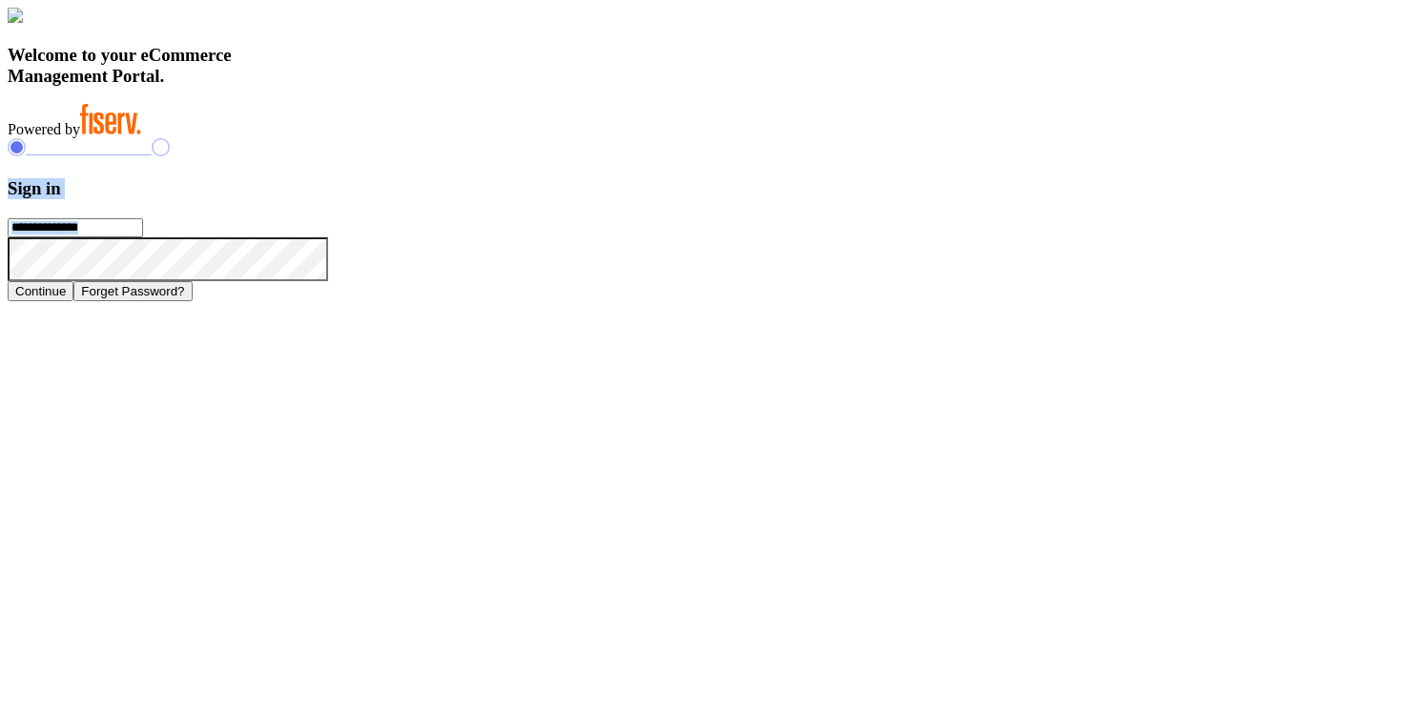
drag, startPoint x: 963, startPoint y: 269, endPoint x: 1102, endPoint y: 515, distance: 282.3
click at [1102, 301] on form "**********" at bounding box center [713, 239] width 1410 height 123
click at [873, 300] on div "**********" at bounding box center [713, 219] width 1410 height 162
type input "**********"
click at [73, 301] on button "Continue" at bounding box center [41, 291] width 66 height 20
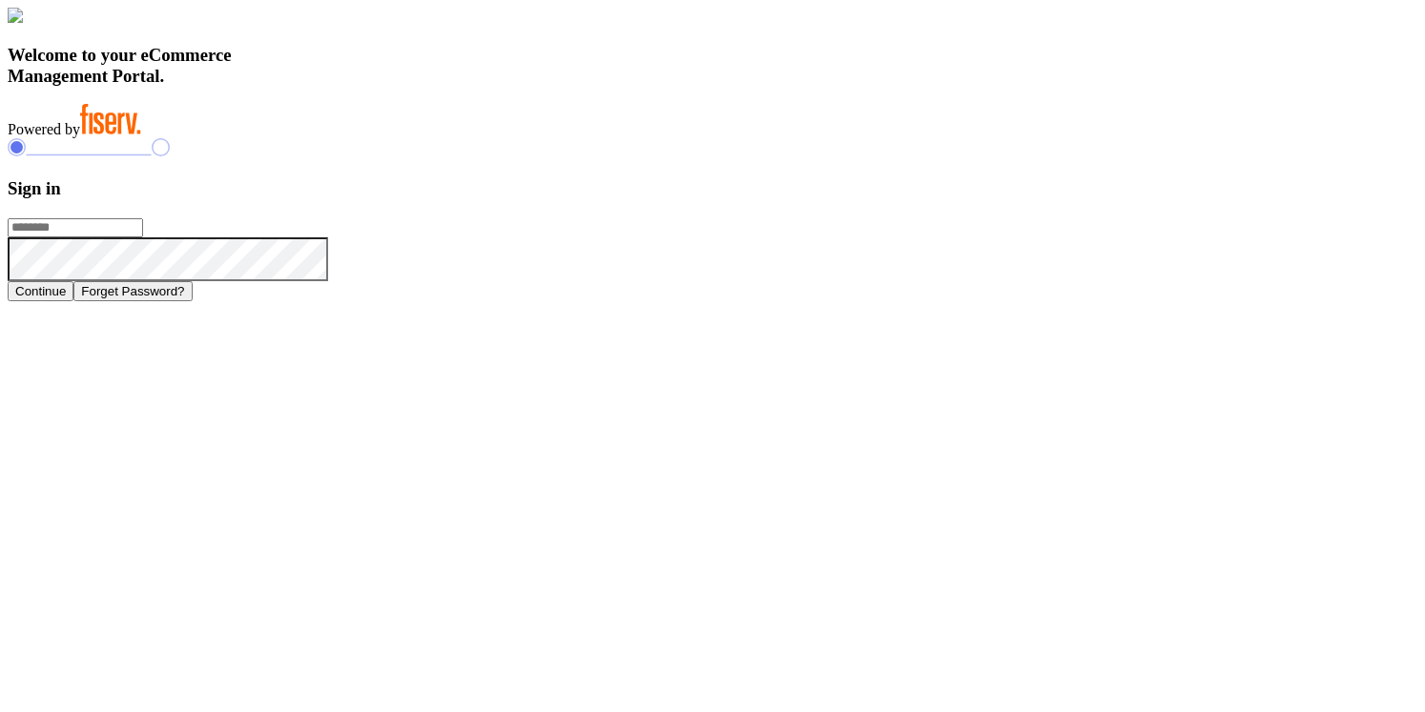
type input "**********"
click at [73, 301] on button "Continue" at bounding box center [41, 291] width 66 height 20
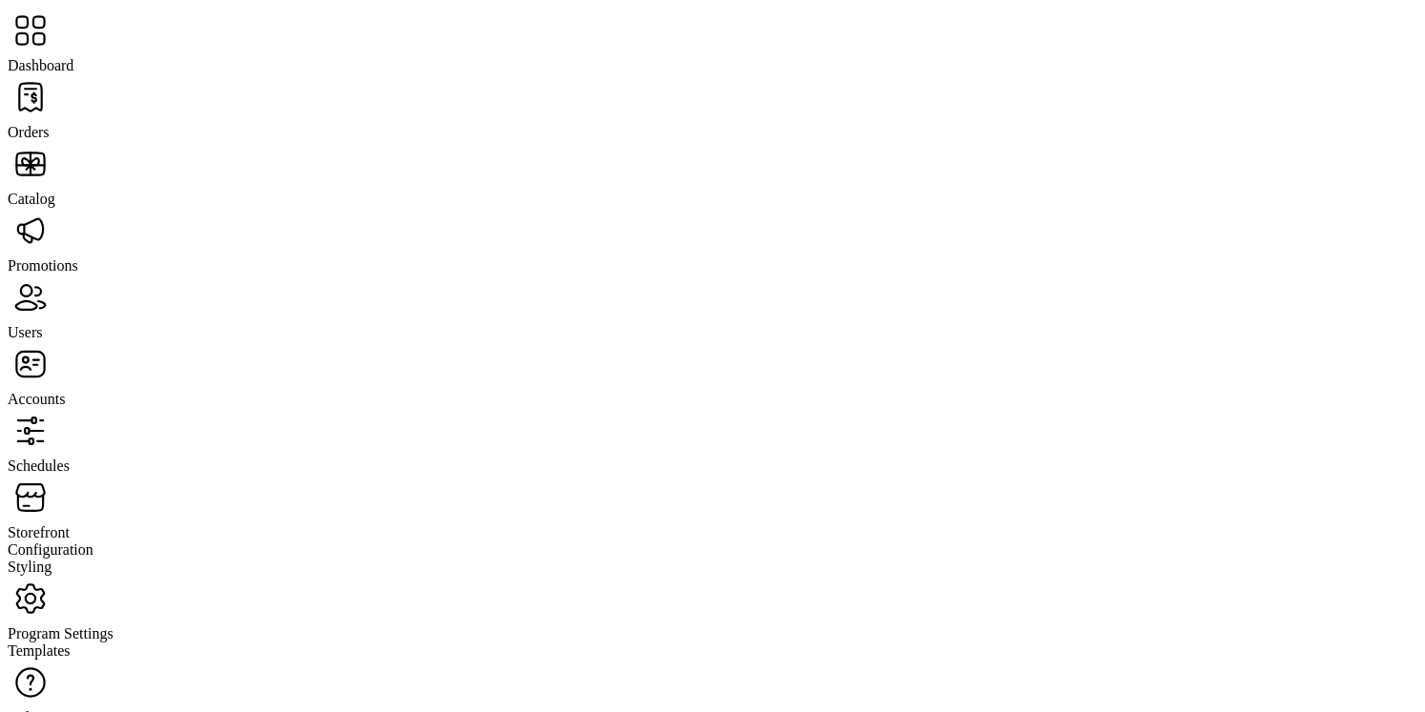
click at [50, 124] on span "Orders" at bounding box center [29, 132] width 42 height 16
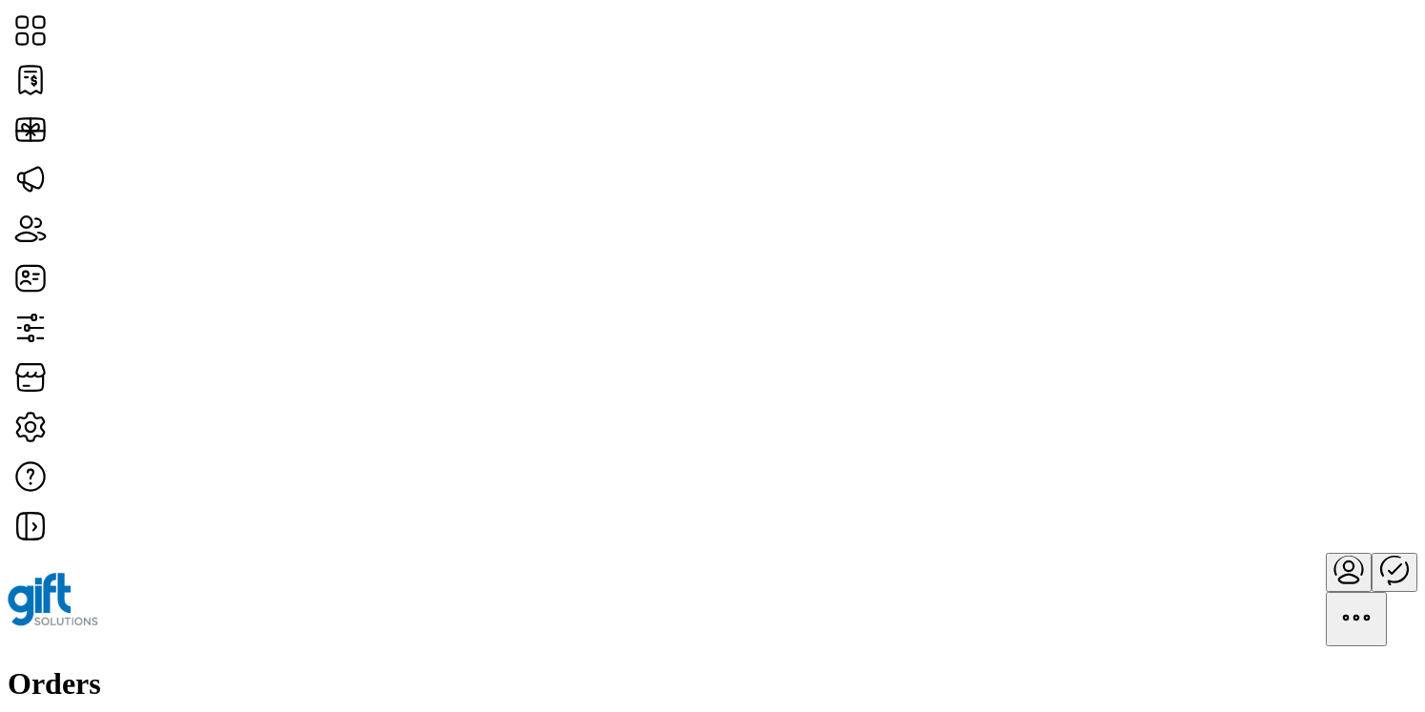
click at [1283, 397] on span "Edit Approval" at bounding box center [1240, 388] width 86 height 15
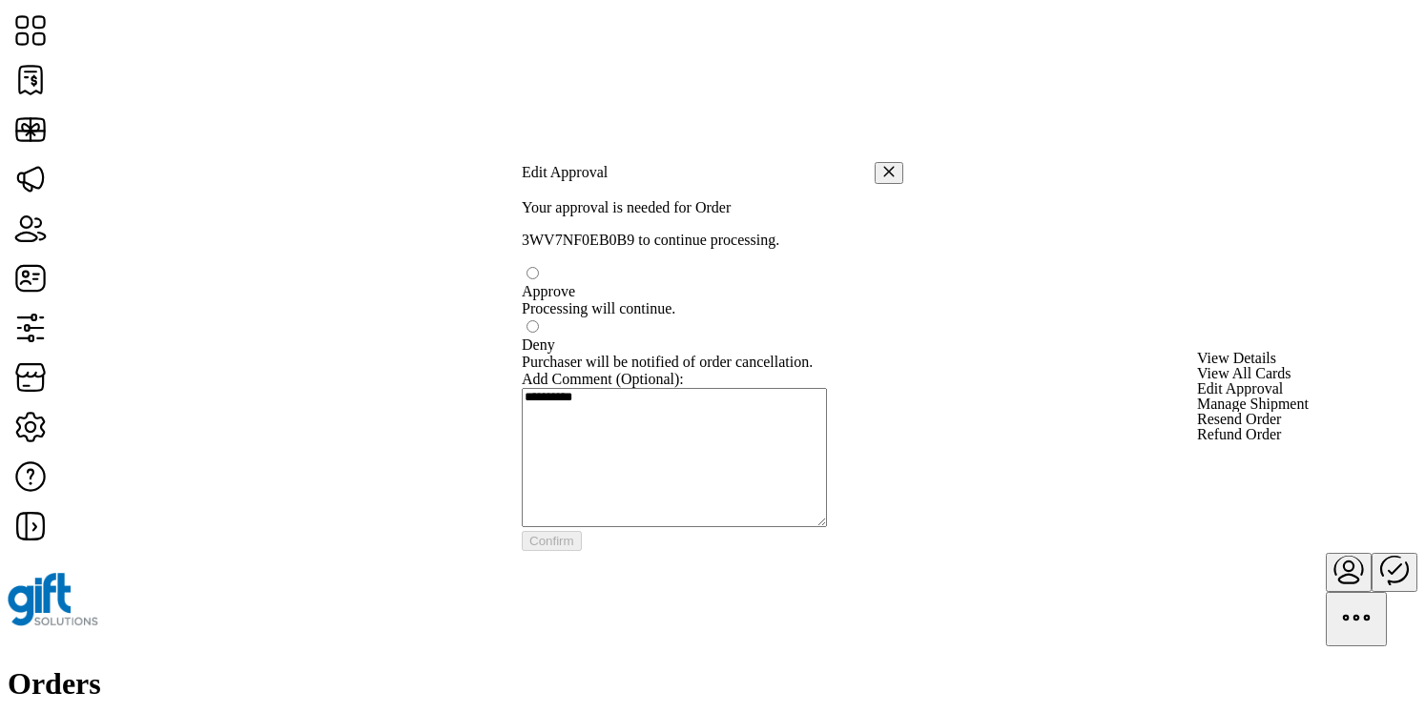
scroll to position [10, 6]
click at [743, 441] on textarea at bounding box center [674, 455] width 305 height 139
click at [699, 234] on p "3WV7NF0EB0B9 to continue processing." at bounding box center [712, 242] width 381 height 17
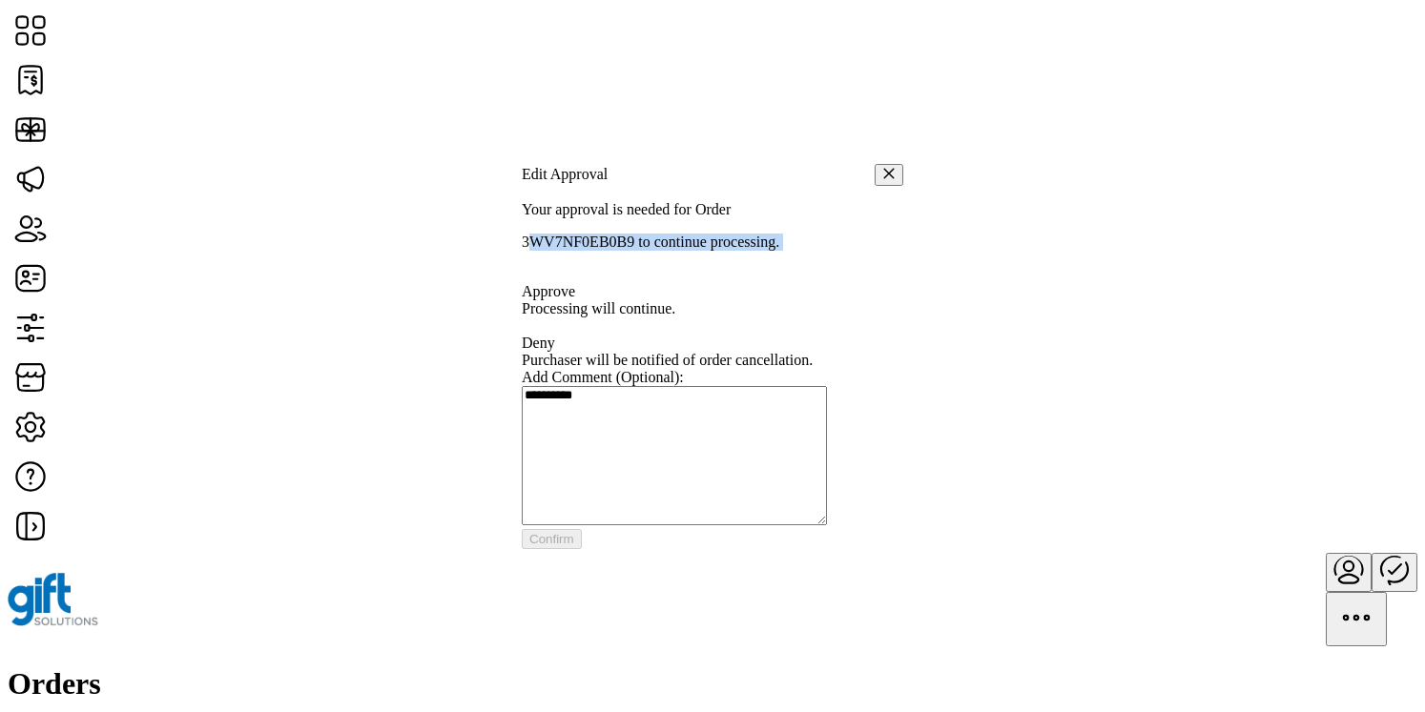
click at [699, 234] on p "3WV7NF0EB0B9 to continue processing." at bounding box center [712, 242] width 381 height 17
click at [723, 352] on span "Purchaser will be notified of order cancellation." at bounding box center [667, 360] width 291 height 16
click at [727, 433] on textarea at bounding box center [674, 455] width 305 height 139
click at [664, 416] on textarea at bounding box center [674, 455] width 305 height 139
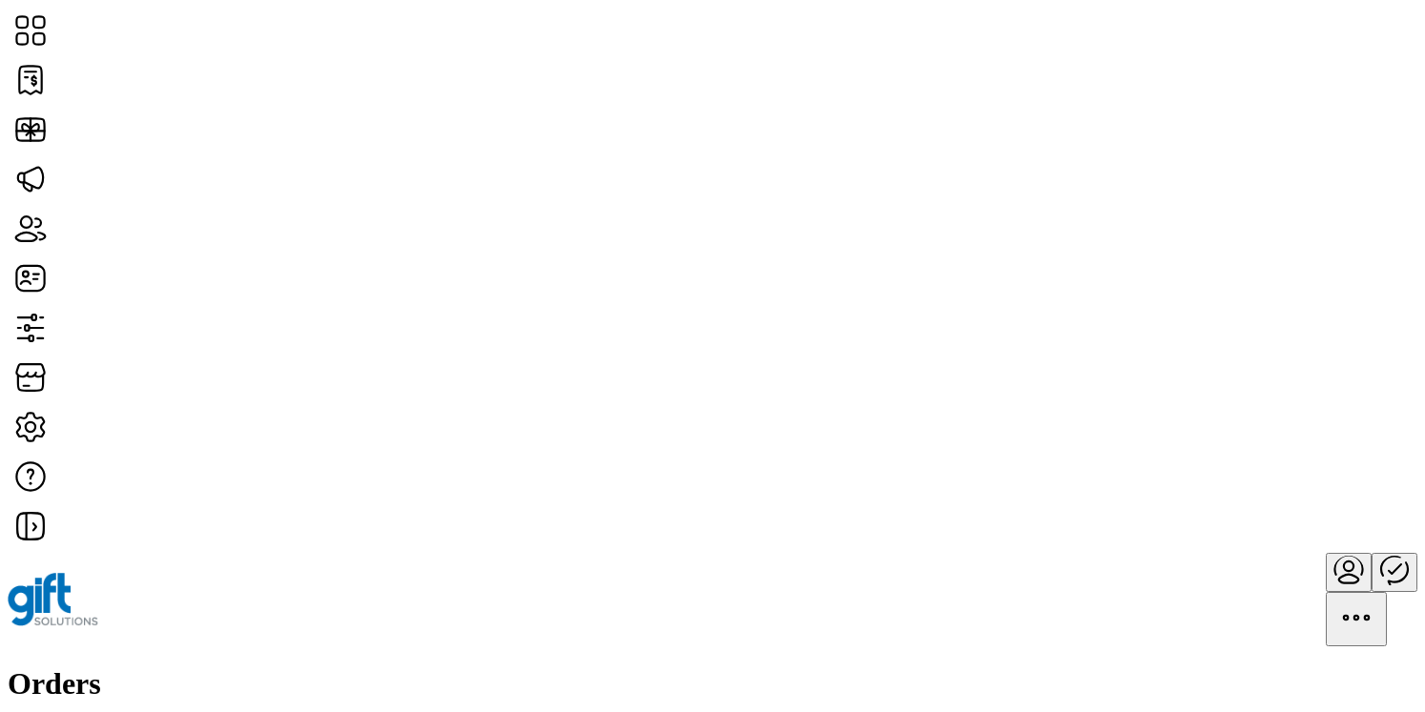
click at [1283, 397] on span "Edit Approval" at bounding box center [1240, 388] width 86 height 15
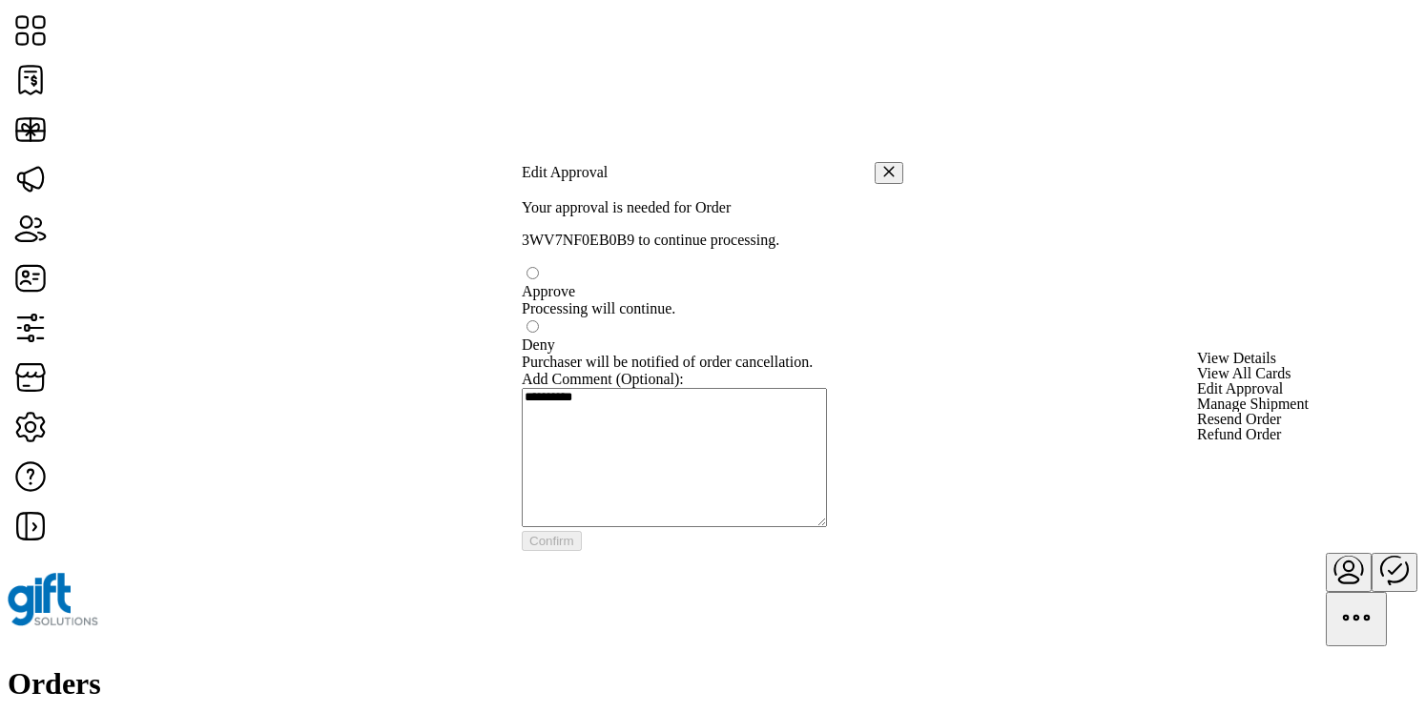
scroll to position [10, 6]
click at [560, 266] on p-radiobutton at bounding box center [712, 274] width 381 height 17
click at [560, 283] on div at bounding box center [712, 283] width 381 height 0
click at [591, 419] on textarea at bounding box center [674, 455] width 305 height 139
click at [716, 477] on textarea at bounding box center [674, 455] width 305 height 139
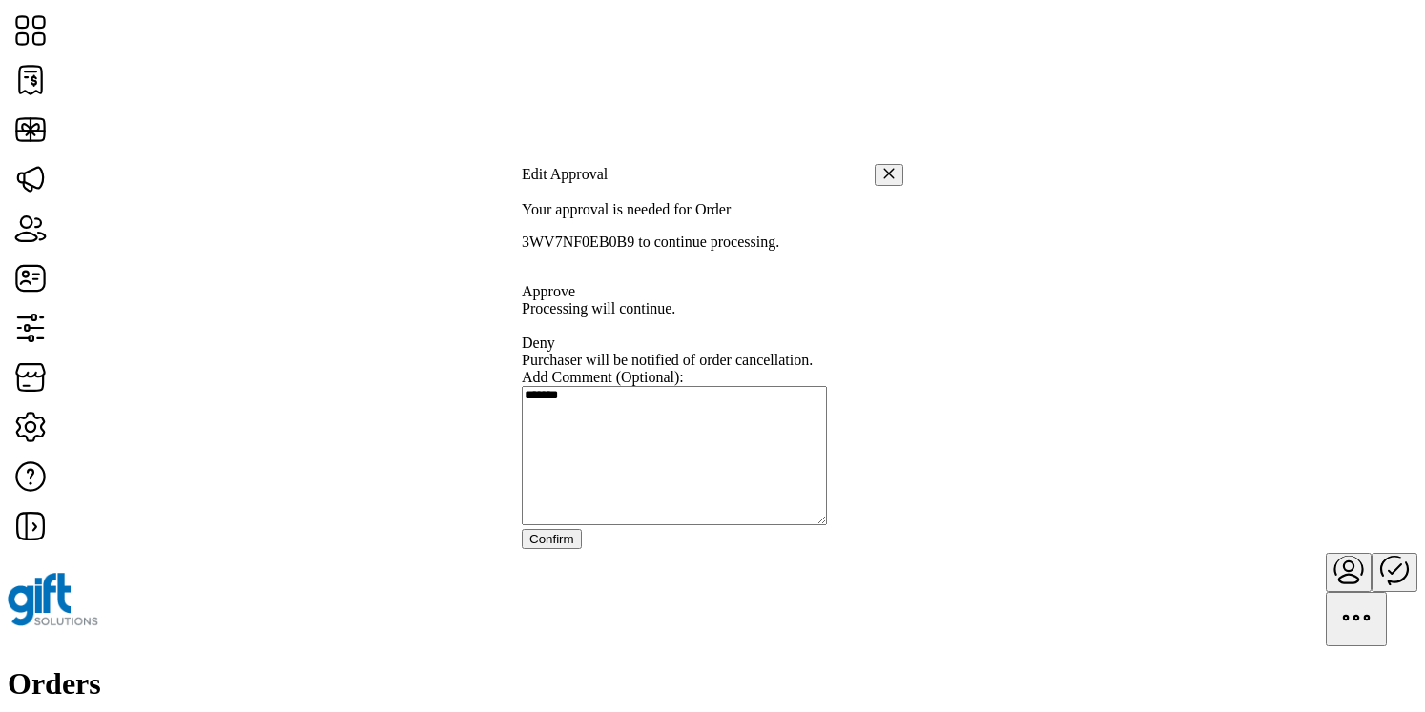
type textarea "*******"
click at [574, 546] on span "Confirm" at bounding box center [551, 539] width 45 height 14
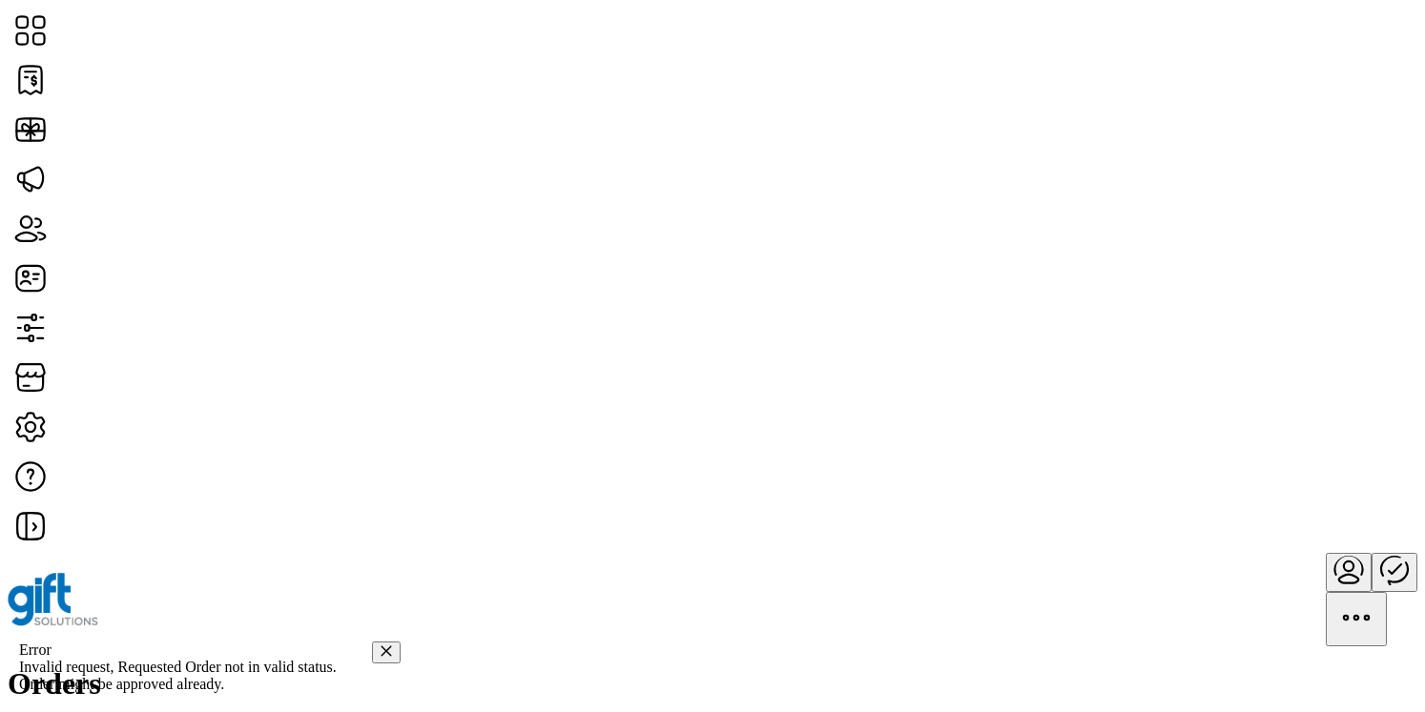
click at [380, 645] on icon "Close" at bounding box center [386, 651] width 13 height 13
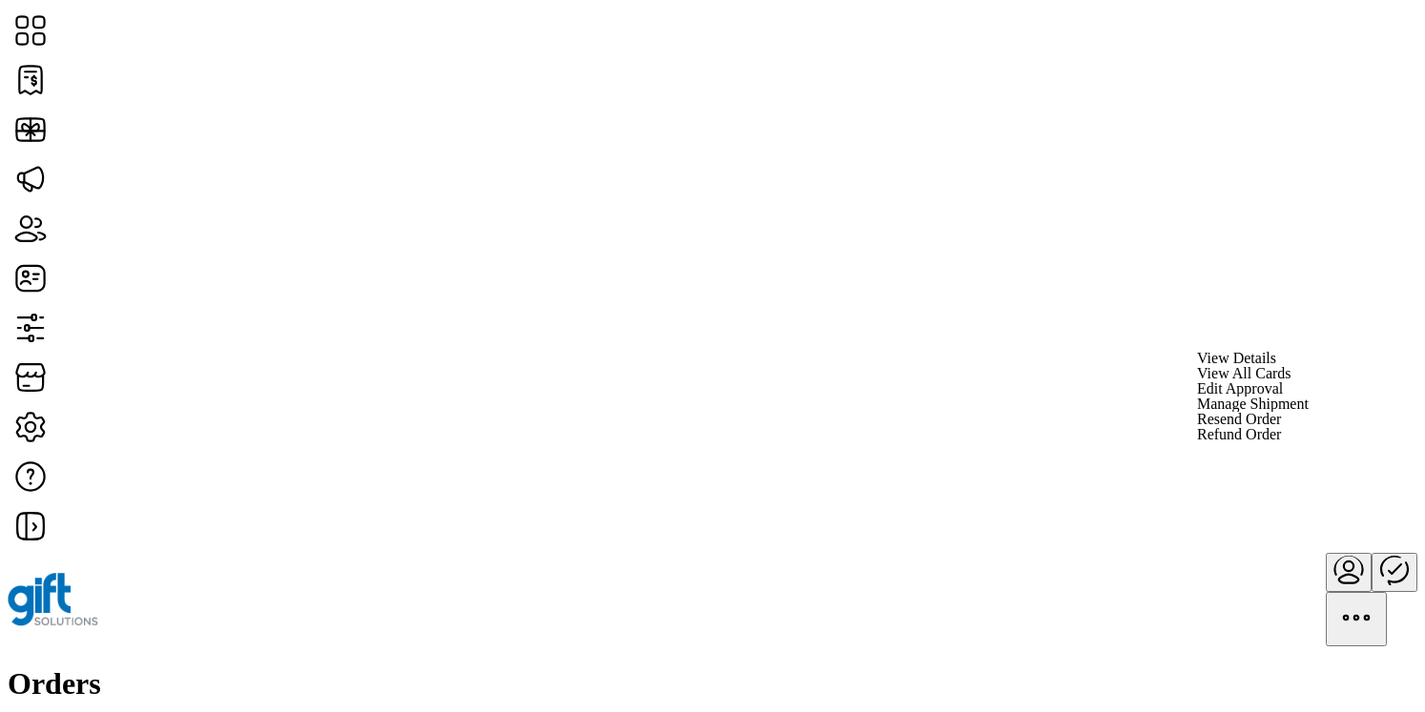
click at [1283, 397] on span "Edit Approval" at bounding box center [1240, 388] width 86 height 15
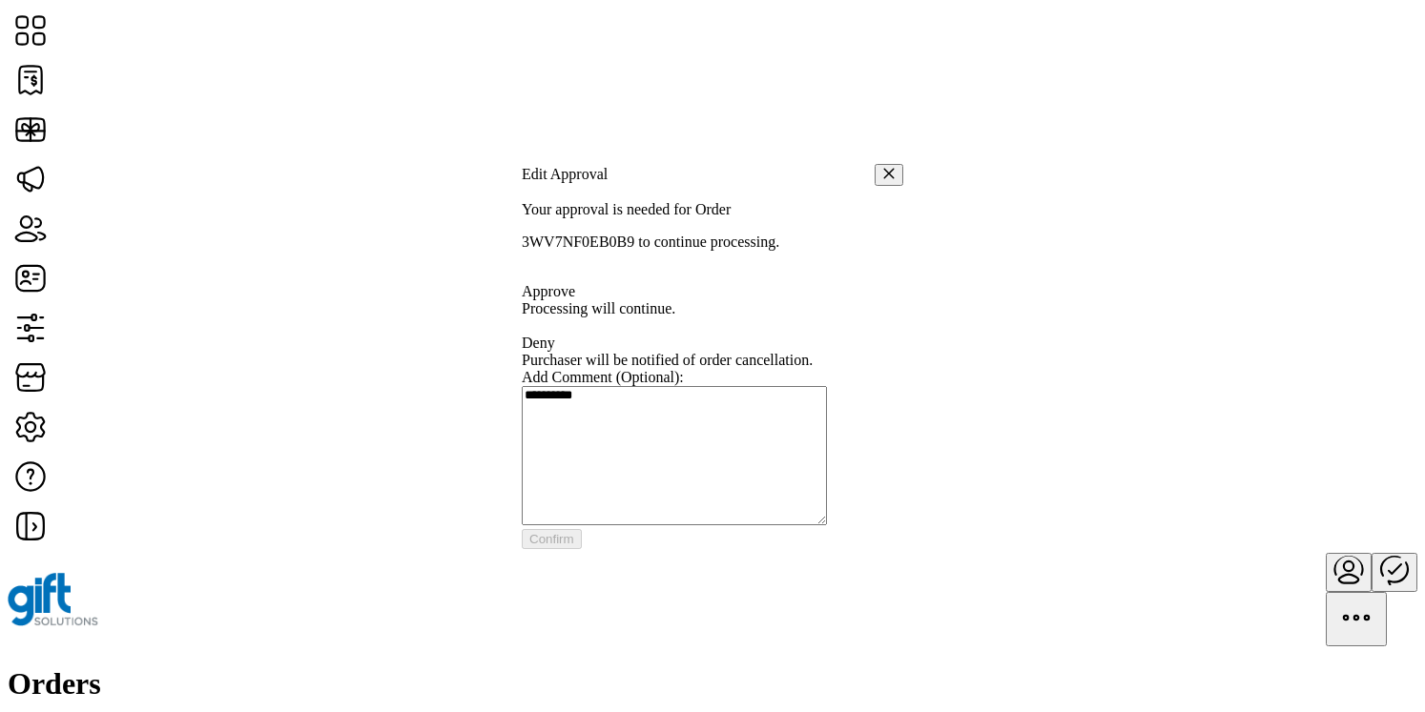
click at [565, 266] on p-radiobutton at bounding box center [712, 274] width 381 height 17
click at [562, 283] on div at bounding box center [712, 283] width 381 height 0
click at [605, 434] on textarea at bounding box center [674, 455] width 305 height 139
click at [574, 546] on span "Confirm" at bounding box center [551, 539] width 45 height 14
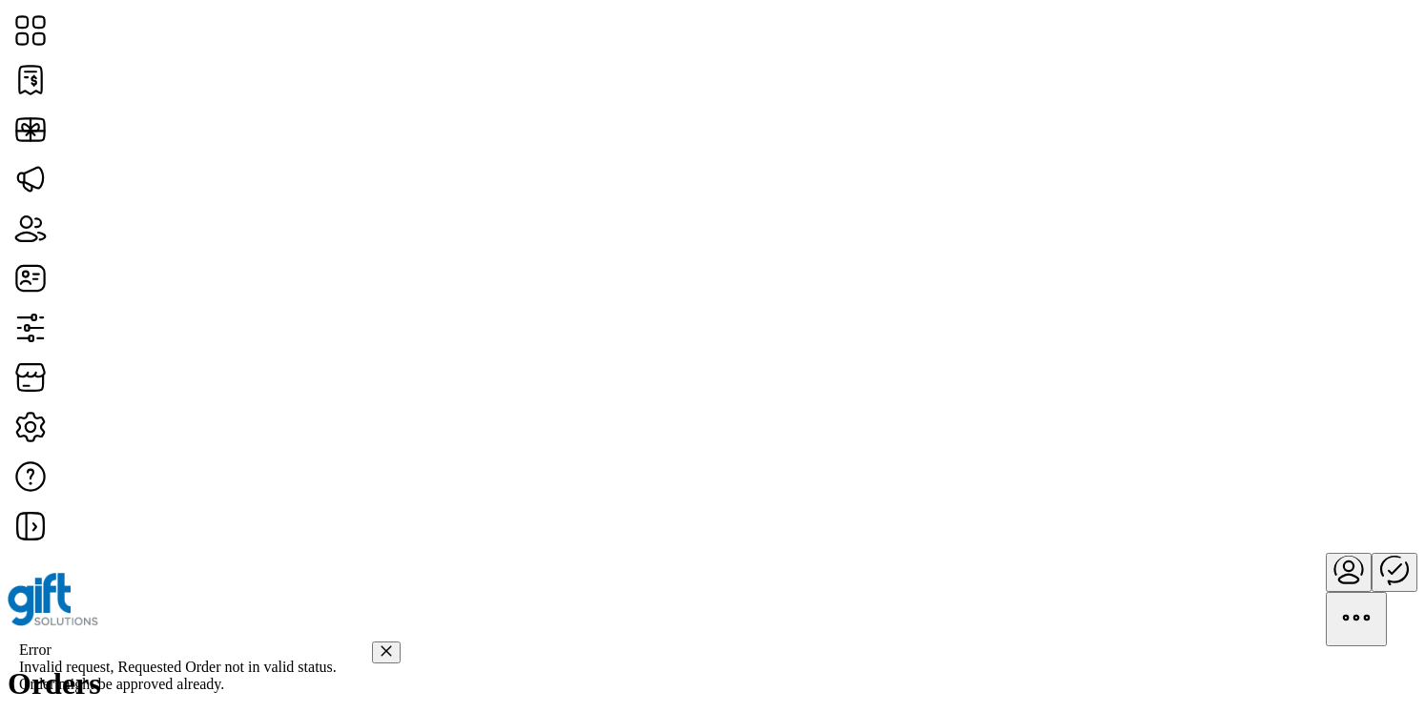
click at [380, 645] on icon "Close" at bounding box center [386, 651] width 13 height 13
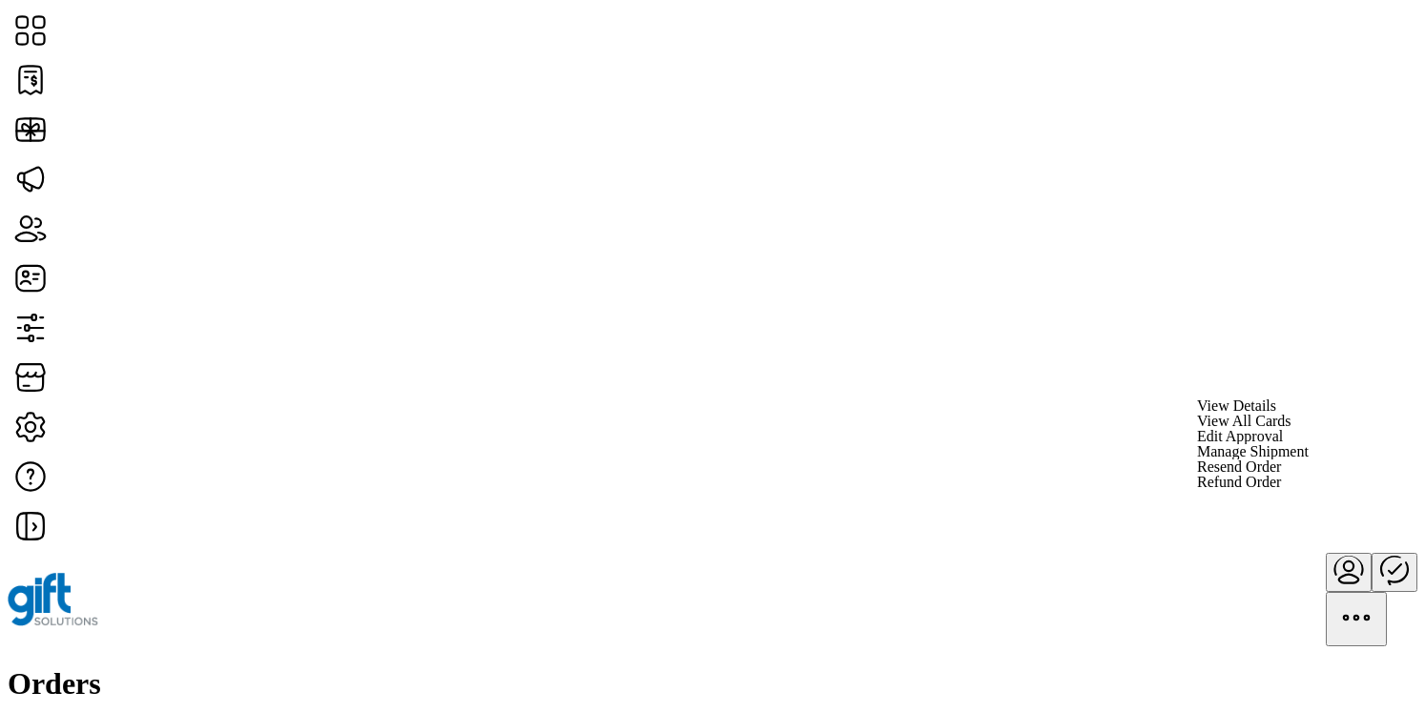
click at [1283, 444] on span "Edit Approval" at bounding box center [1240, 436] width 86 height 15
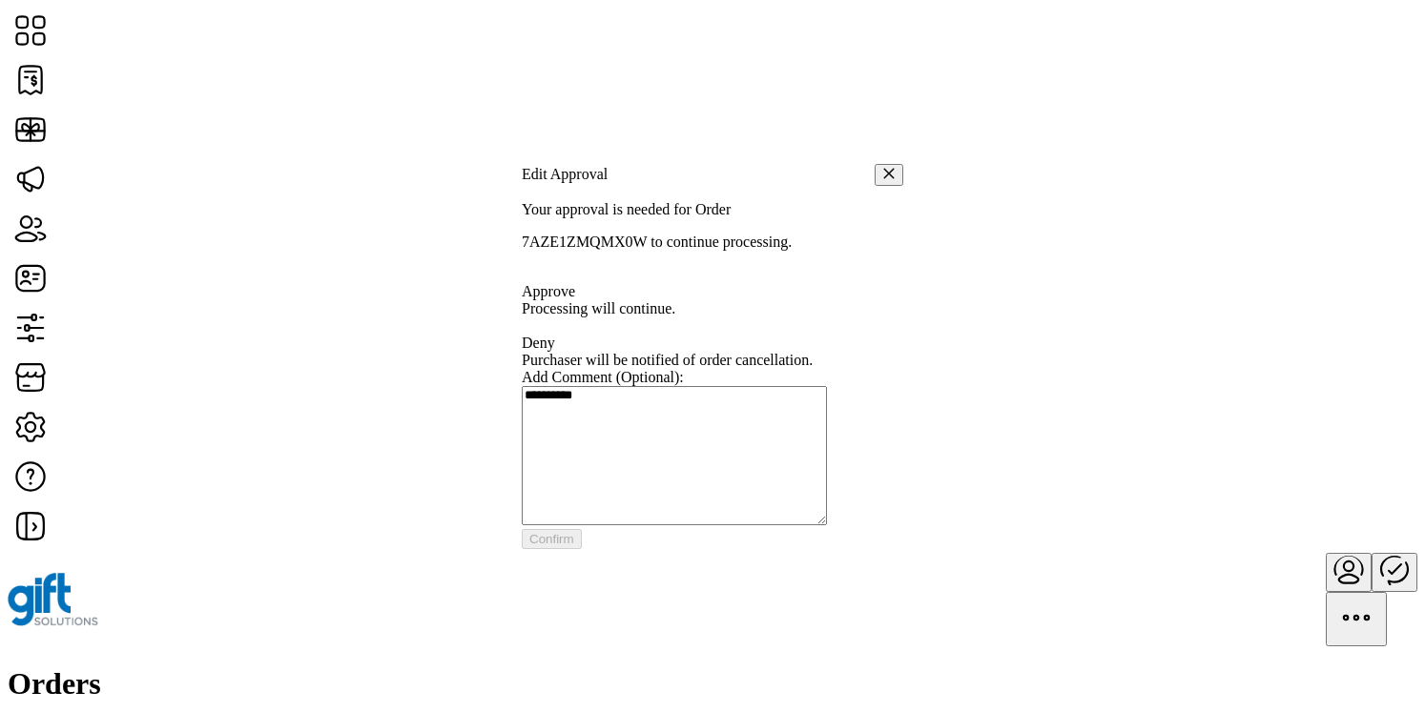
click at [566, 283] on div at bounding box center [712, 283] width 381 height 0
click at [625, 426] on textarea at bounding box center [674, 455] width 305 height 139
click at [574, 546] on span "Confirm" at bounding box center [551, 539] width 45 height 14
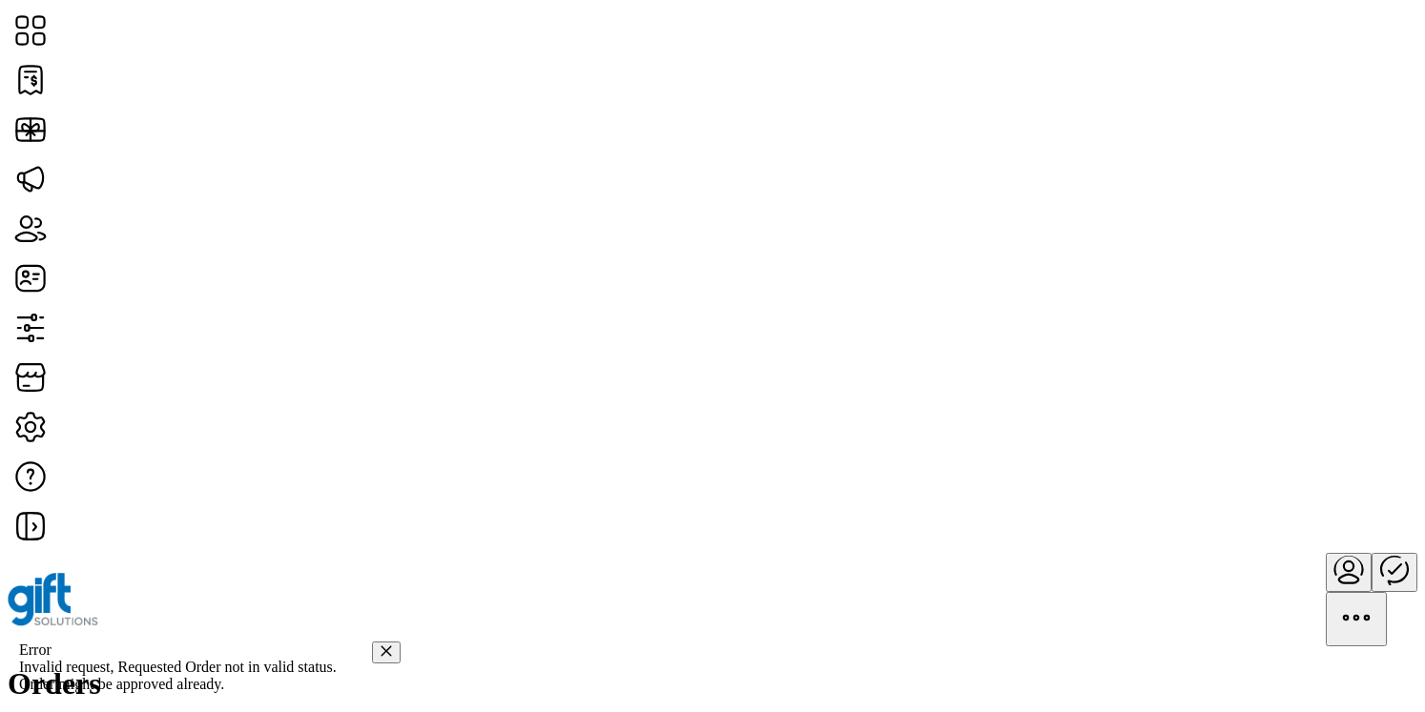
click at [381, 647] on icon "Close" at bounding box center [386, 652] width 10 height 10
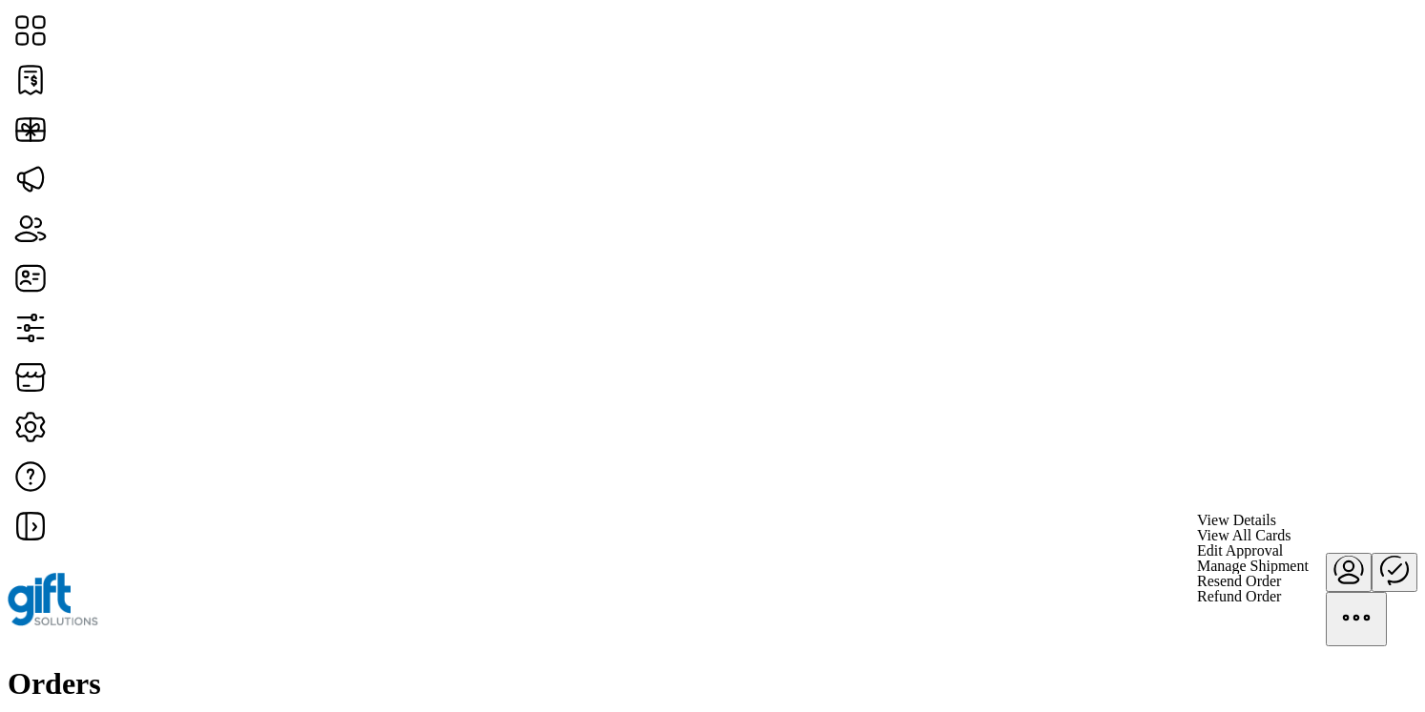
click at [1283, 559] on span "Edit Approval" at bounding box center [1240, 551] width 86 height 15
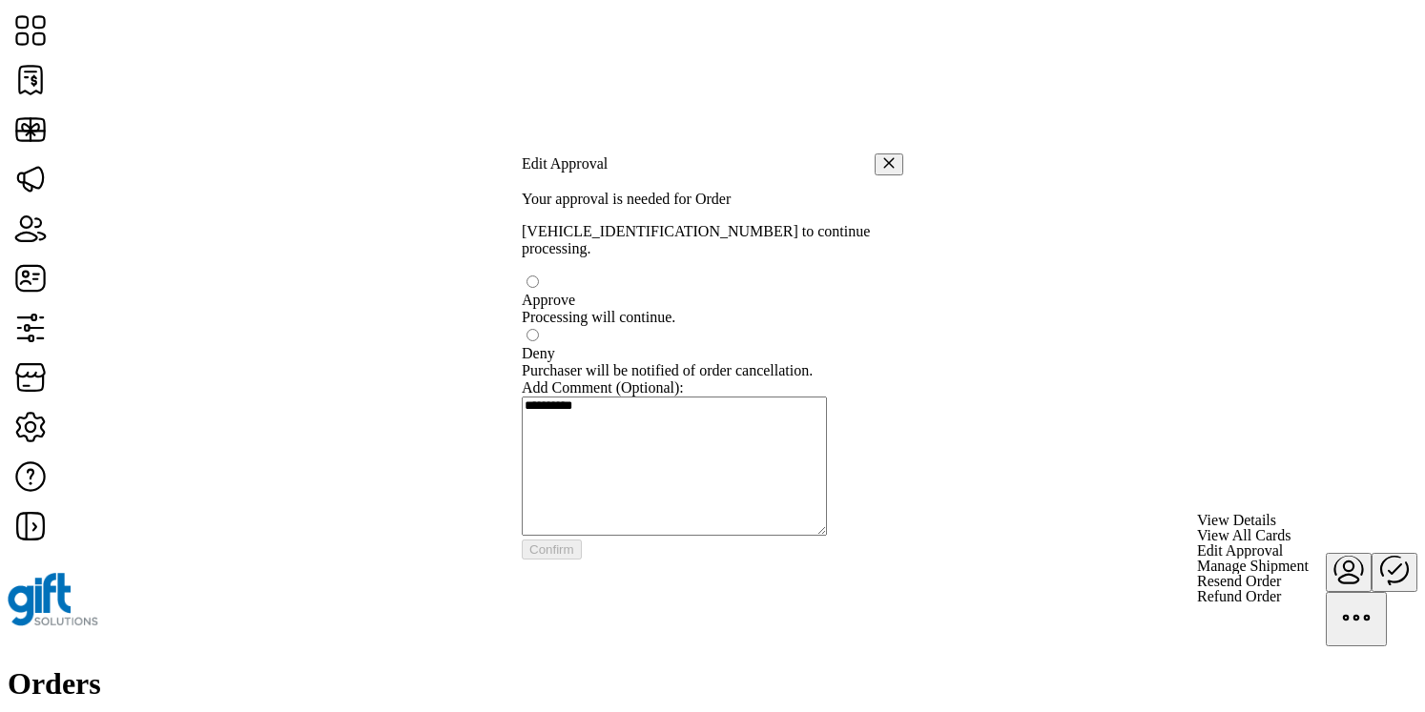
scroll to position [10, 6]
click at [566, 292] on div at bounding box center [712, 292] width 381 height 0
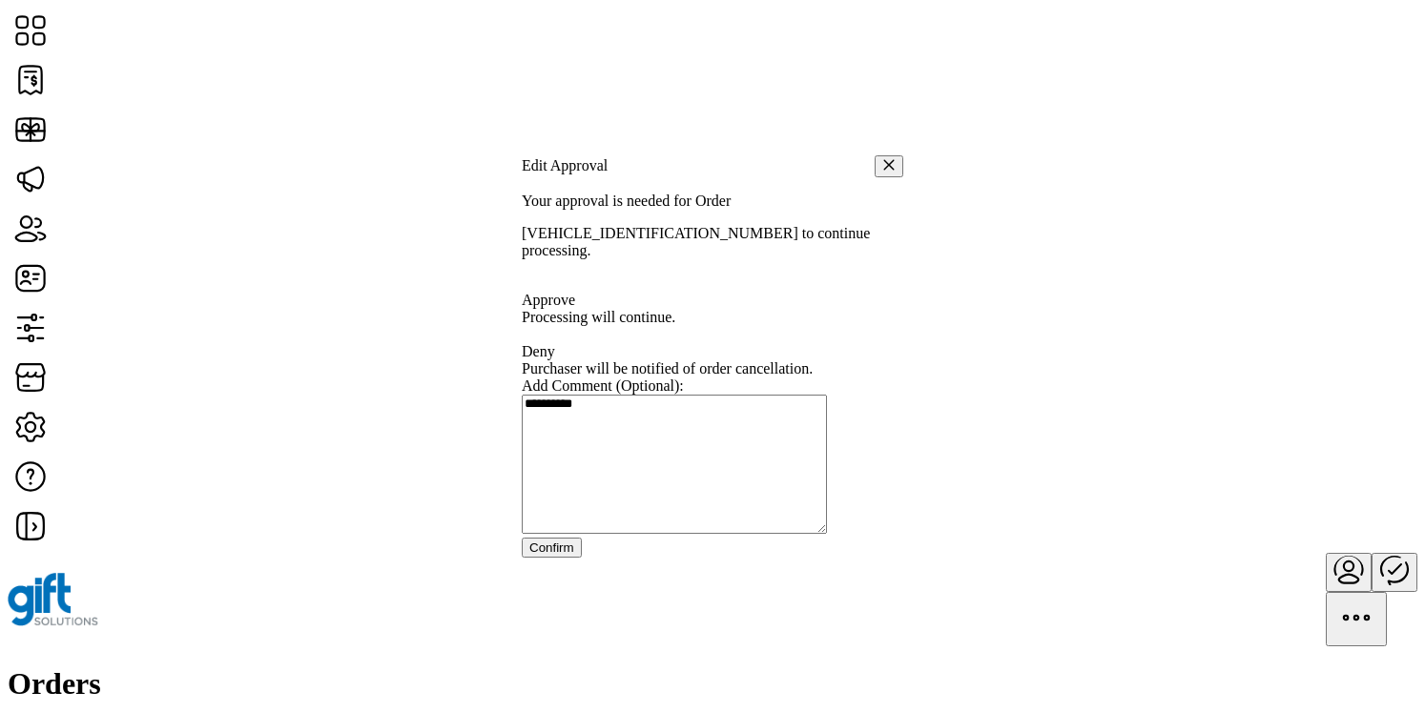
click at [574, 555] on span "Confirm" at bounding box center [551, 548] width 45 height 14
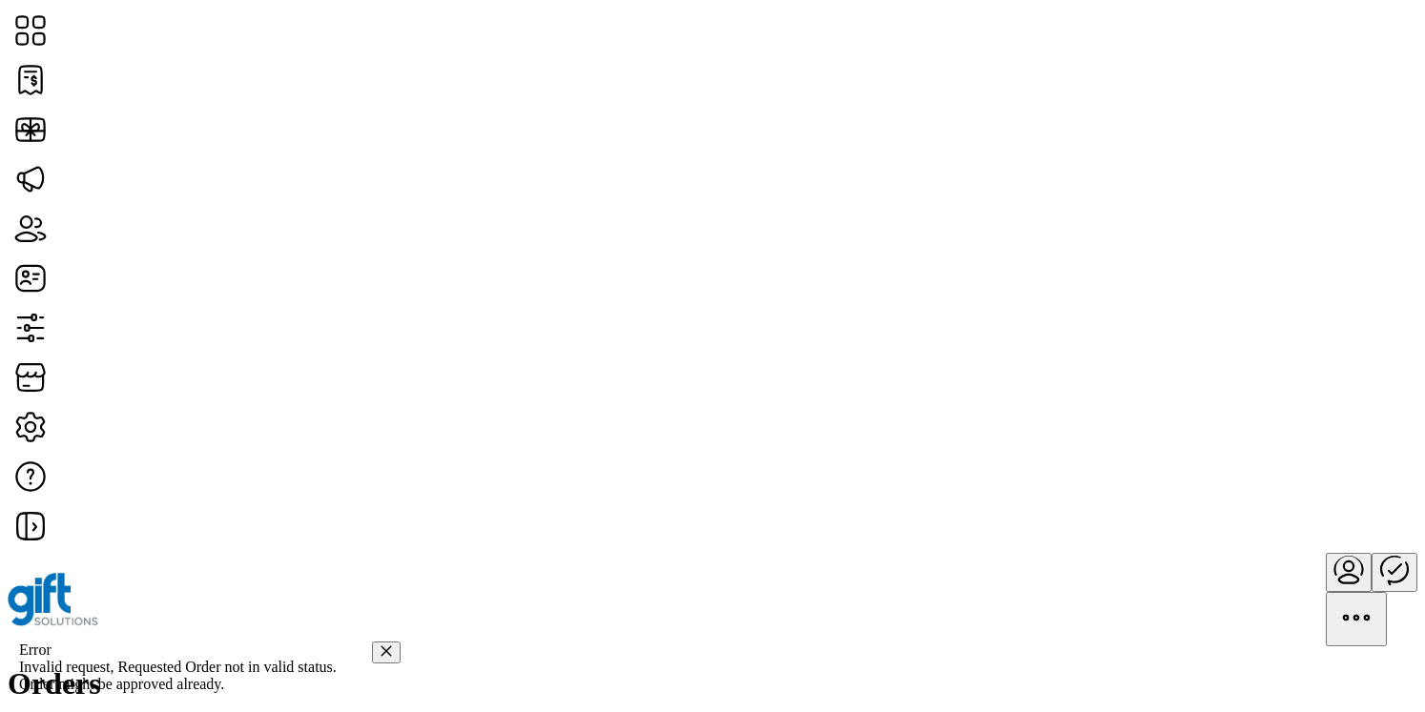
click at [380, 645] on icon "Close" at bounding box center [386, 651] width 13 height 13
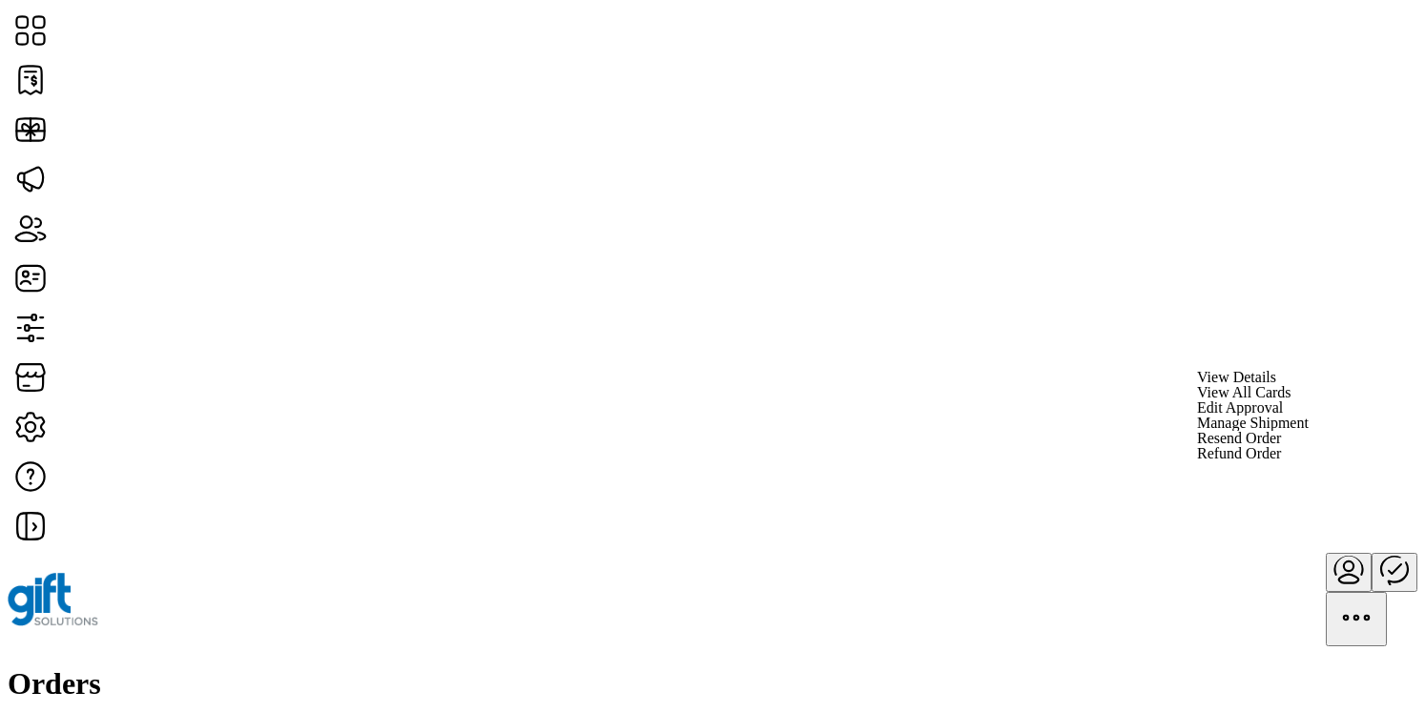
click at [1291, 401] on span "View All Cards" at bounding box center [1244, 392] width 94 height 15
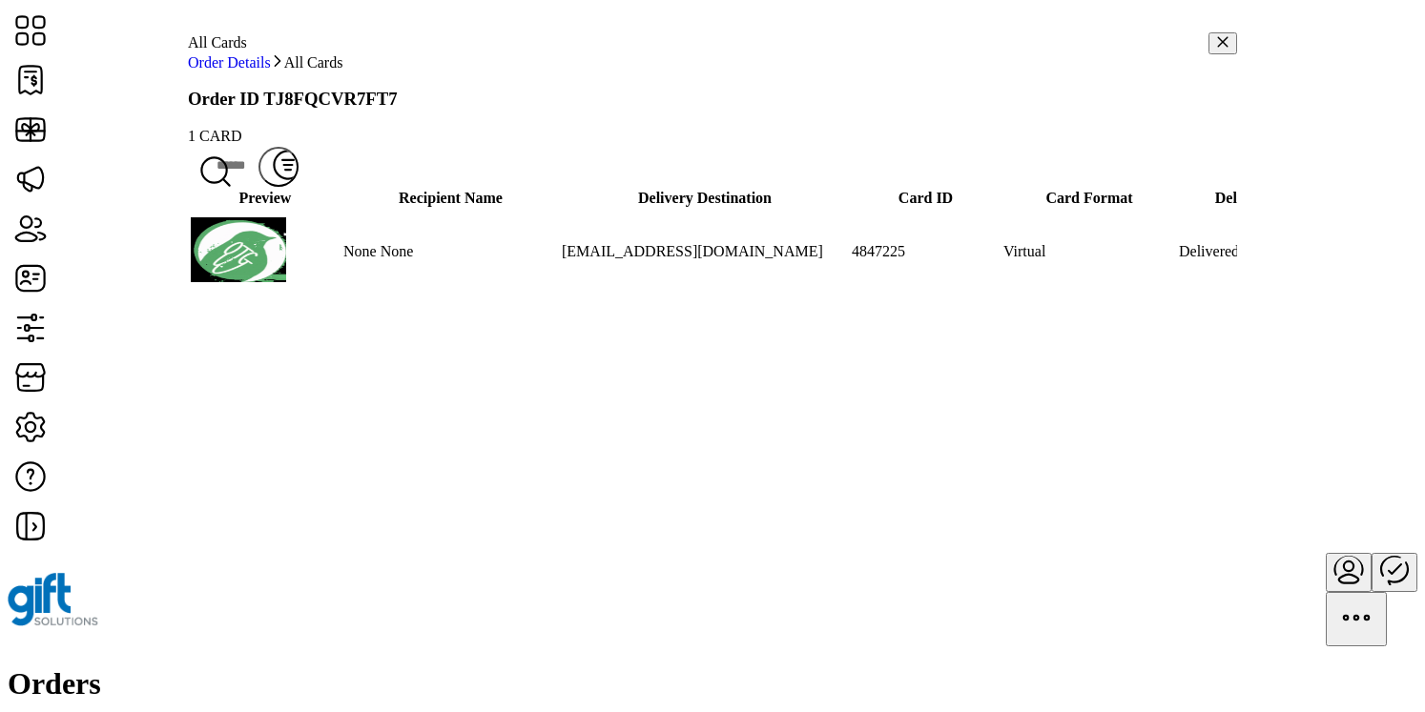
click at [1232, 381] on span "Resend Card" at bounding box center [1218, 373] width 78 height 15
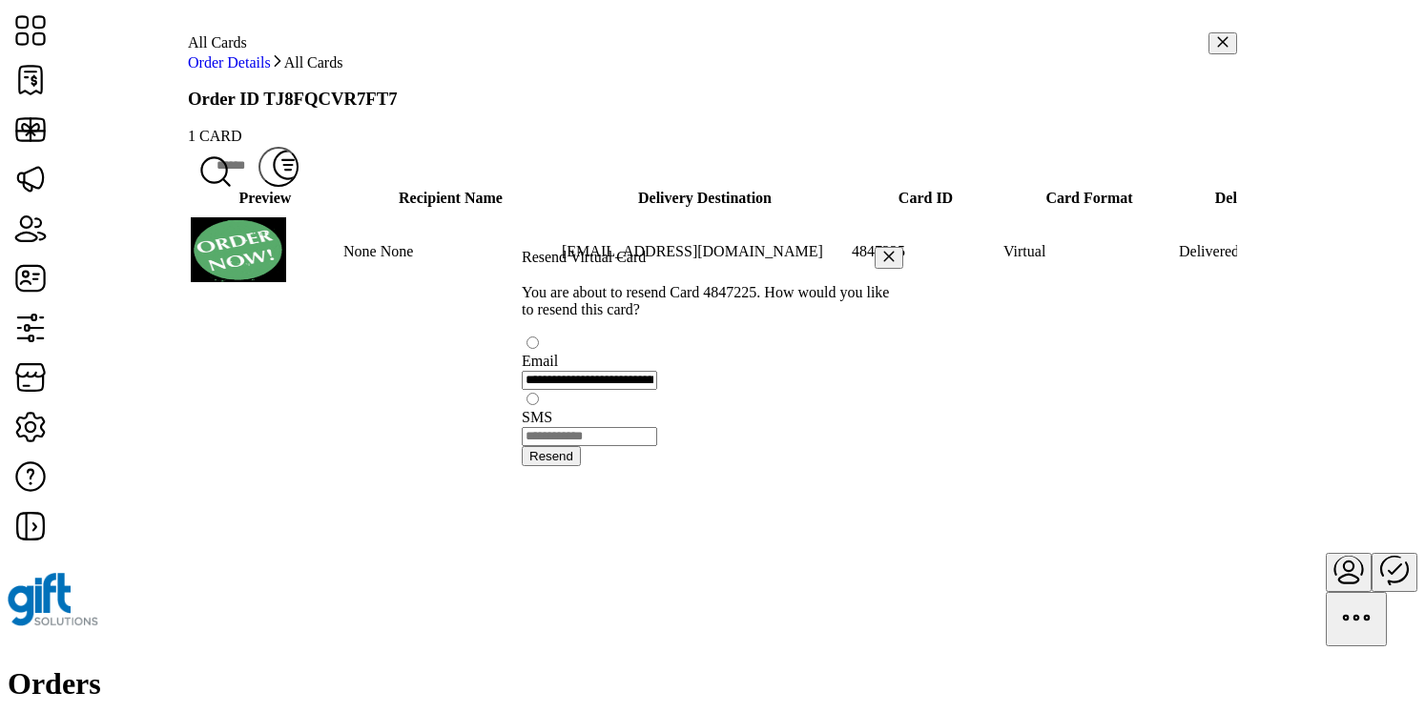
scroll to position [10, 6]
click at [875, 249] on button "button" at bounding box center [889, 260] width 29 height 22
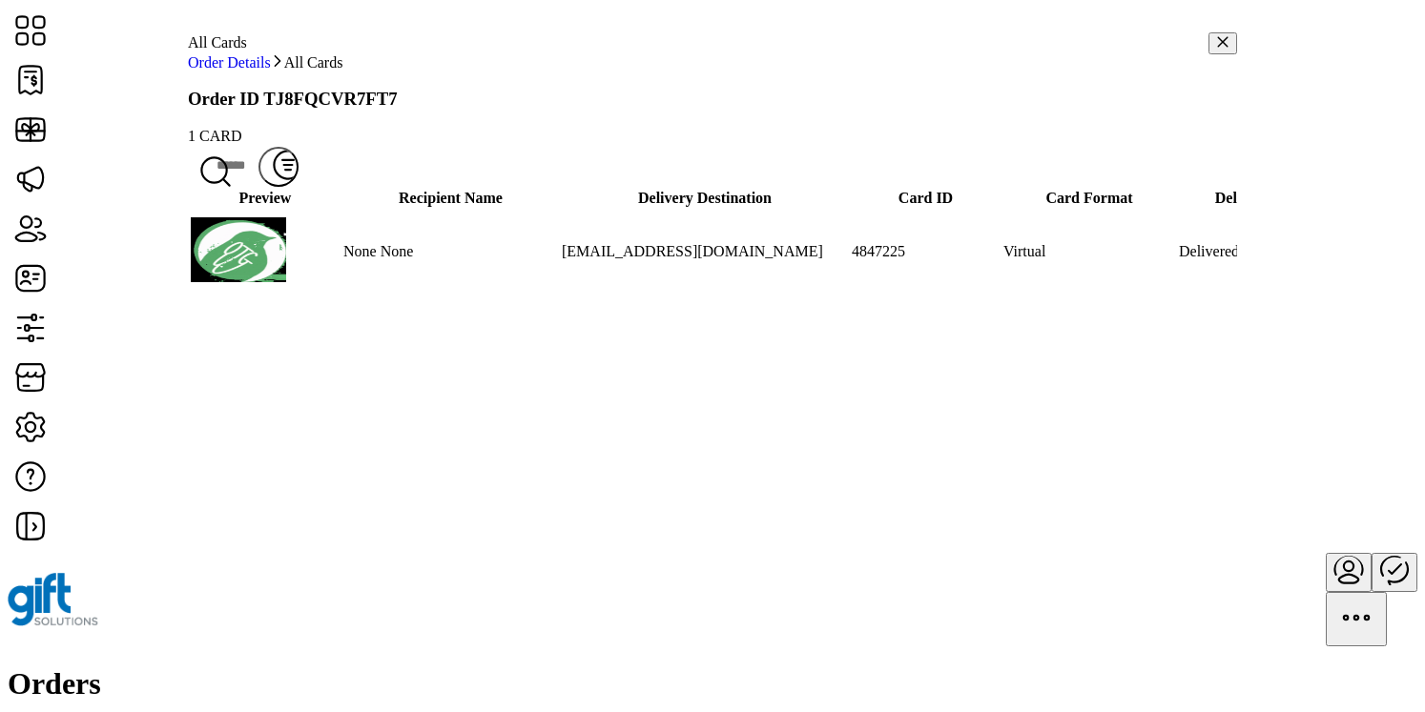
click at [1216, 49] on icon "button" at bounding box center [1222, 41] width 13 height 13
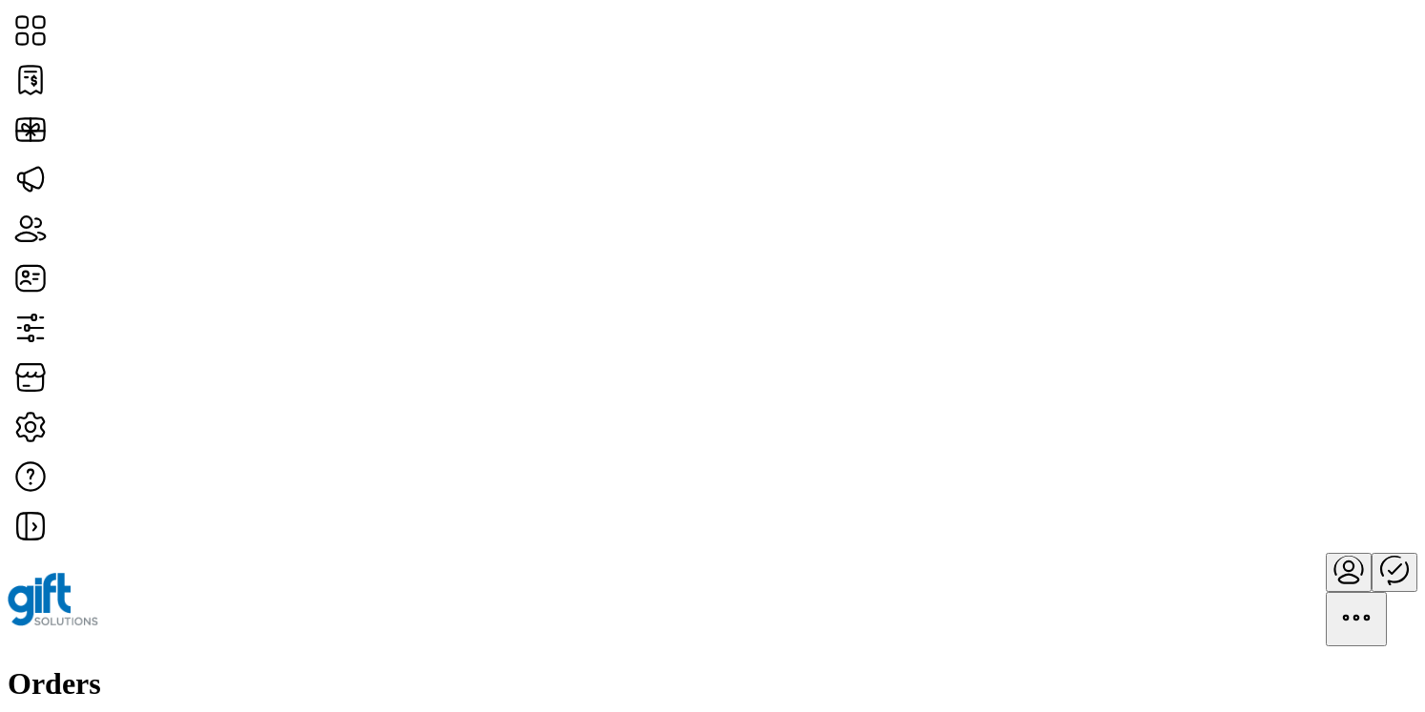
scroll to position [541, 0]
click at [1291, 508] on span "View All Cards" at bounding box center [1244, 500] width 94 height 15
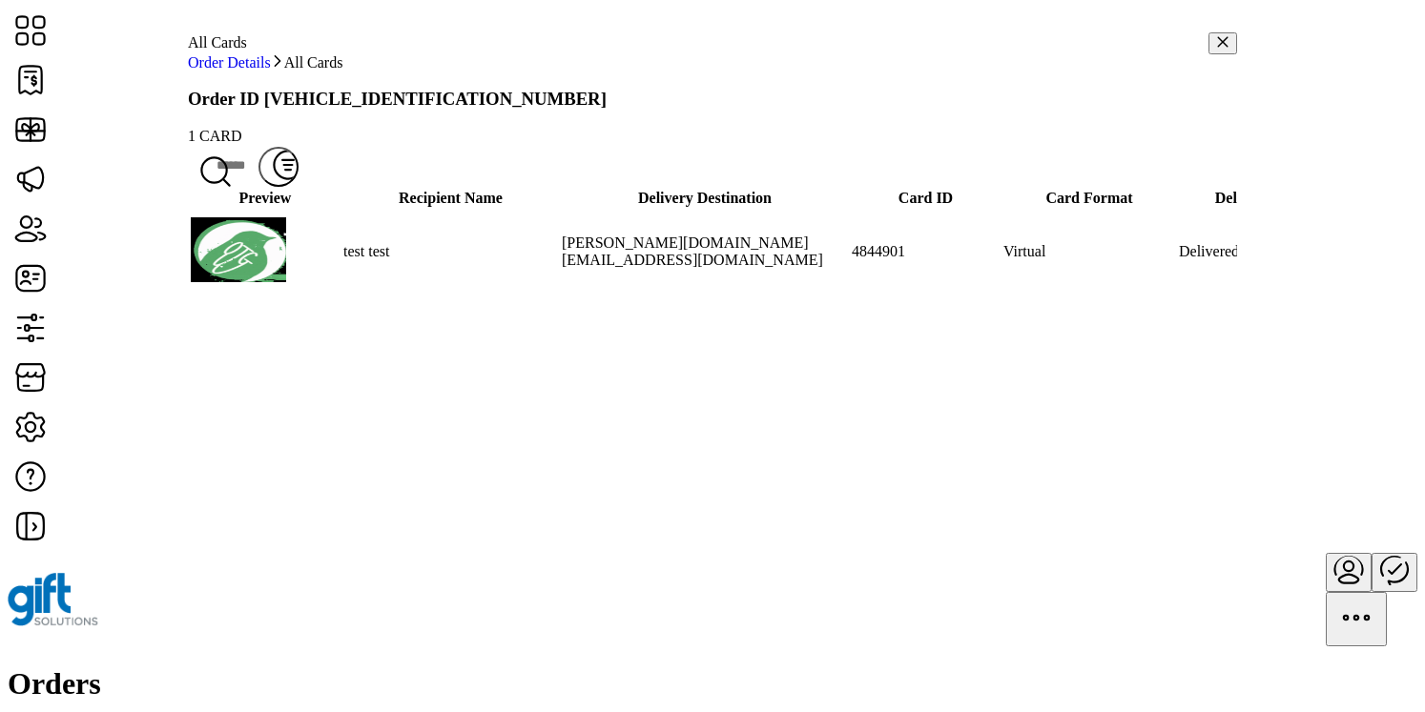
click at [1250, 381] on span "Resend Card" at bounding box center [1218, 373] width 78 height 15
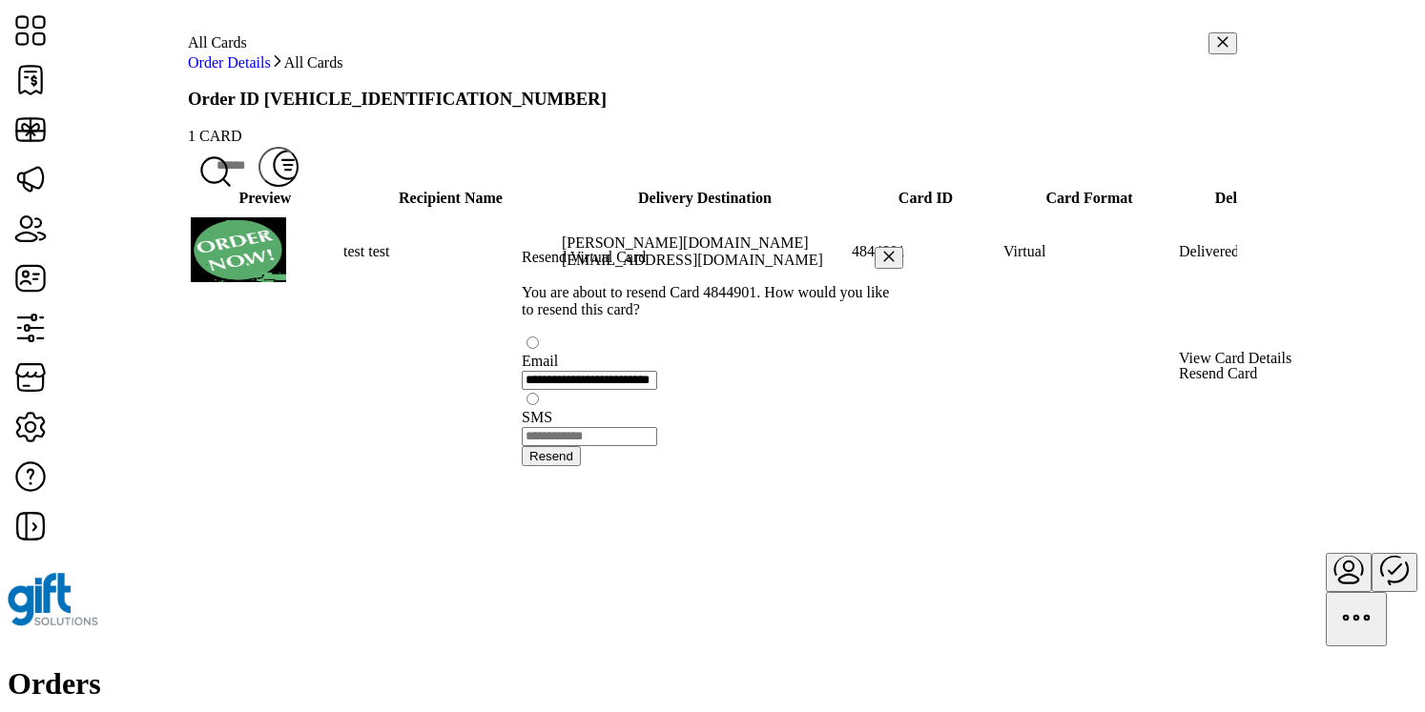
scroll to position [10, 6]
click at [573, 463] on span "Resend" at bounding box center [551, 456] width 44 height 14
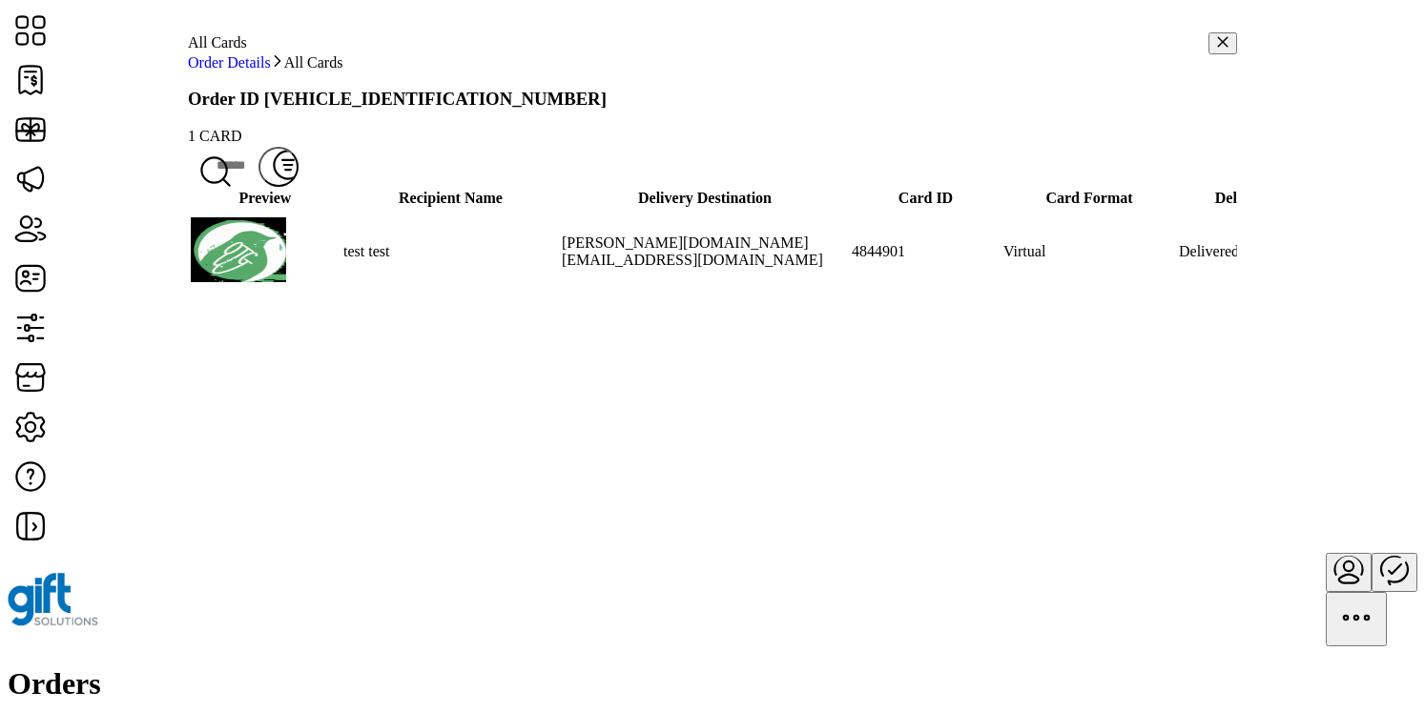
click at [1216, 49] on icon "button" at bounding box center [1222, 41] width 13 height 13
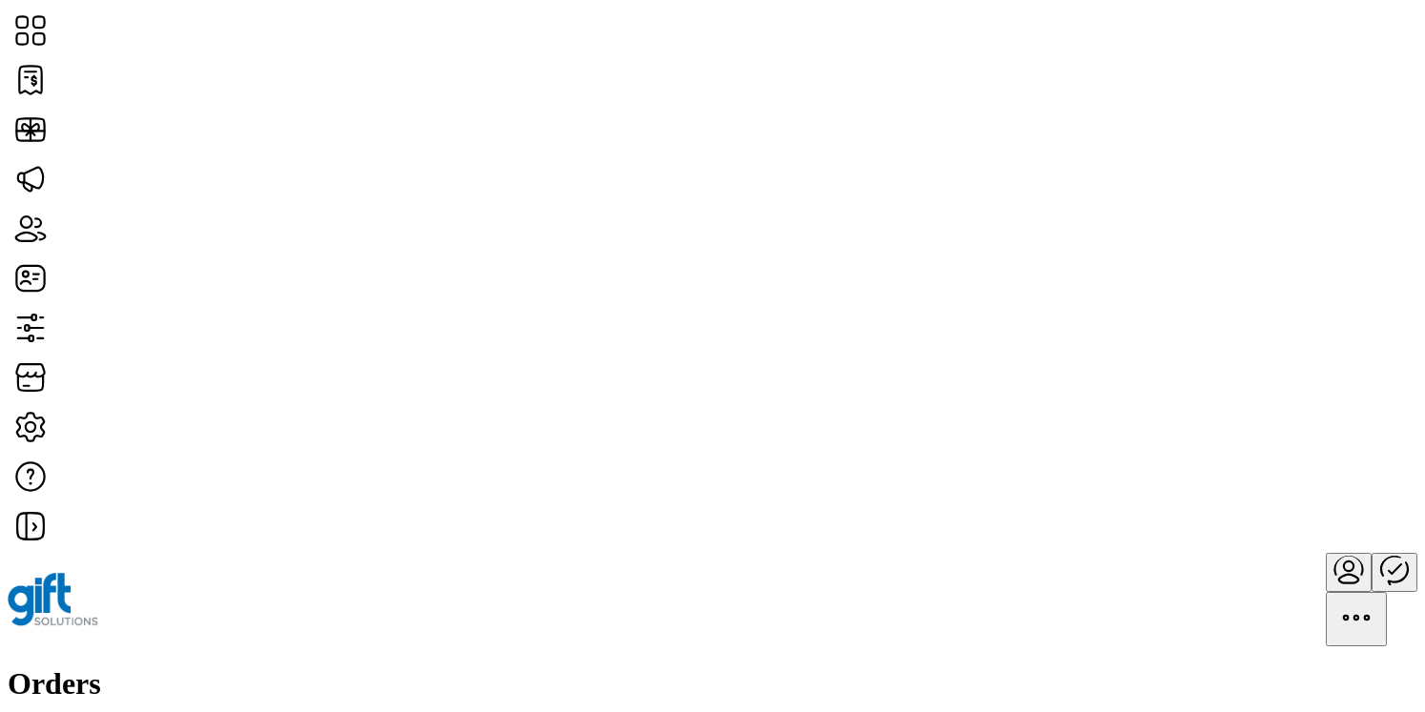
click at [1281, 427] on span "Resend Order" at bounding box center [1239, 419] width 84 height 15
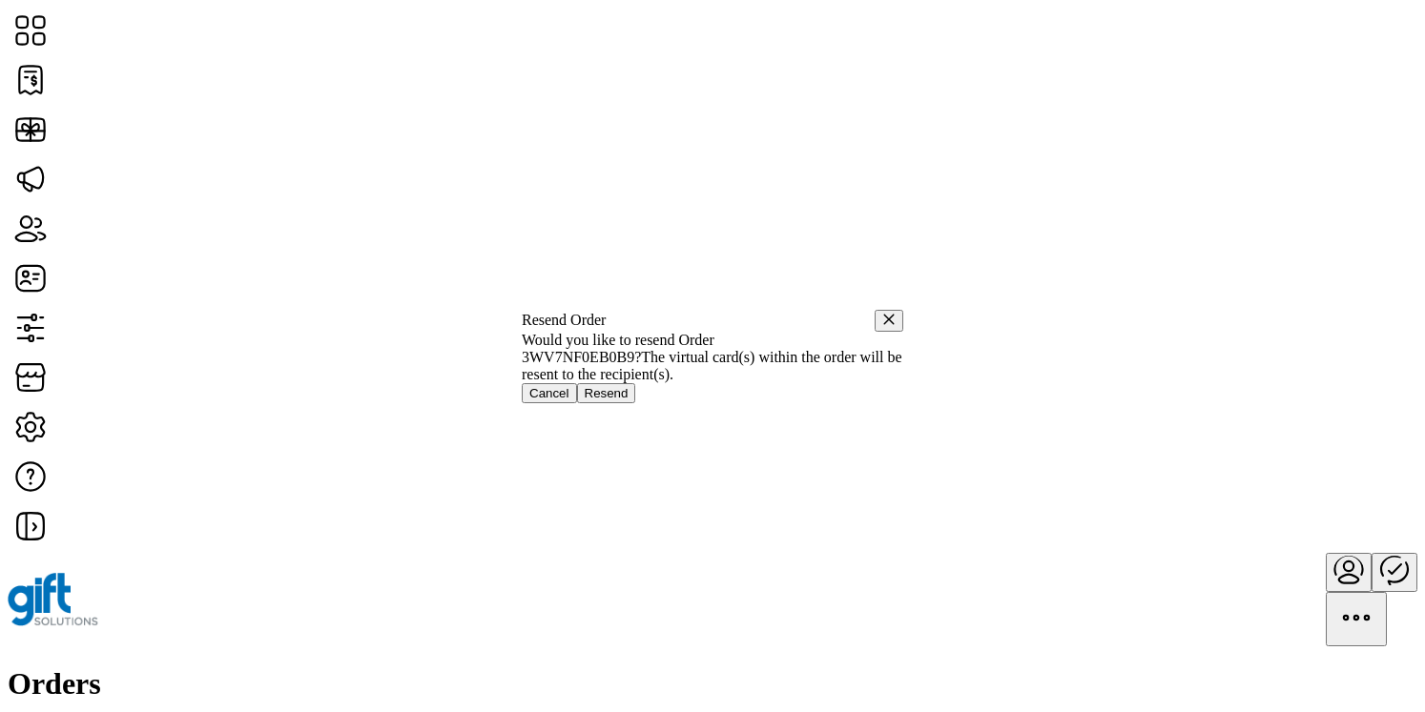
click at [875, 310] on button "button" at bounding box center [889, 321] width 29 height 22
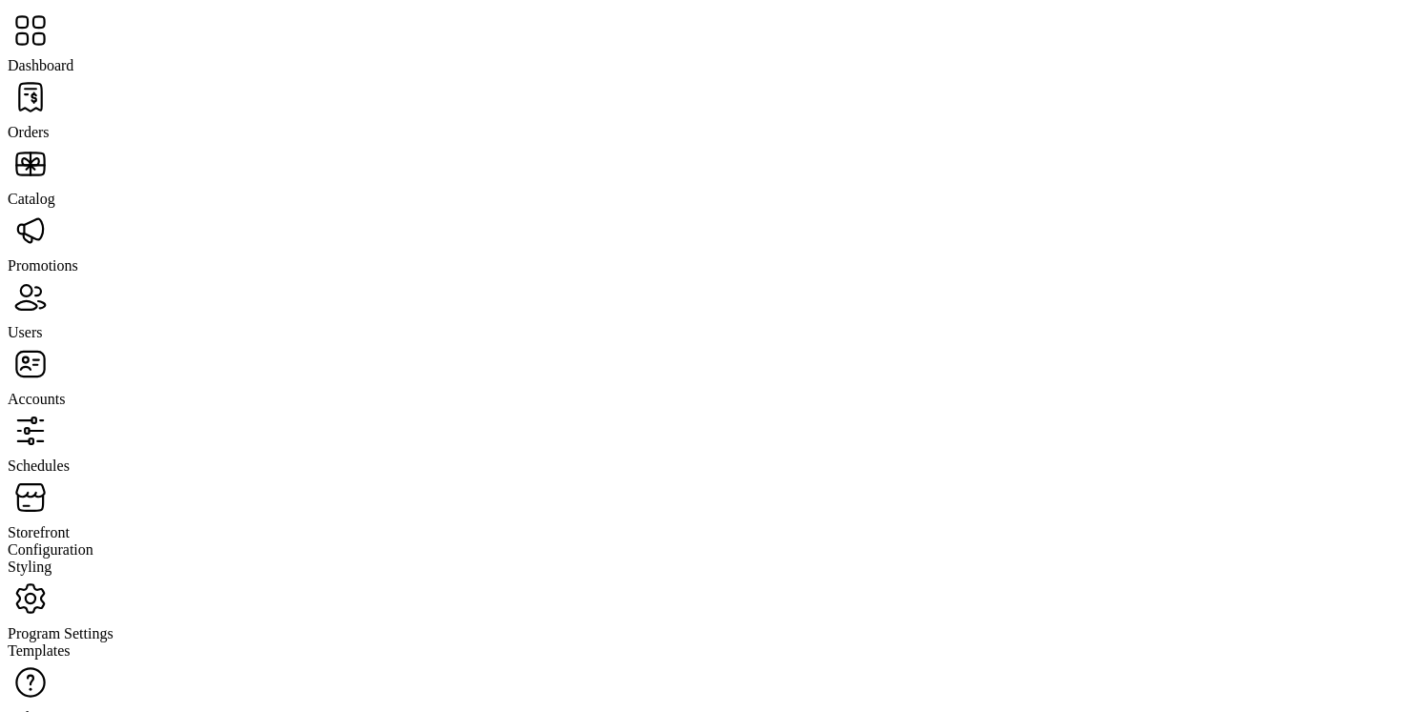
click at [50, 124] on span "Orders" at bounding box center [29, 132] width 42 height 16
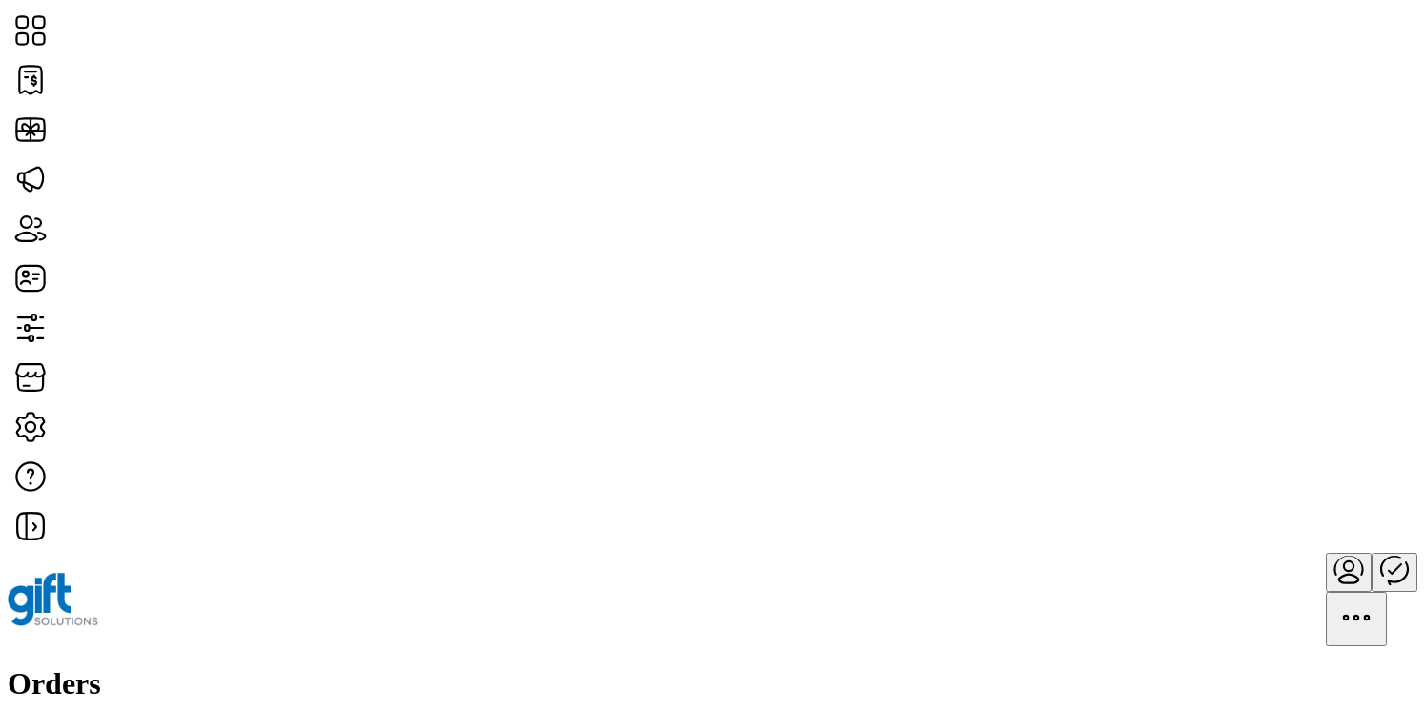
click at [1281, 427] on span "Resend Order" at bounding box center [1239, 419] width 84 height 15
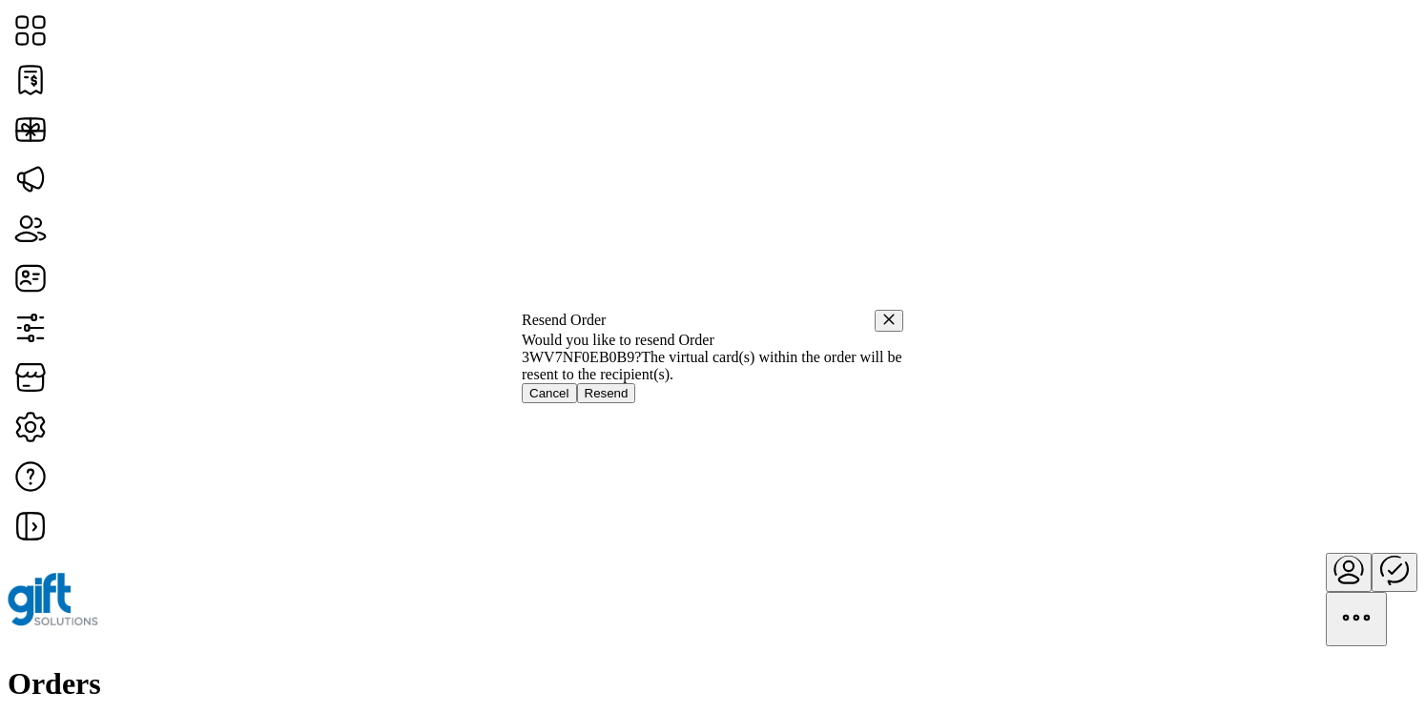
click at [628, 401] on span "Resend" at bounding box center [607, 393] width 44 height 14
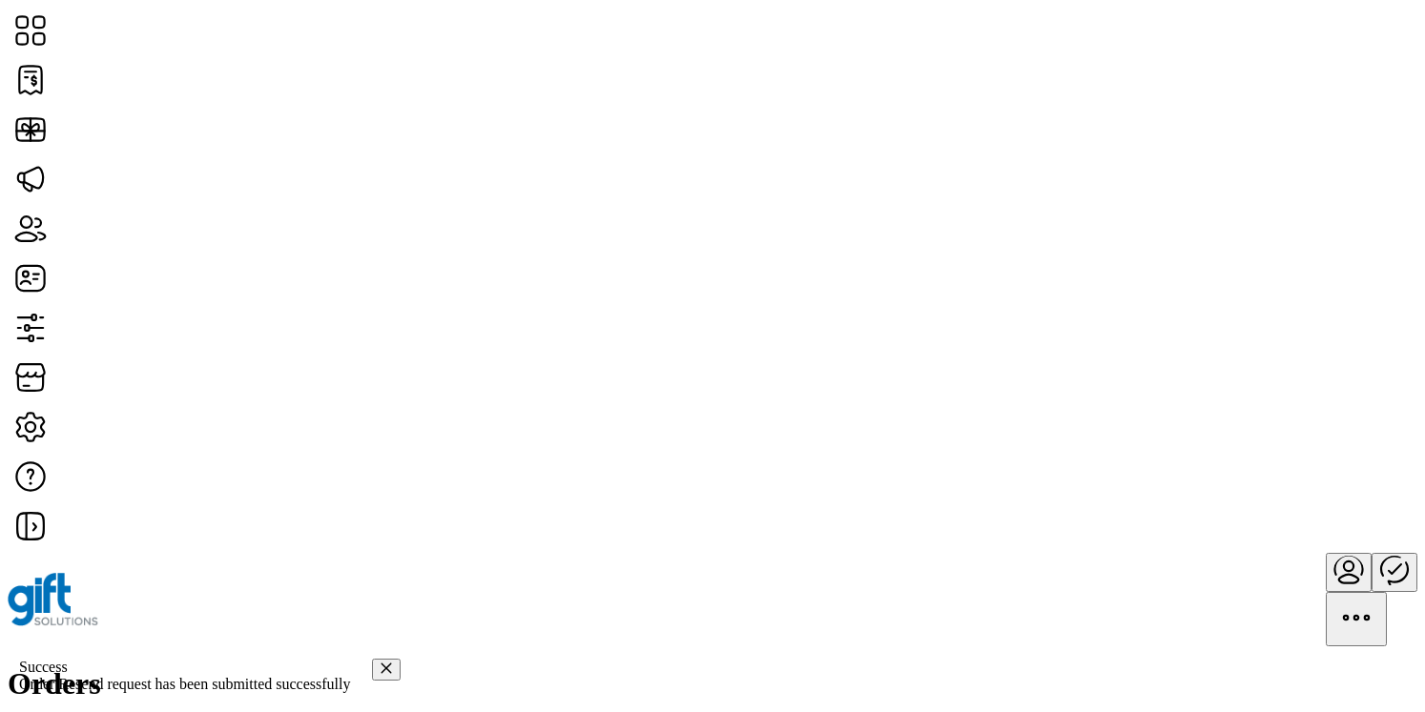
click at [381, 664] on icon "Close" at bounding box center [386, 669] width 10 height 10
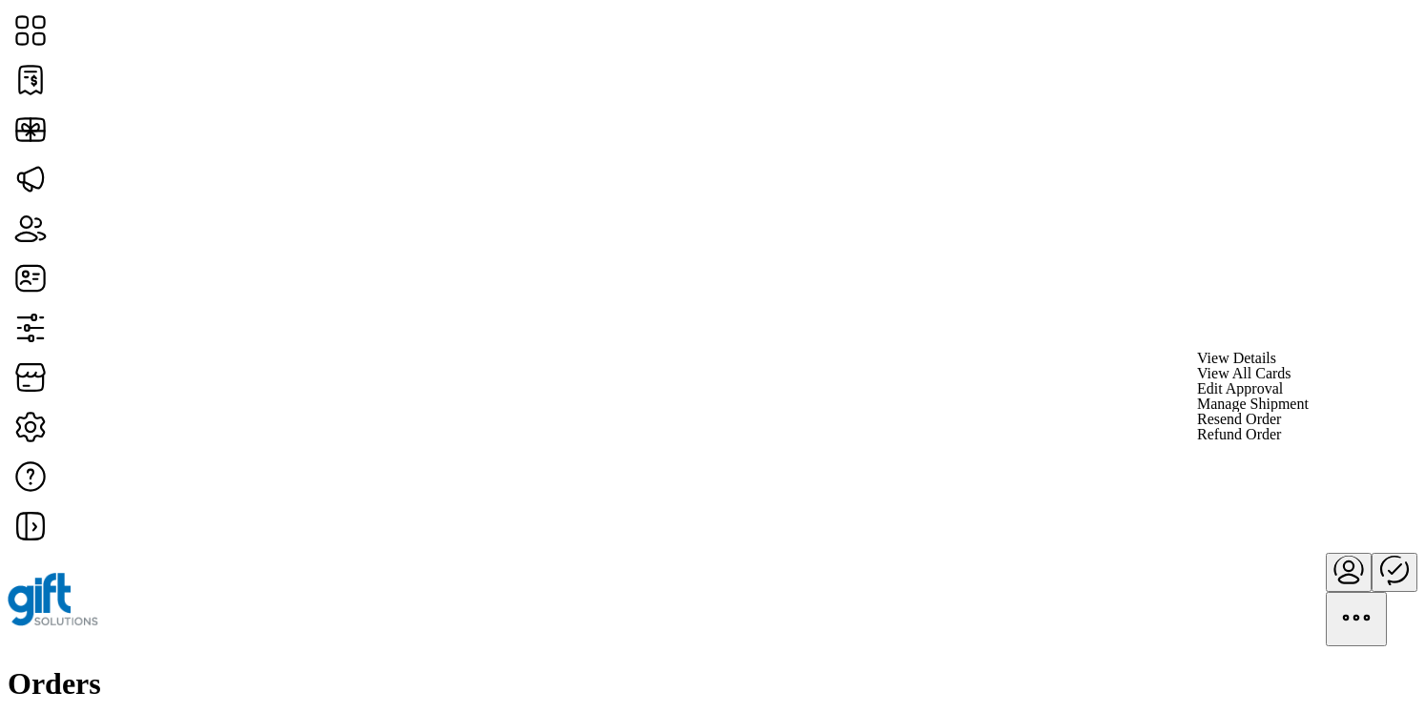
click at [1281, 443] on span "Refund Order" at bounding box center [1239, 434] width 84 height 15
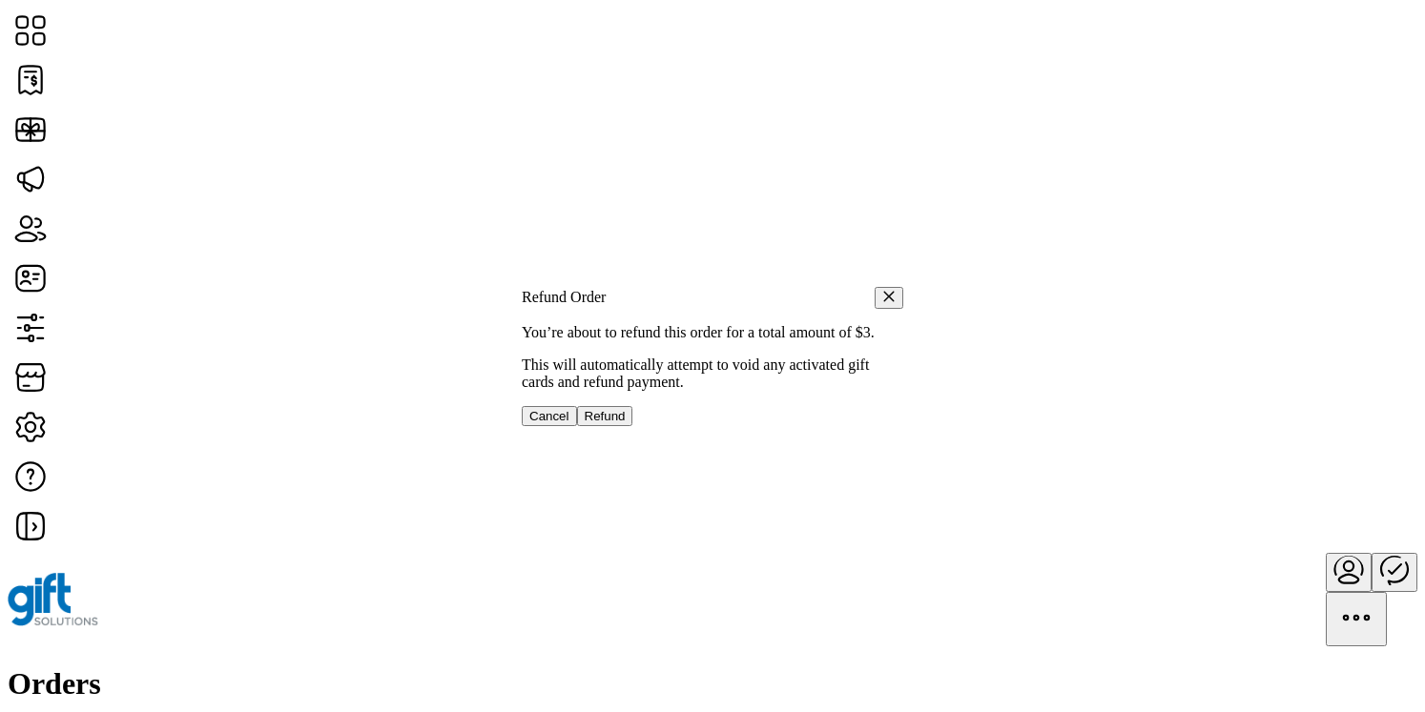
click at [626, 423] on span "Refund" at bounding box center [605, 416] width 41 height 14
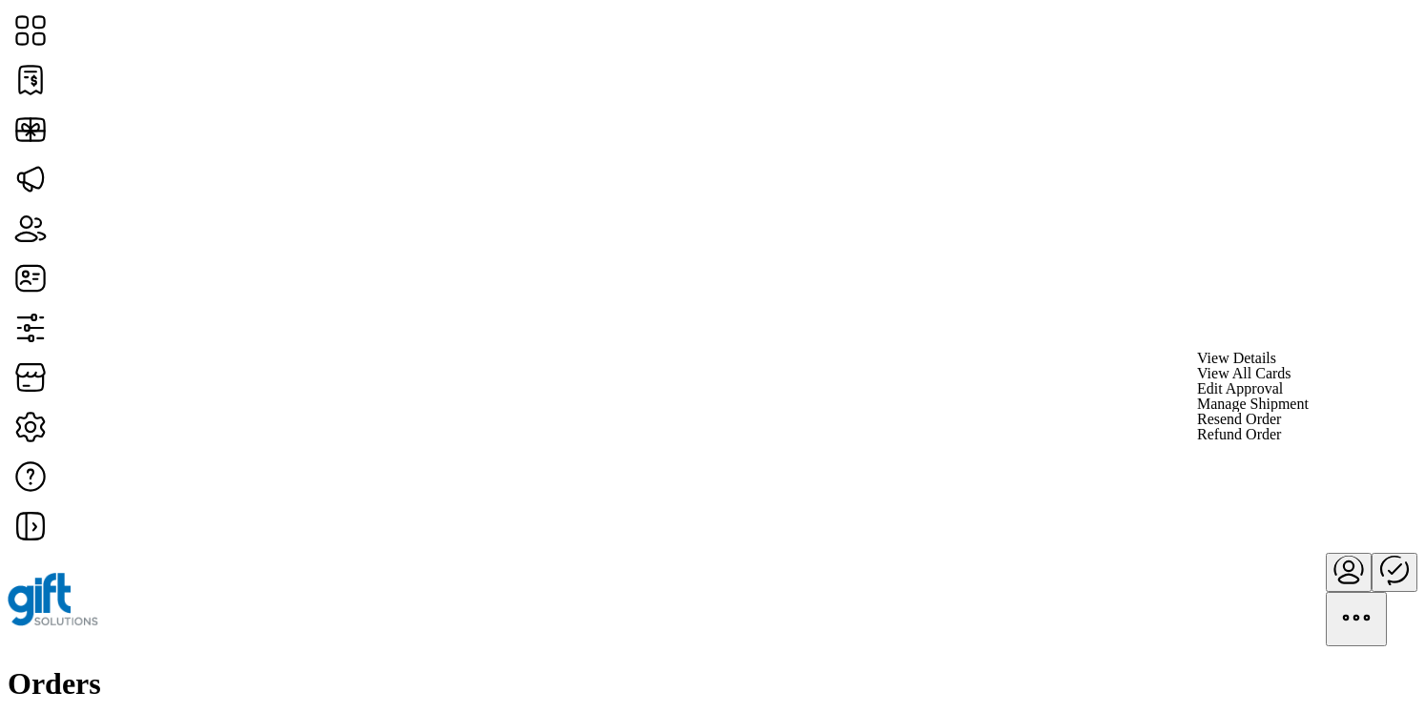
click at [1308, 412] on span "Manage Shipment" at bounding box center [1253, 404] width 112 height 15
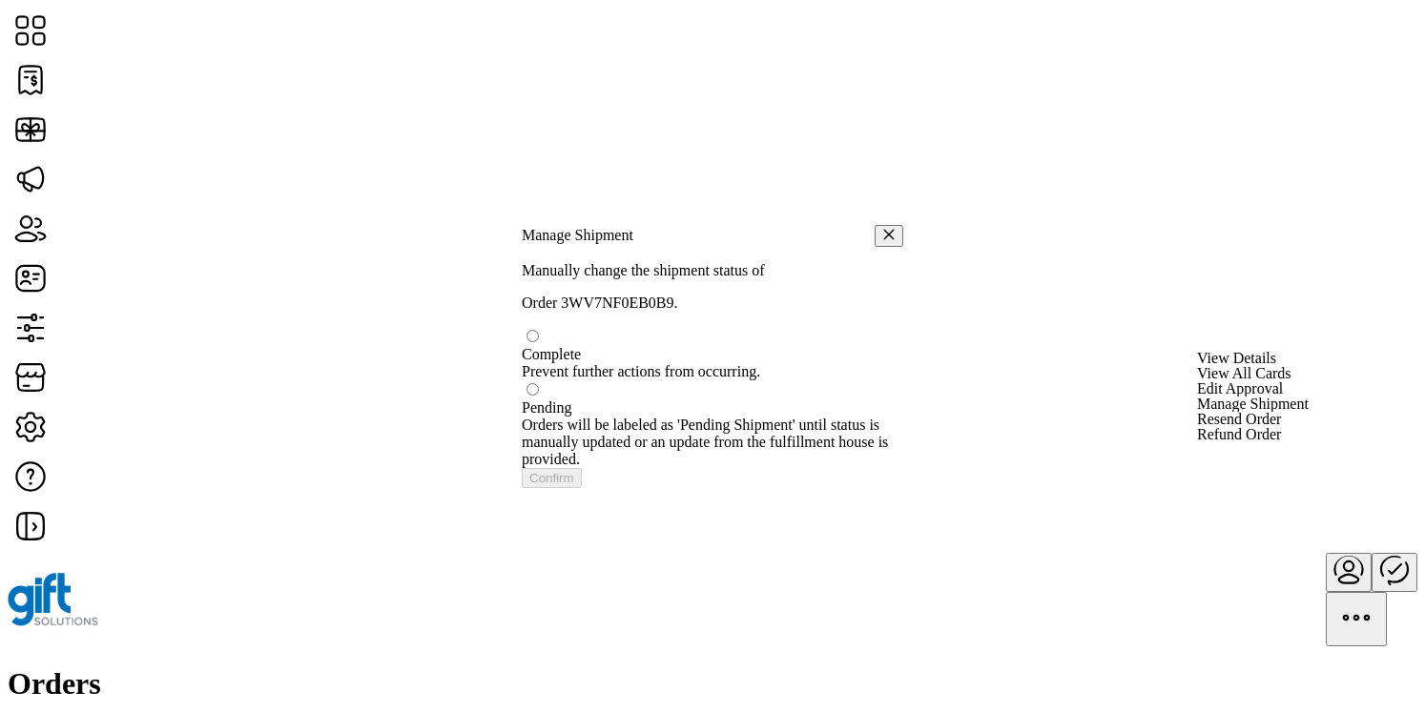
scroll to position [10, 6]
click at [559, 346] on div at bounding box center [712, 346] width 381 height 0
